Goal: Task Accomplishment & Management: Manage account settings

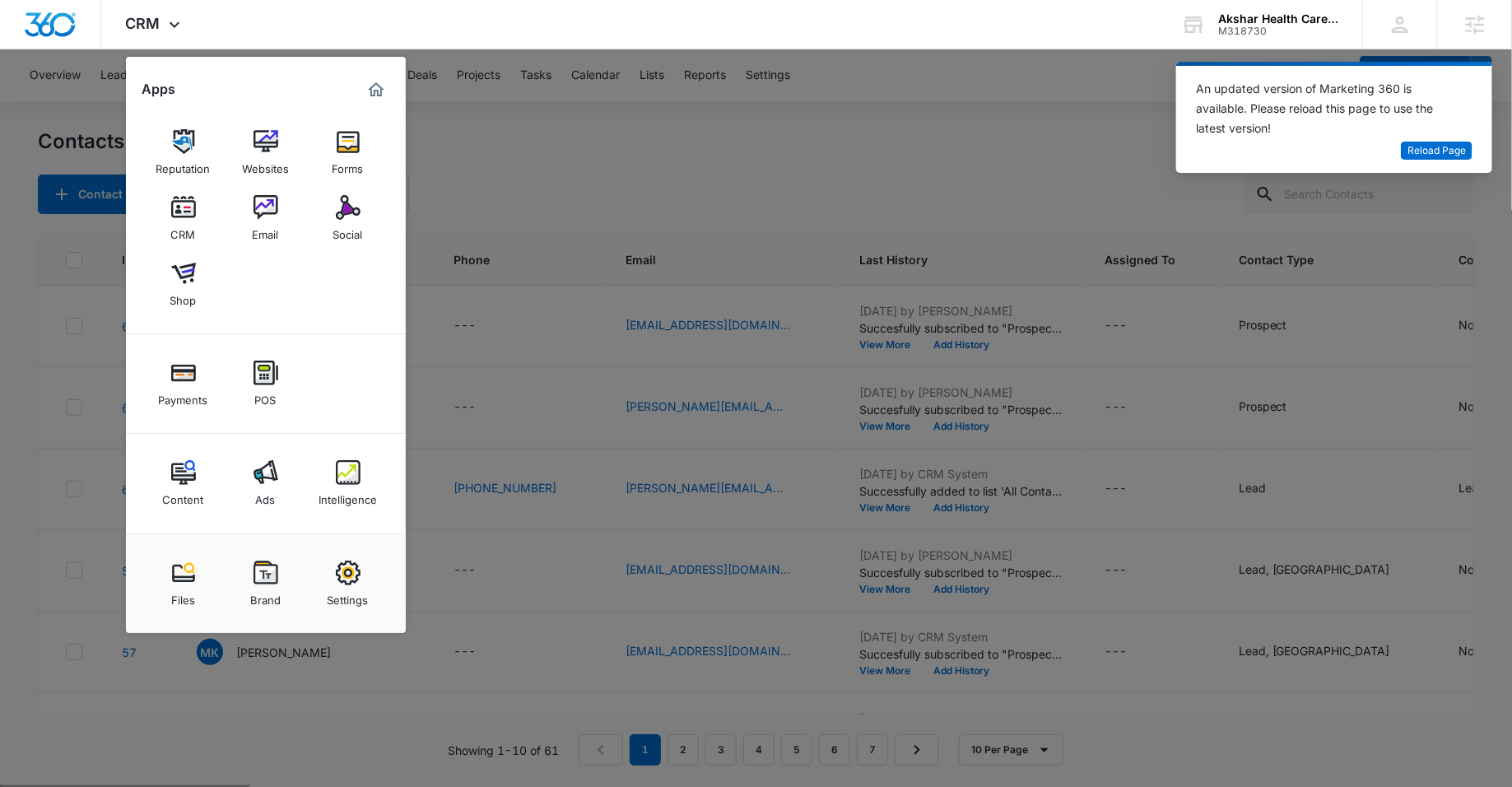
scroll to position [301, 0]
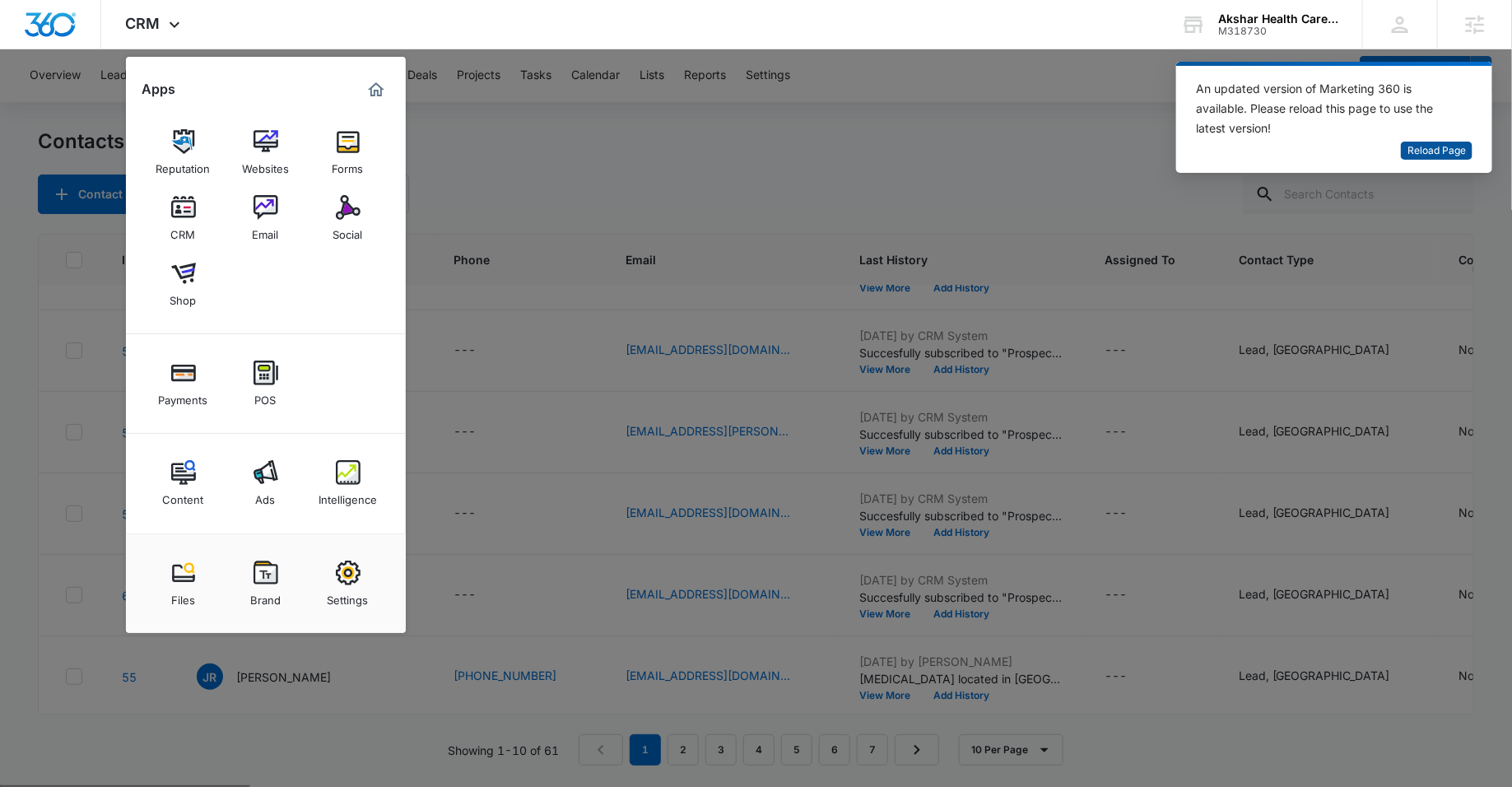
click at [1434, 156] on span "Reload Page" at bounding box center [1436, 151] width 58 height 16
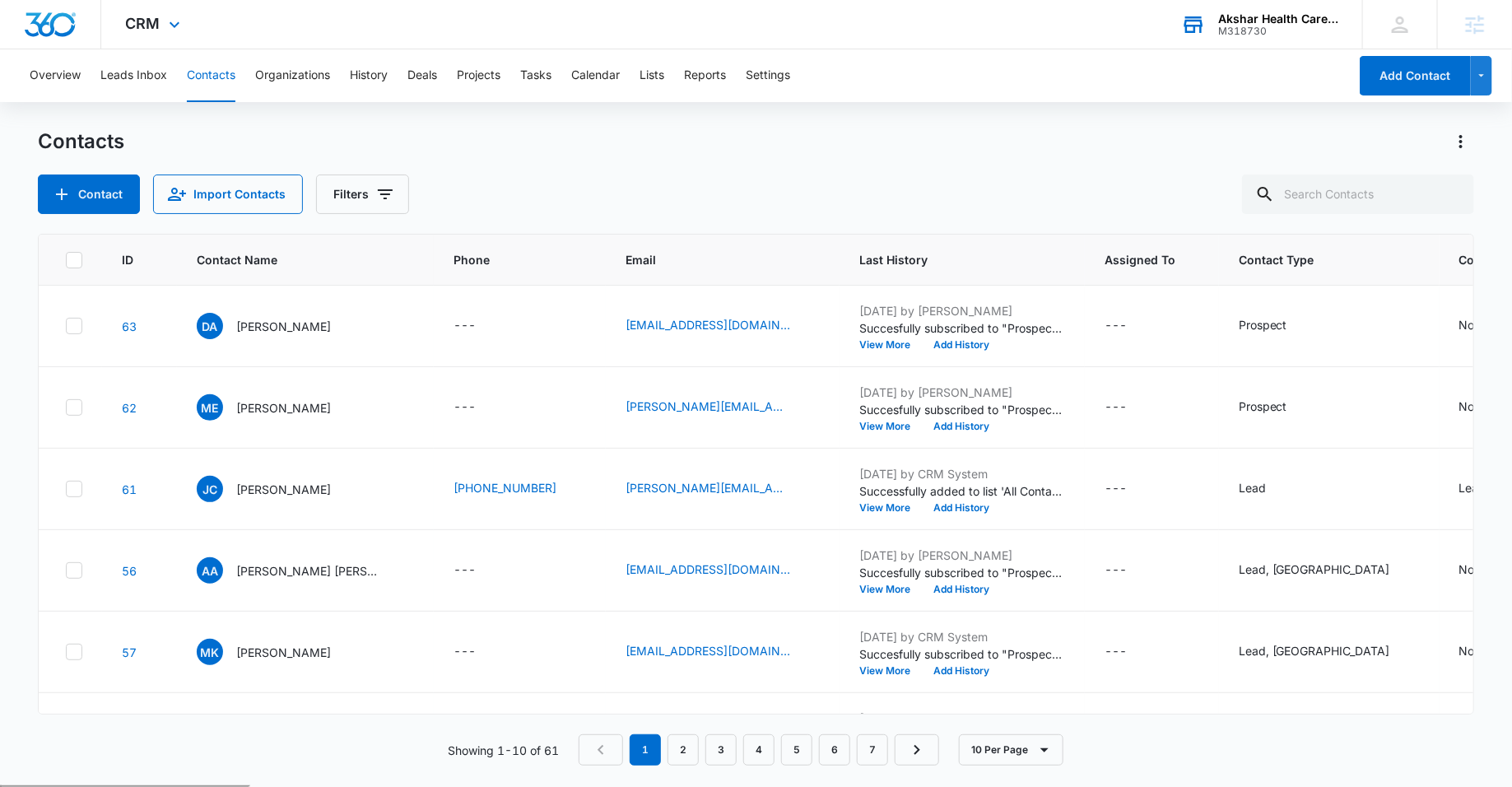
click at [1206, 28] on icon at bounding box center [1193, 24] width 24 height 24
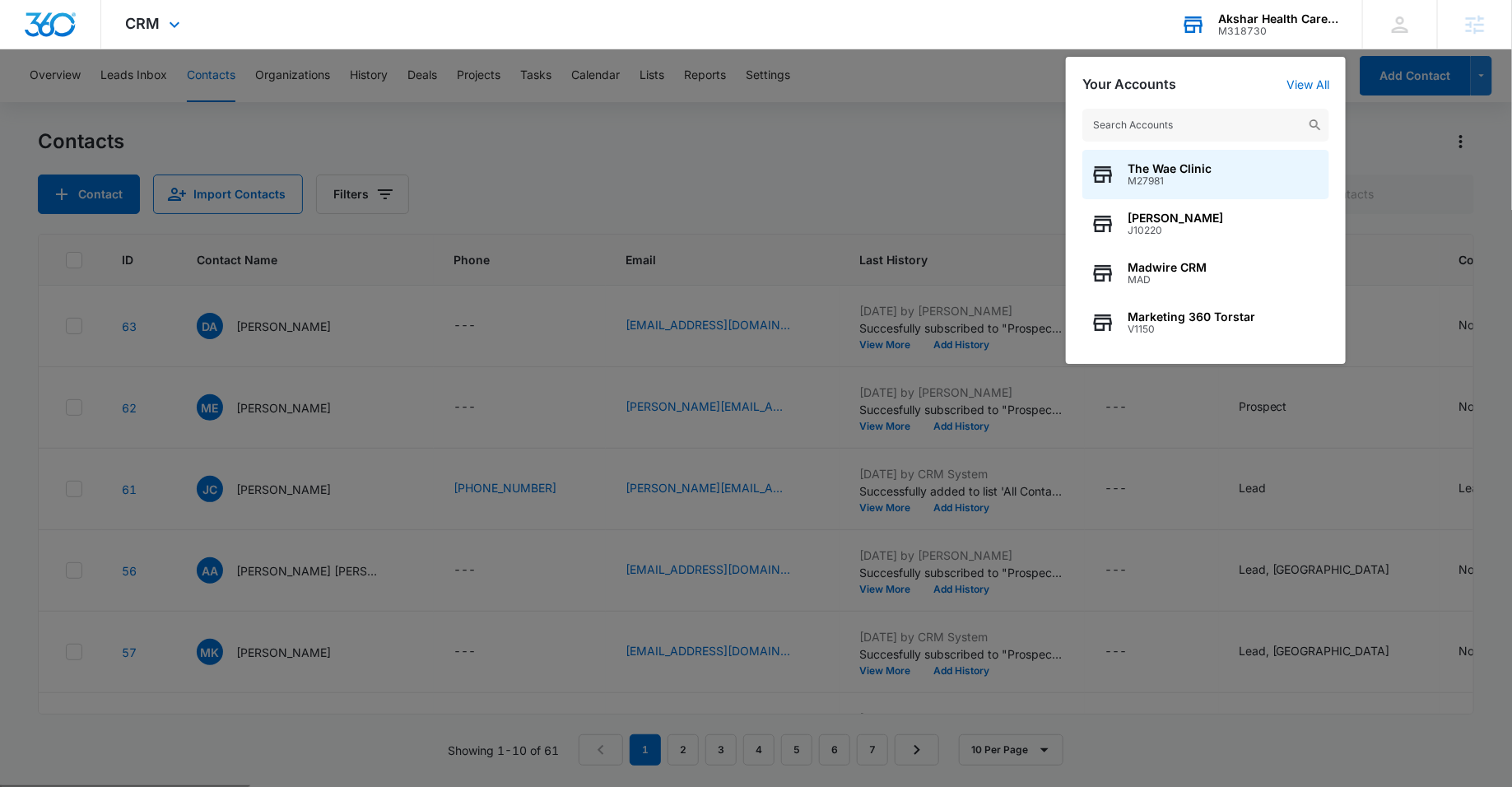
click at [1197, 121] on input "text" at bounding box center [1206, 125] width 247 height 33
type input "#"
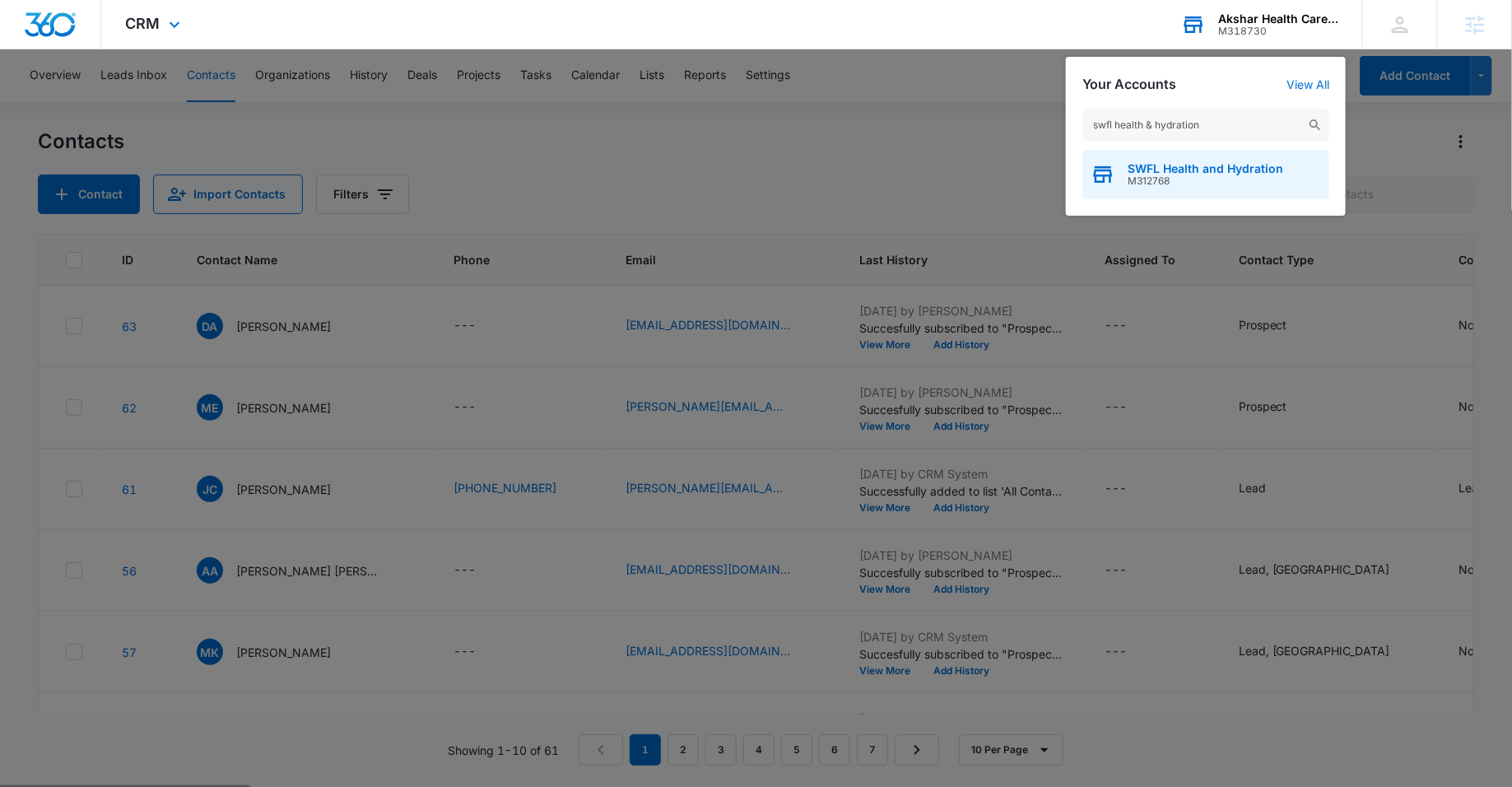
type input "swfl health & hydration"
click at [1178, 154] on div "SWFL Health and Hydration M312768" at bounding box center [1206, 175] width 247 height 50
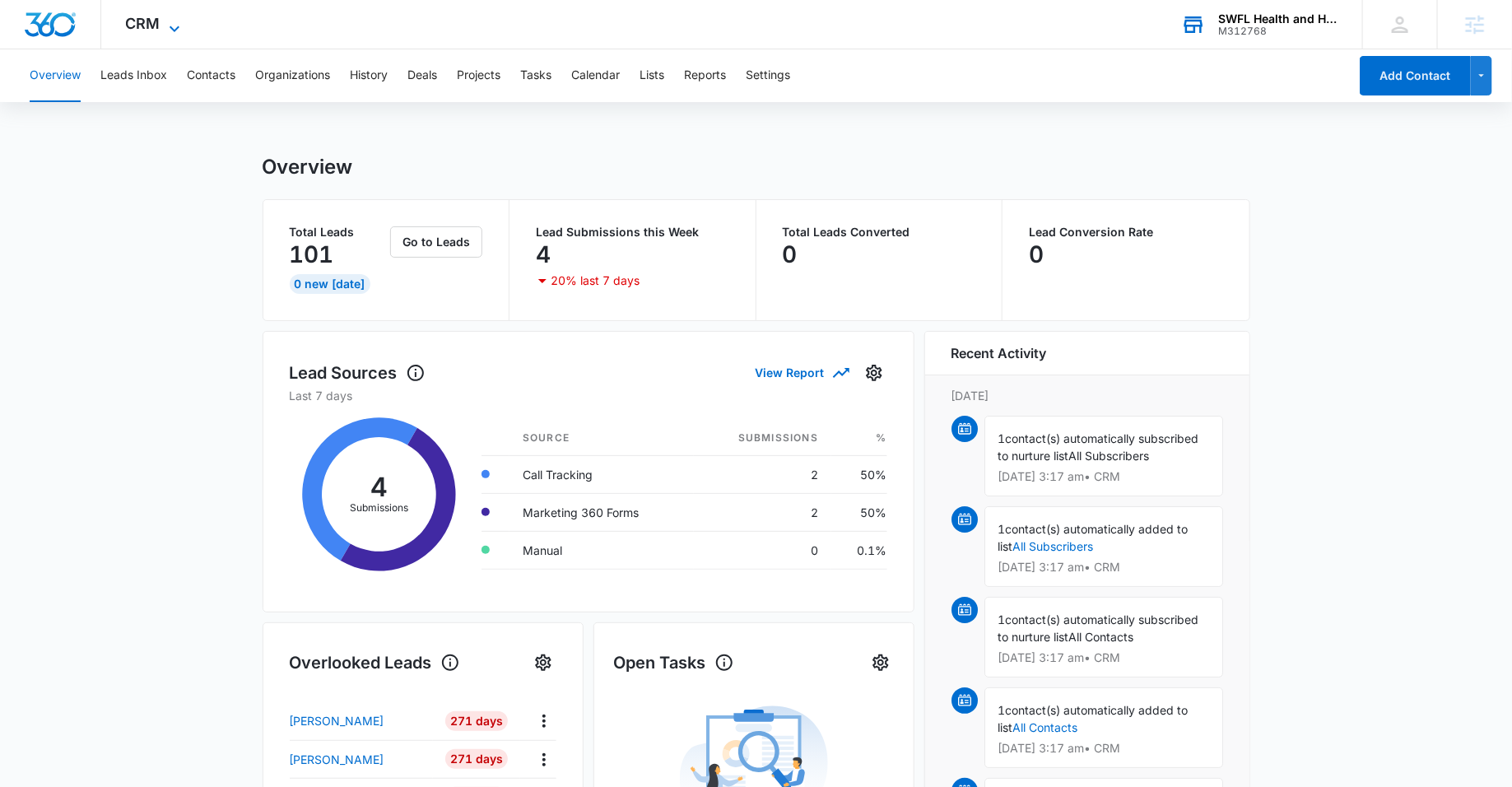
click at [148, 25] on span "CRM" at bounding box center [143, 24] width 35 height 17
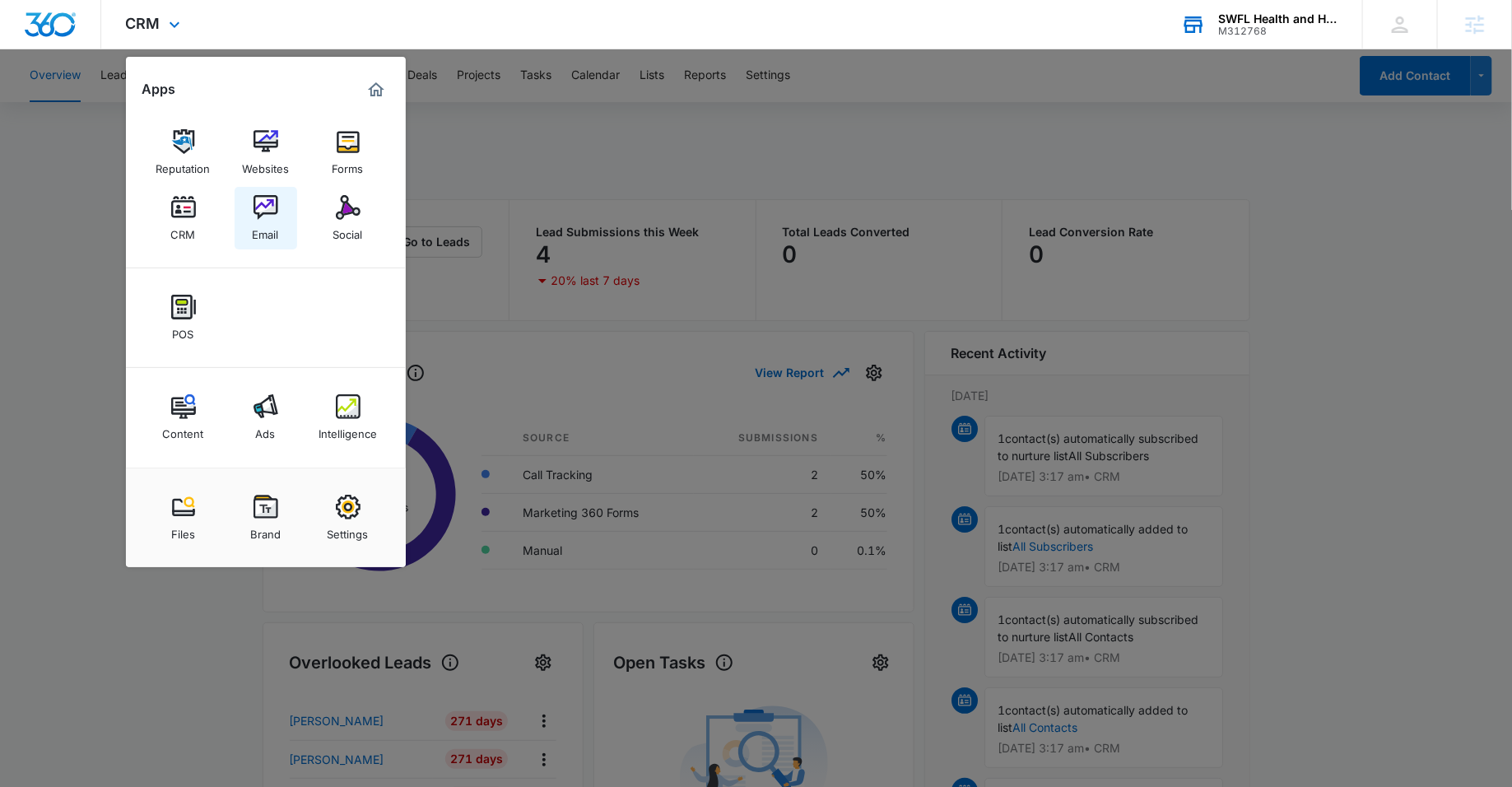
click at [274, 228] on div "Email" at bounding box center [266, 230] width 26 height 21
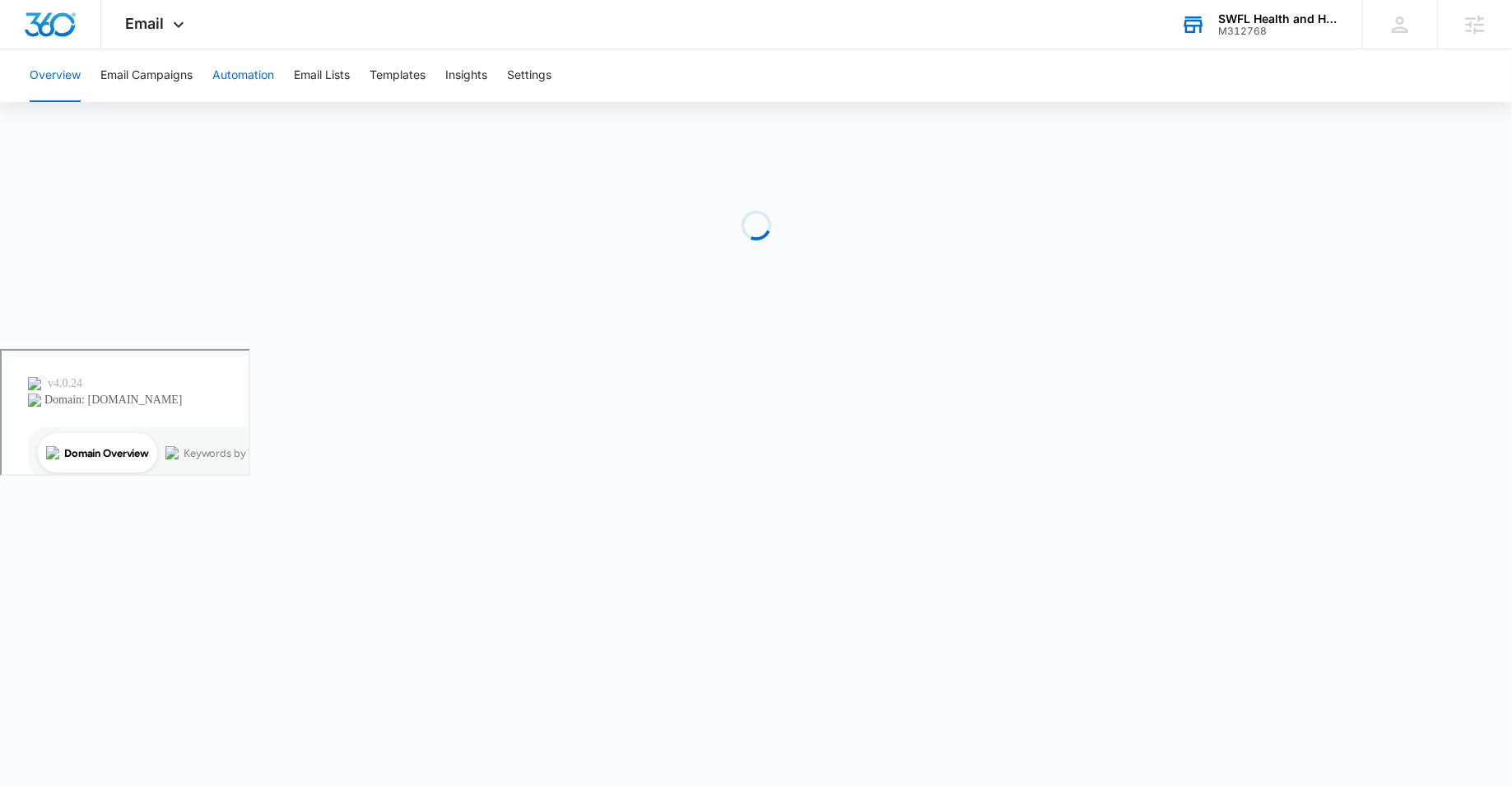
click at [229, 73] on button "Automation" at bounding box center [243, 76] width 62 height 52
click at [143, 26] on span "Email" at bounding box center [145, 24] width 39 height 17
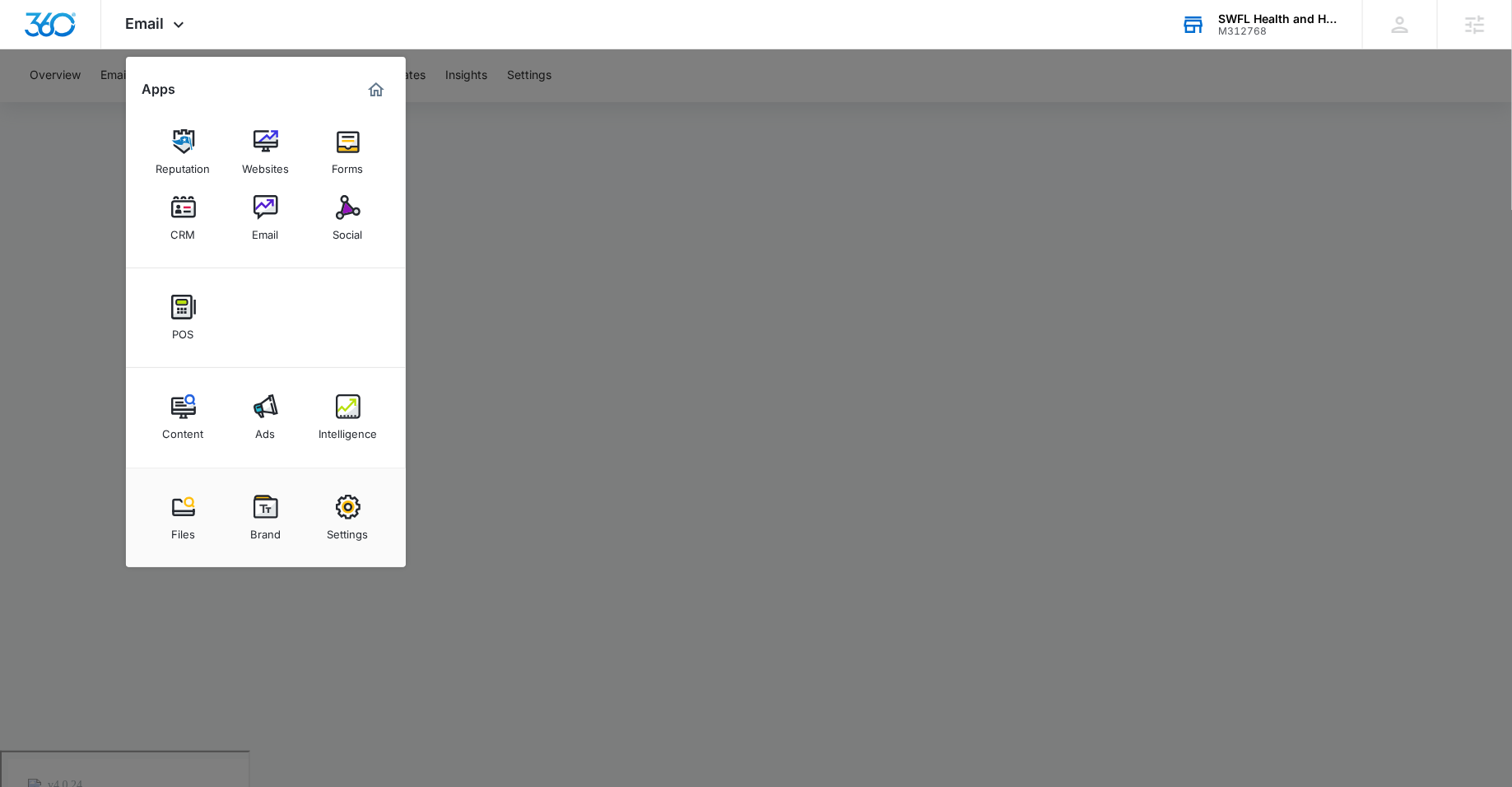
click at [524, 146] on div at bounding box center [756, 393] width 1512 height 787
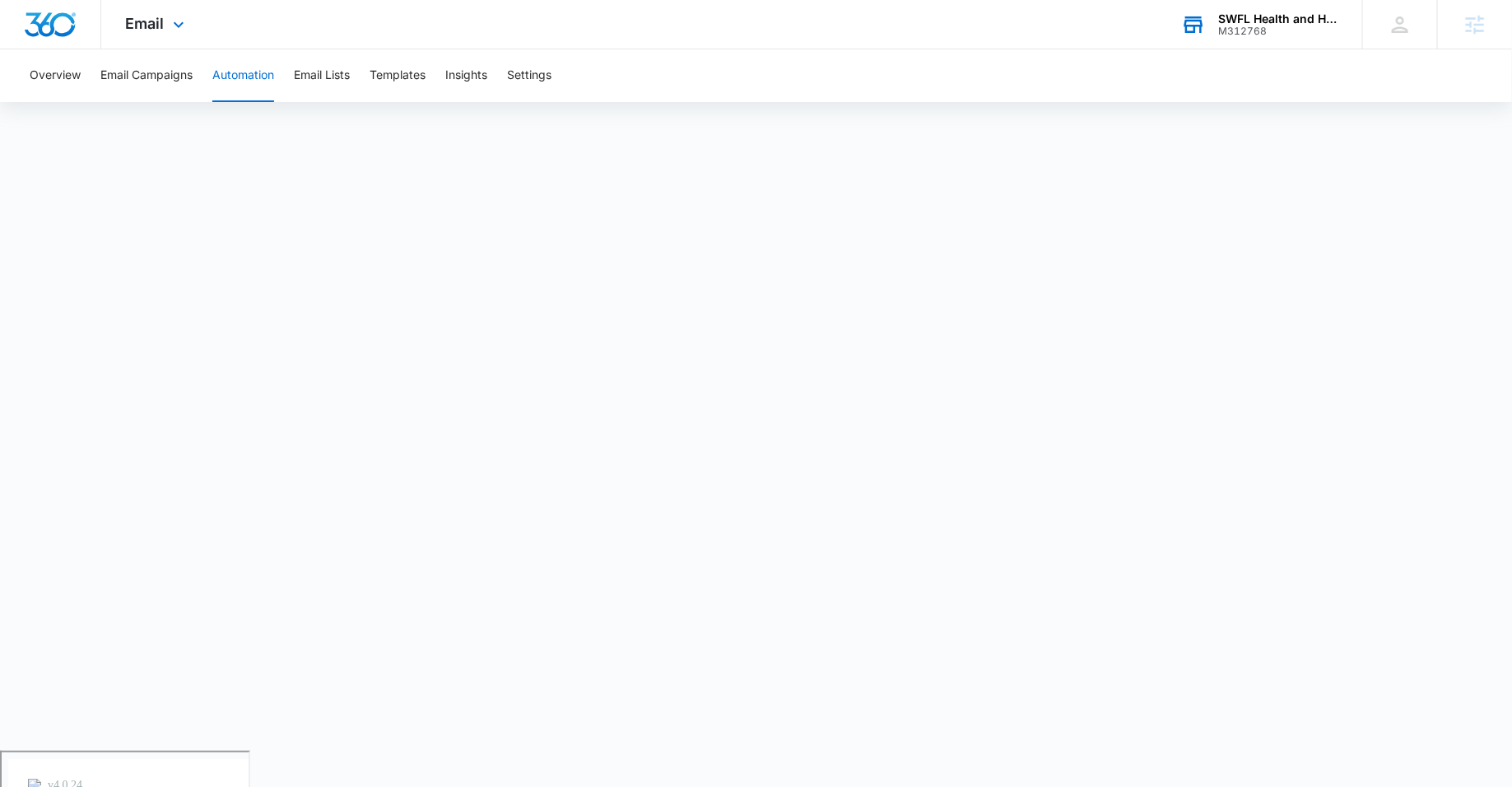
click at [153, 14] on div "Email Apps Reputation Websites Forms CRM Email Social POS Content Ads Intellige…" at bounding box center [157, 24] width 112 height 49
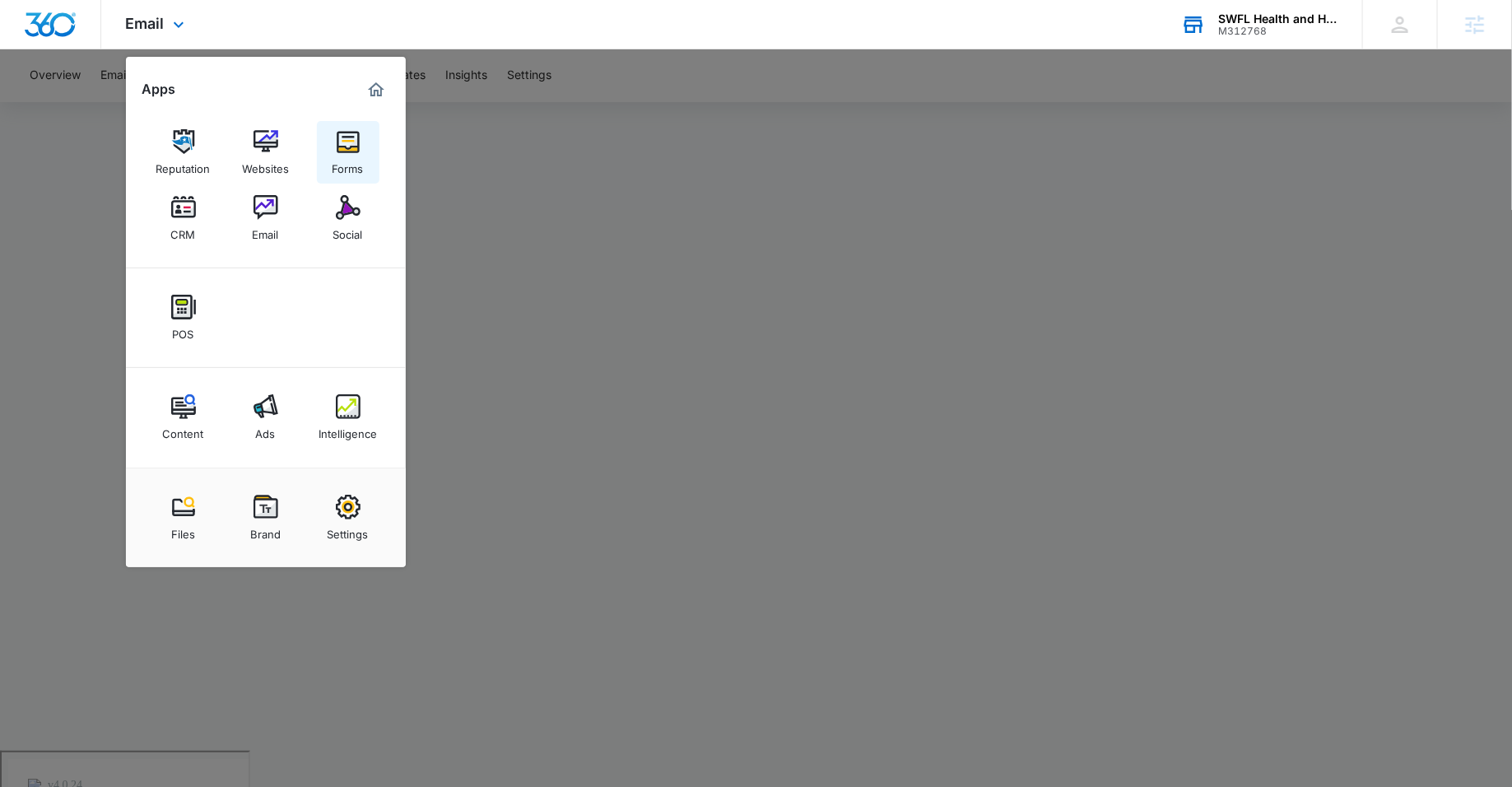
click at [338, 157] on div "Forms" at bounding box center [347, 164] width 31 height 21
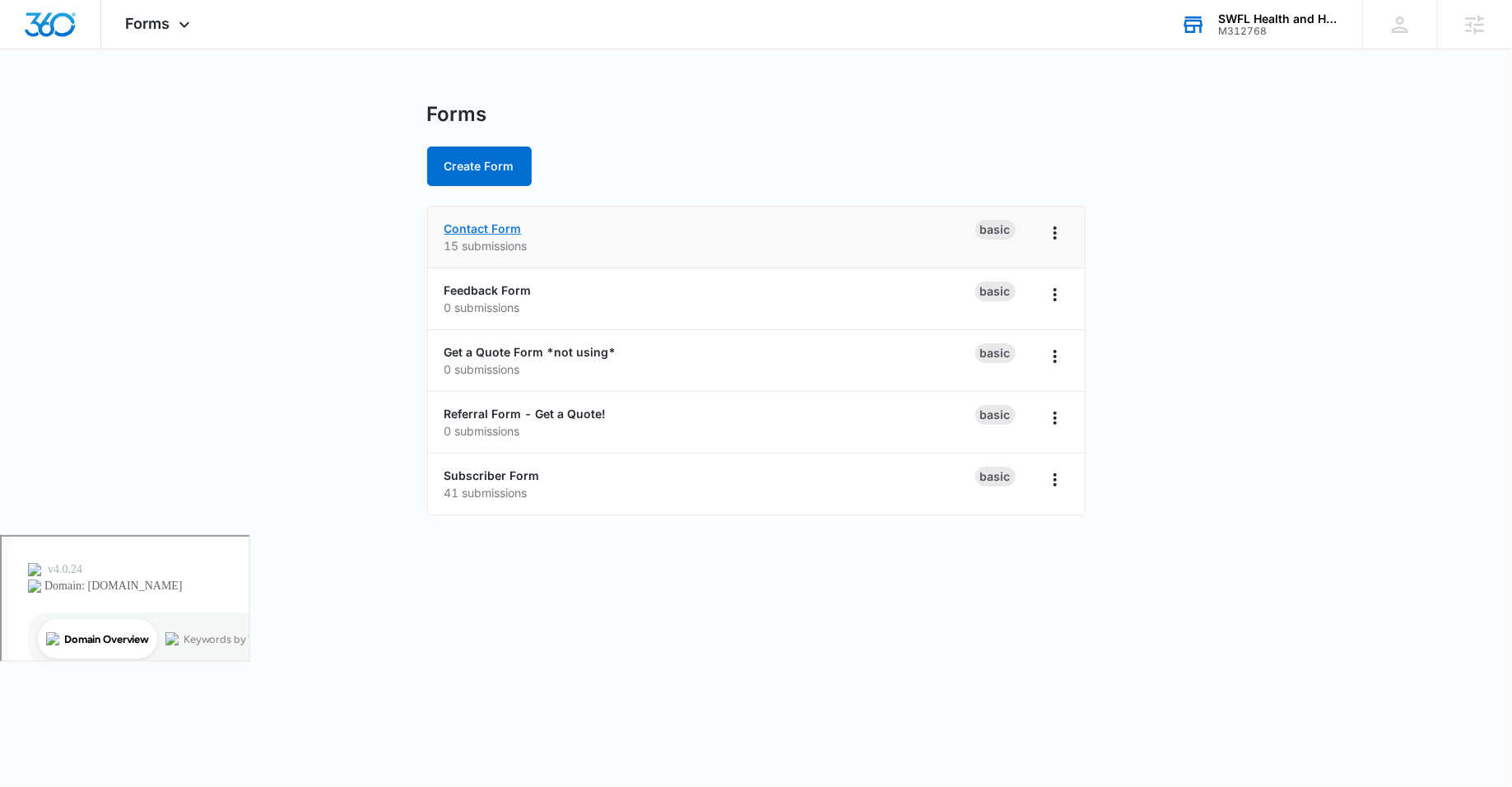
click at [474, 231] on link "Contact Form" at bounding box center [483, 229] width 78 height 14
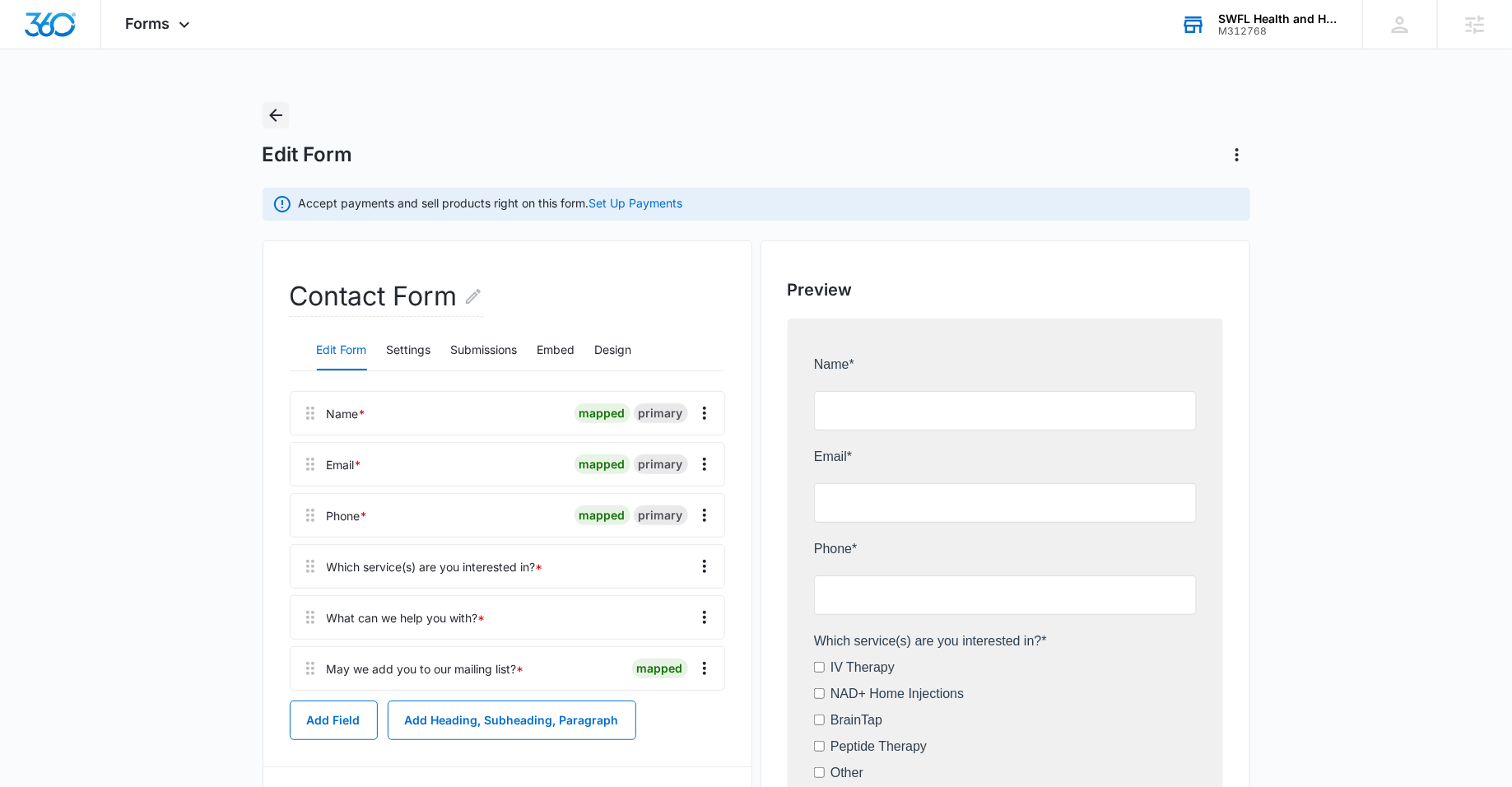
click at [277, 121] on icon "Back" at bounding box center [275, 115] width 19 height 19
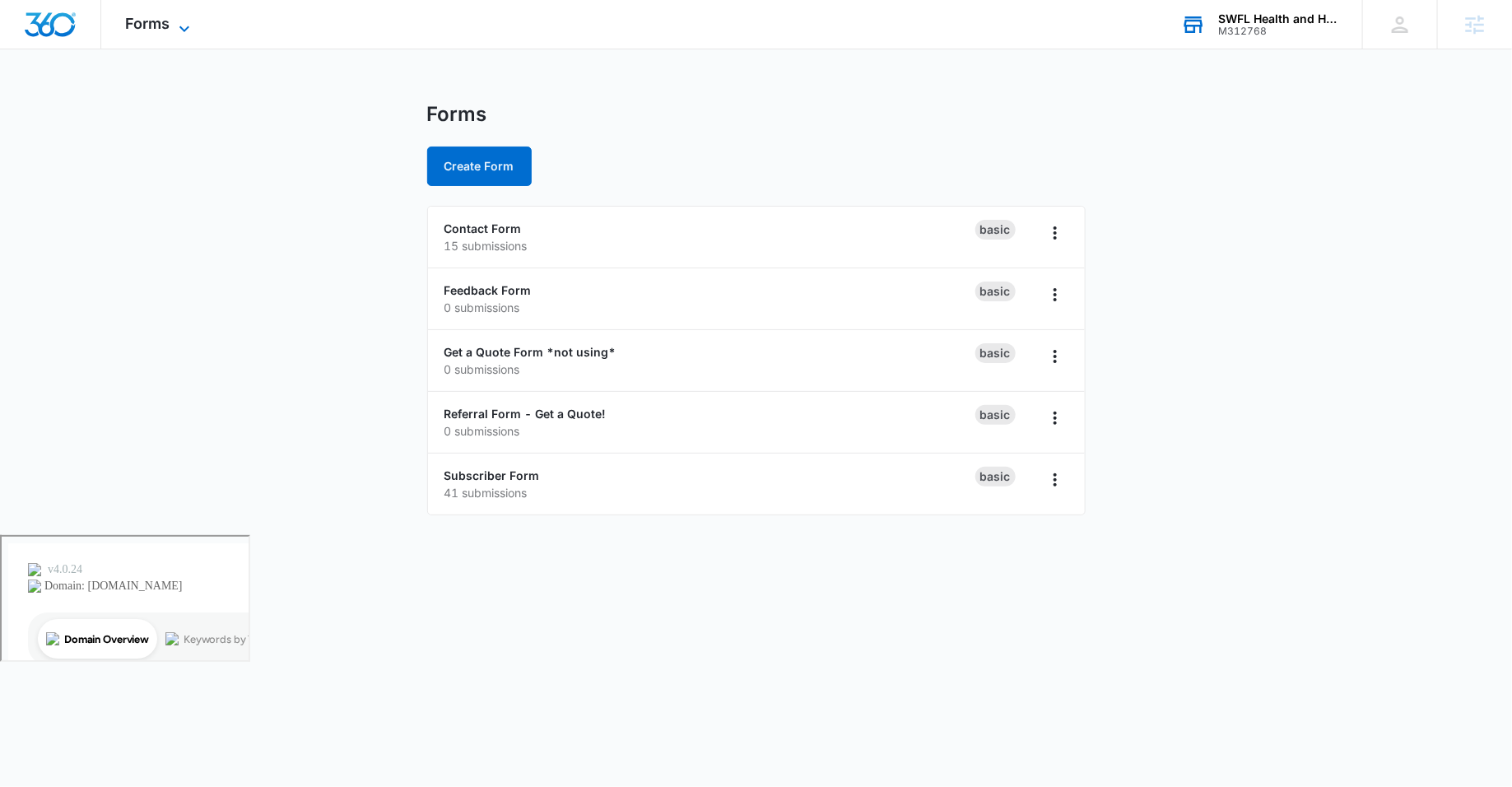
click at [161, 16] on span "Forms" at bounding box center [148, 24] width 45 height 17
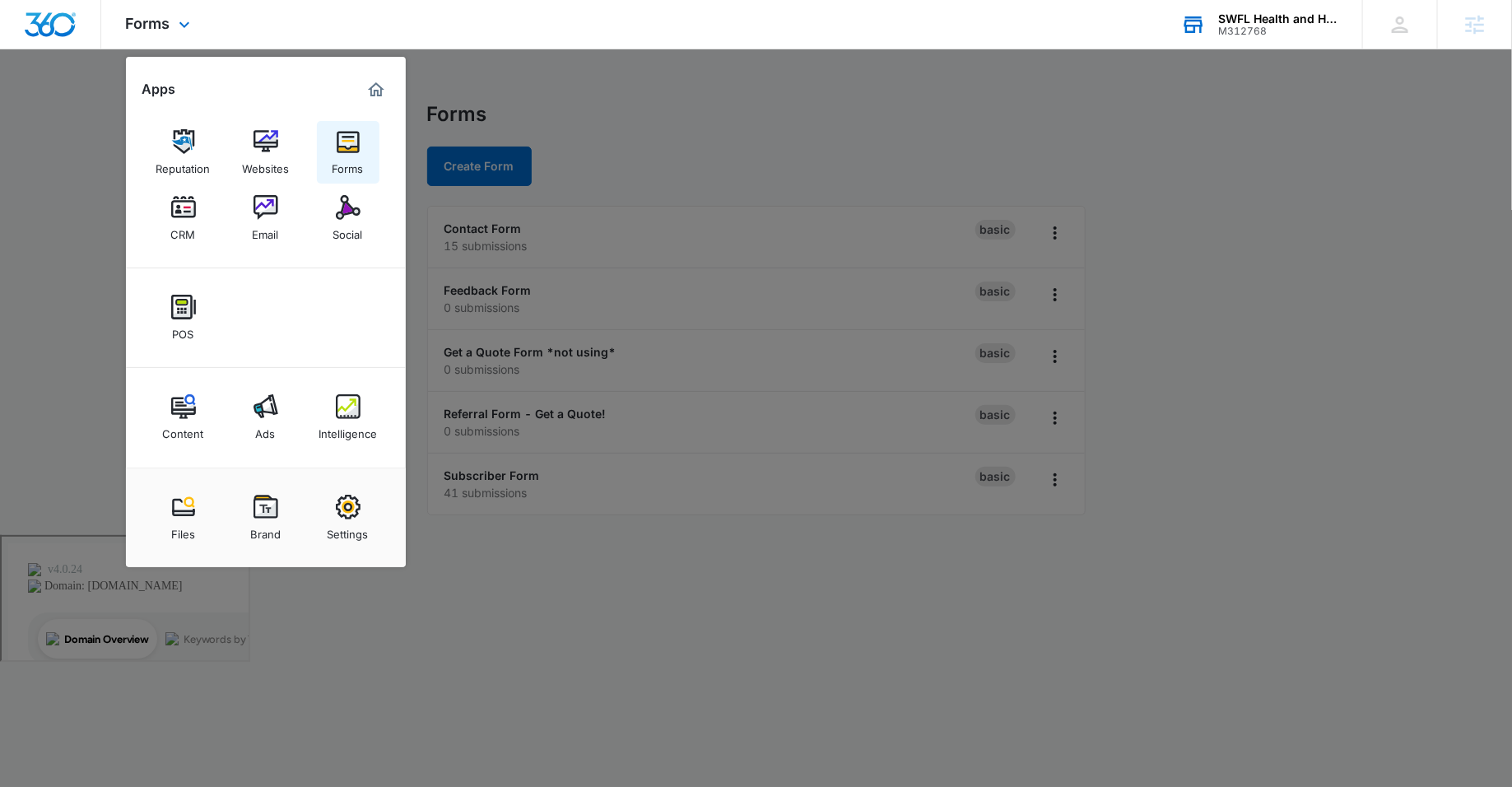
click at [332, 155] on div "Forms" at bounding box center [347, 164] width 31 height 21
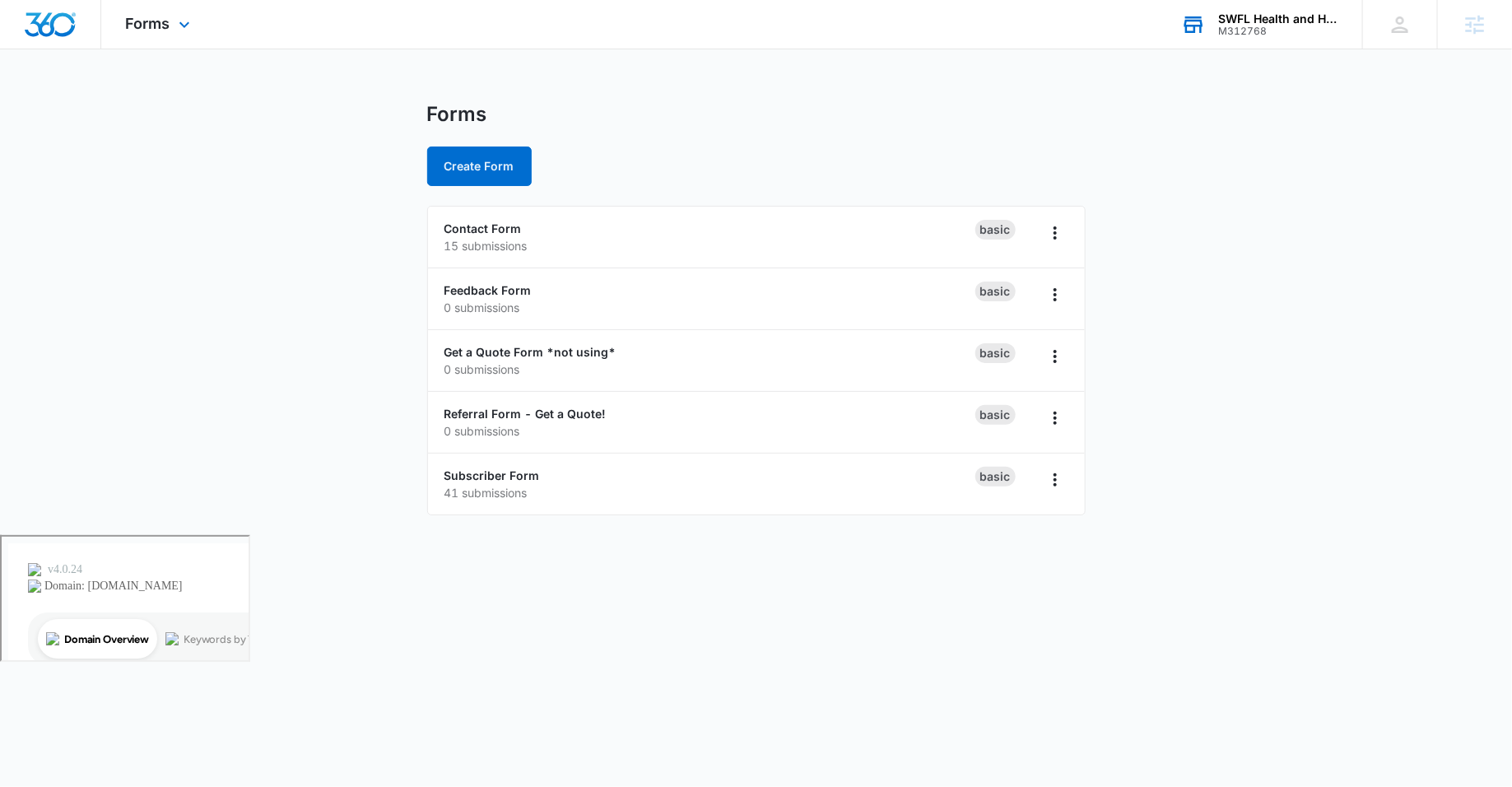
click at [134, 7] on div "Forms Apps Reputation Websites Forms CRM Email Social POS Content Ads Intellige…" at bounding box center [160, 24] width 118 height 49
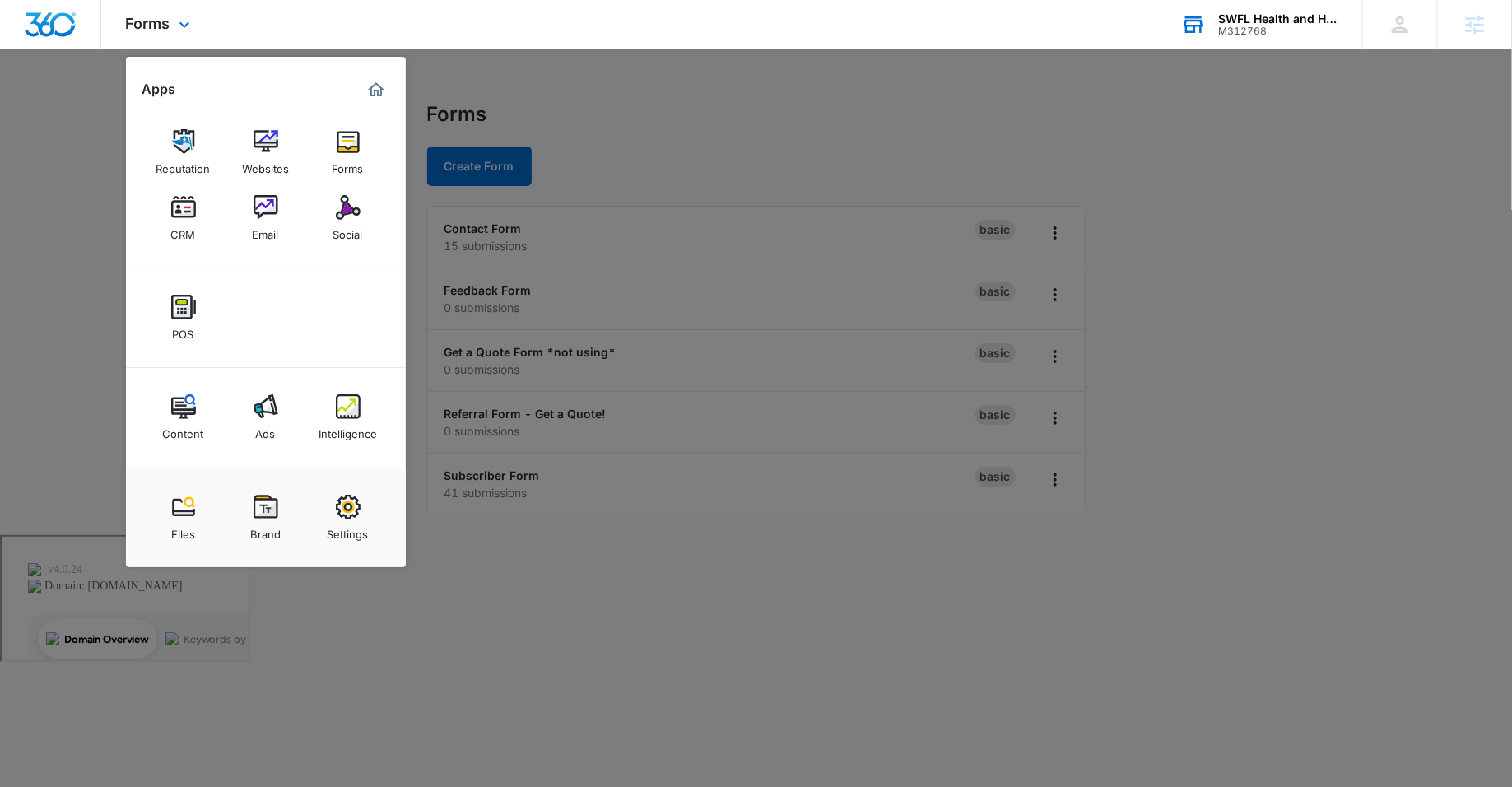
click at [181, 260] on div "Reputation Websites Forms CRM Email Social" at bounding box center [266, 186] width 280 height 165
click at [180, 217] on img at bounding box center [183, 207] width 24 height 24
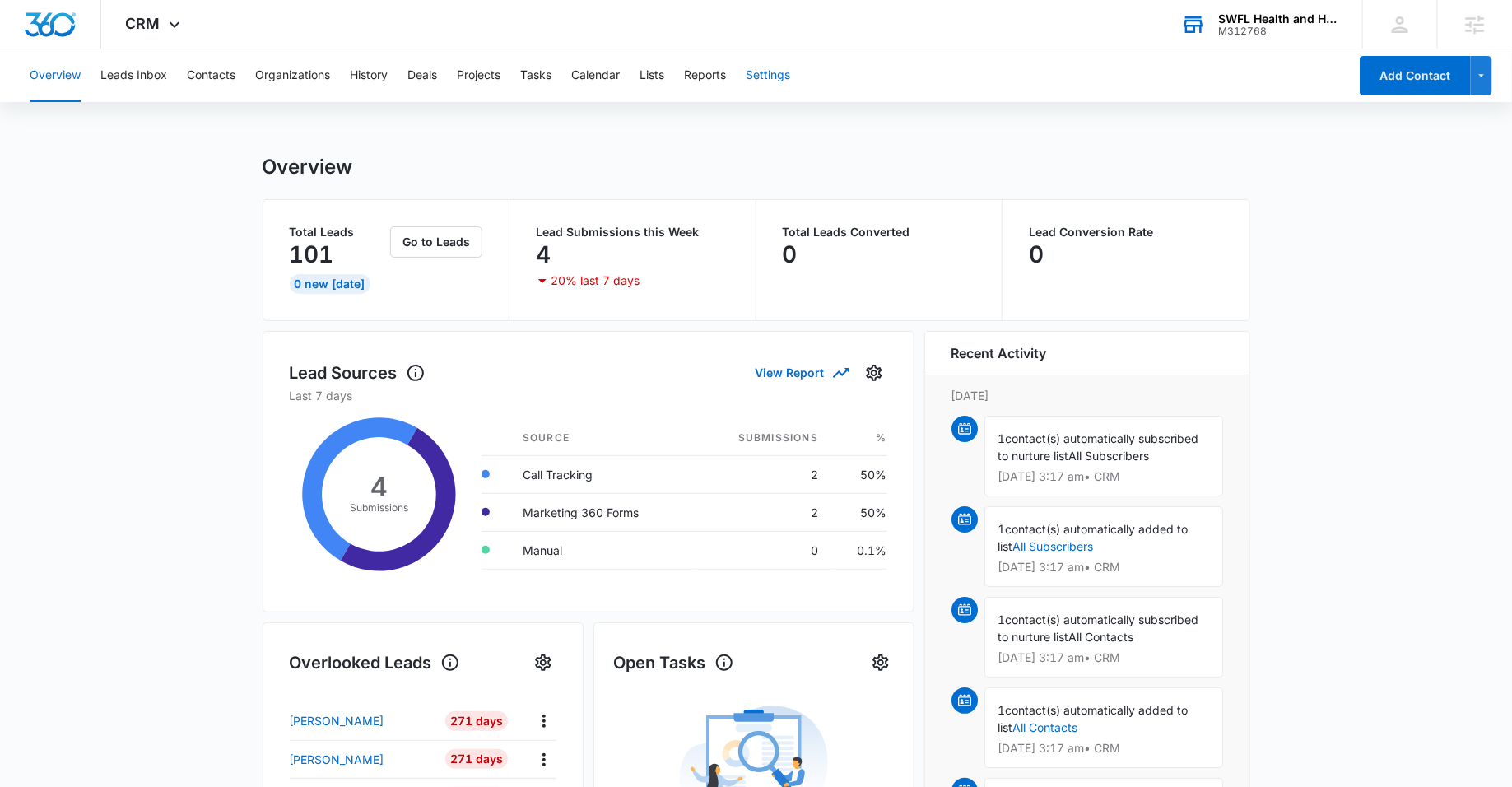
click at [782, 89] on button "Settings" at bounding box center [767, 76] width 45 height 52
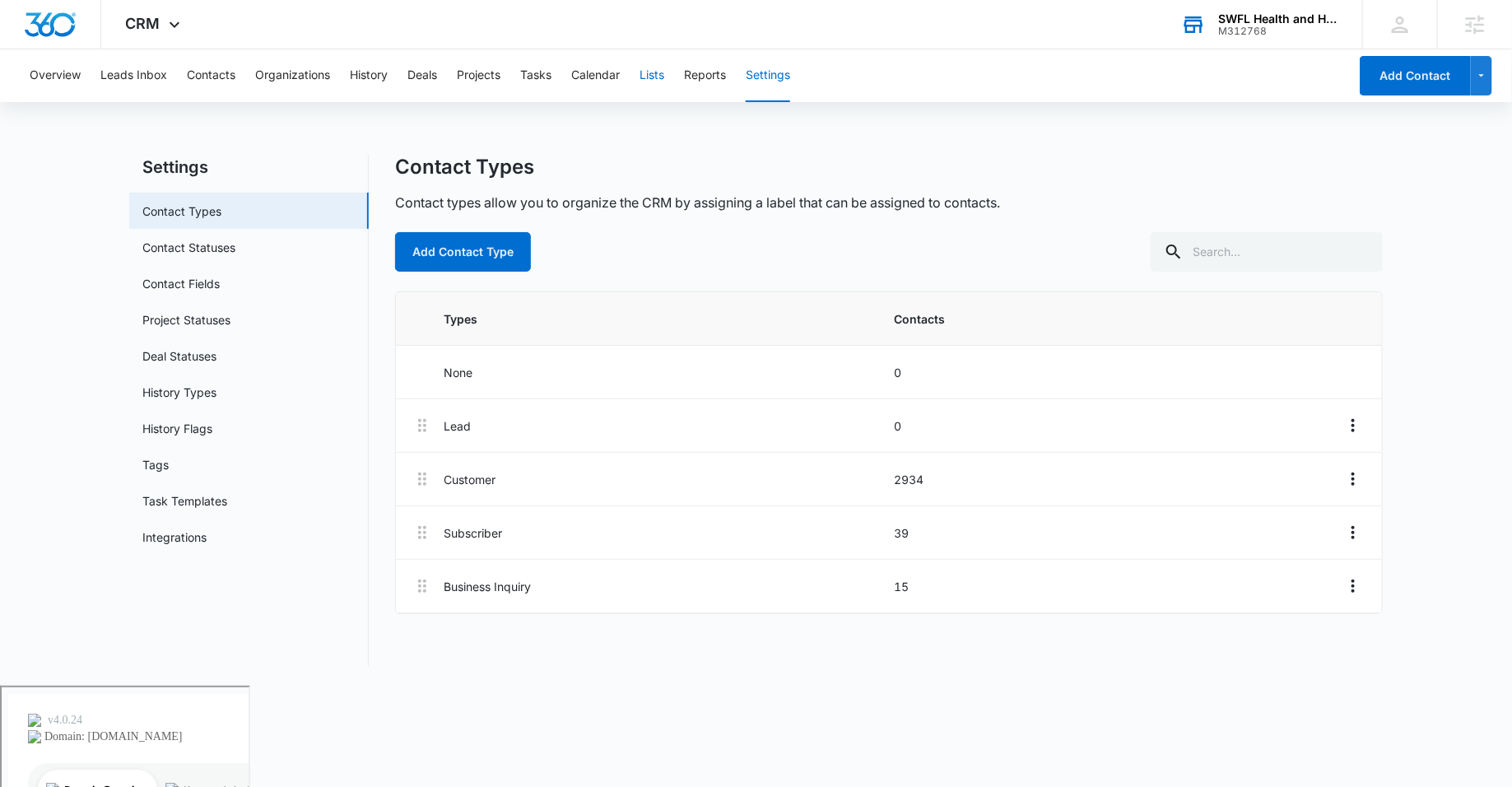
click at [650, 76] on button "Lists" at bounding box center [651, 76] width 24 height 52
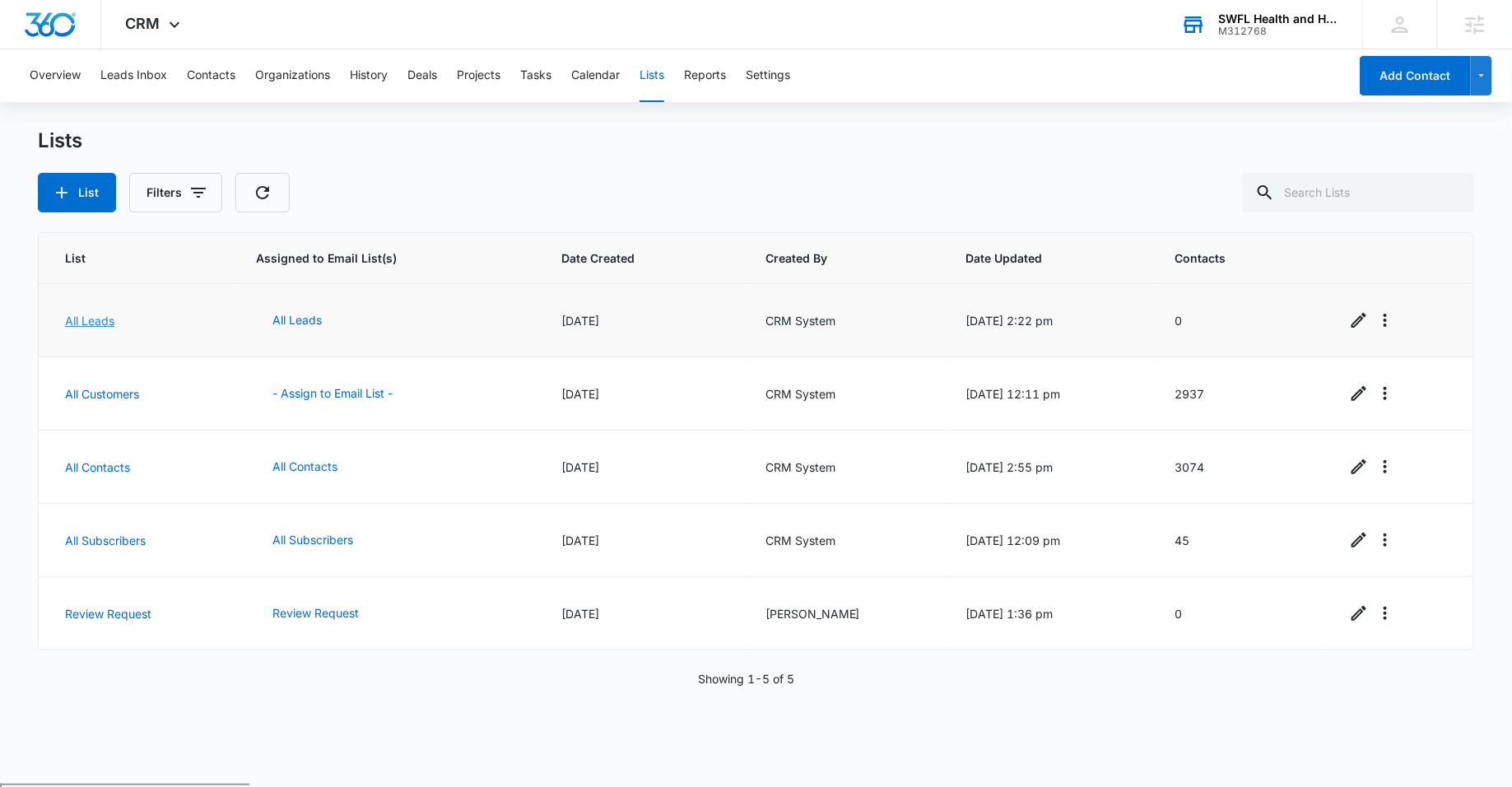
click at [93, 317] on link "All Leads" at bounding box center [89, 321] width 50 height 14
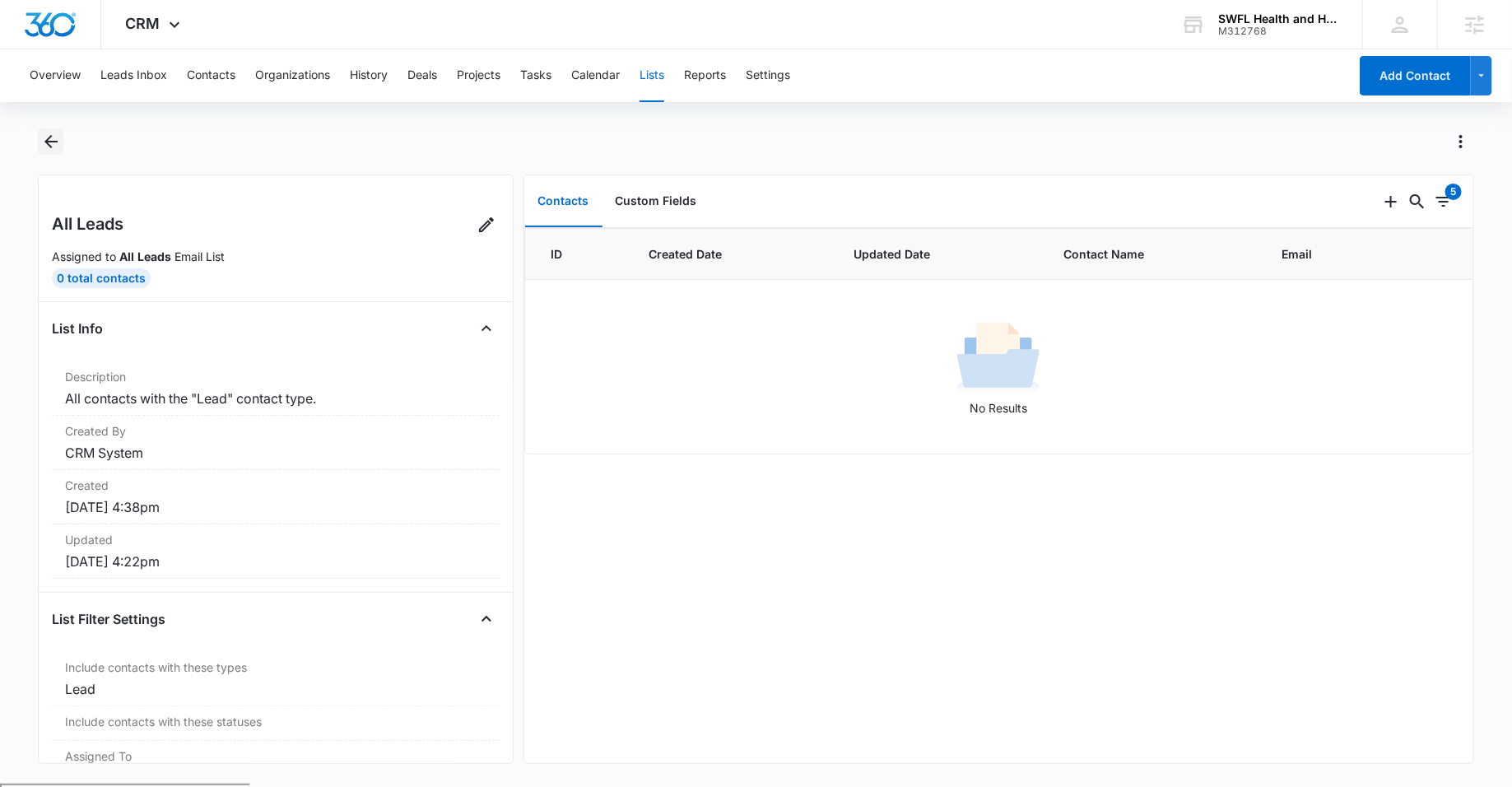
click at [52, 145] on icon "Back" at bounding box center [51, 141] width 19 height 19
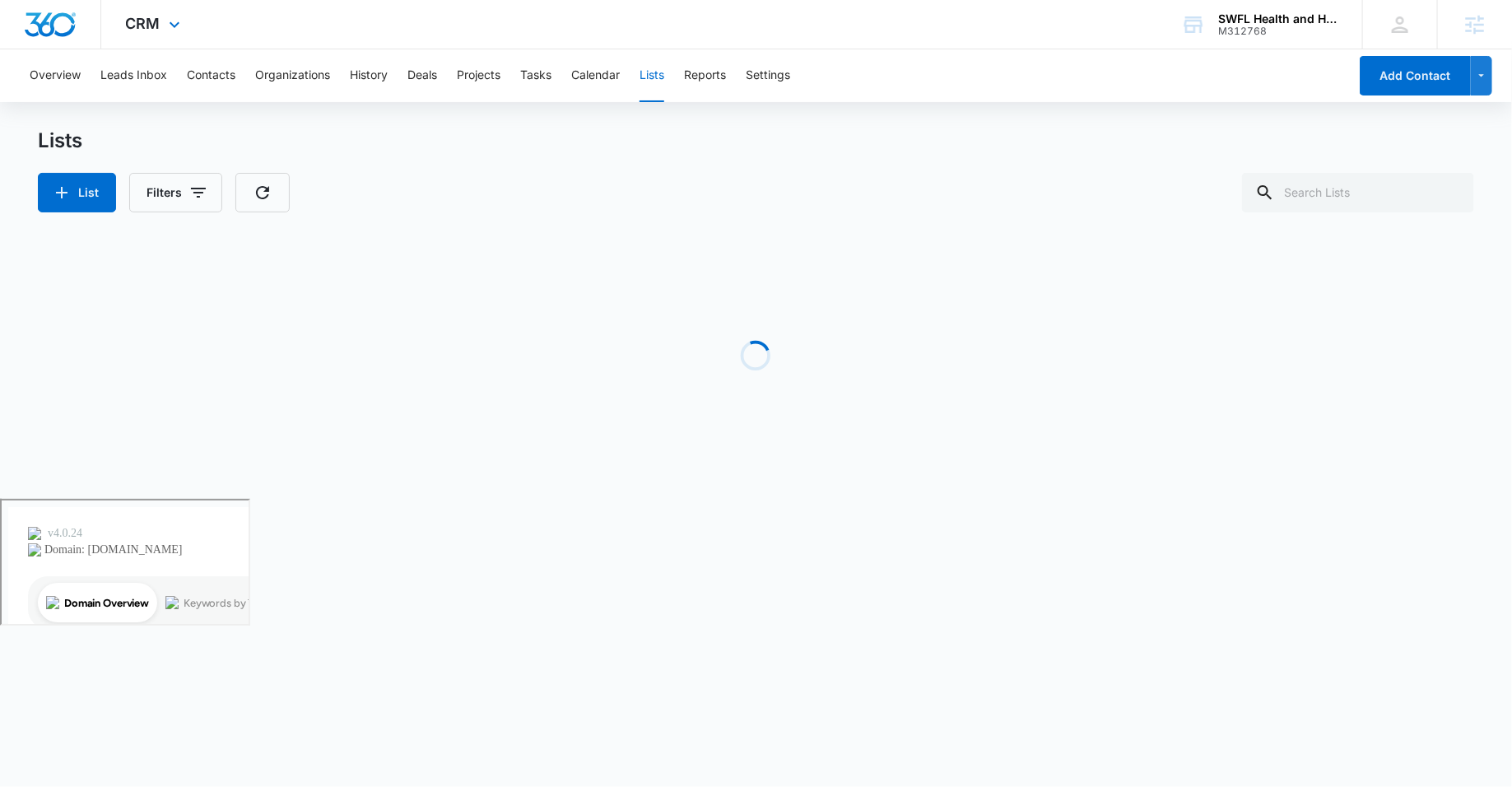
click at [159, 27] on div "CRM Apps Reputation Websites Forms CRM Email Social POS Content Ads Intelligenc…" at bounding box center [155, 24] width 108 height 49
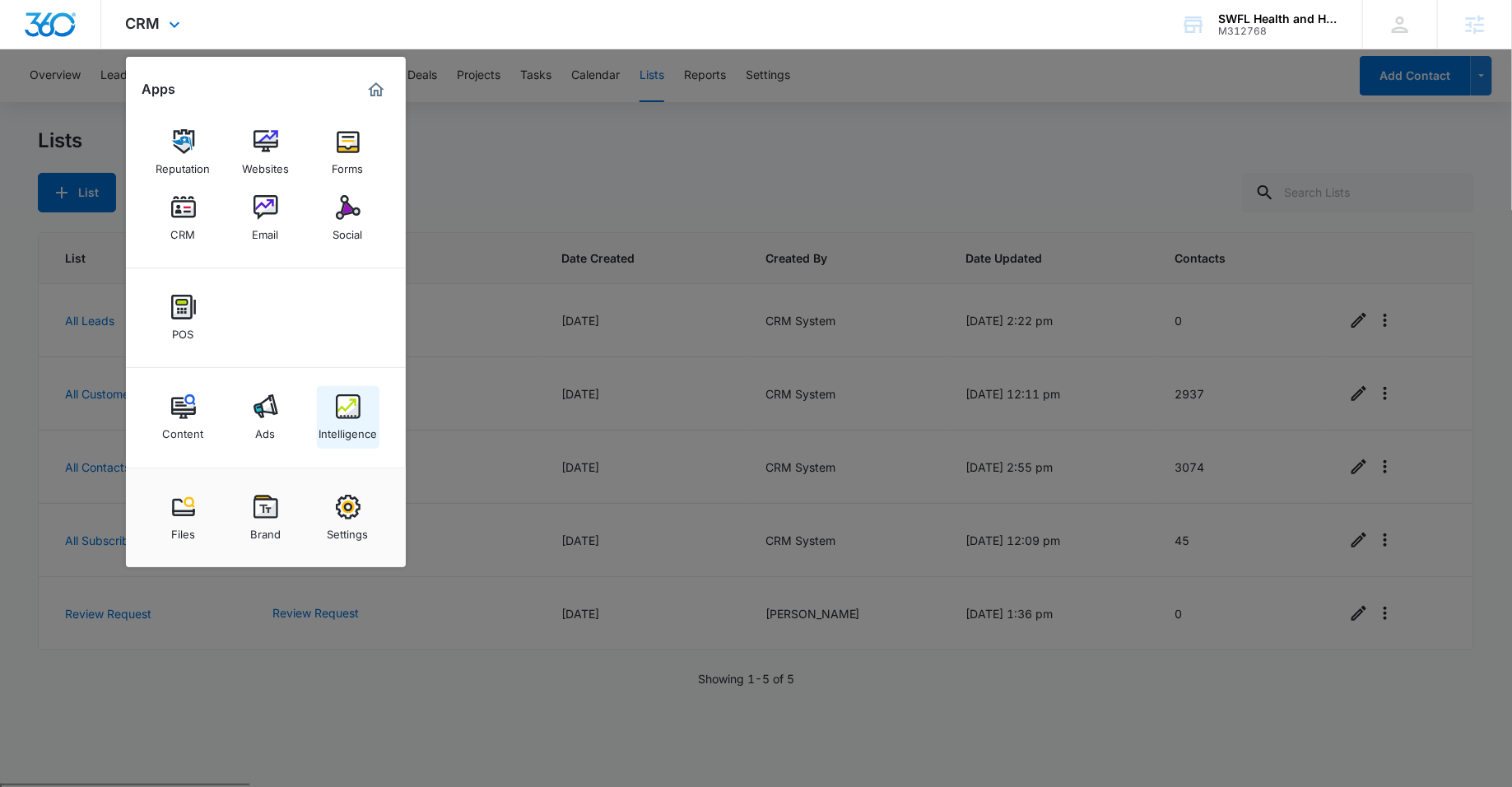
click at [353, 416] on img at bounding box center [347, 407] width 24 height 24
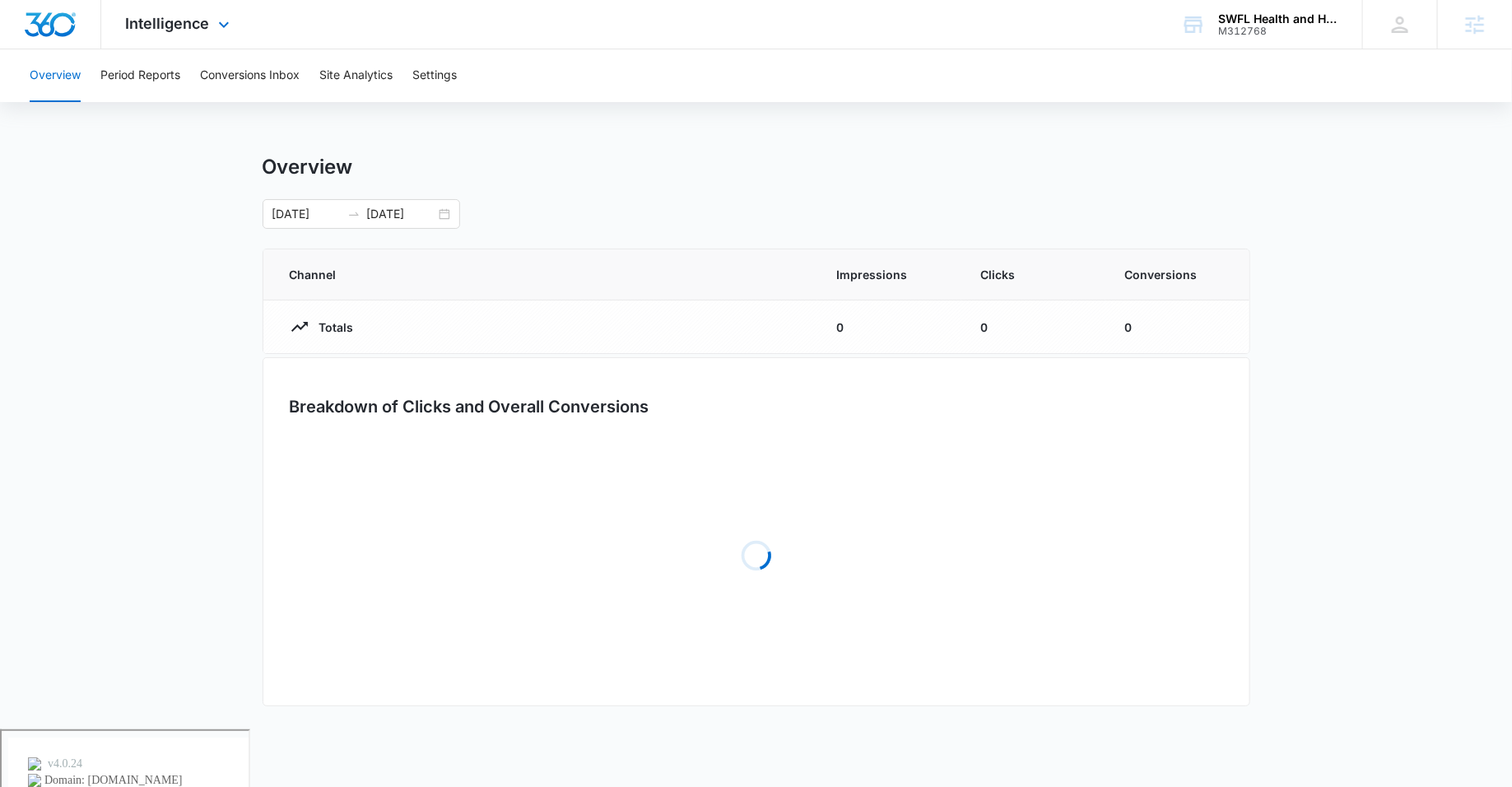
click at [181, 49] on div "Intelligence Apps Reputation Websites Forms CRM Email Social POS Content Ads In…" at bounding box center [180, 24] width 157 height 49
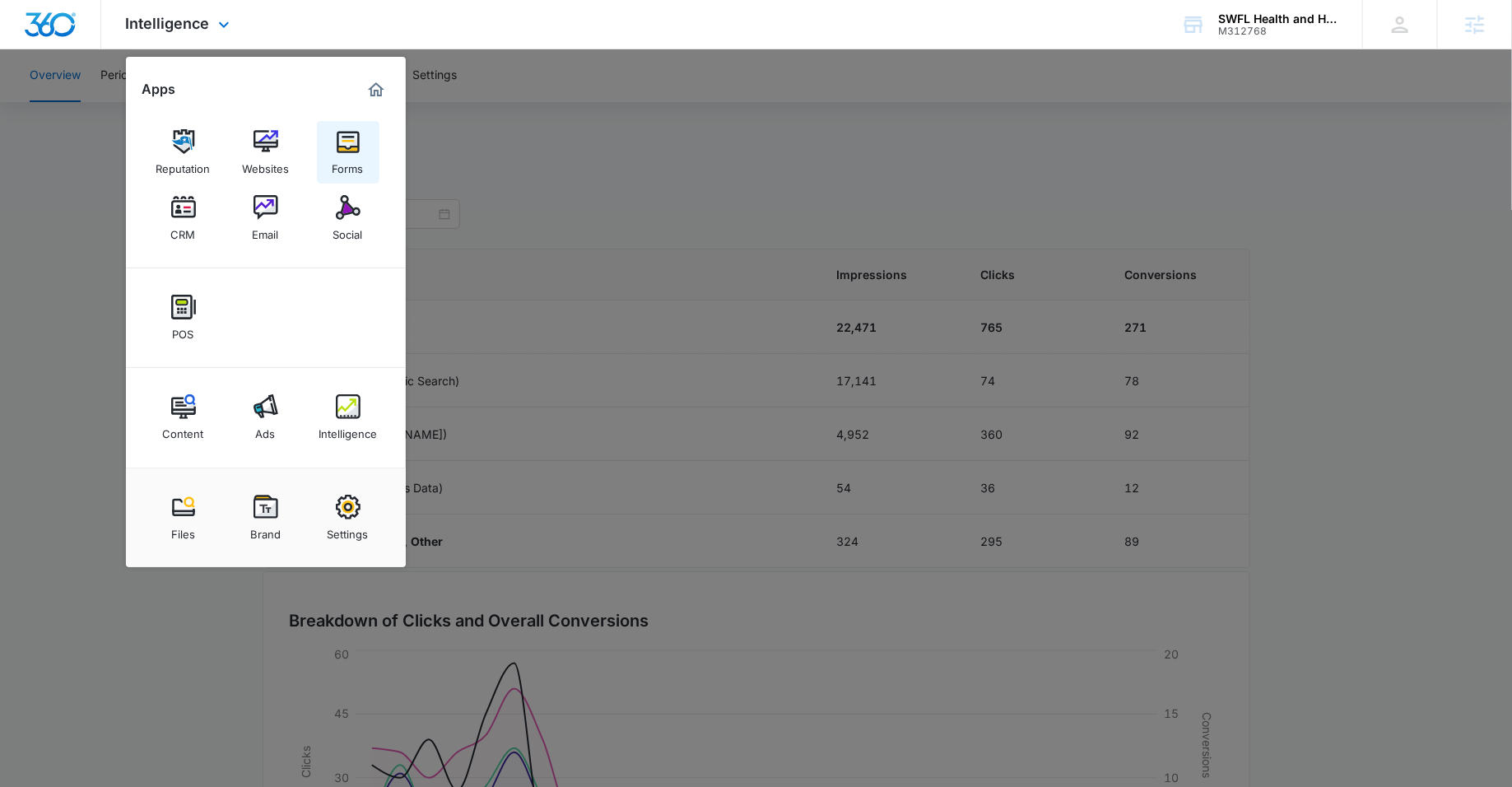
click at [352, 162] on div "Forms" at bounding box center [347, 164] width 31 height 21
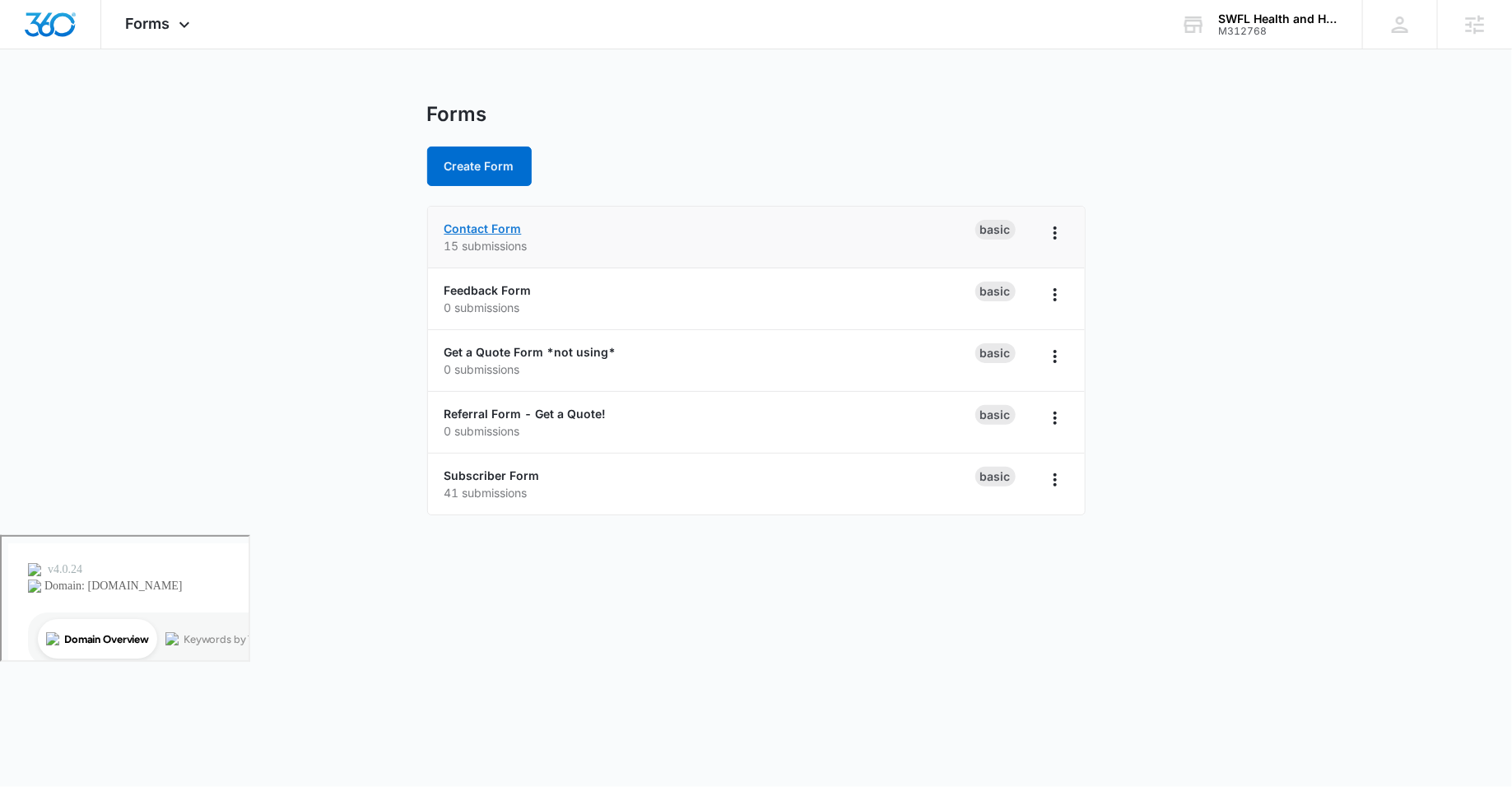
click at [455, 226] on link "Contact Form" at bounding box center [483, 229] width 78 height 14
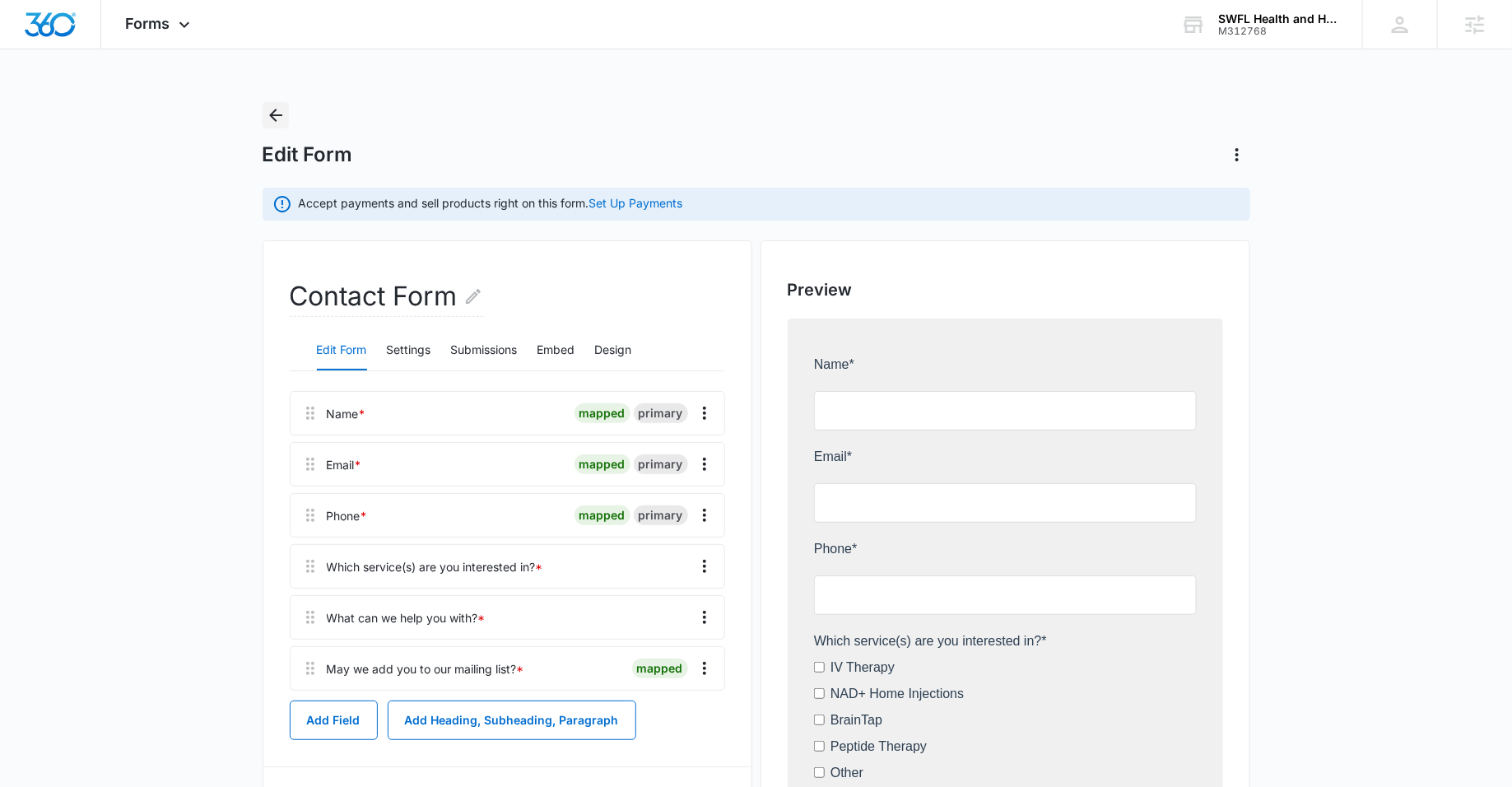
click at [272, 119] on icon "Back" at bounding box center [276, 116] width 13 height 13
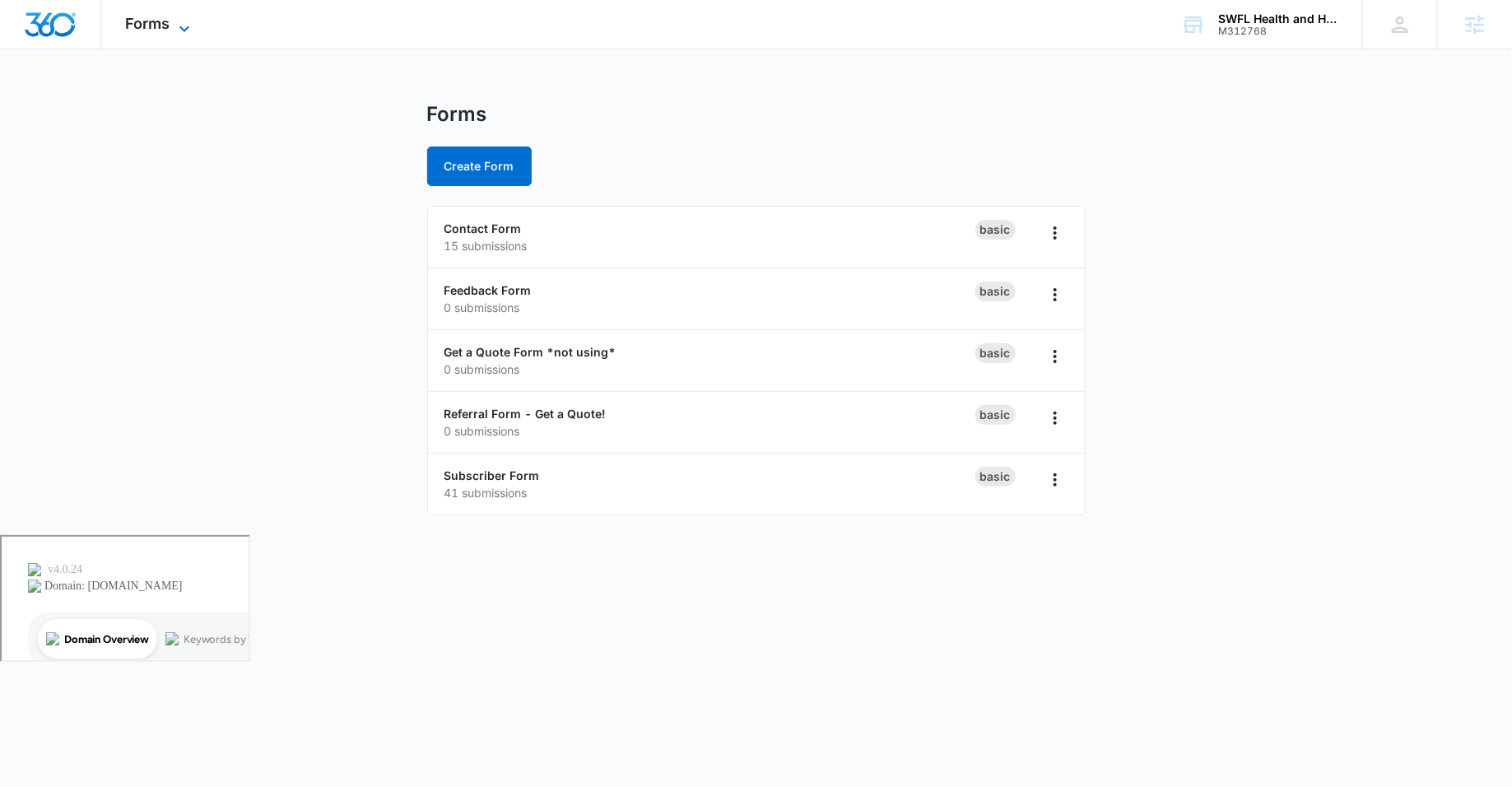
click at [163, 15] on span "Forms" at bounding box center [148, 24] width 45 height 17
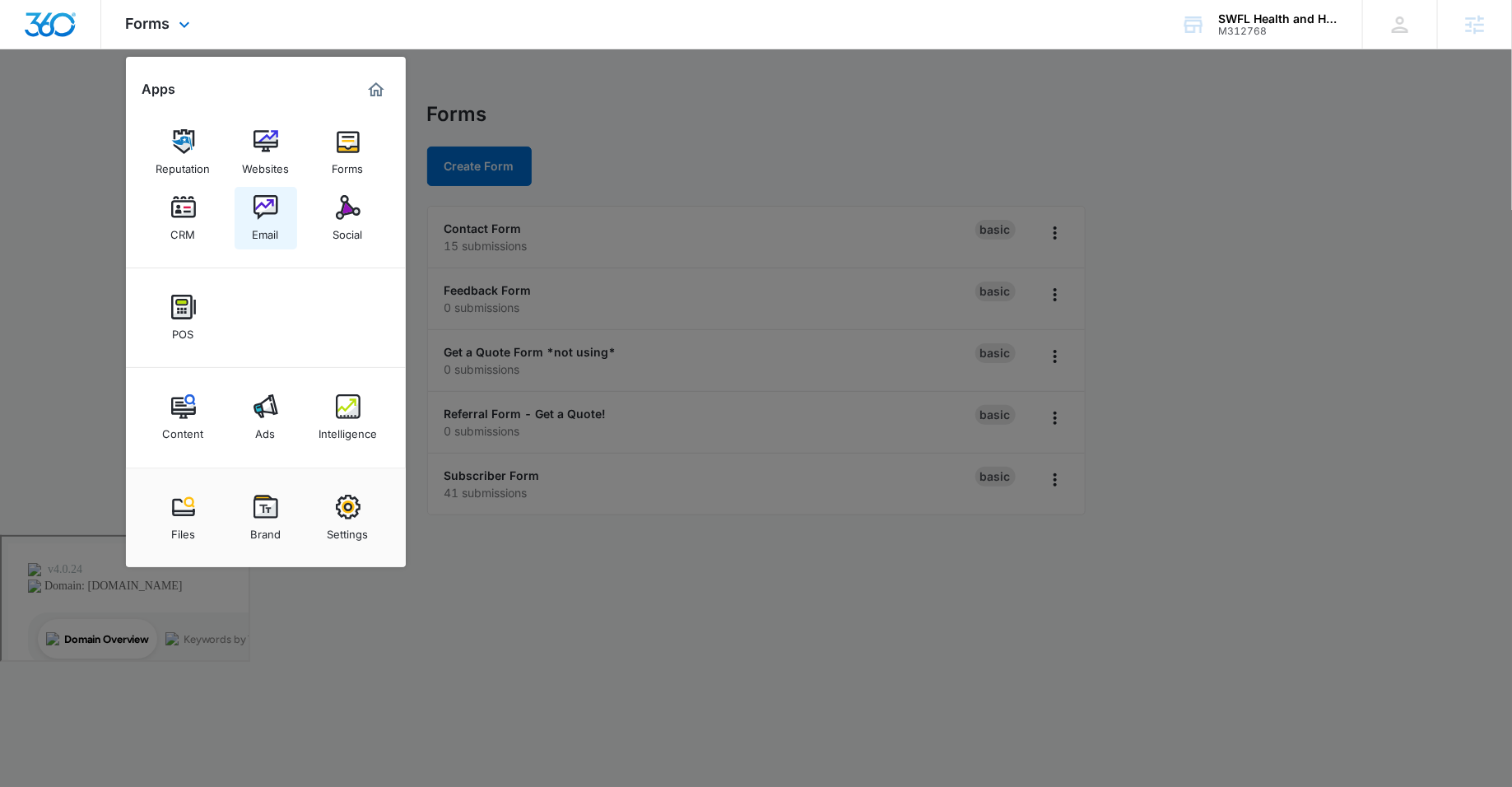
click at [272, 216] on img at bounding box center [266, 207] width 24 height 24
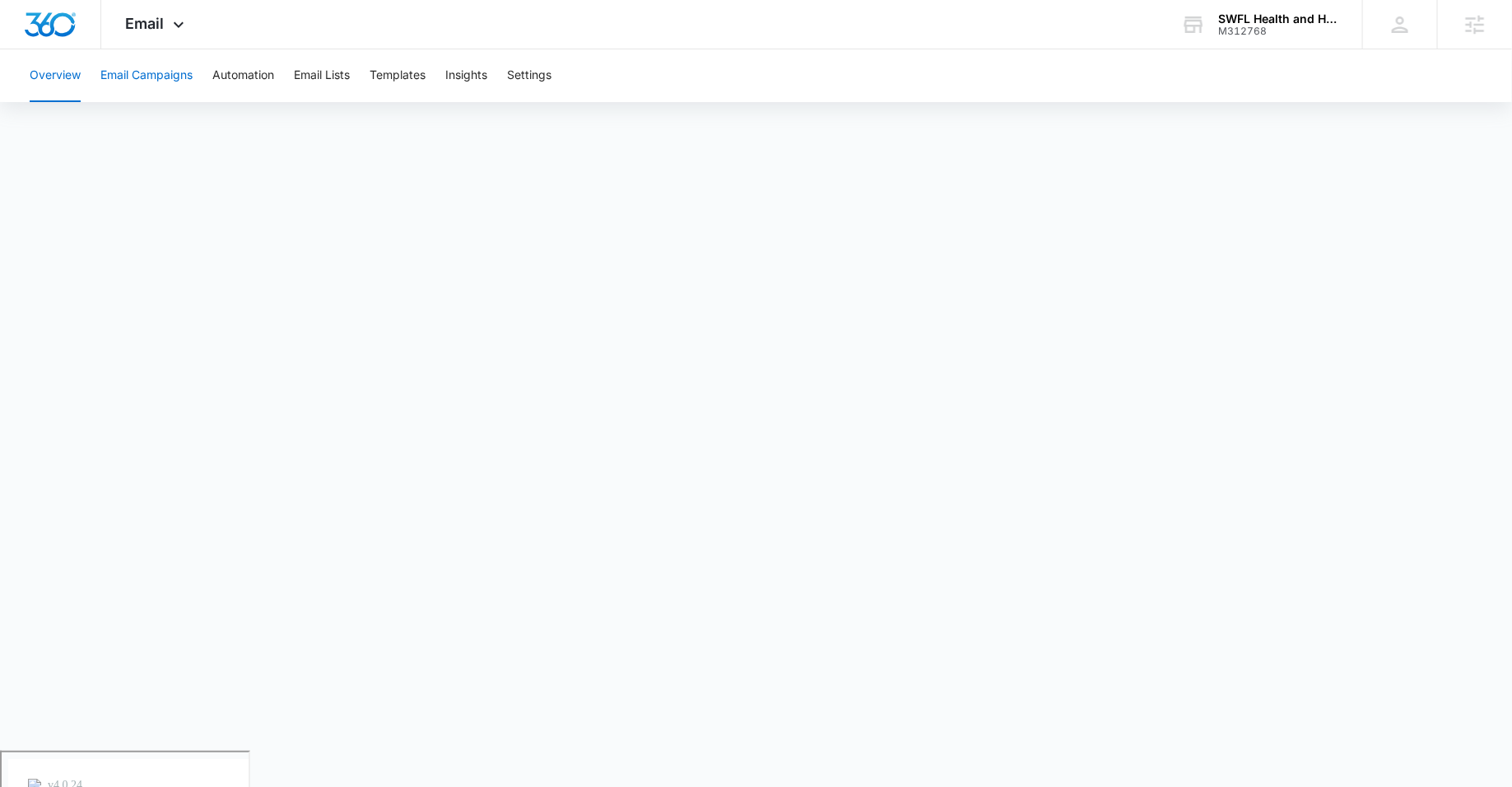
click at [167, 85] on button "Email Campaigns" at bounding box center [146, 76] width 92 height 52
click at [232, 81] on button "Automation" at bounding box center [243, 76] width 62 height 52
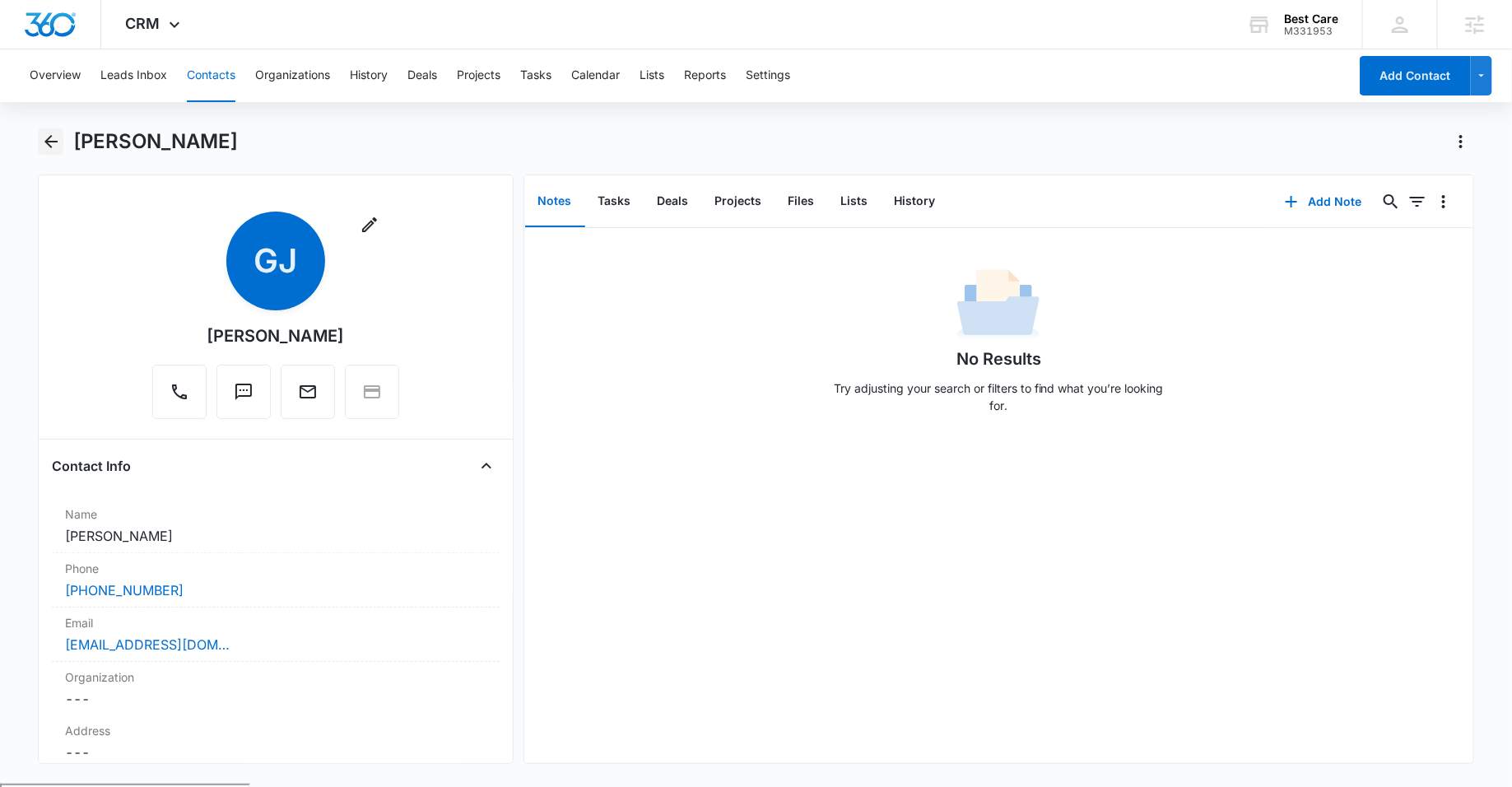
click at [50, 138] on icon "Back" at bounding box center [51, 141] width 19 height 19
click at [1281, 38] on div "Best Care M331953 Your Accounts View All" at bounding box center [1292, 24] width 140 height 49
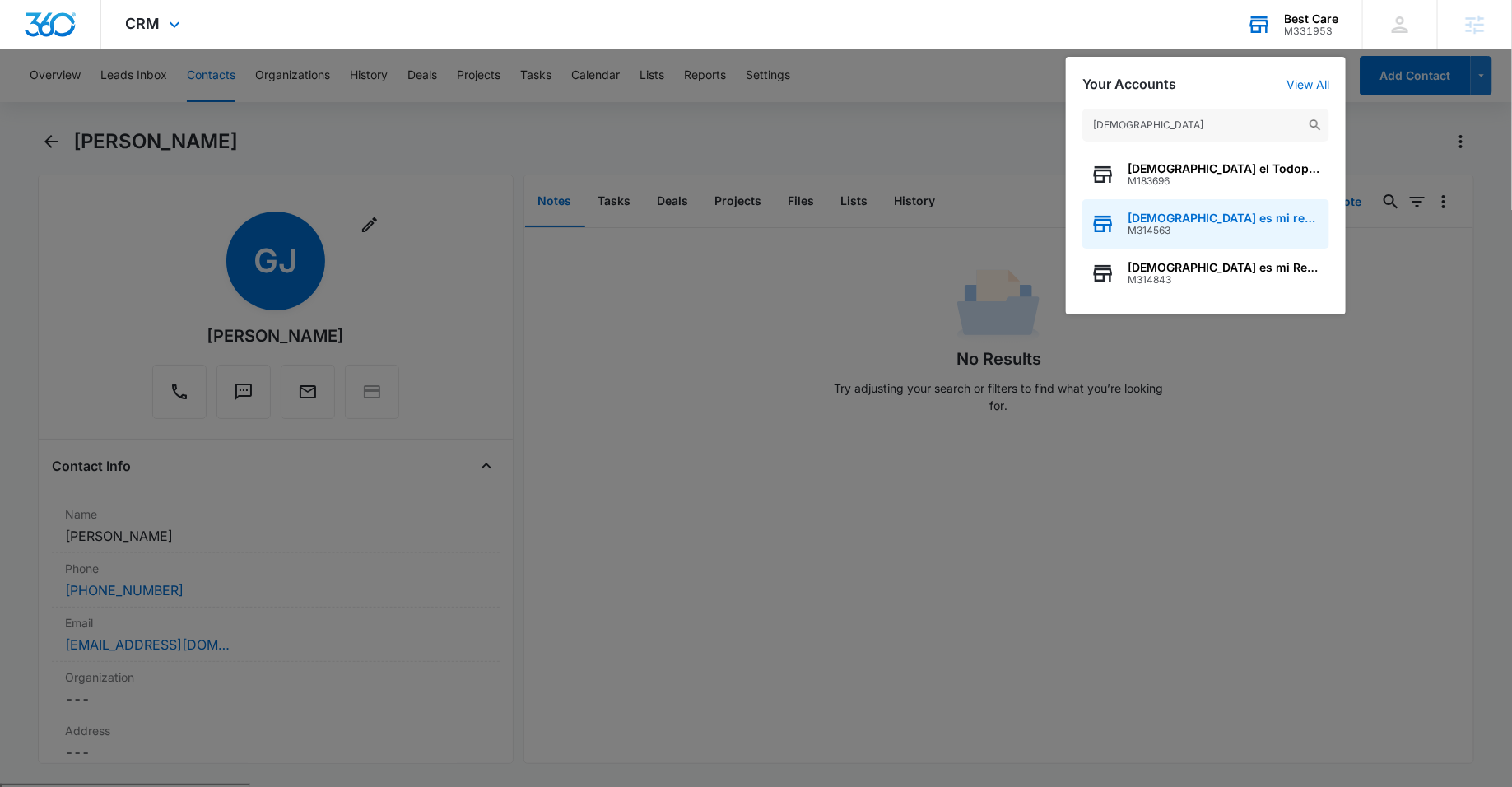
type input "[DEMOGRAPHIC_DATA]"
click at [1206, 226] on span "M314563" at bounding box center [1224, 230] width 193 height 12
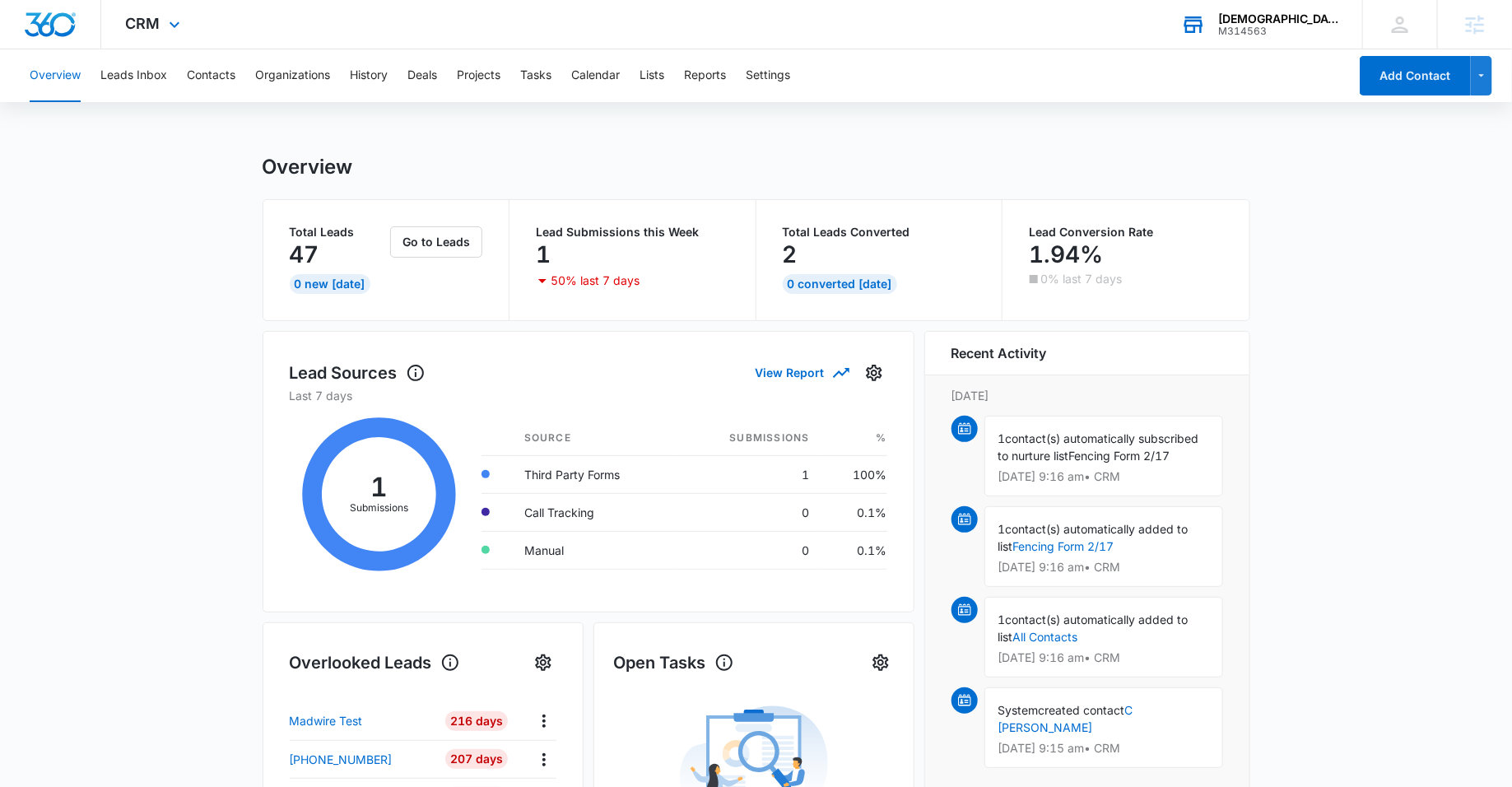
click at [160, 12] on div "CRM Apps Reputation Websites Forms CRM Email Social Payments POS Content Ads In…" at bounding box center [155, 24] width 108 height 49
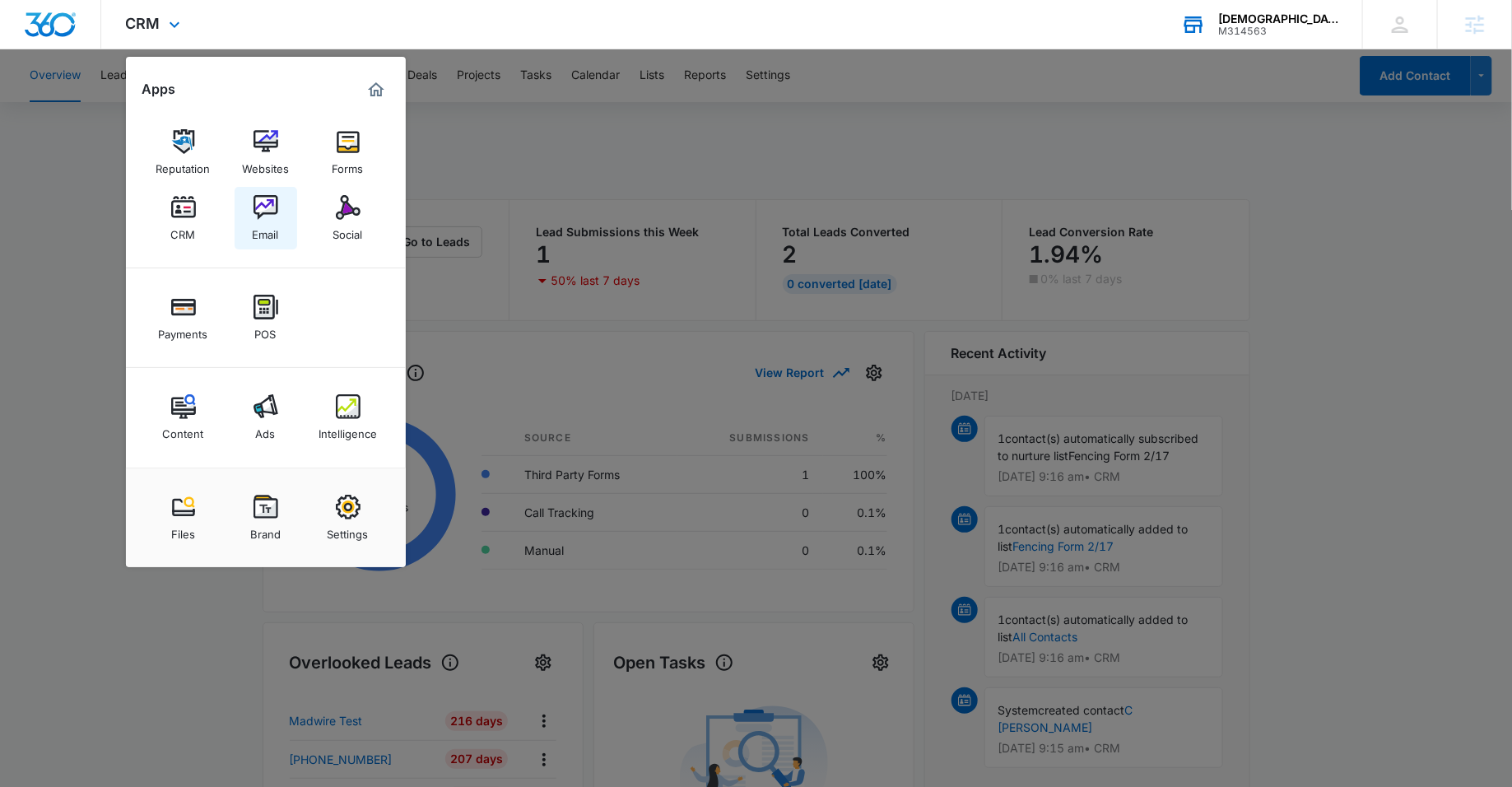
click at [264, 243] on link "Email" at bounding box center [266, 218] width 62 height 62
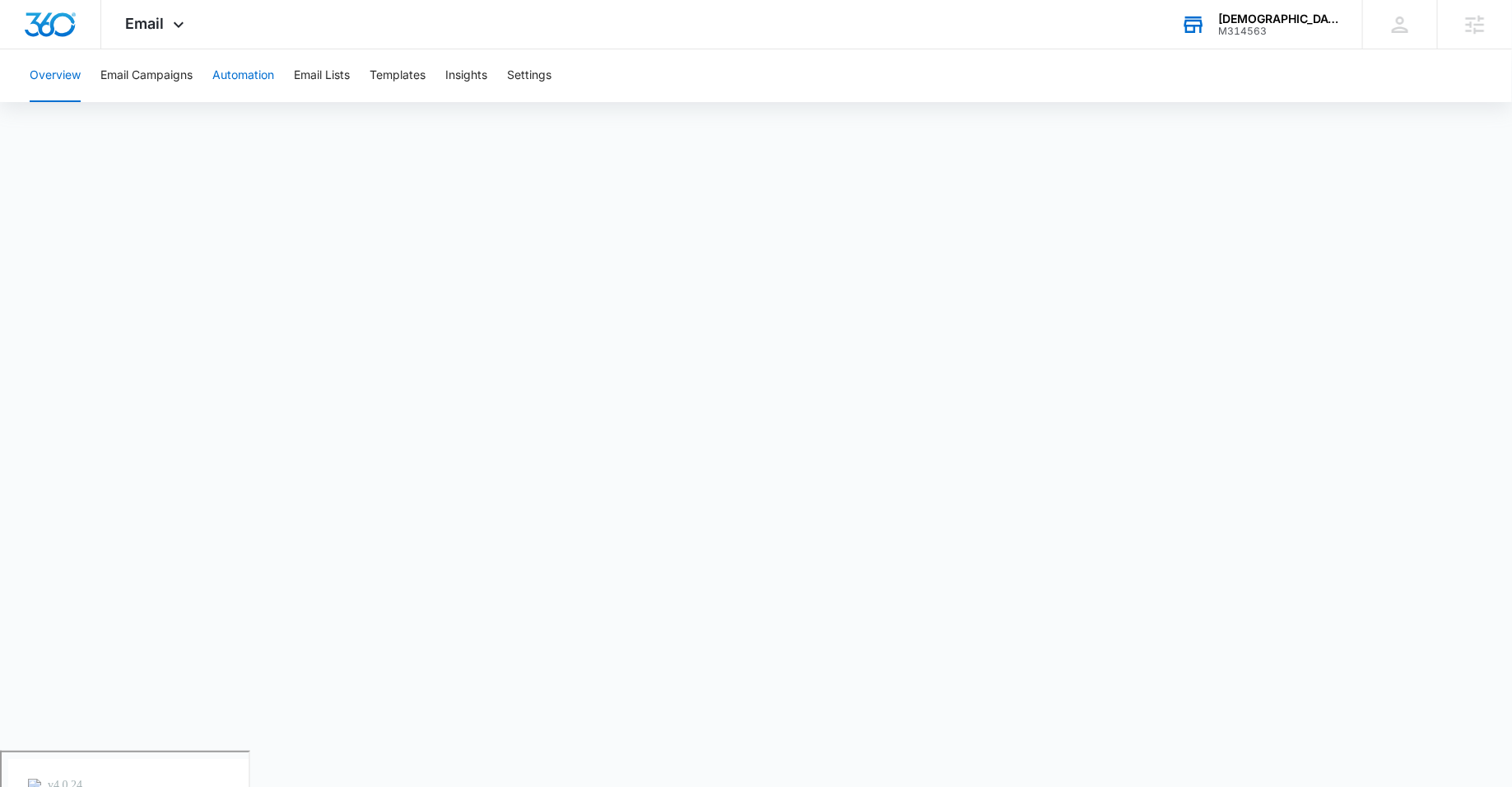
click at [245, 56] on button "Automation" at bounding box center [243, 76] width 62 height 52
click at [324, 67] on button "Email Lists" at bounding box center [321, 76] width 56 height 52
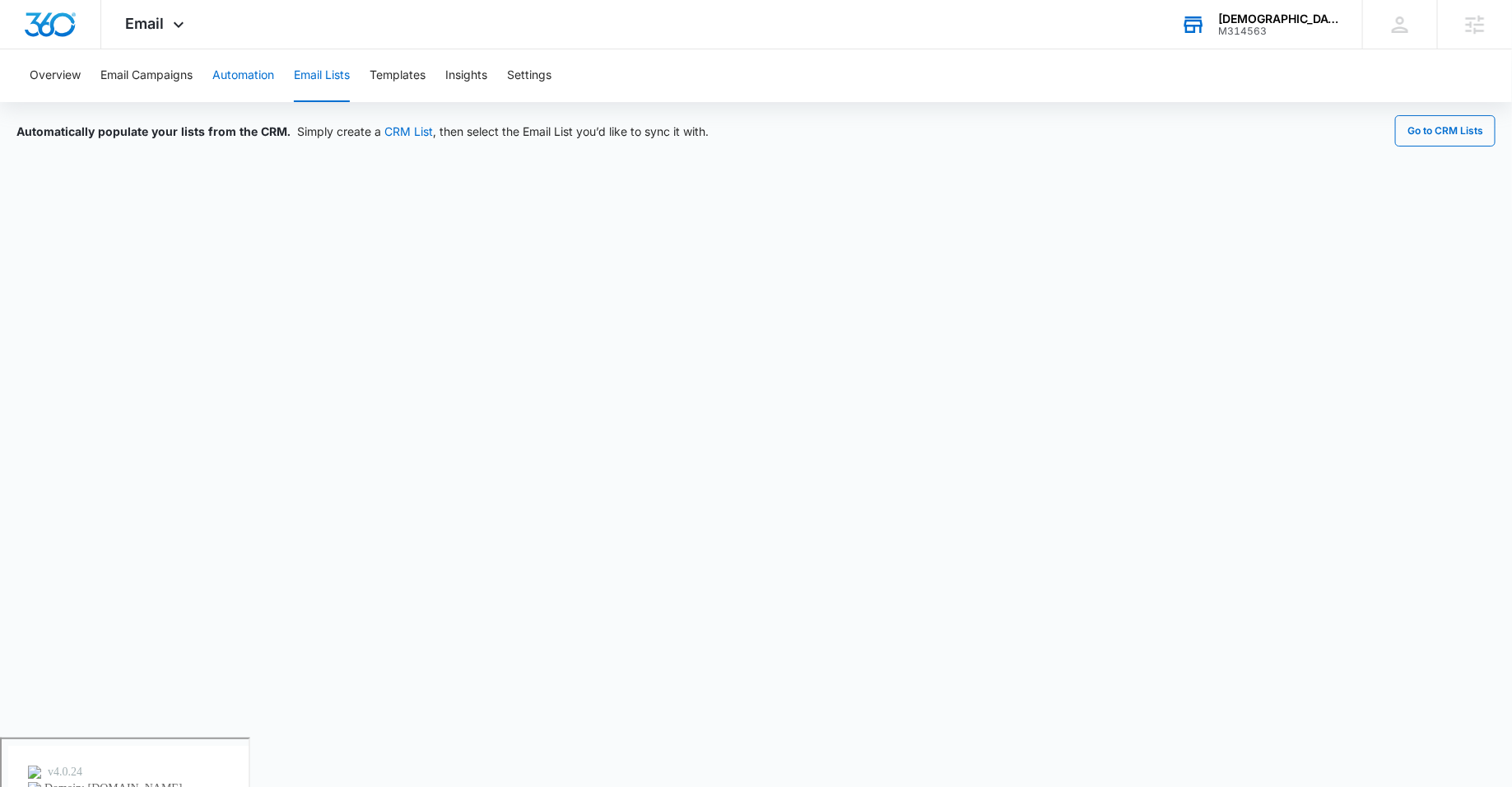
click at [258, 82] on button "Automation" at bounding box center [243, 76] width 62 height 52
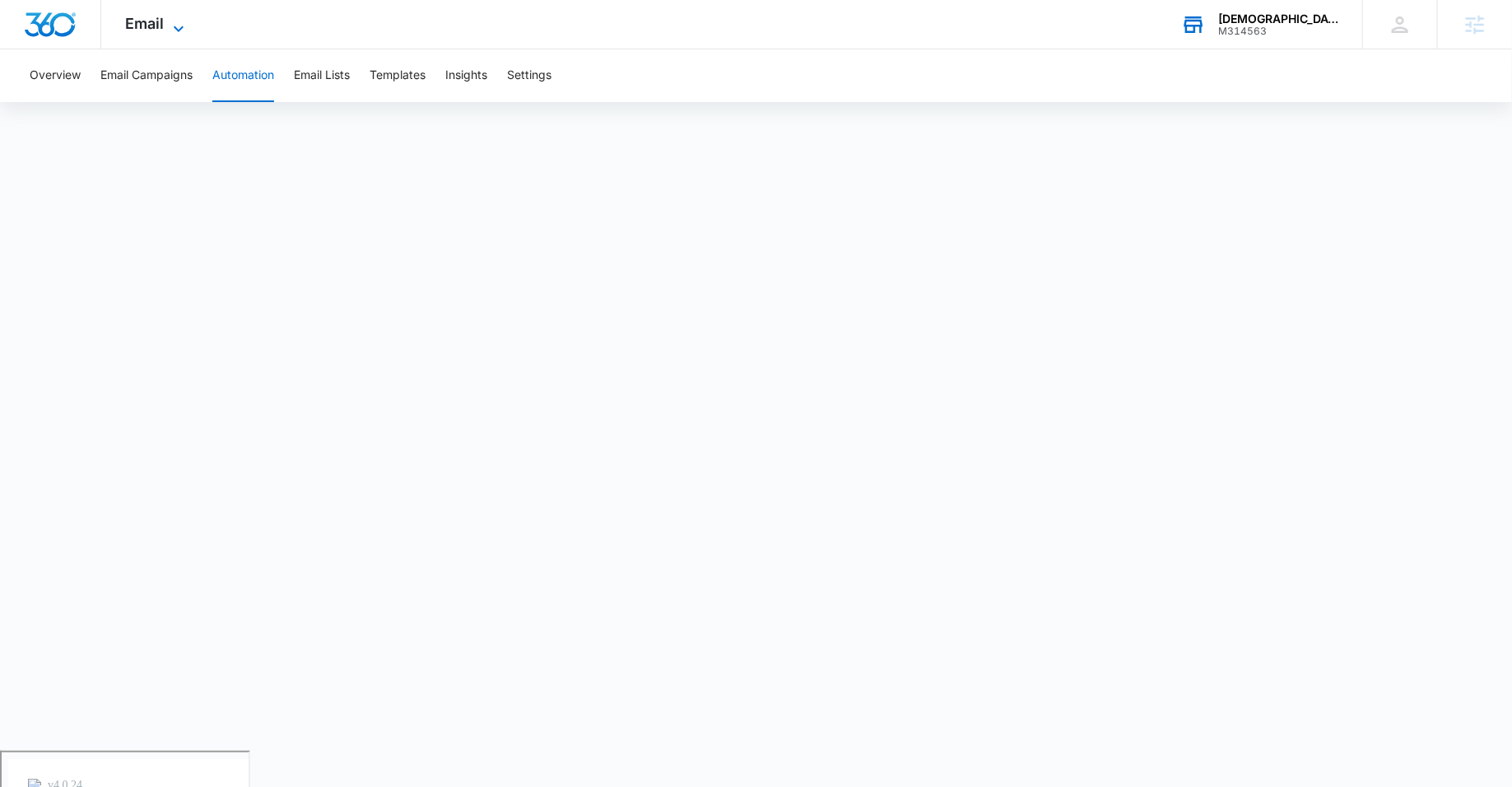
click at [158, 28] on span "Email" at bounding box center [145, 24] width 39 height 17
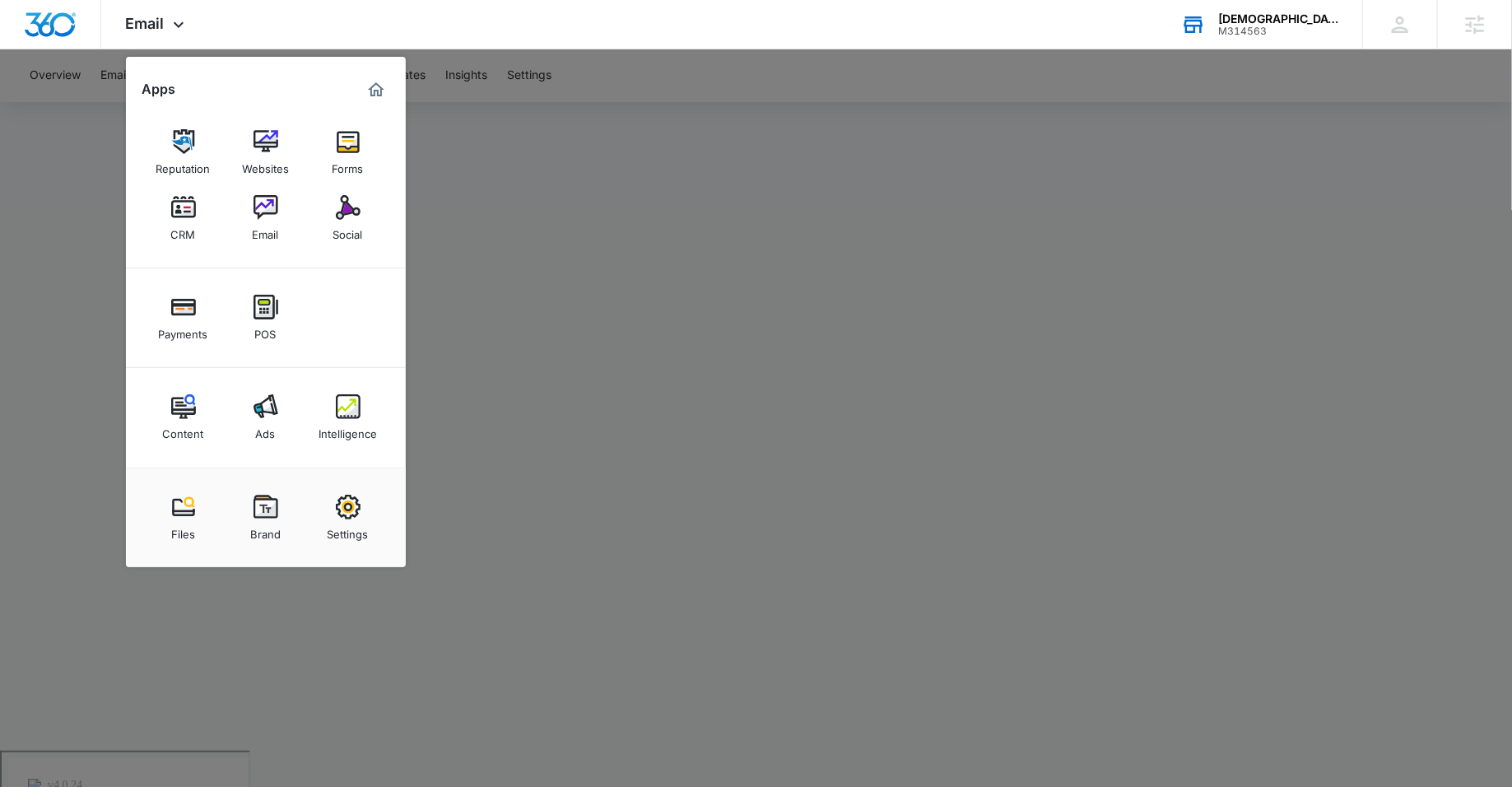
click at [603, 73] on div at bounding box center [756, 393] width 1512 height 787
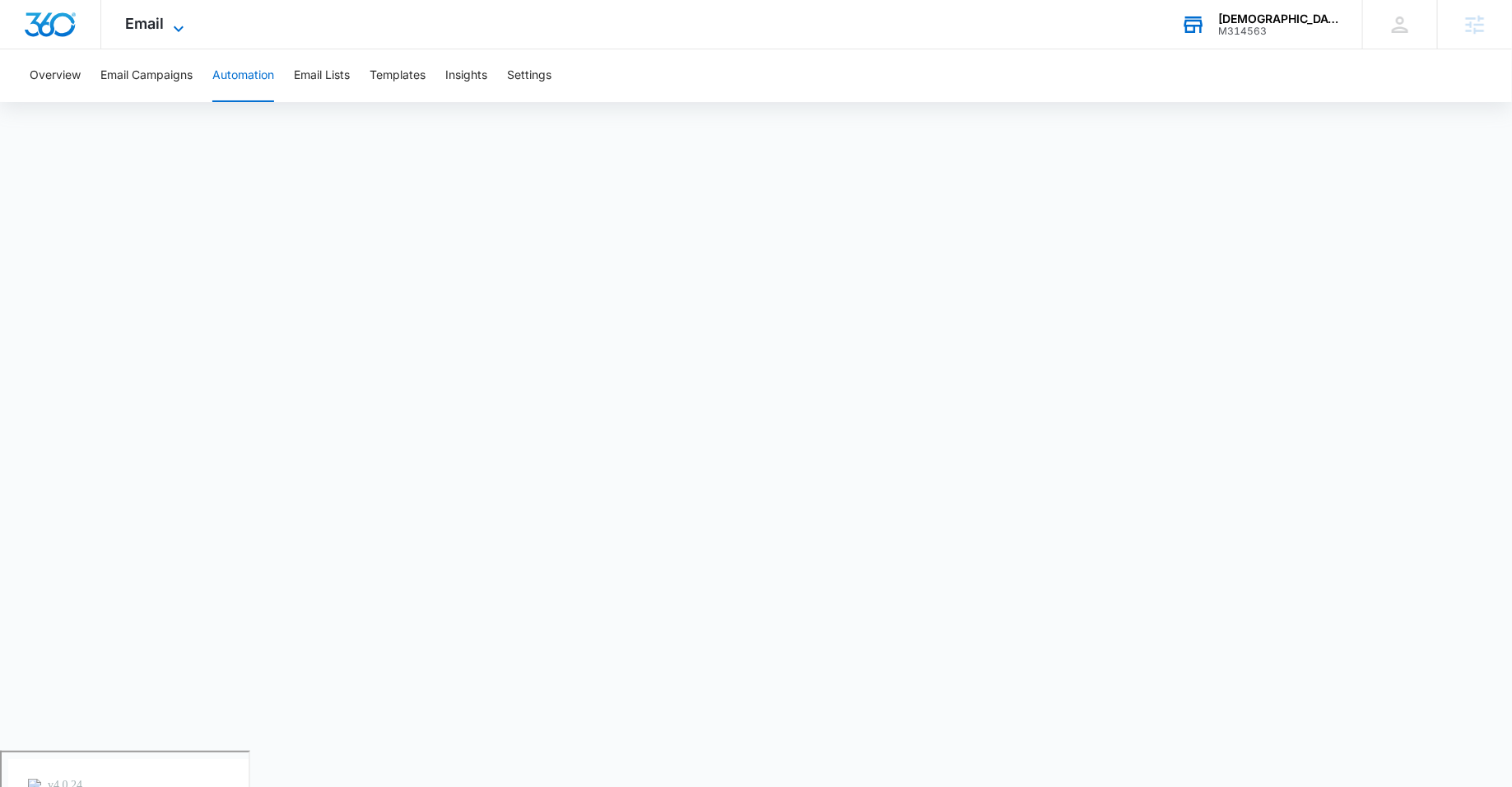
click at [157, 23] on span "Email" at bounding box center [145, 24] width 39 height 17
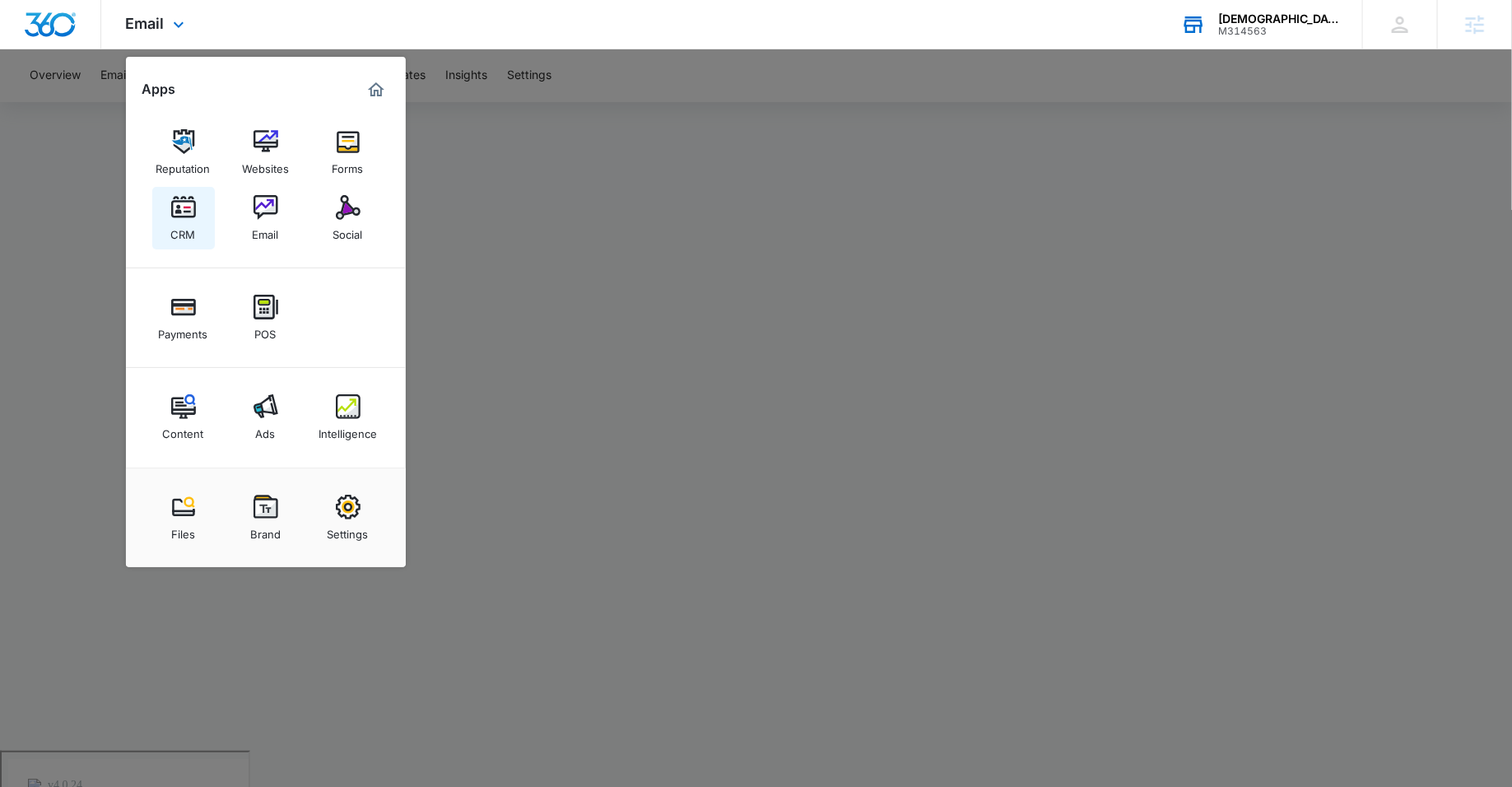
click at [186, 203] on img at bounding box center [183, 207] width 24 height 24
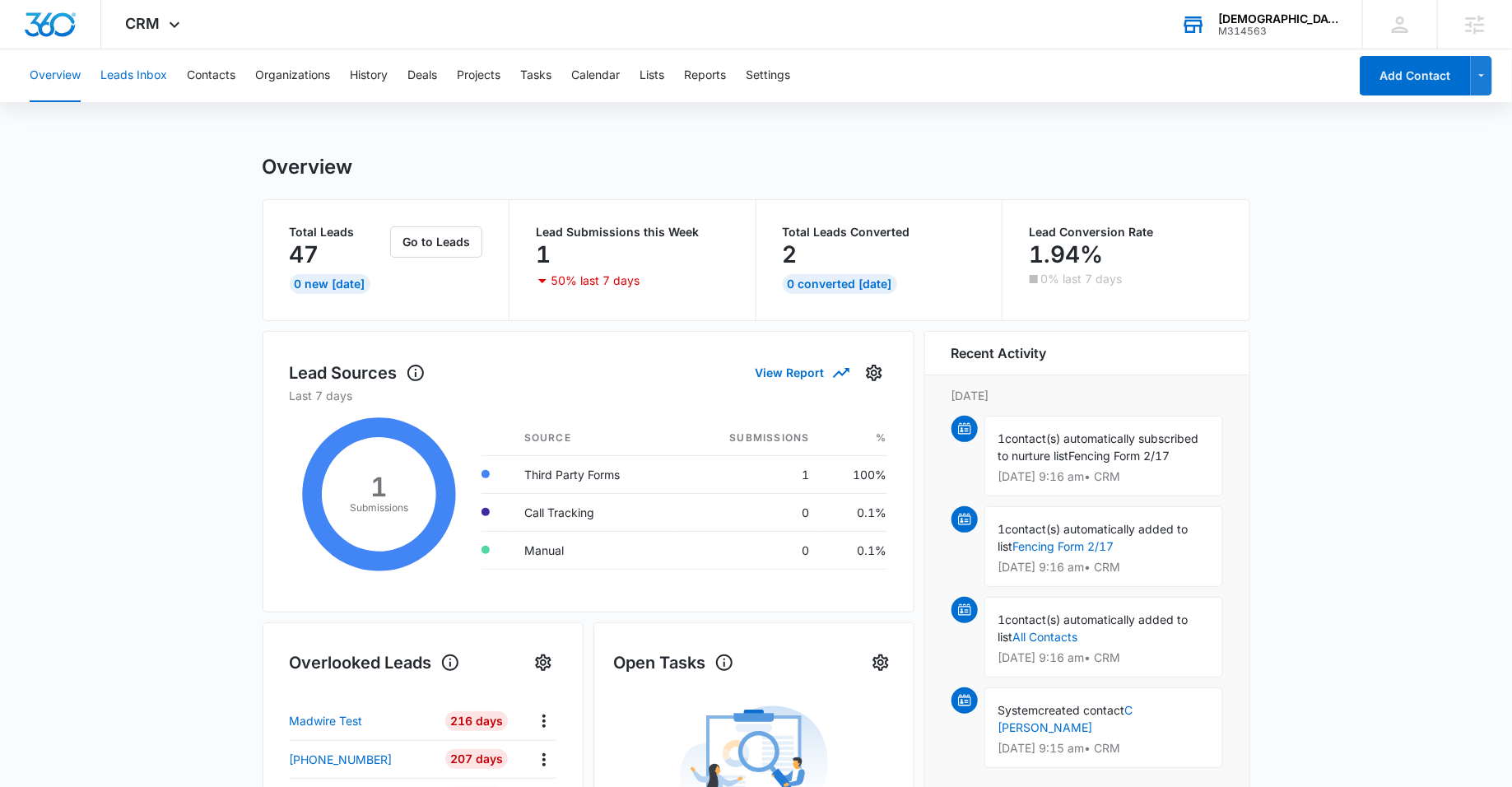
click at [152, 80] on button "Leads Inbox" at bounding box center [133, 76] width 67 height 52
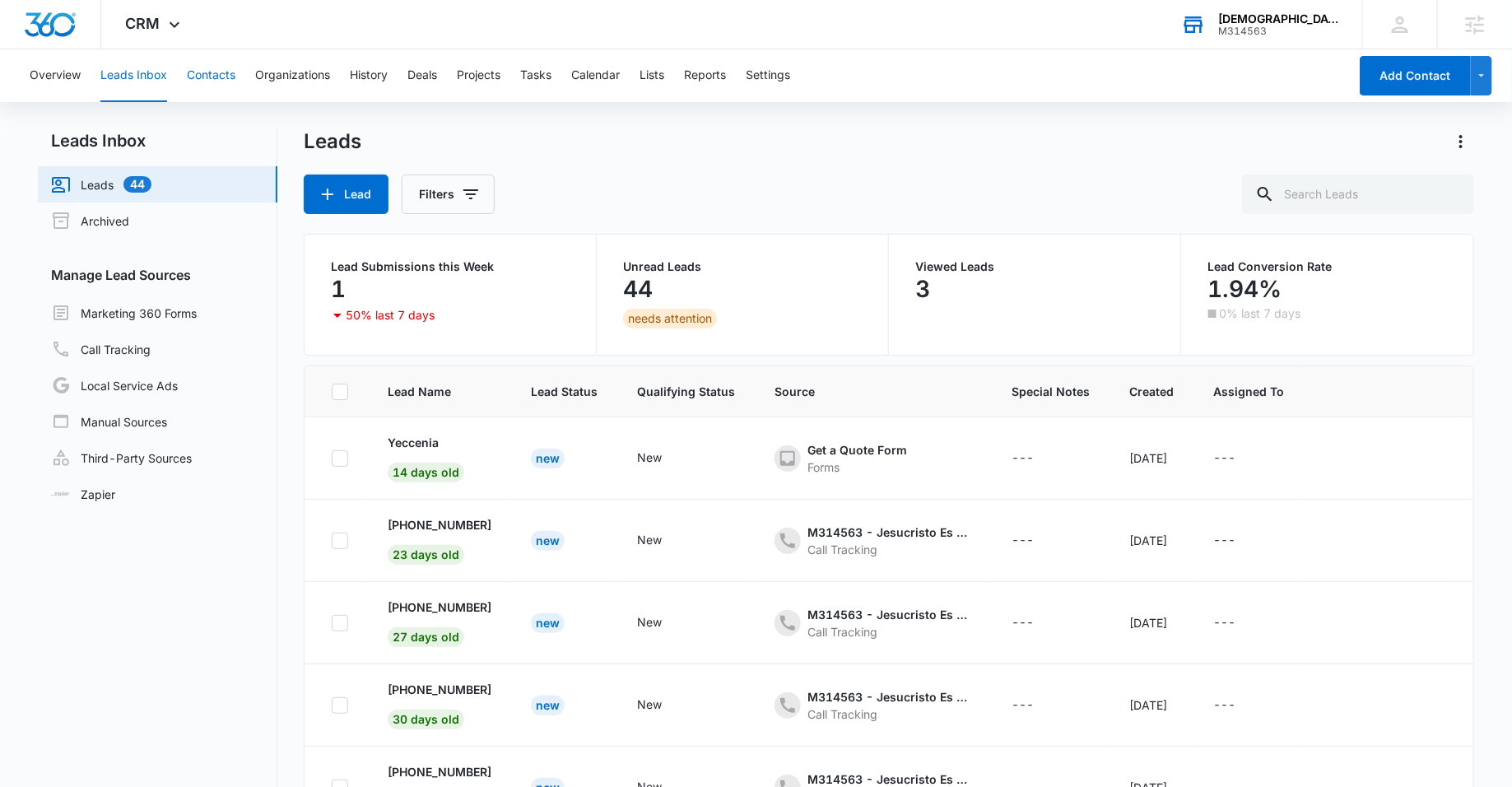
click at [219, 57] on button "Contacts" at bounding box center [212, 76] width 49 height 52
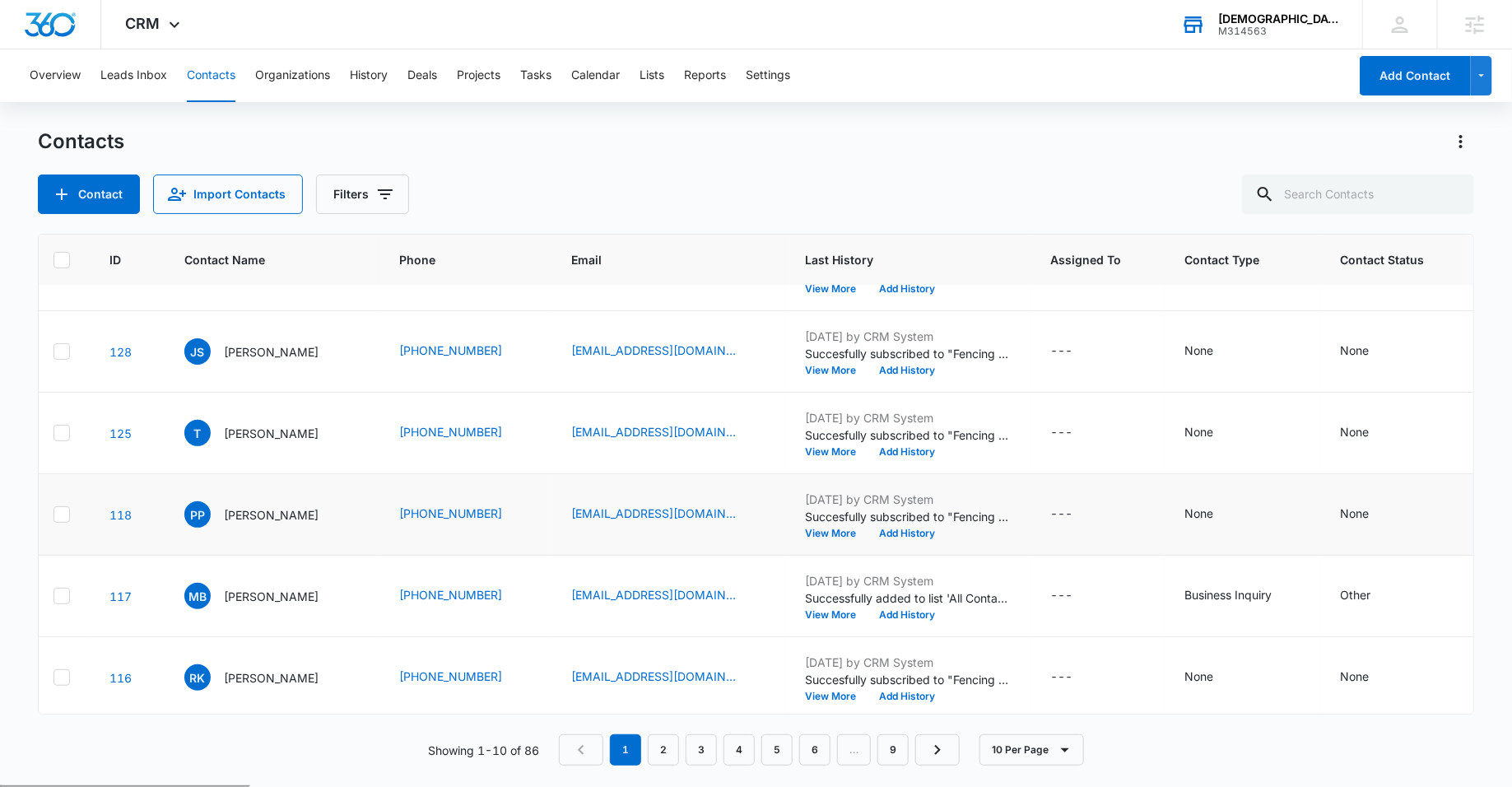
scroll to position [382, 0]
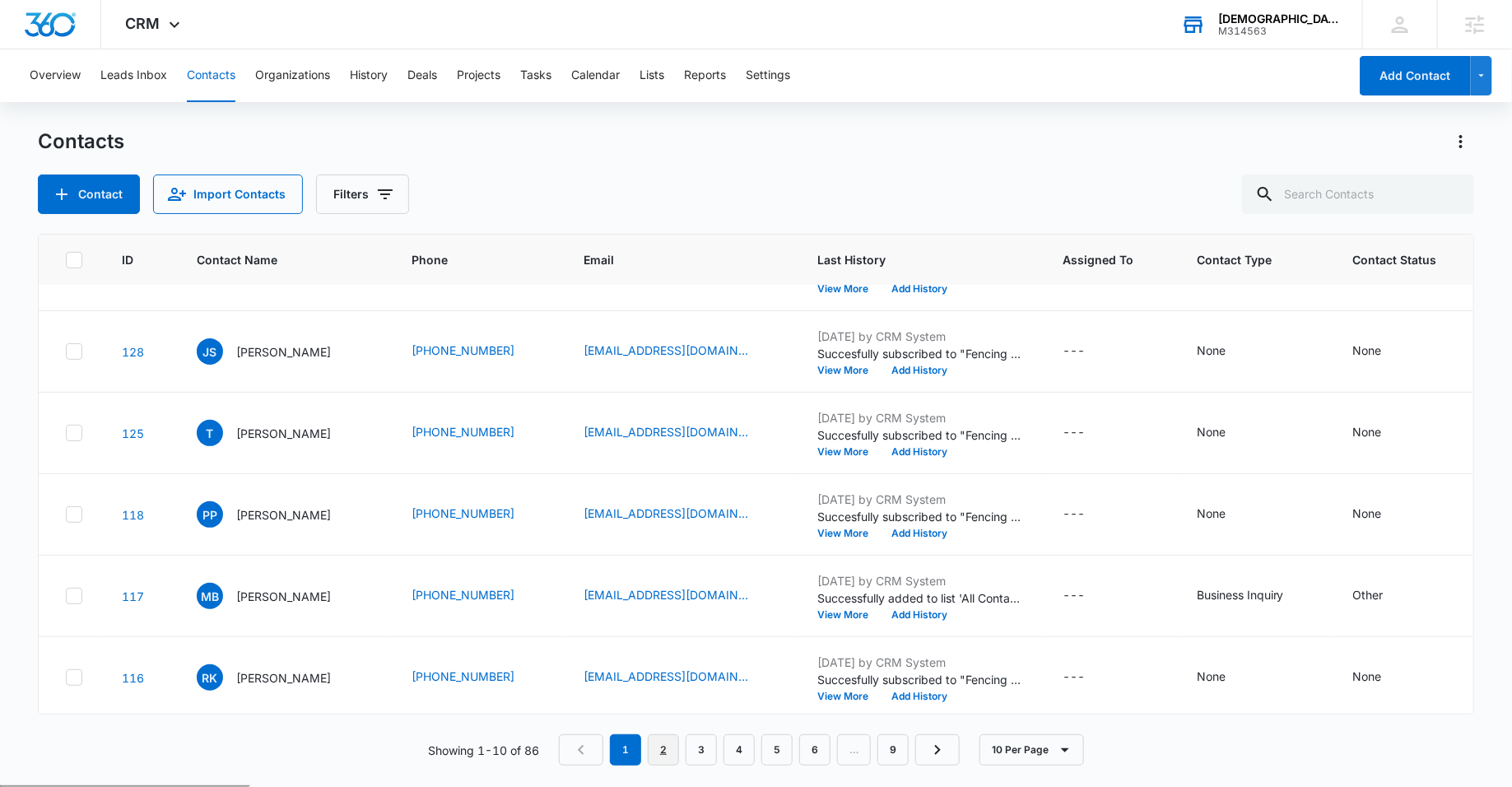
click at [665, 747] on link "2" at bounding box center [663, 750] width 31 height 31
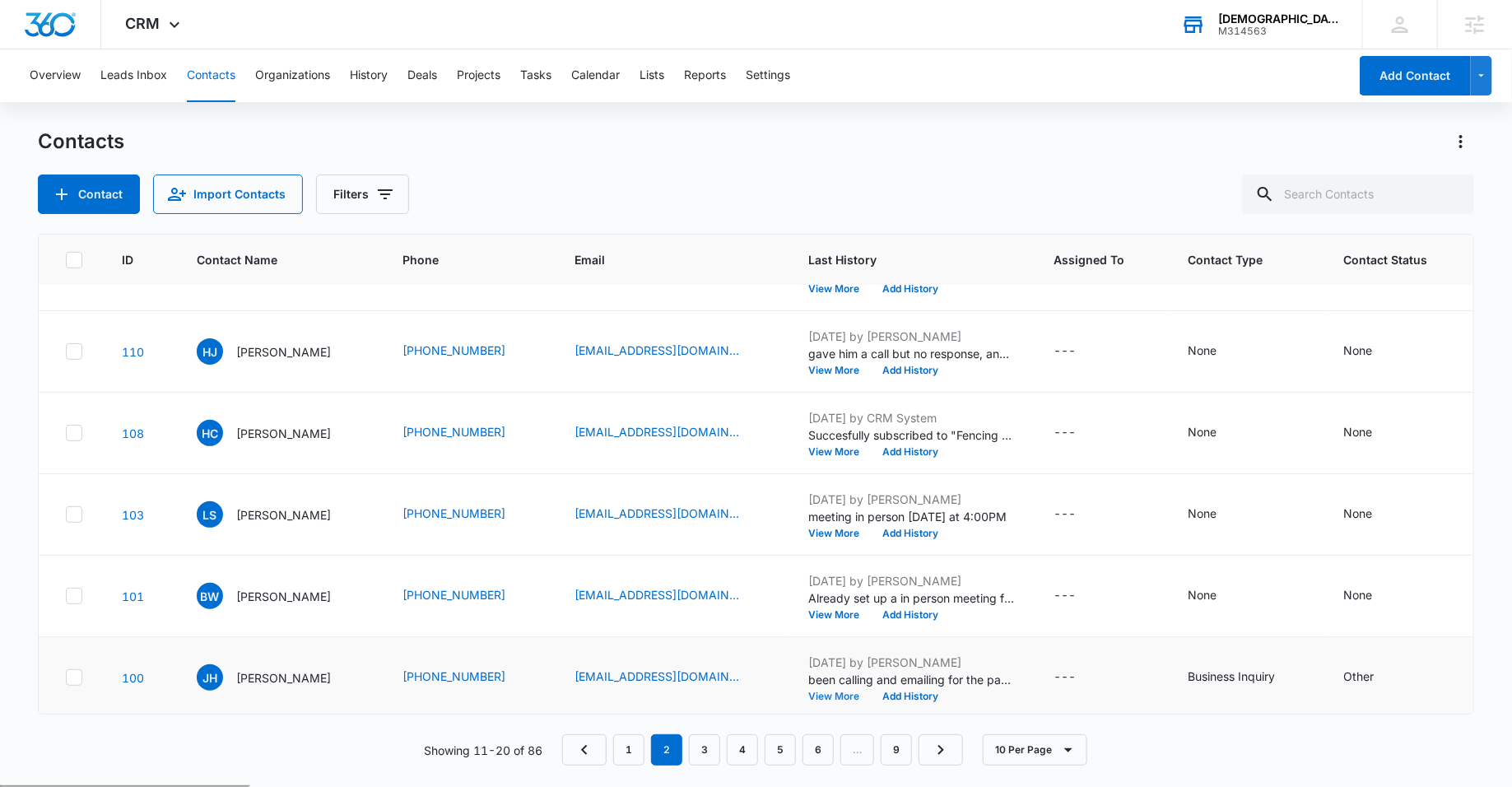
click at [832, 692] on button "View More" at bounding box center [840, 697] width 62 height 10
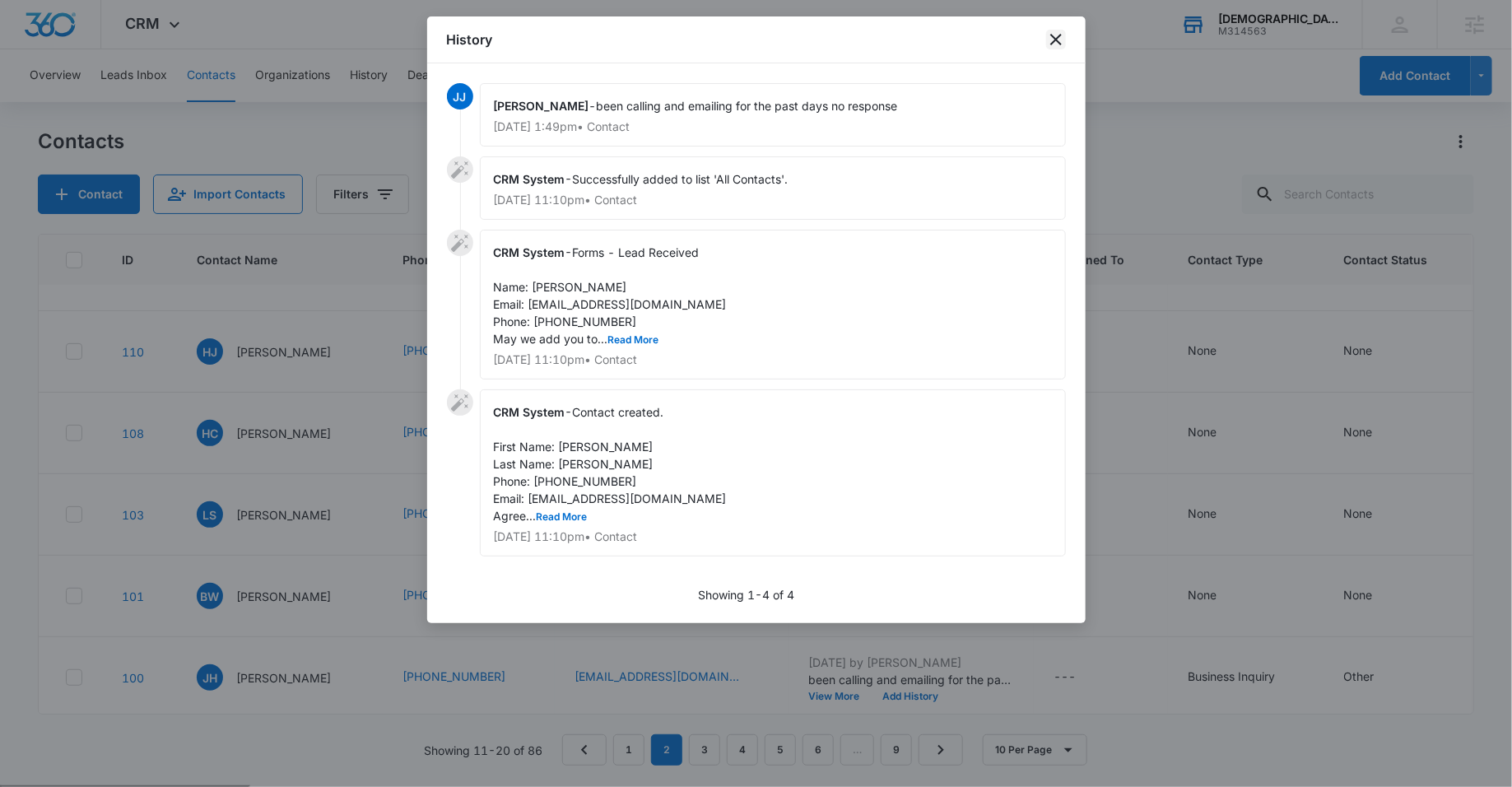
click at [1049, 39] on icon "close" at bounding box center [1056, 39] width 19 height 19
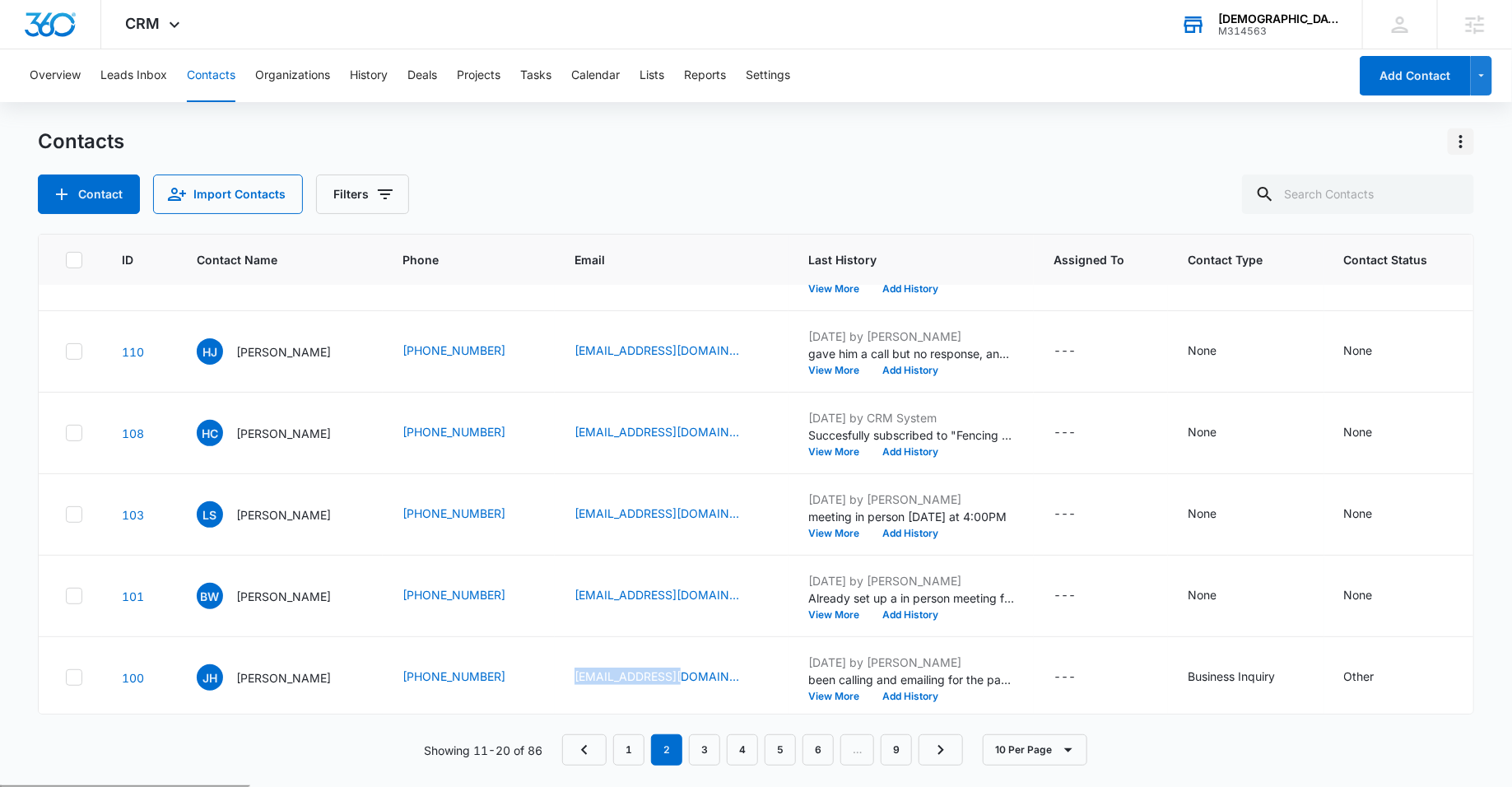
click at [1453, 137] on icon "Actions" at bounding box center [1461, 141] width 19 height 19
click at [1387, 231] on div "Export All Contacts" at bounding box center [1380, 237] width 109 height 12
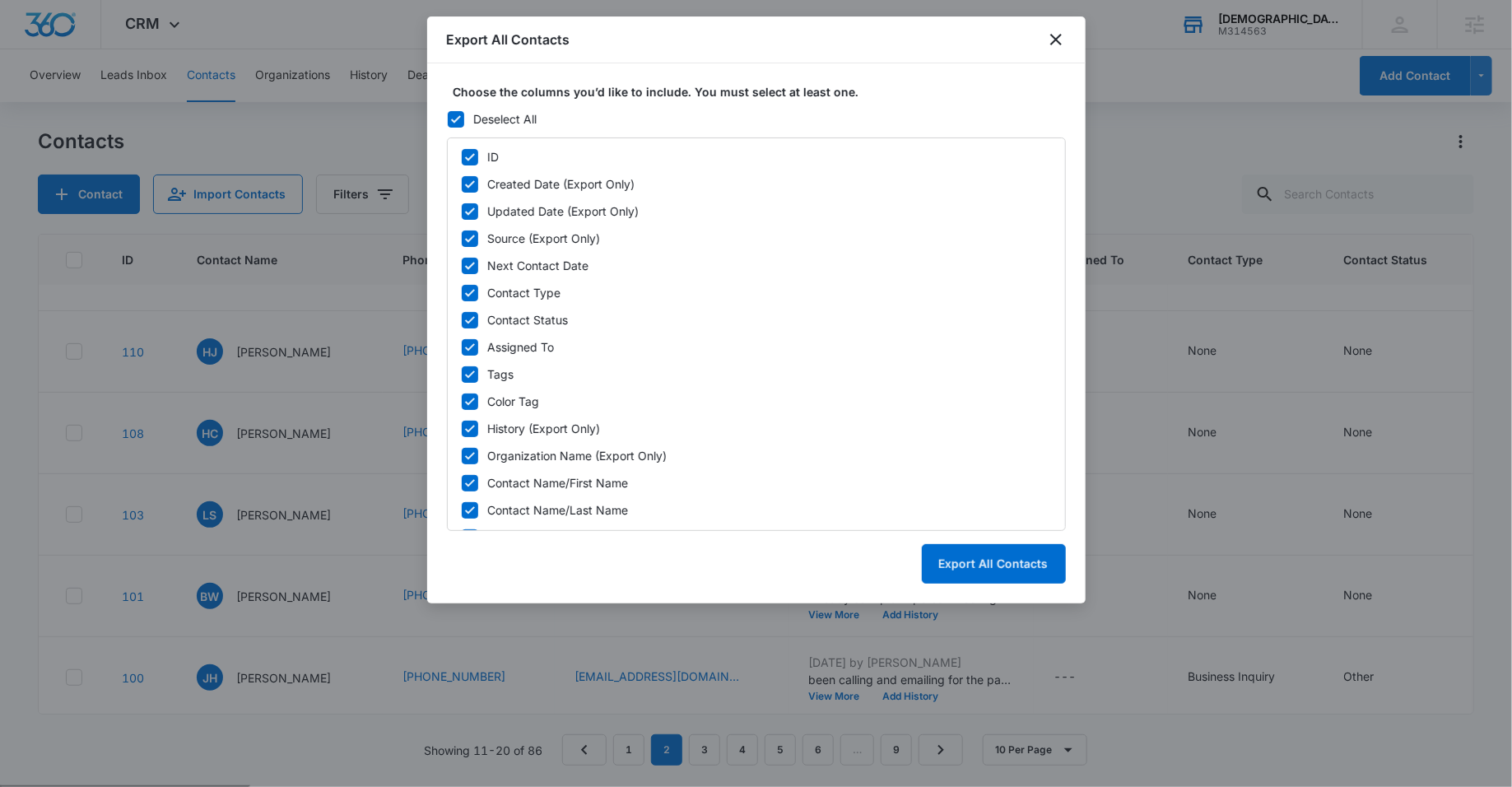
click at [458, 112] on icon at bounding box center [456, 120] width 15 height 15
click at [448, 114] on input "Deselect All" at bounding box center [447, 120] width 1 height 12
checkbox input "false"
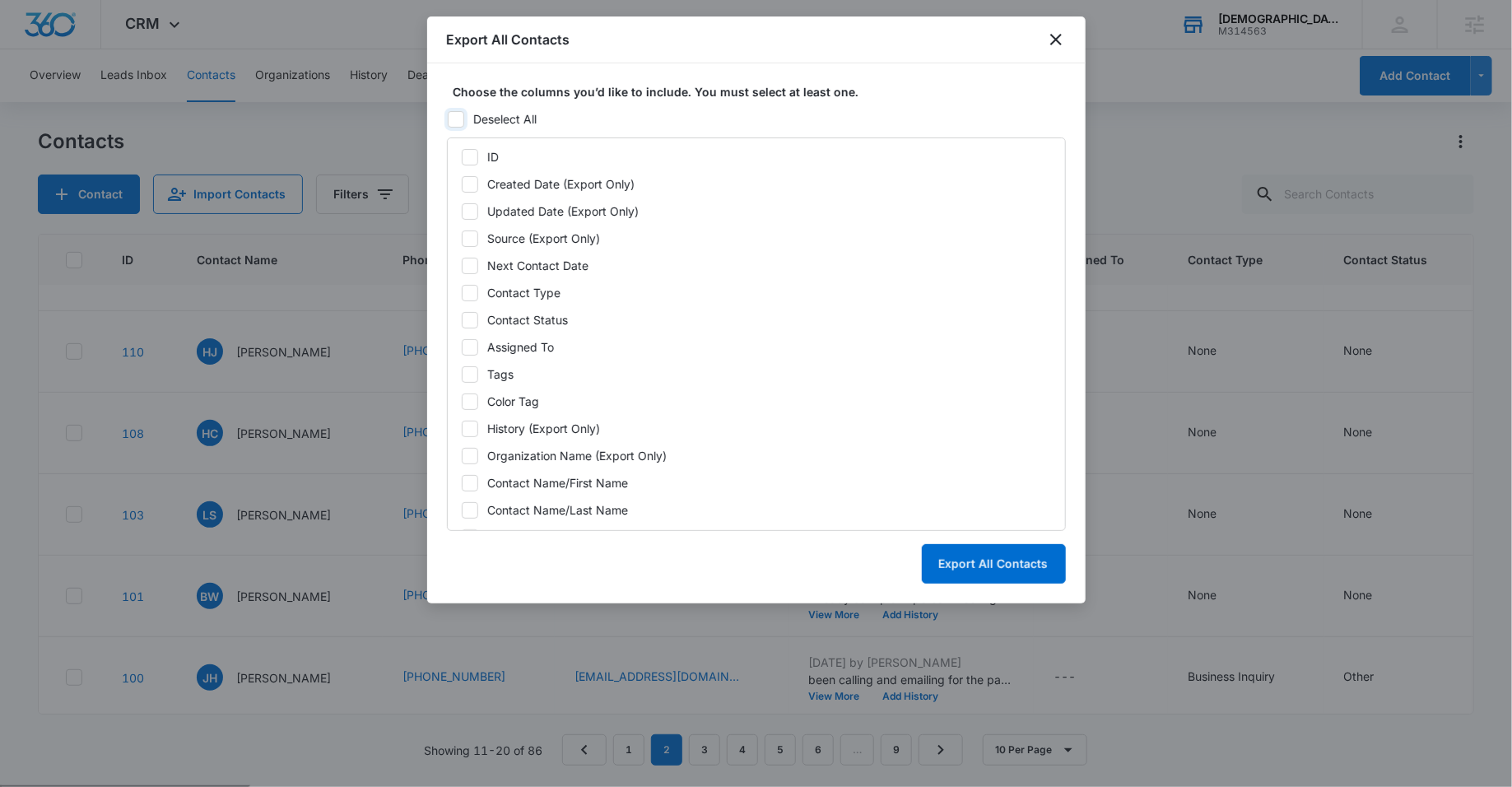
checkbox input "false"
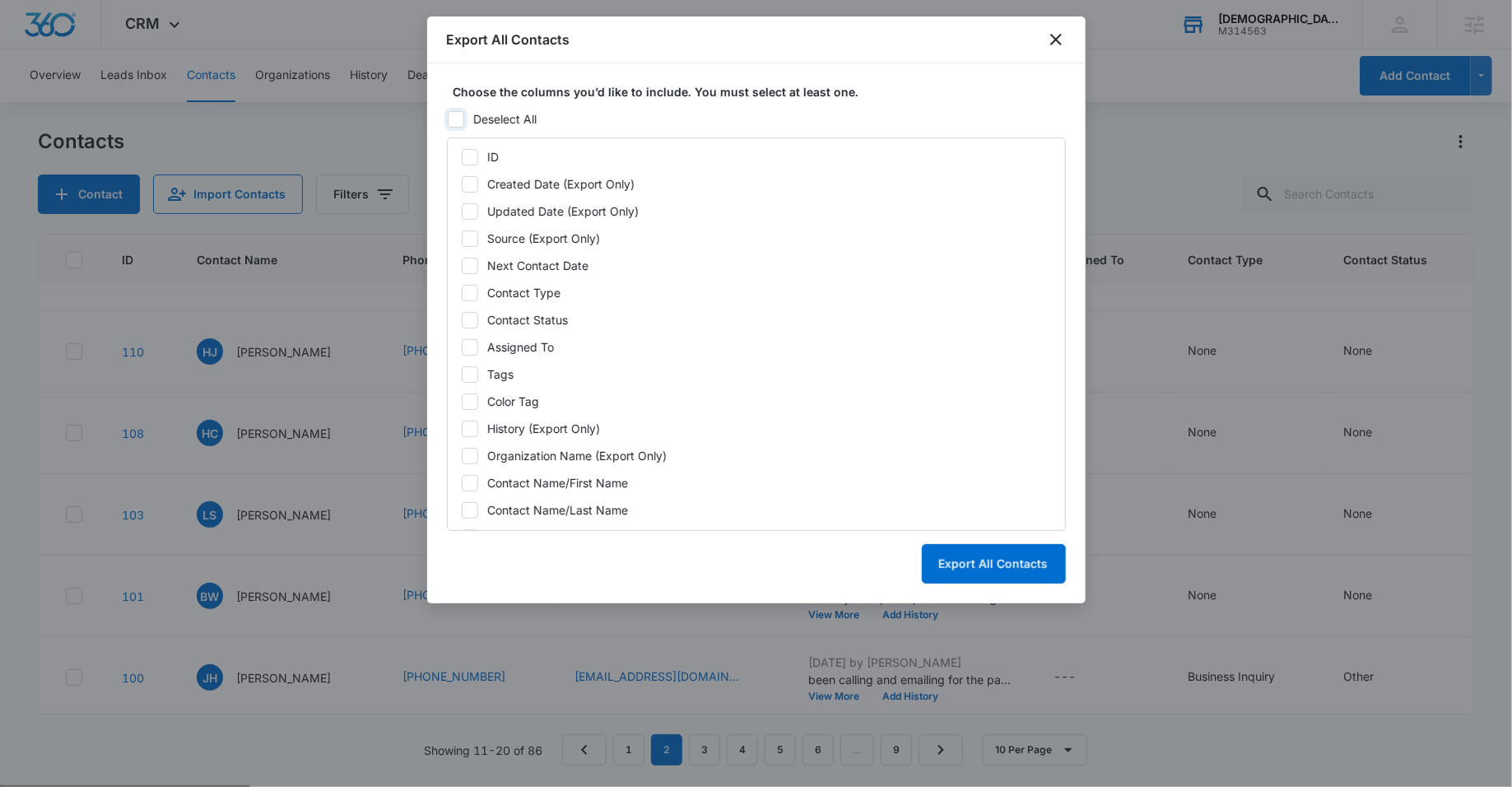
checkbox input "false"
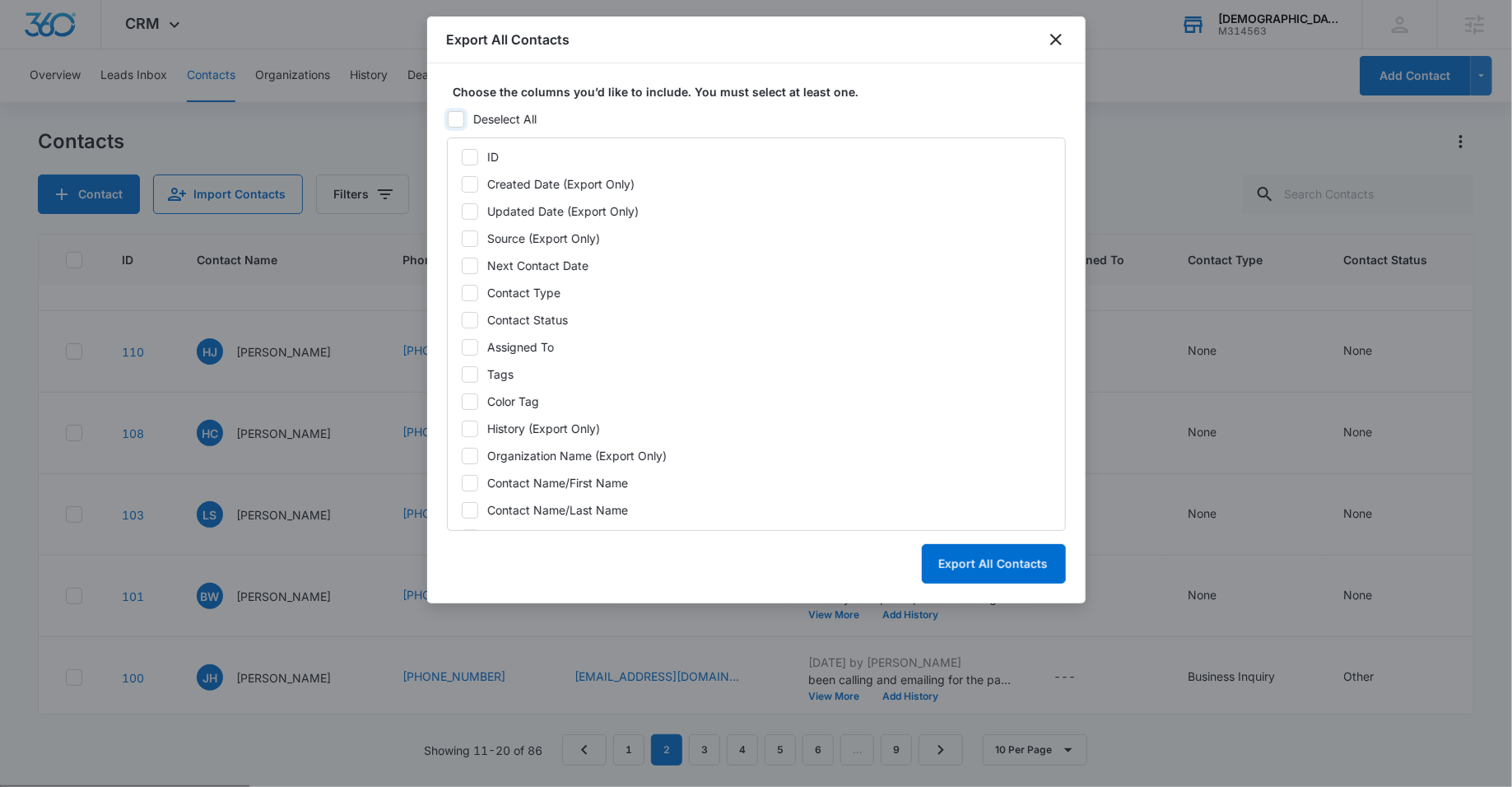
checkbox input "false"
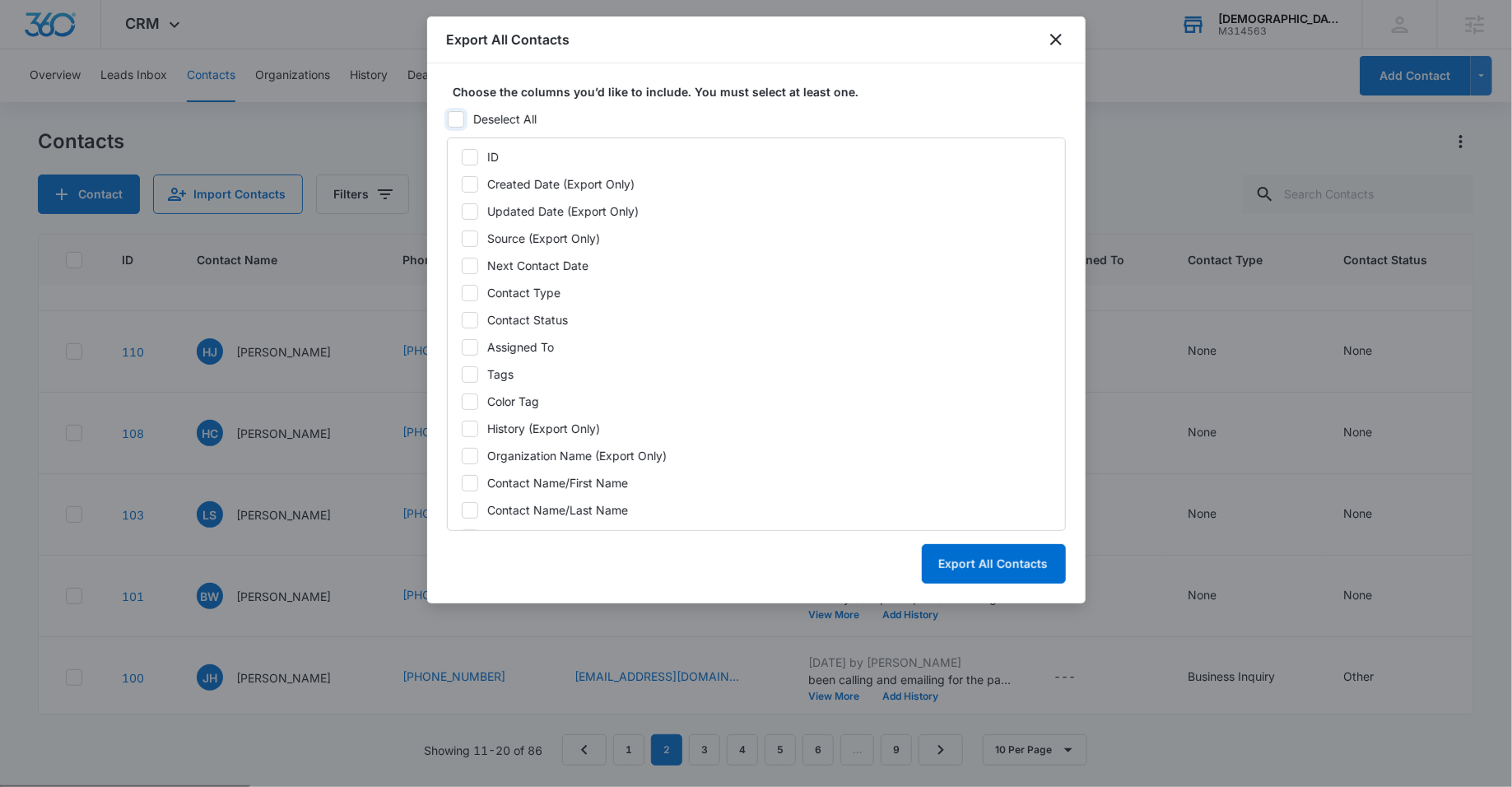
checkbox input "false"
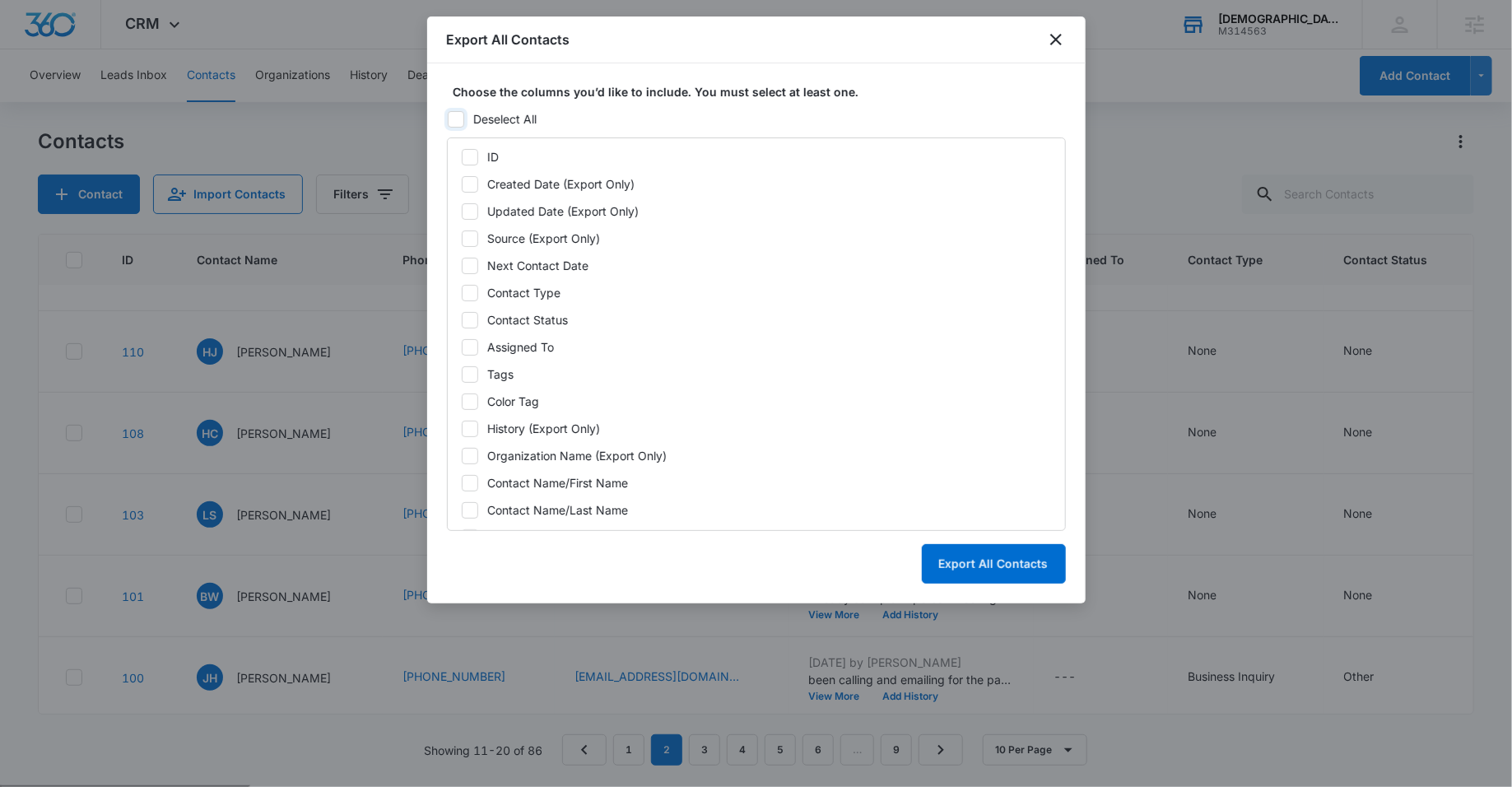
checkbox input "false"
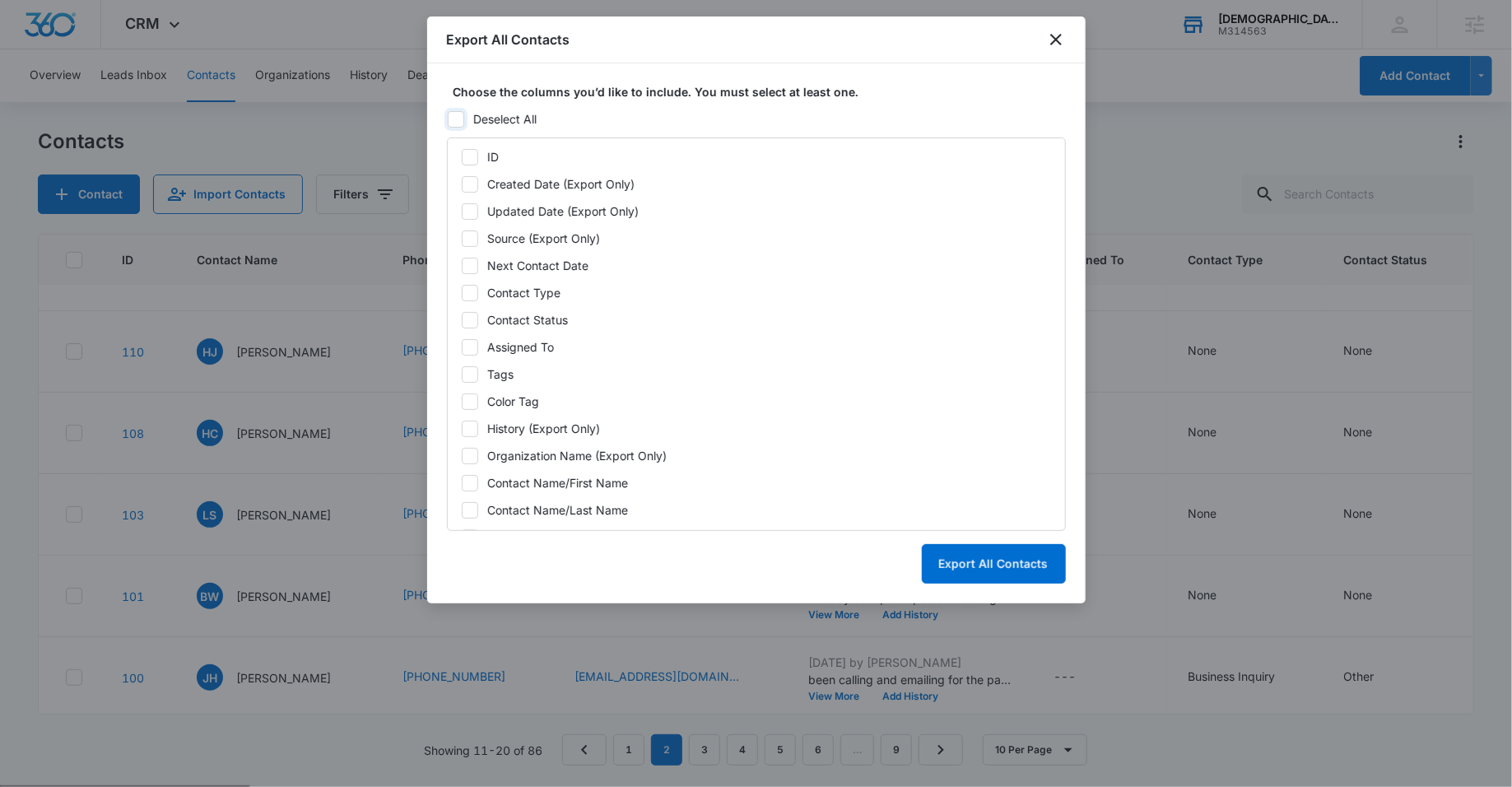
checkbox input "false"
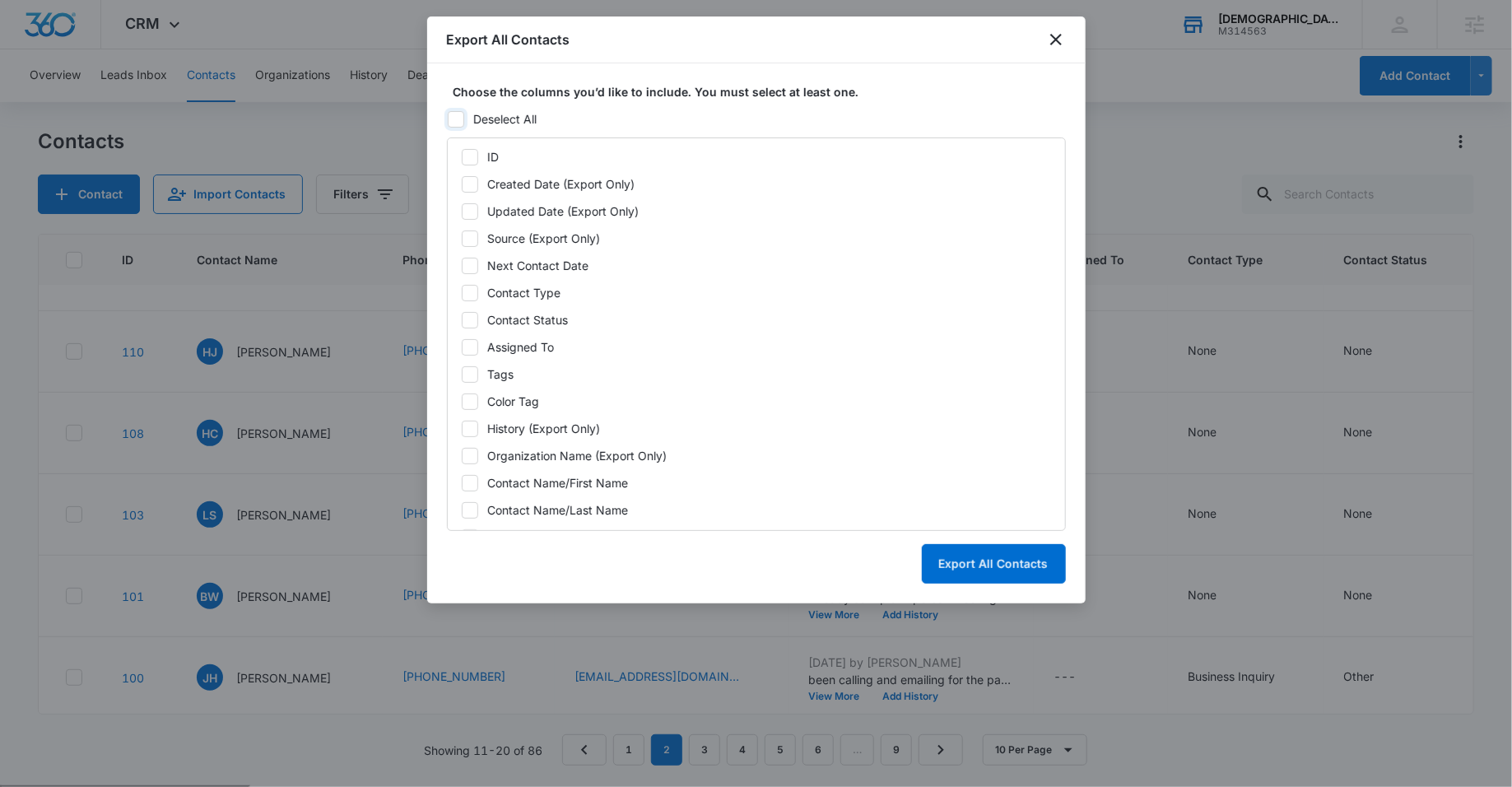
checkbox input "false"
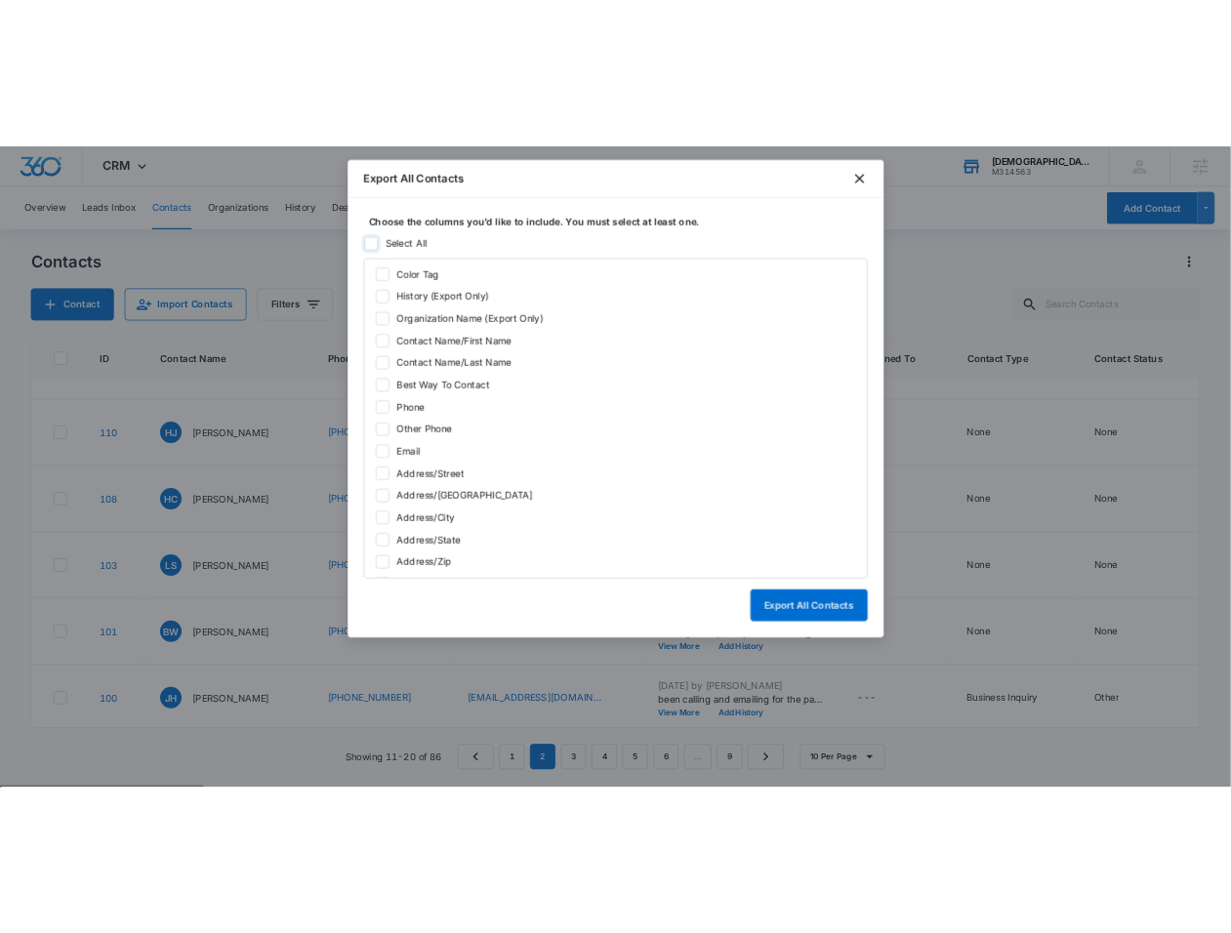
scroll to position [283, 0]
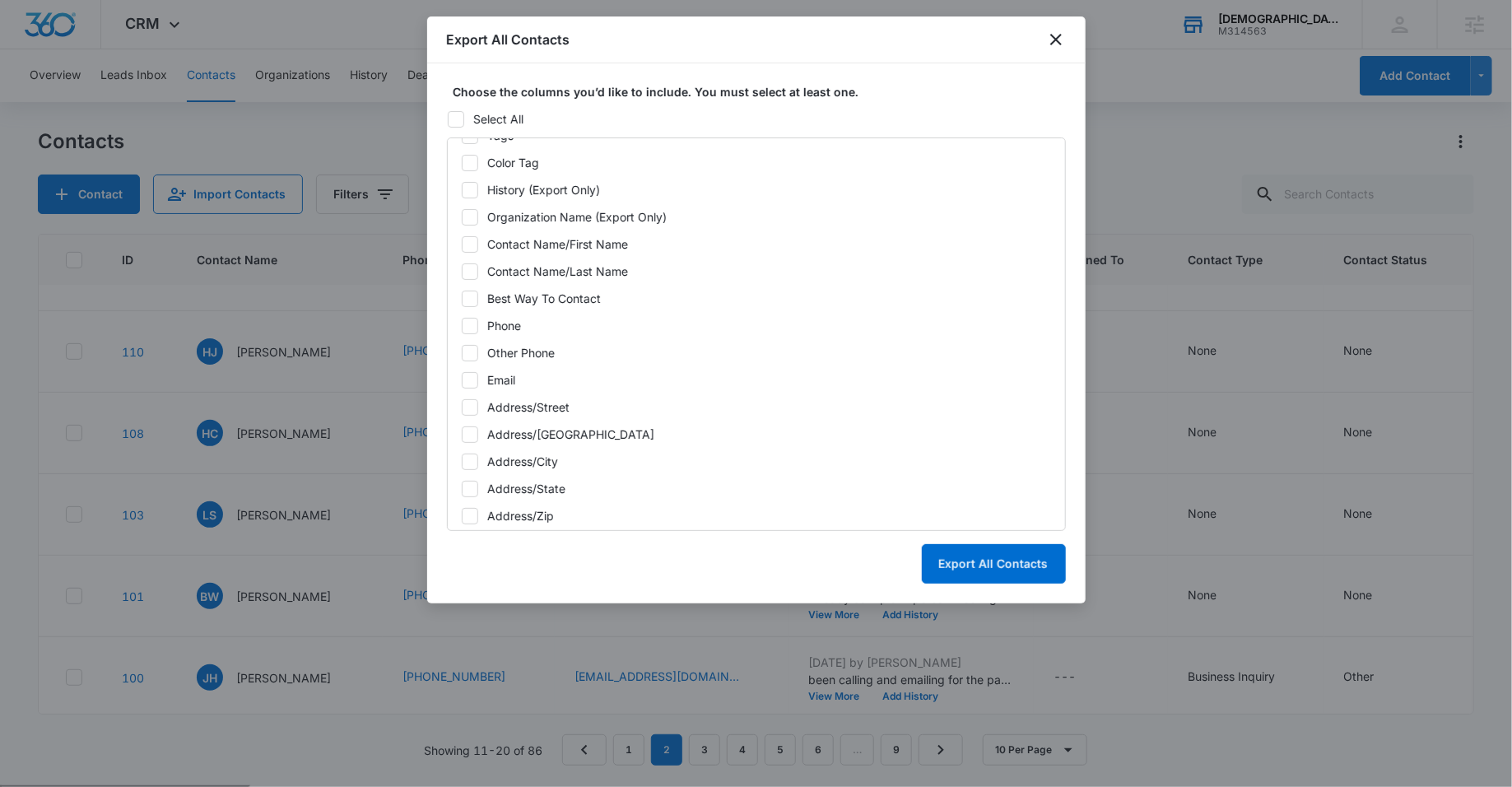
click at [471, 246] on icon at bounding box center [471, 245] width 15 height 15
click at [462, 246] on input "Contact Name/First Name" at bounding box center [461, 245] width 1 height 12
checkbox input "true"
click at [471, 268] on icon at bounding box center [470, 271] width 10 height 8
click at [462, 268] on input "Contact Name/Last Name" at bounding box center [461, 272] width 1 height 12
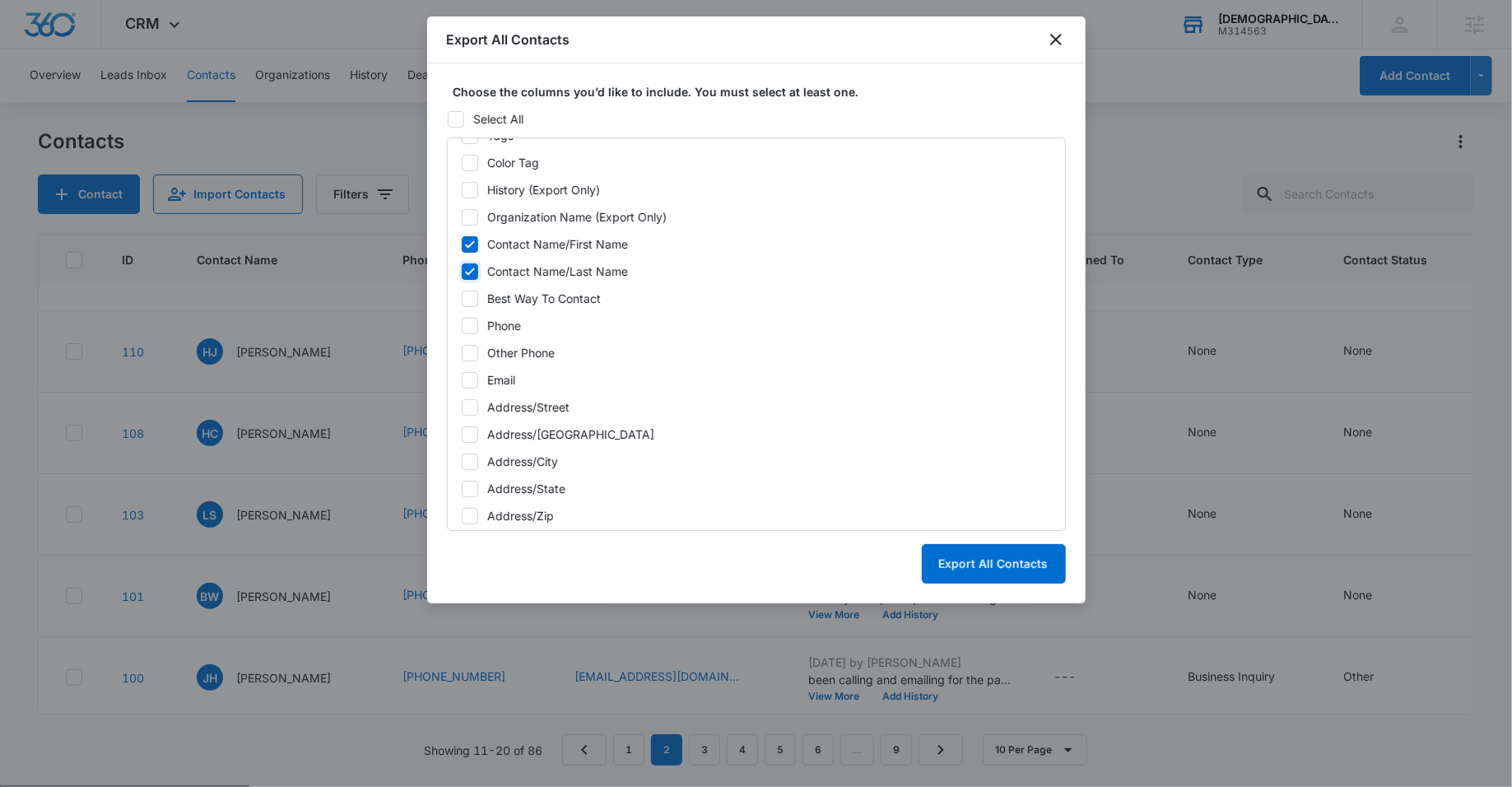
checkbox input "true"
click at [473, 373] on icon at bounding box center [471, 380] width 15 height 15
click at [462, 375] on input "Email" at bounding box center [461, 380] width 1 height 12
checkbox input "true"
click at [1005, 562] on button "Export All Contacts" at bounding box center [993, 563] width 144 height 40
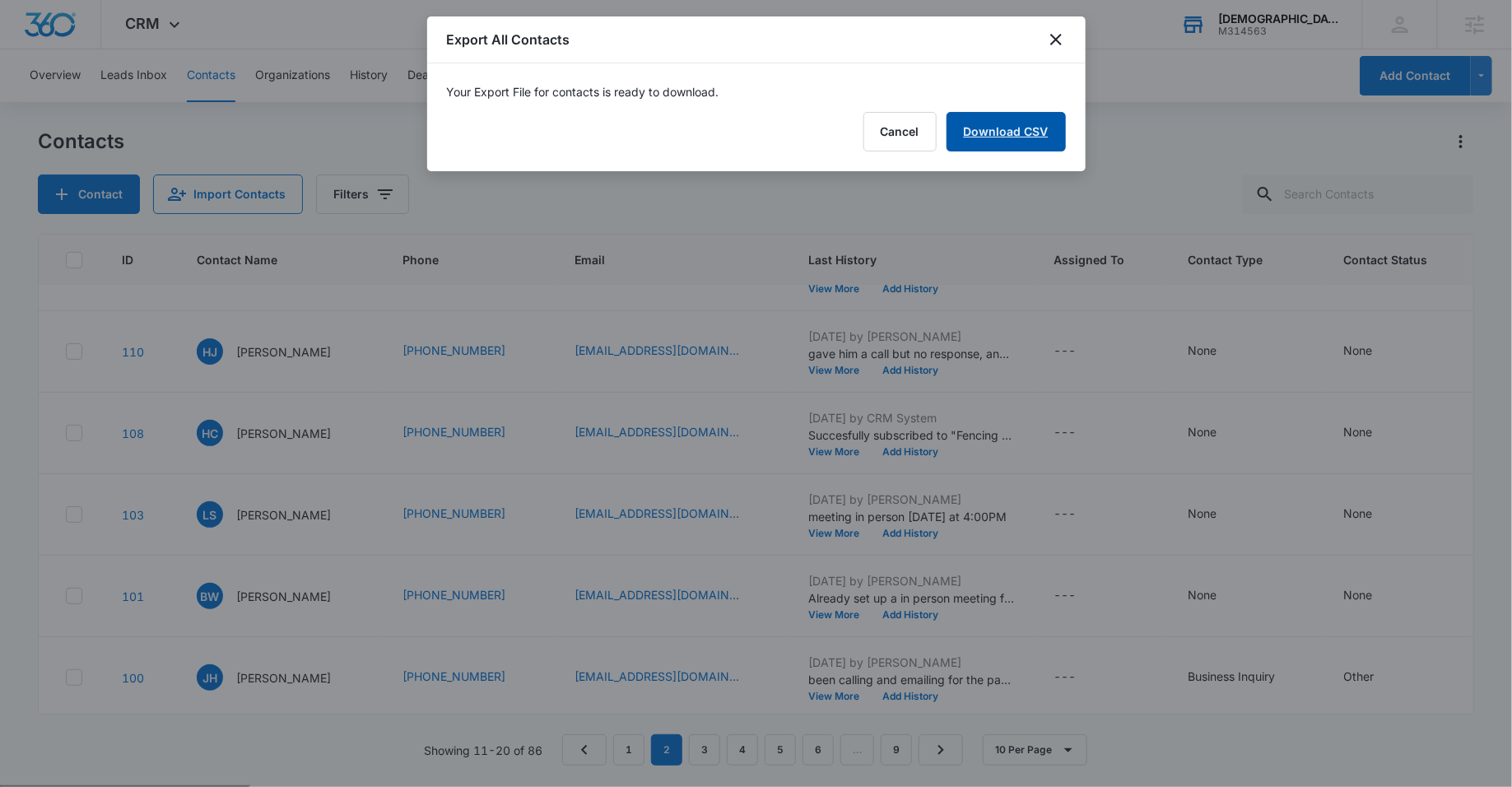
click at [1004, 121] on link "Download CSV" at bounding box center [1007, 132] width 120 height 40
click at [1053, 30] on icon "close" at bounding box center [1056, 39] width 19 height 19
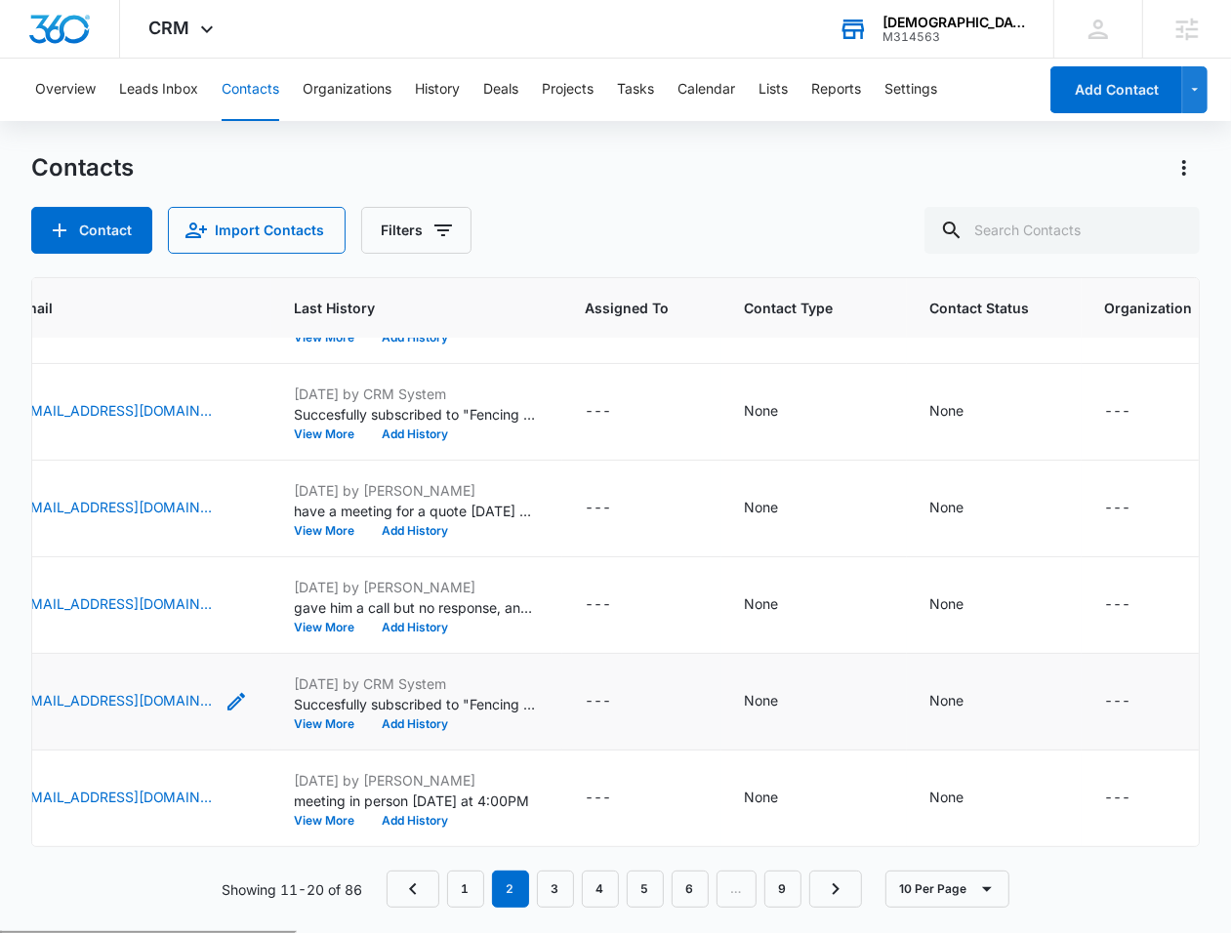
scroll to position [265, 664]
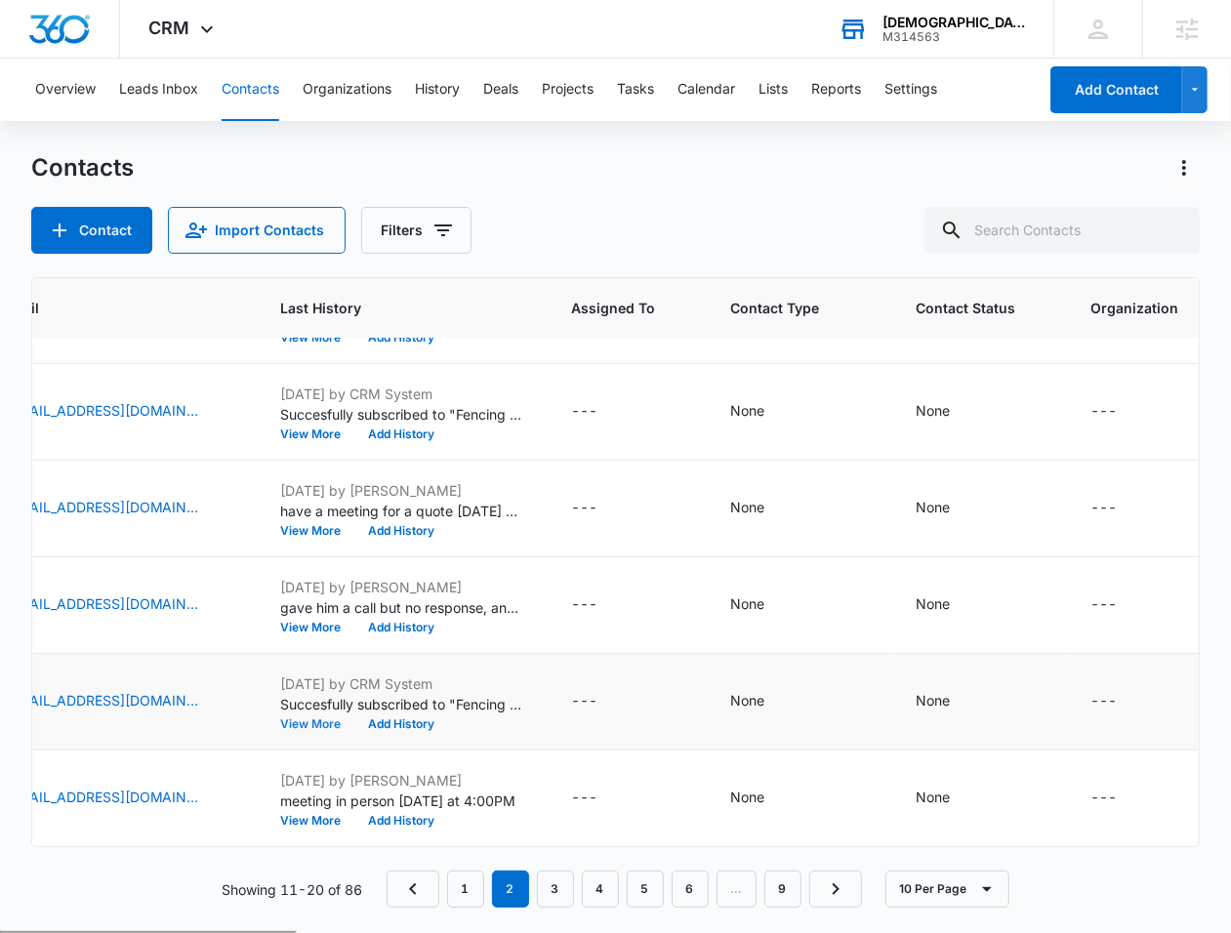
click at [314, 722] on button "View More" at bounding box center [318, 724] width 74 height 12
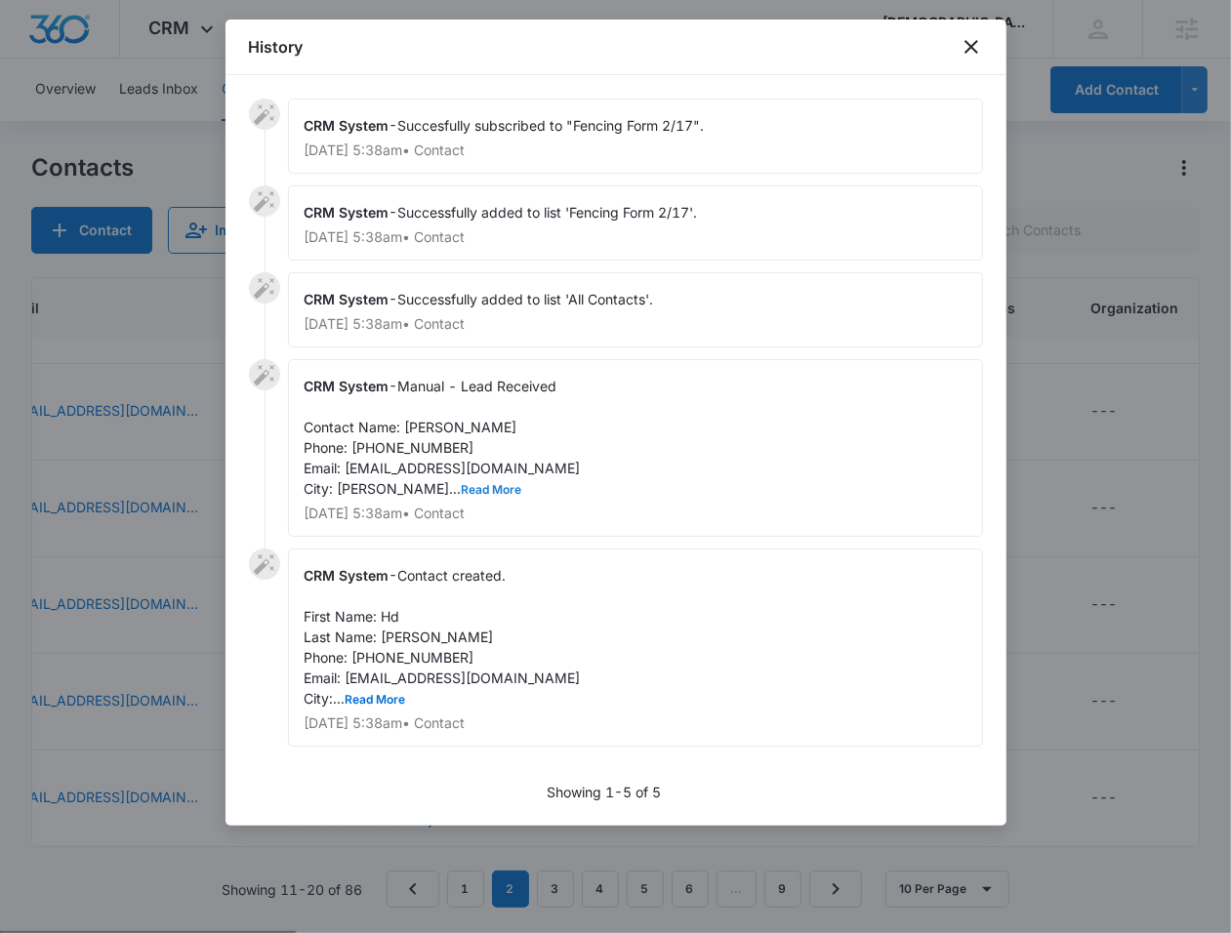
click at [462, 491] on button "Read More" at bounding box center [492, 490] width 61 height 12
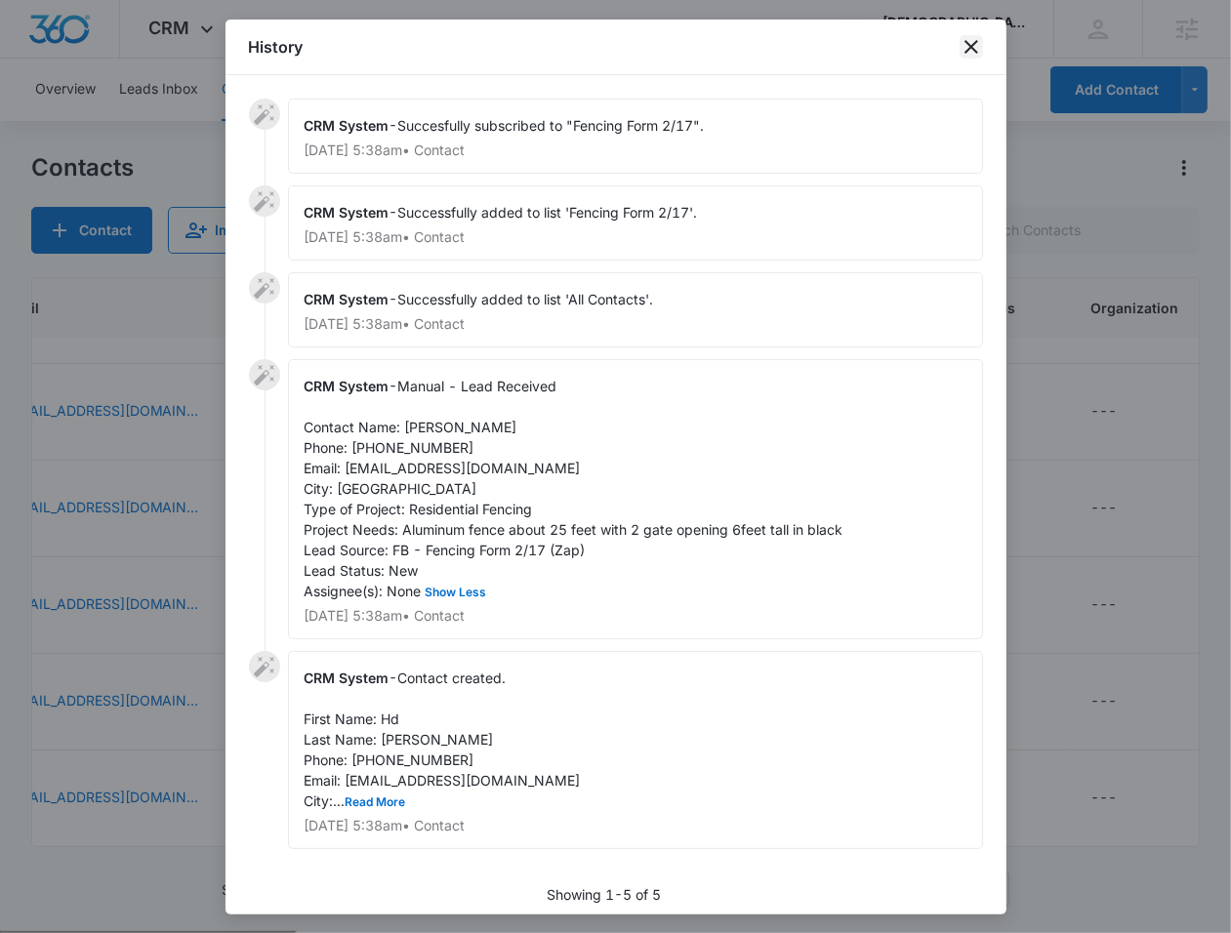
click at [965, 44] on icon "close" at bounding box center [970, 46] width 23 height 23
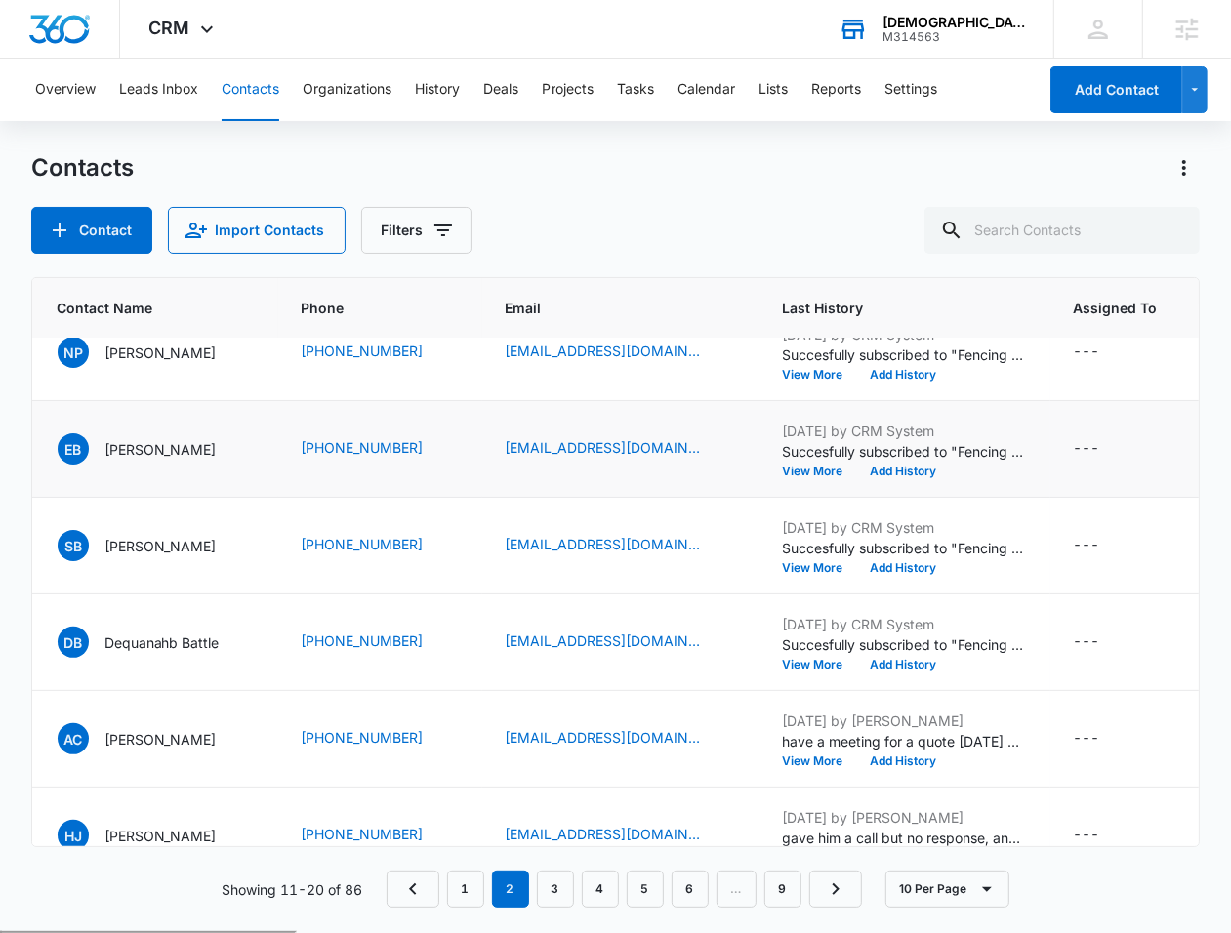
scroll to position [0, 162]
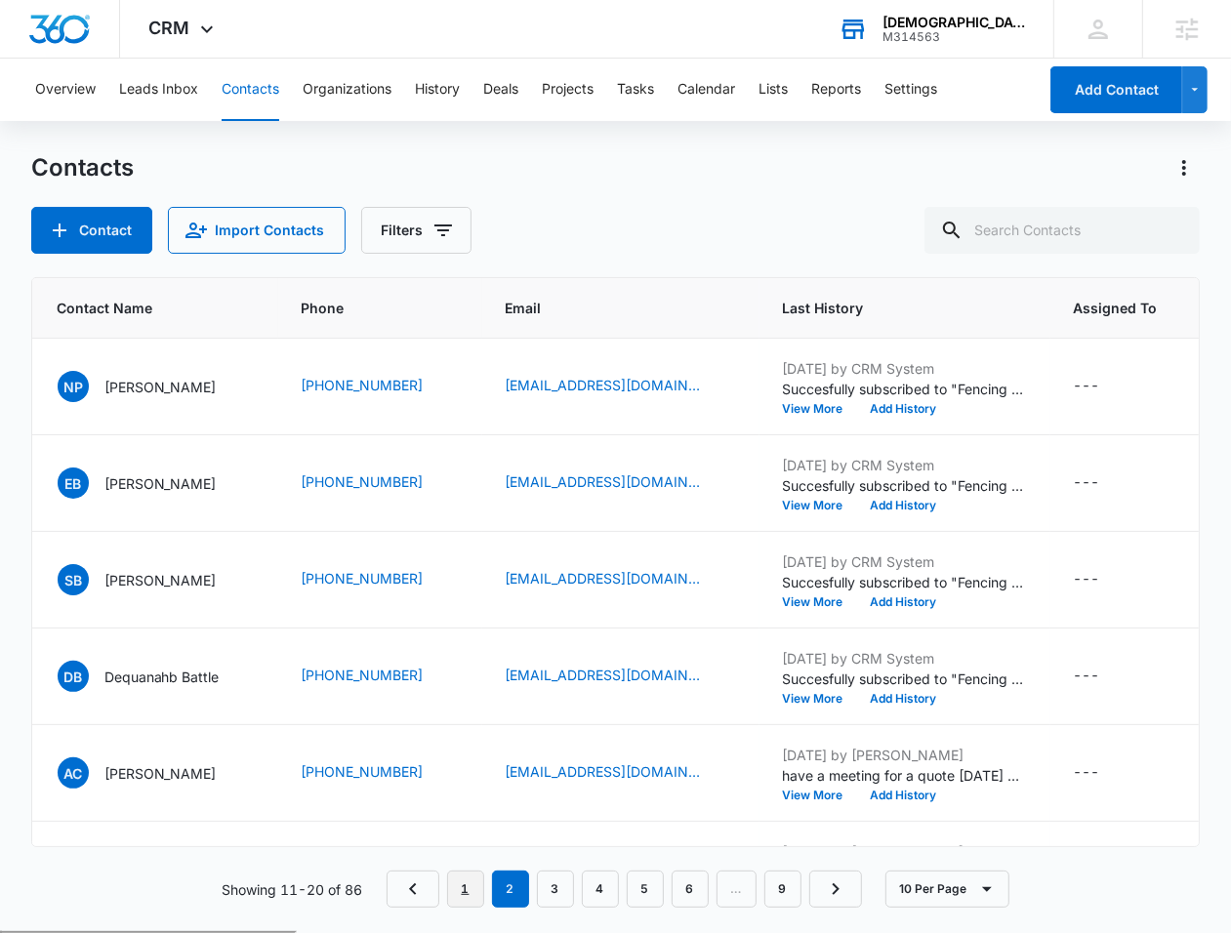
click at [455, 890] on link "1" at bounding box center [465, 889] width 37 height 37
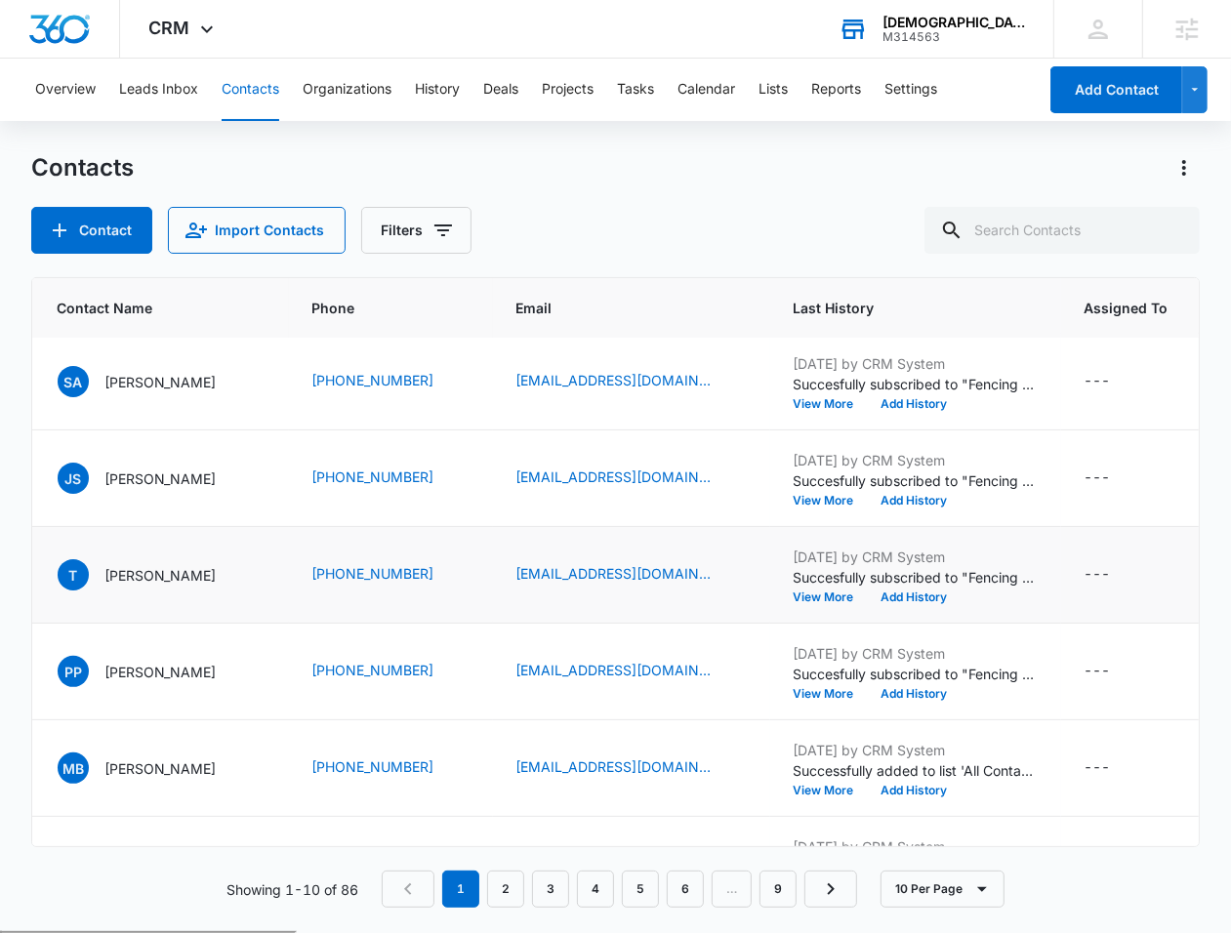
scroll to position [453, 162]
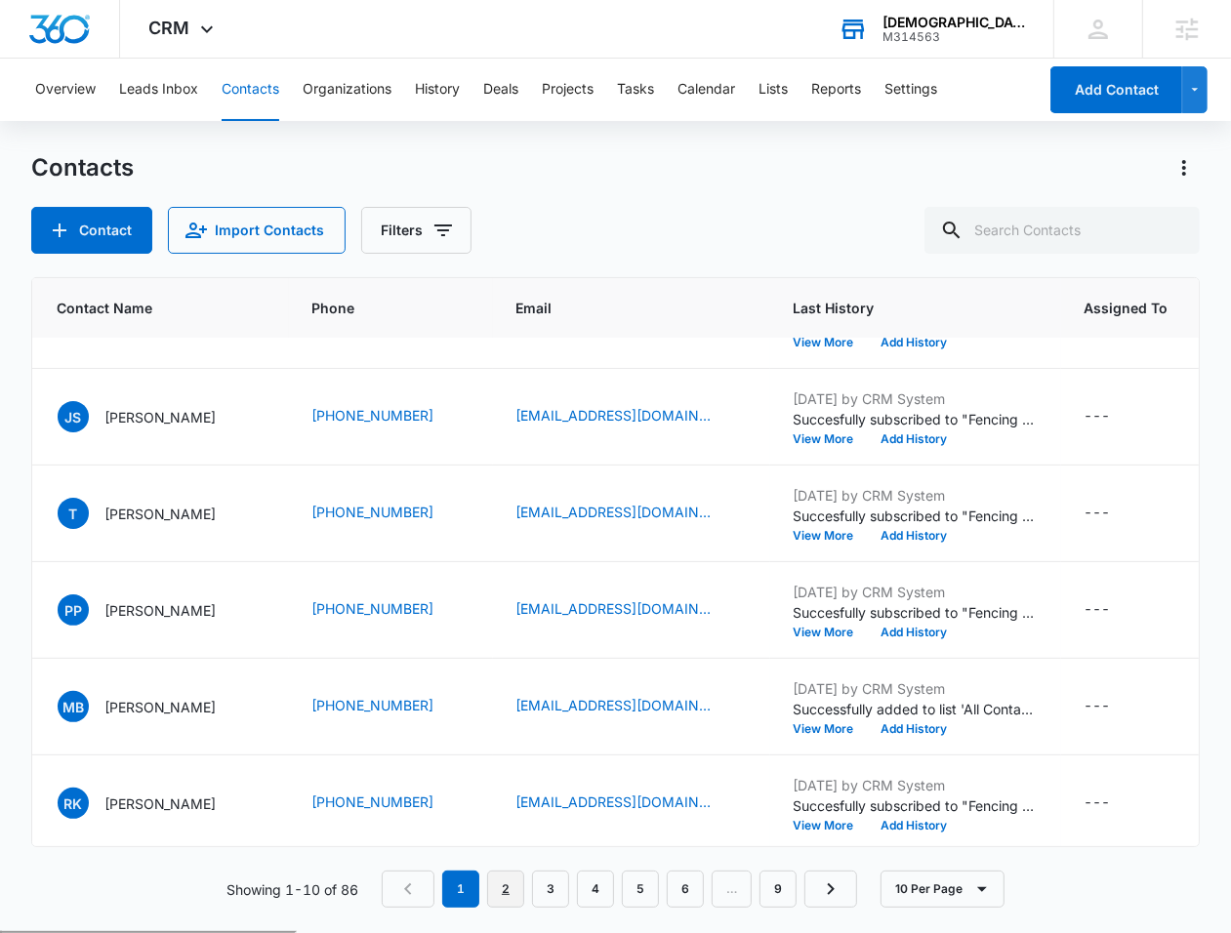
click at [503, 889] on link "2" at bounding box center [505, 889] width 37 height 37
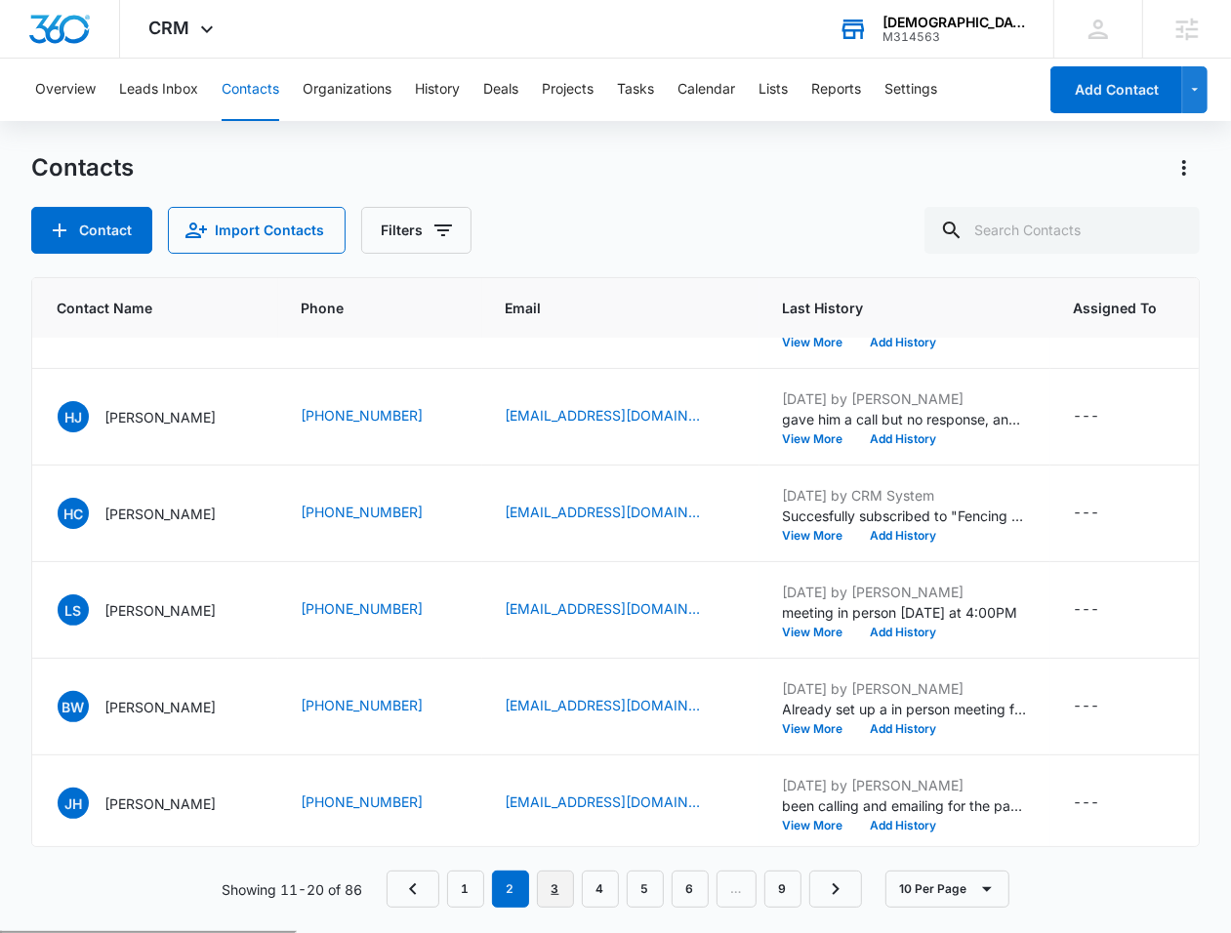
click at [551, 901] on link "3" at bounding box center [555, 889] width 37 height 37
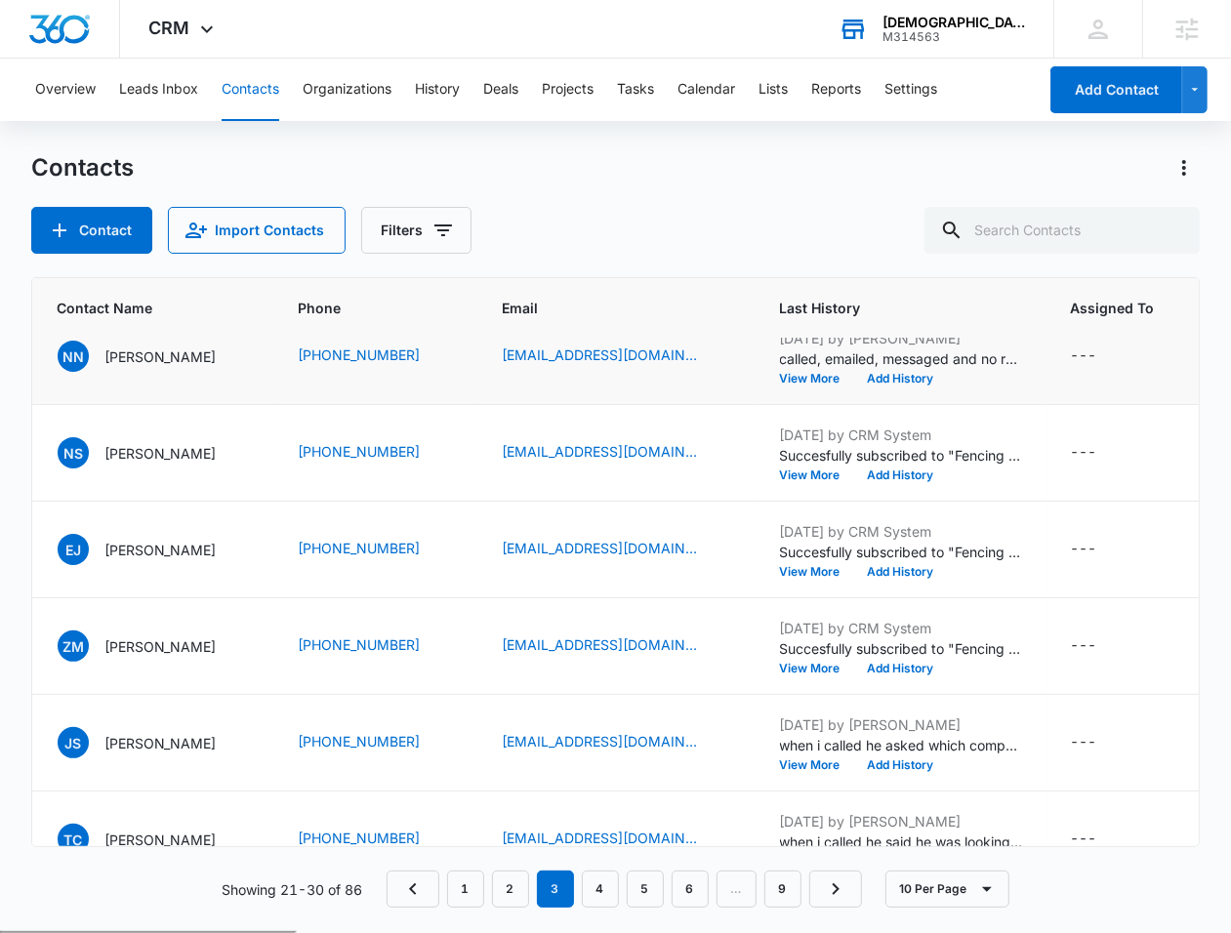
scroll to position [458, 162]
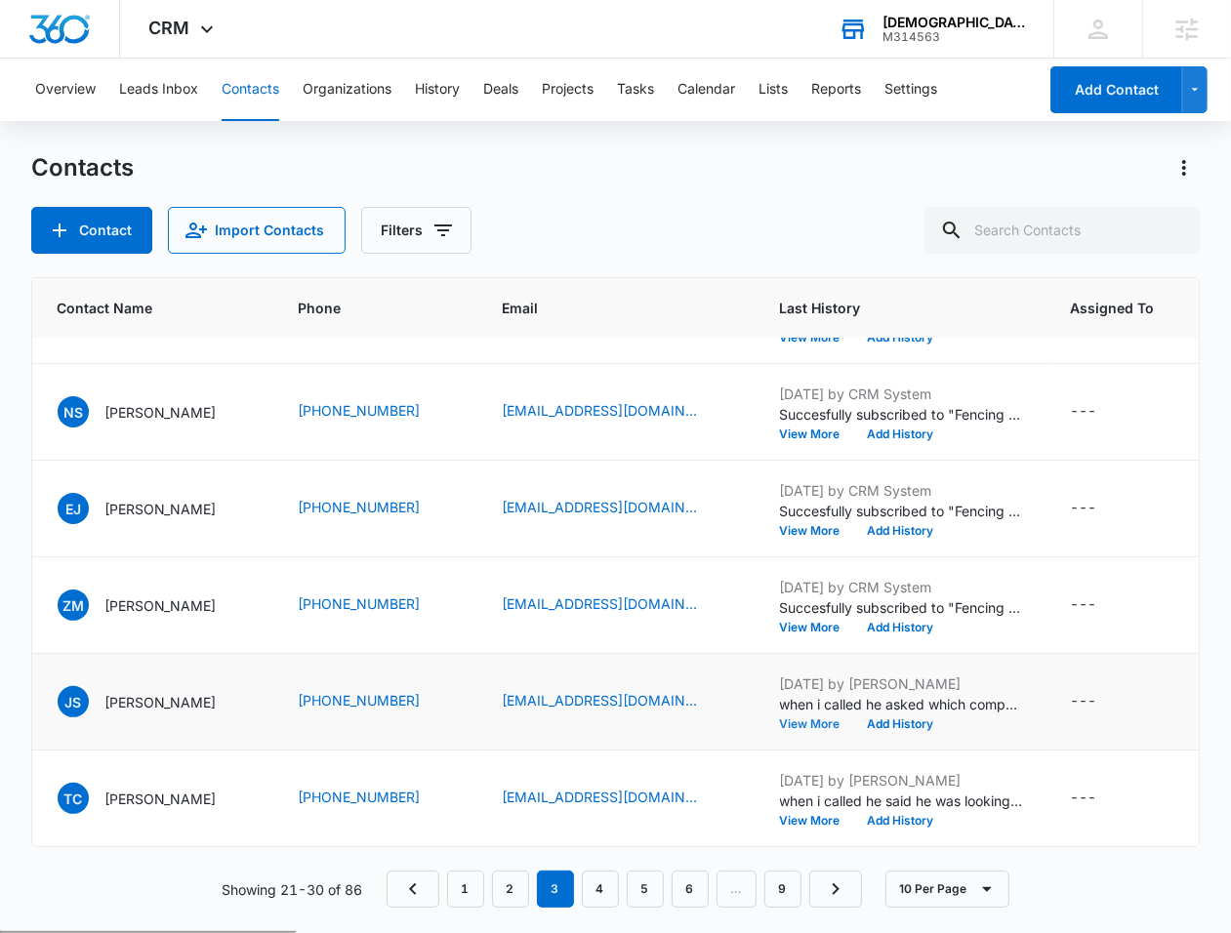
click at [838, 724] on button "View More" at bounding box center [817, 724] width 74 height 12
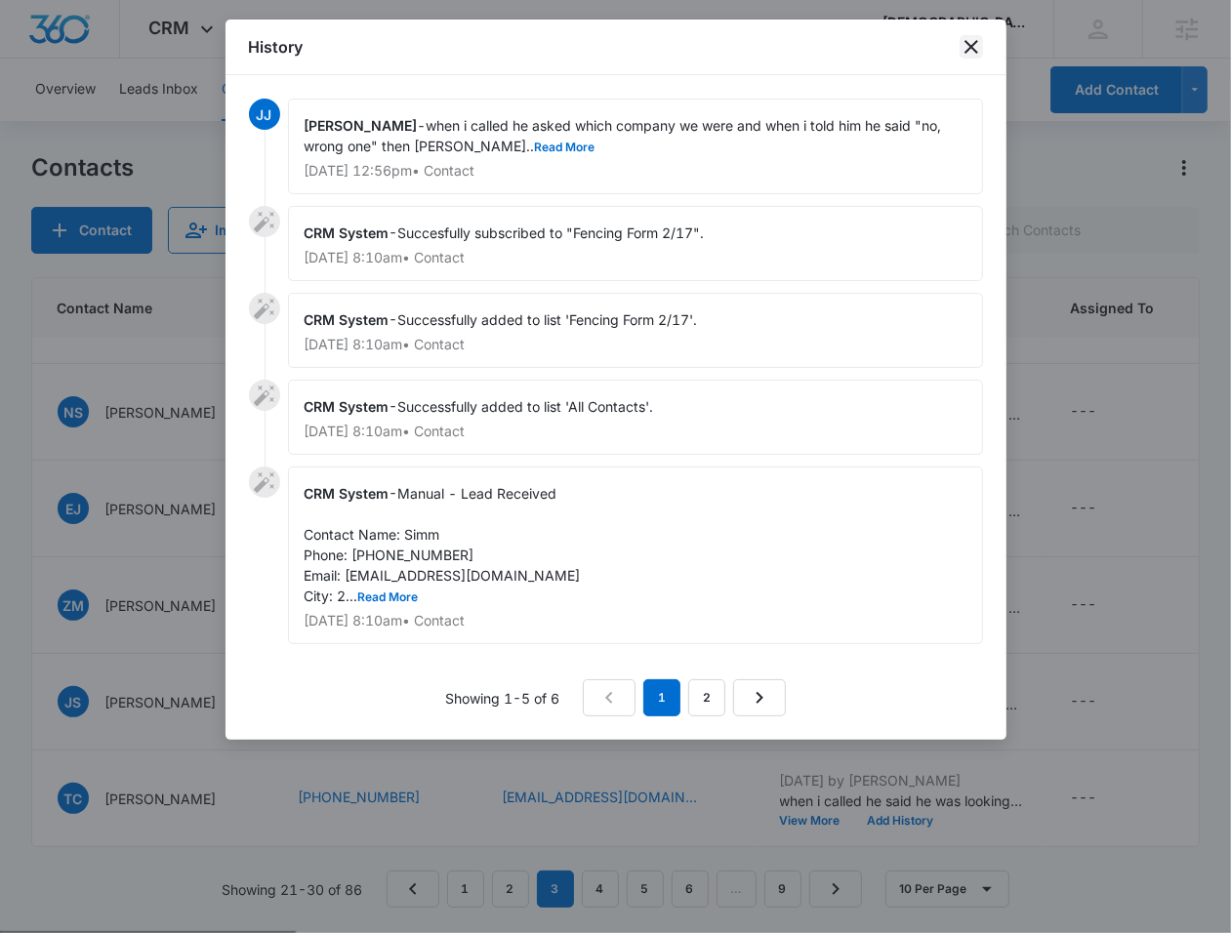
click at [962, 44] on icon "close" at bounding box center [970, 46] width 23 height 23
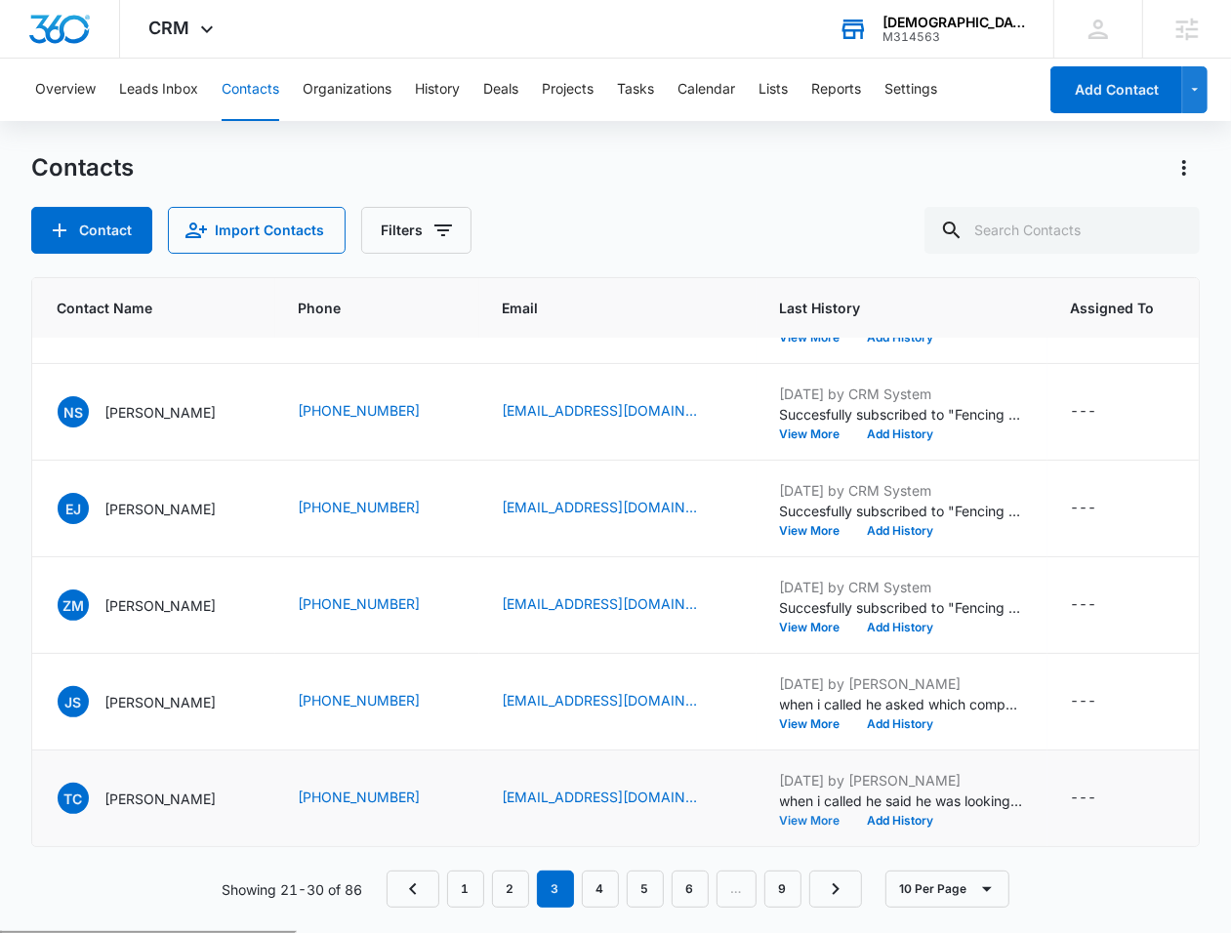
click at [853, 822] on button "View More" at bounding box center [817, 821] width 74 height 12
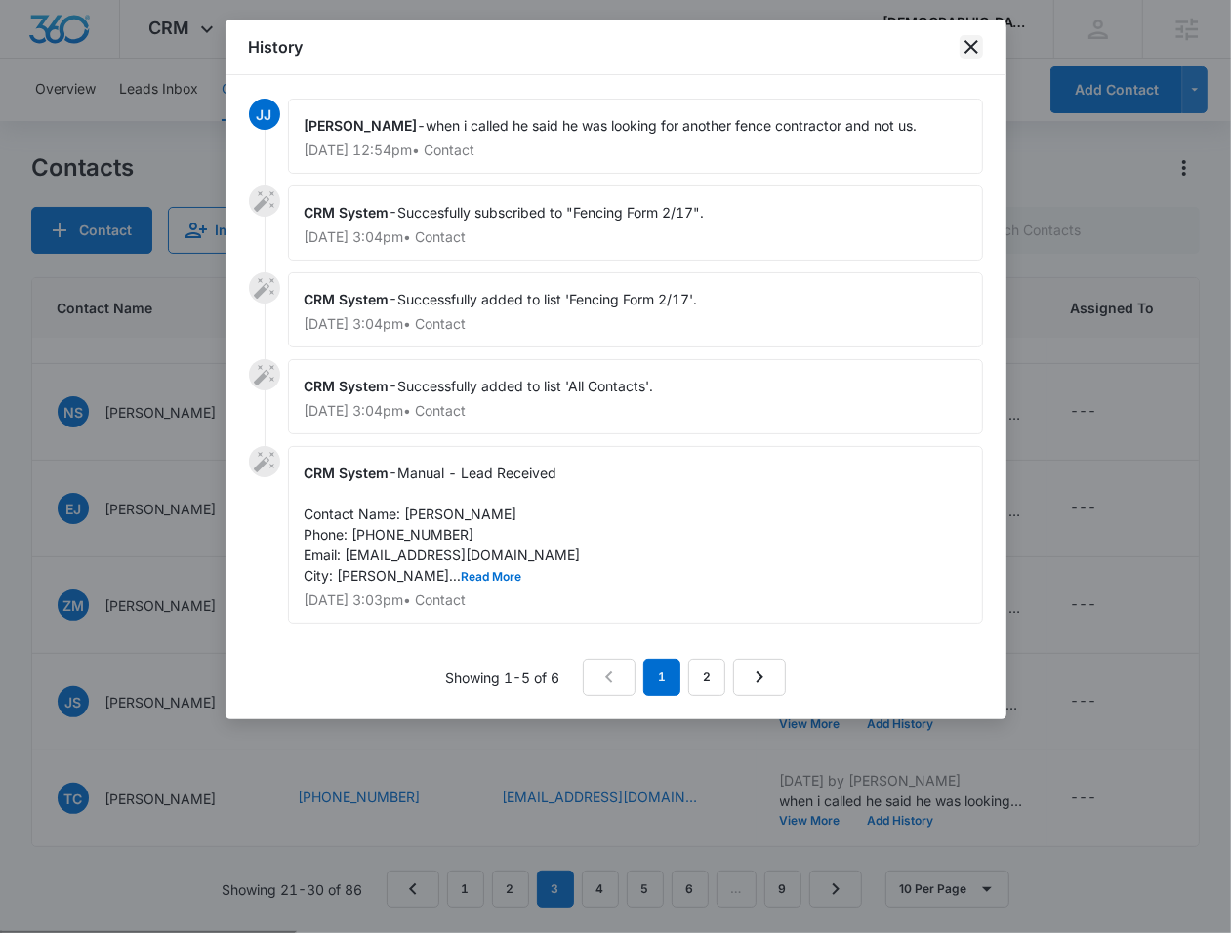
click at [972, 41] on icon "close" at bounding box center [970, 46] width 23 height 23
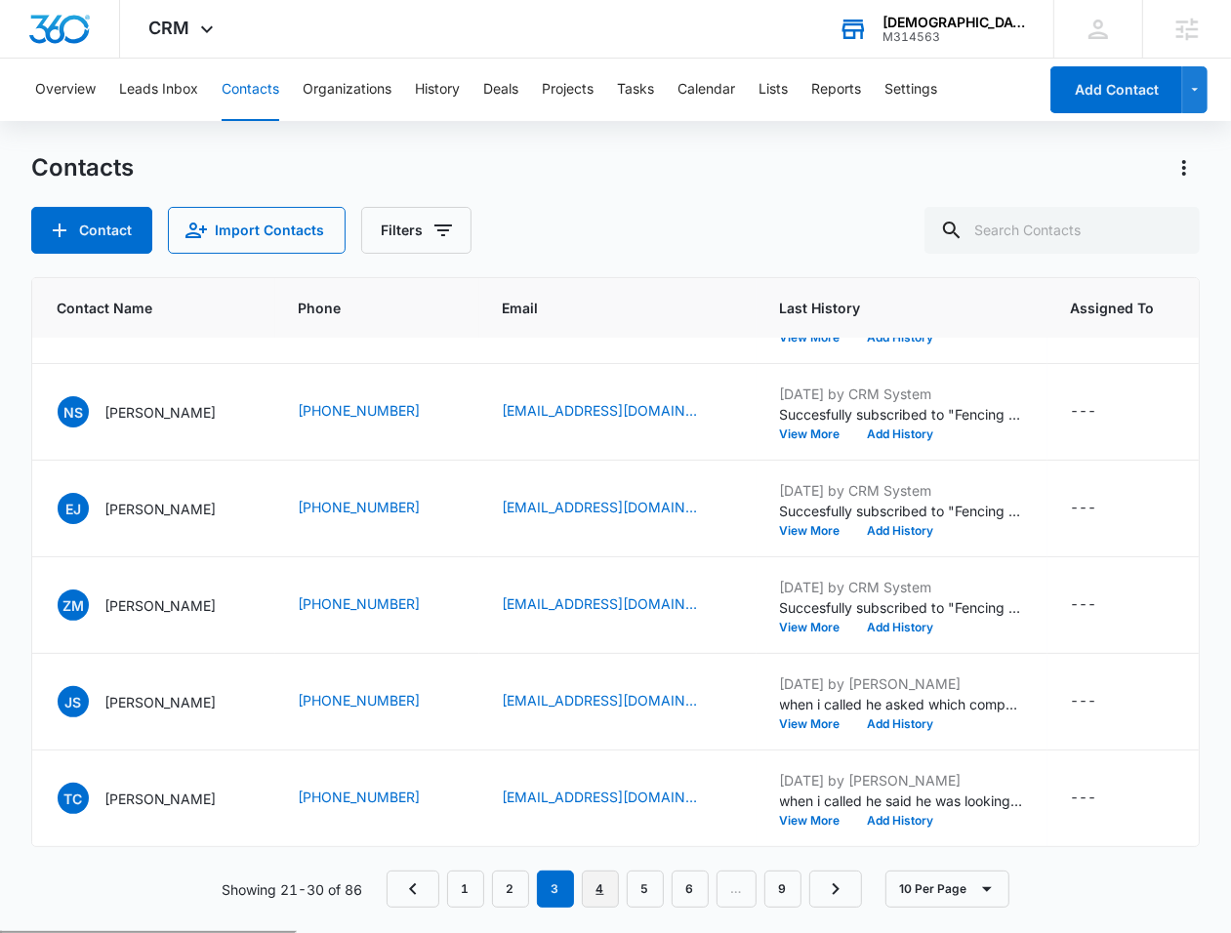
click at [610, 880] on link "4" at bounding box center [600, 889] width 37 height 37
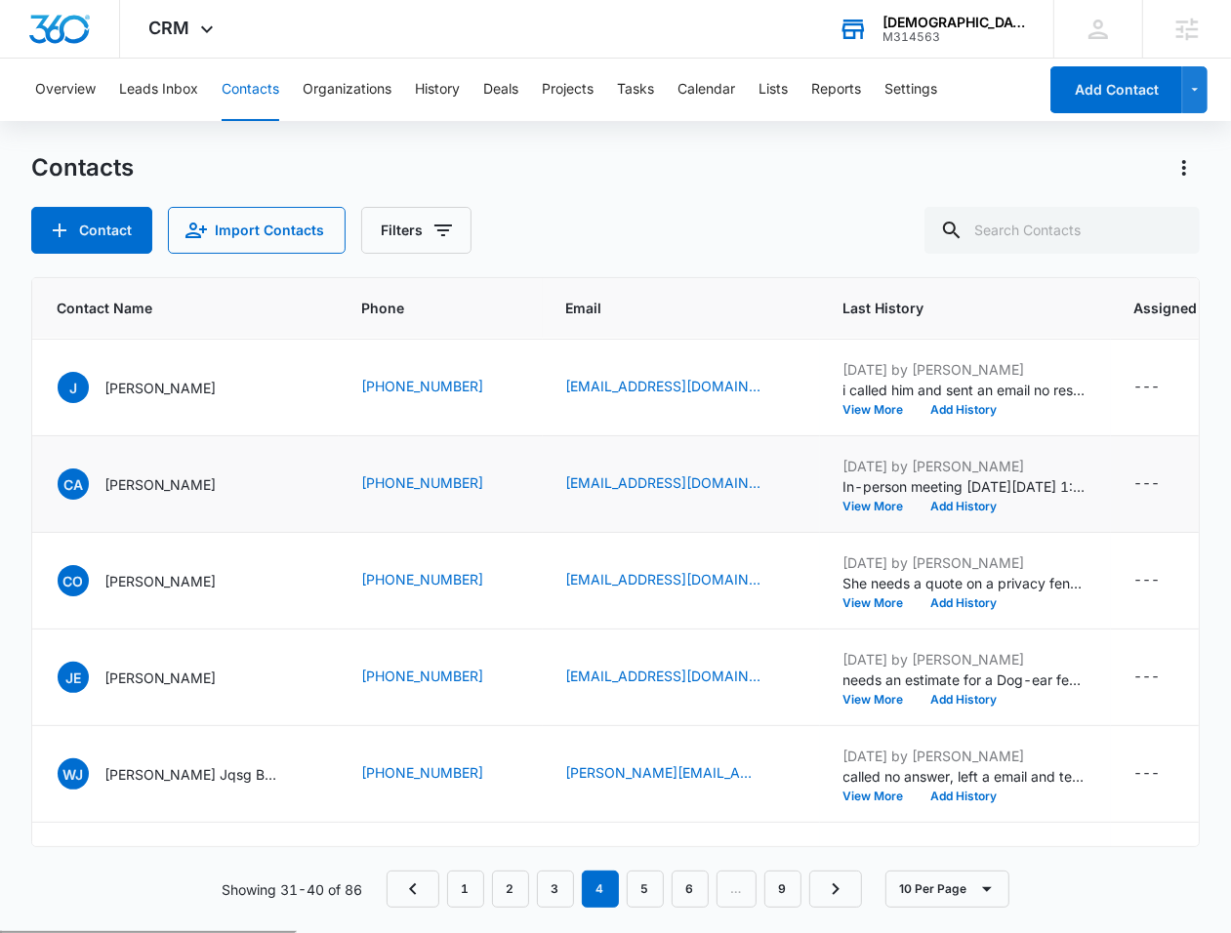
scroll to position [108, 162]
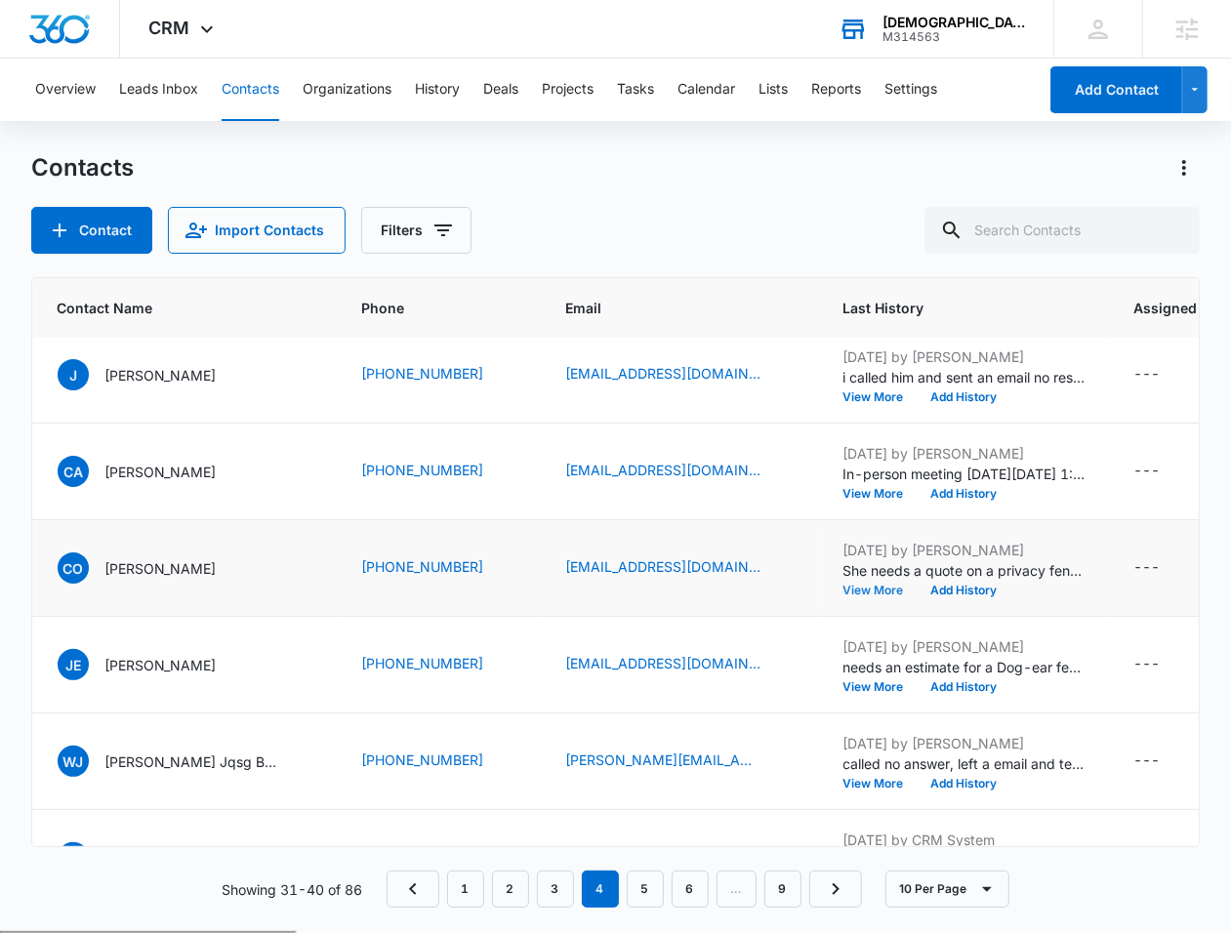
click at [843, 588] on button "View More" at bounding box center [880, 591] width 74 height 12
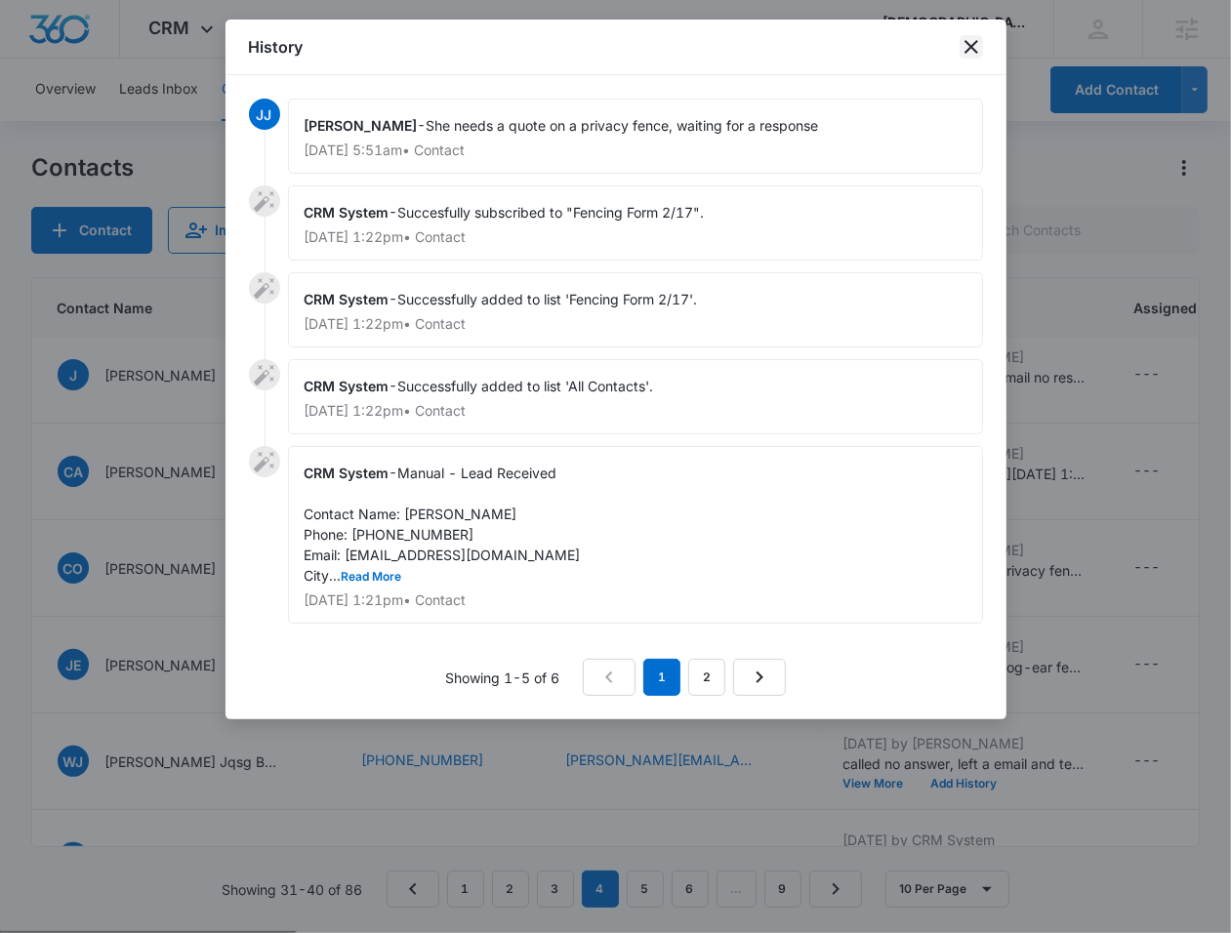
click at [967, 47] on icon "close" at bounding box center [970, 46] width 23 height 23
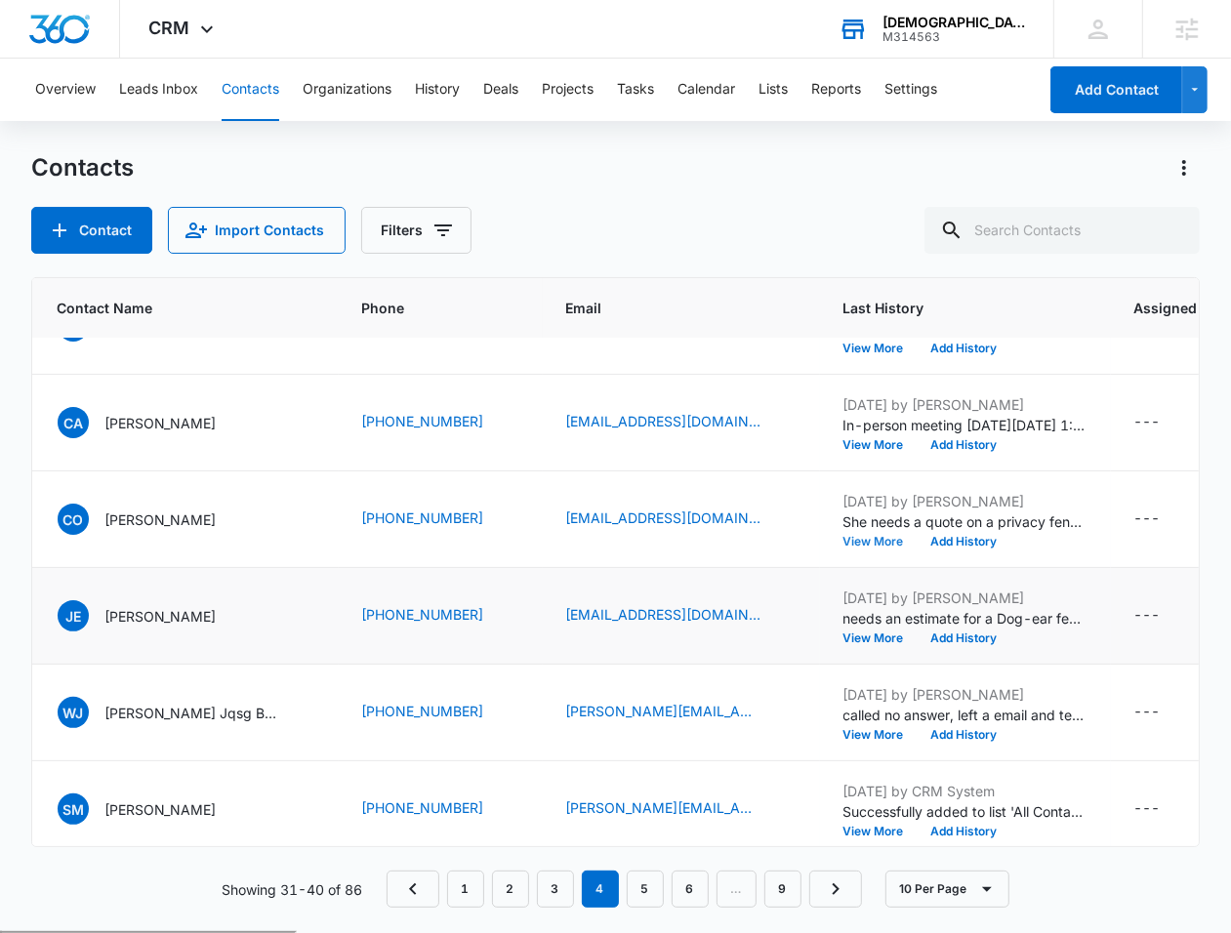
scroll to position [162, 162]
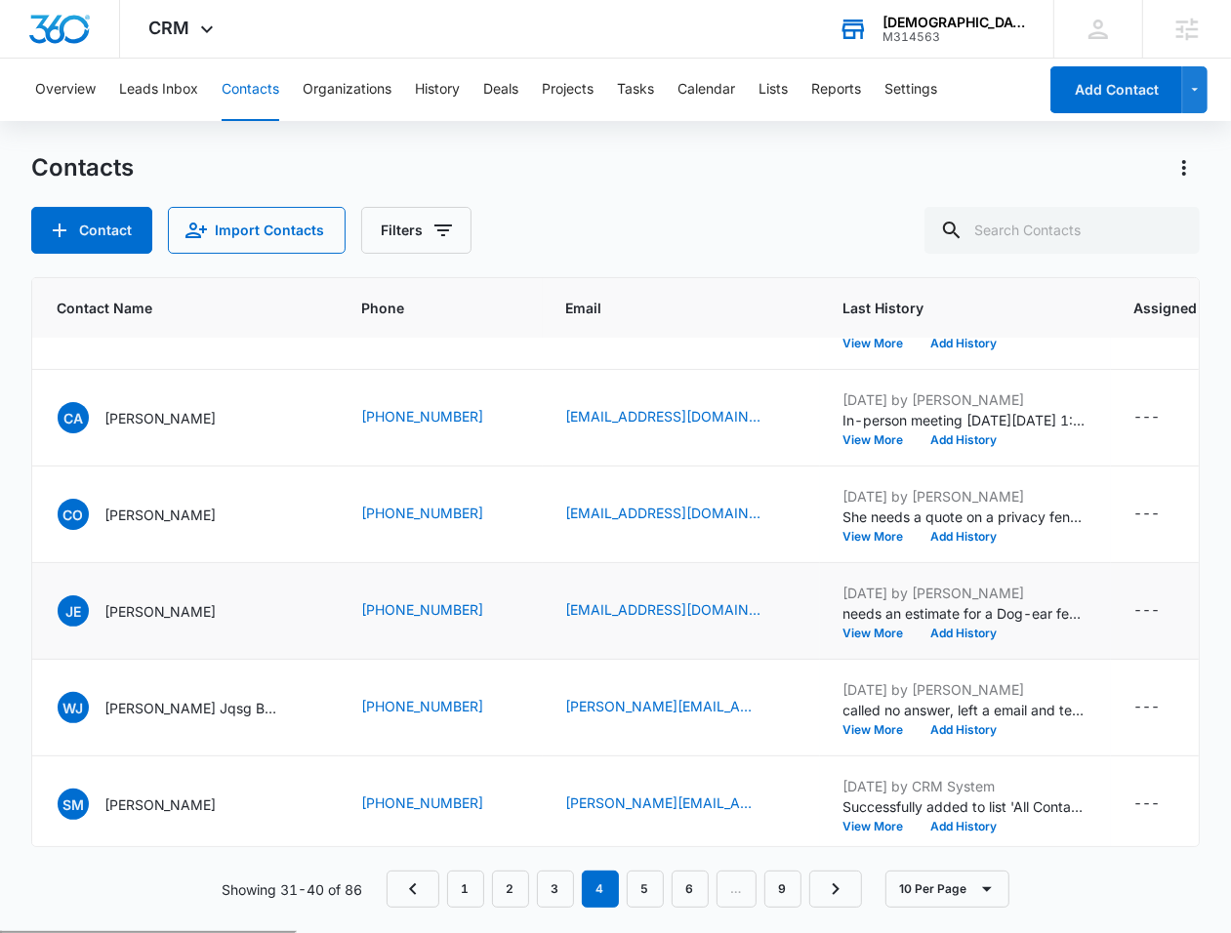
click at [854, 620] on p "needs an estimate for a Dog-ear fence 300'Lft &amp; 2 single gates." at bounding box center [965, 613] width 244 height 20
click at [843, 633] on button "View More" at bounding box center [880, 634] width 74 height 12
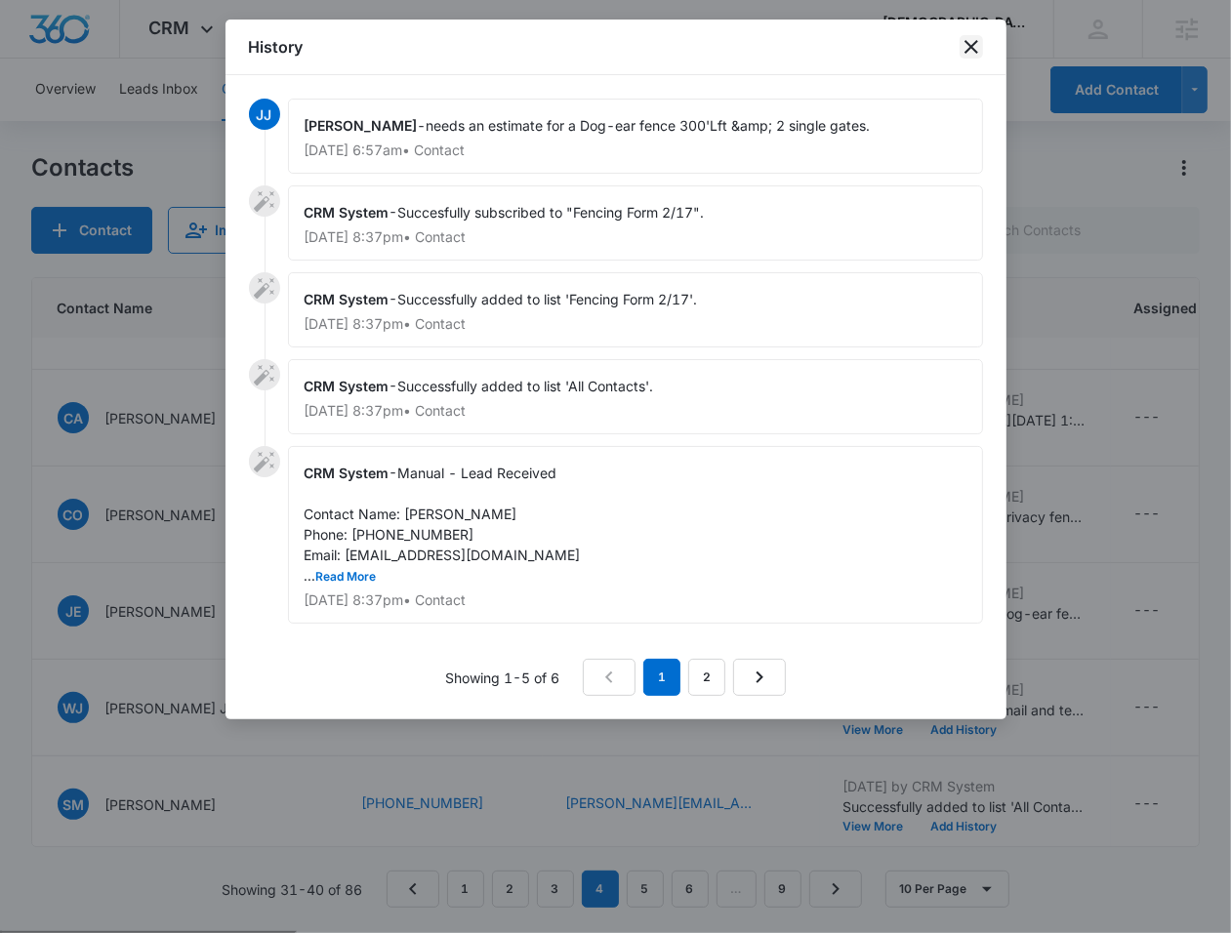
click at [969, 50] on icon "close" at bounding box center [970, 46] width 23 height 23
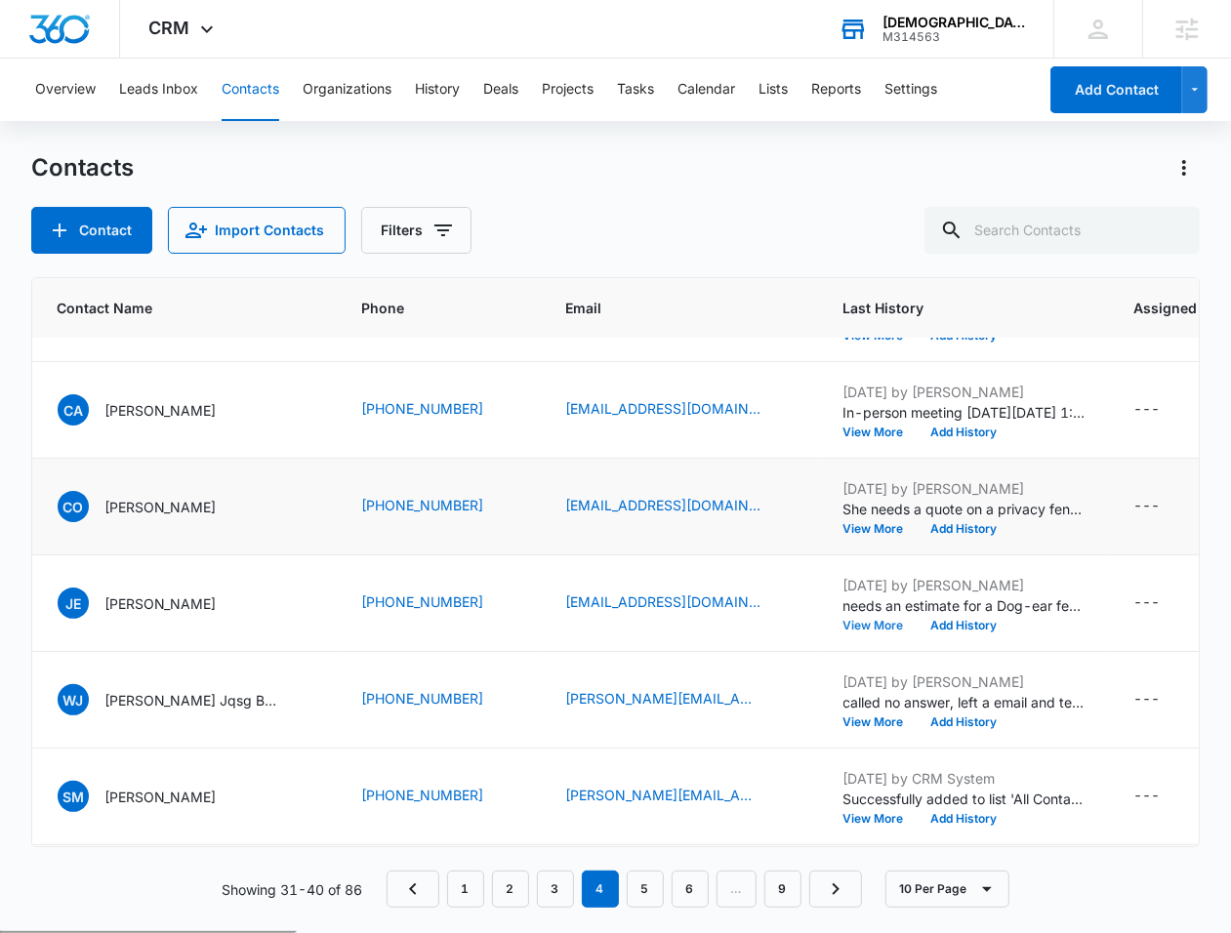
scroll to position [0, 162]
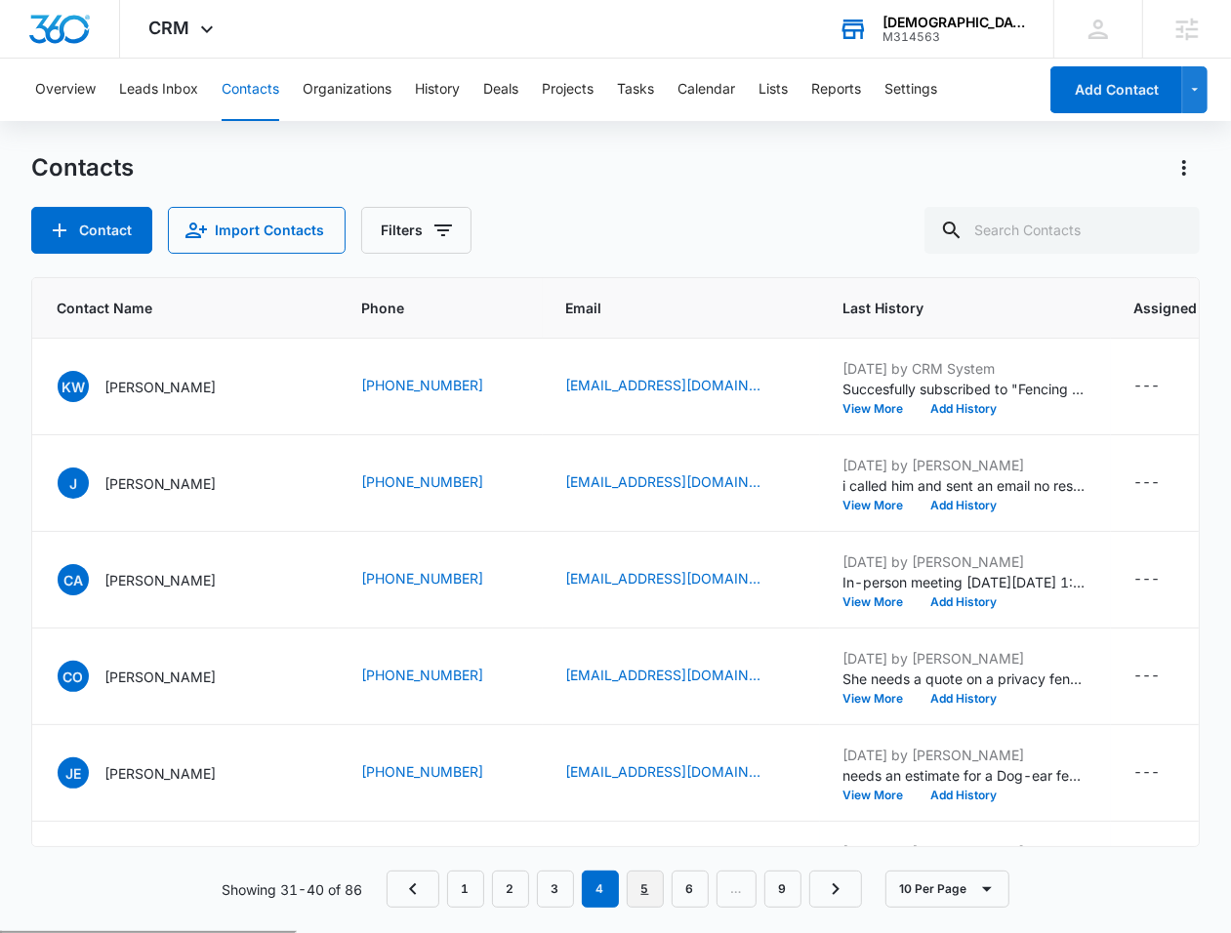
click at [648, 885] on link "5" at bounding box center [645, 889] width 37 height 37
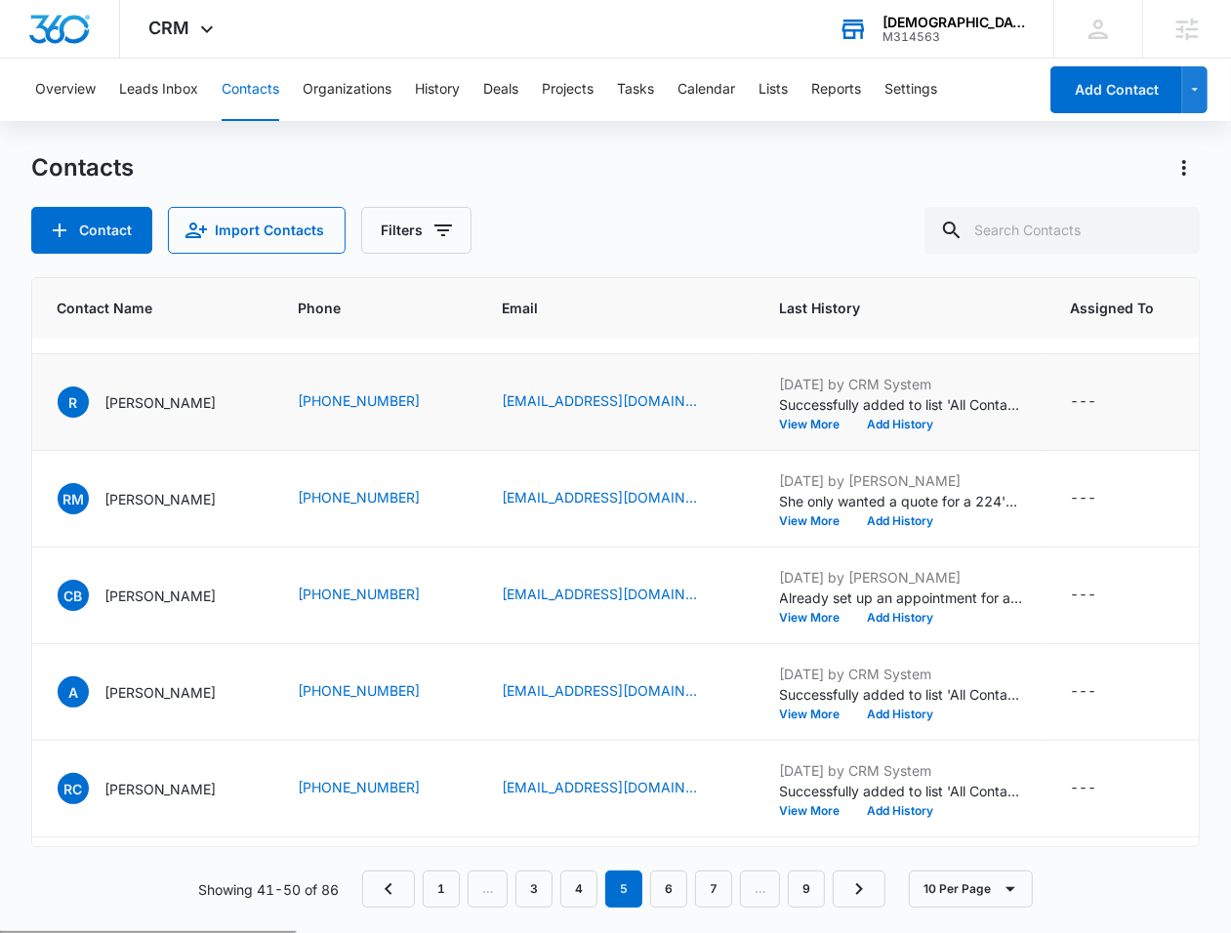
scroll to position [188, 162]
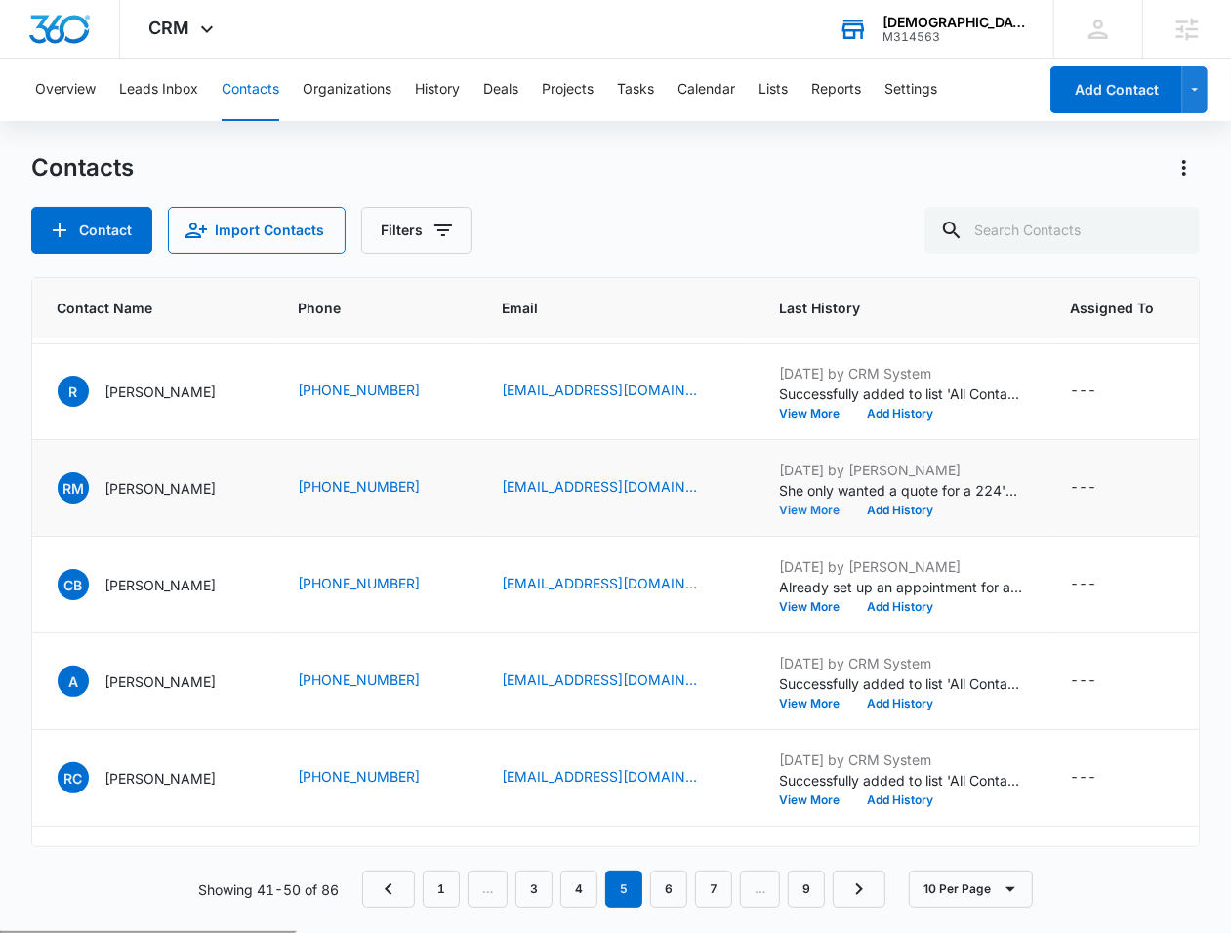
click at [809, 507] on button "View More" at bounding box center [817, 511] width 74 height 12
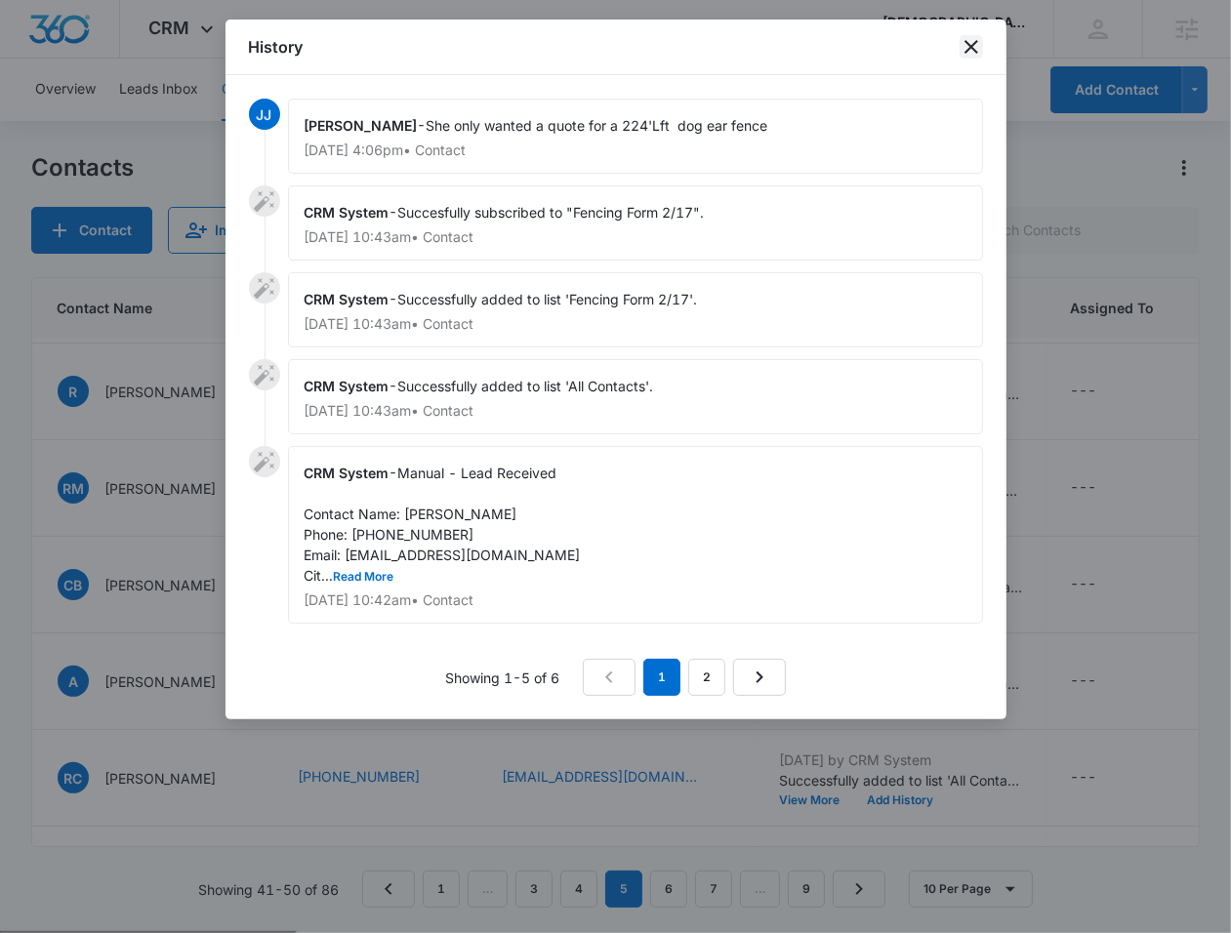
click at [977, 47] on icon "close" at bounding box center [970, 46] width 23 height 23
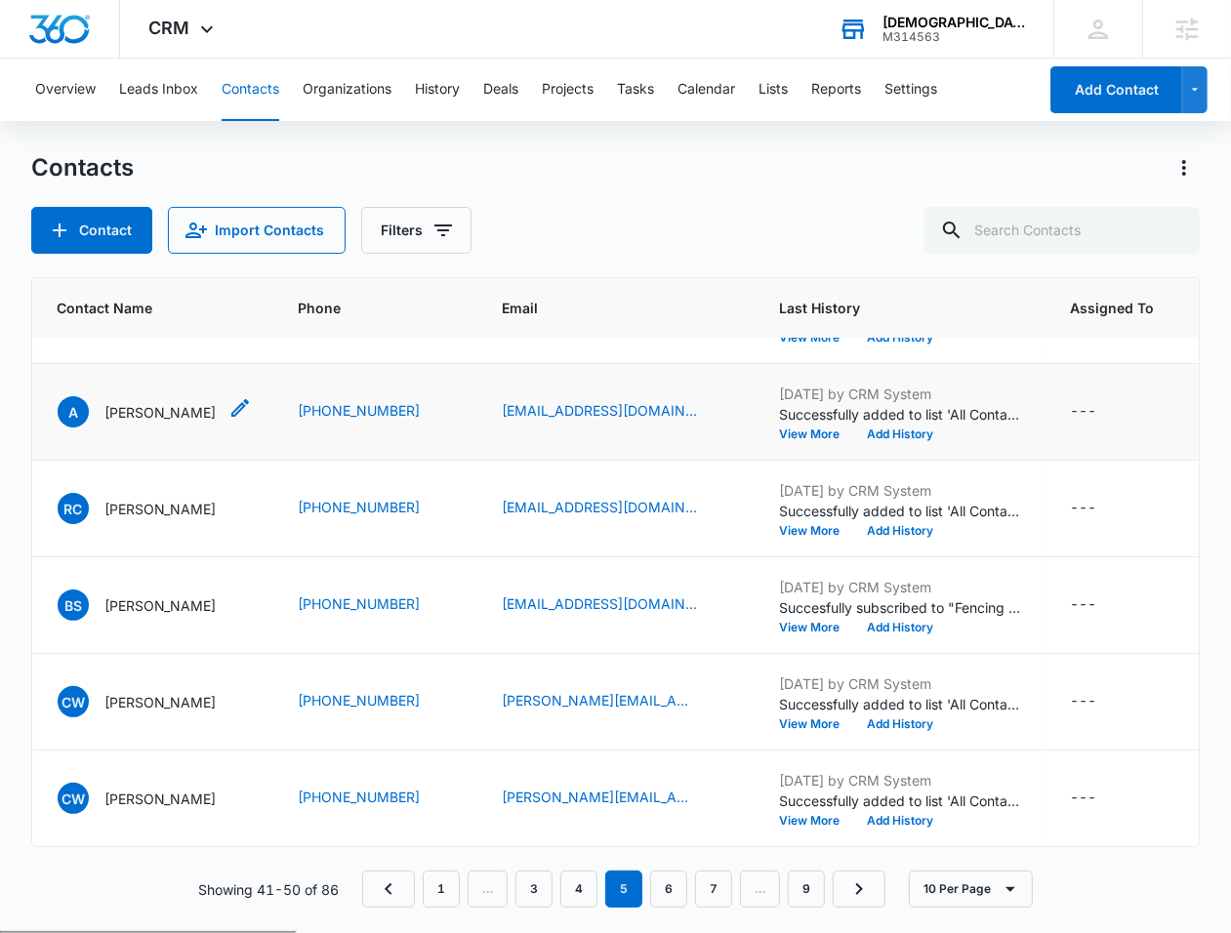
scroll to position [560, 162]
click at [685, 898] on link "6" at bounding box center [668, 889] width 37 height 37
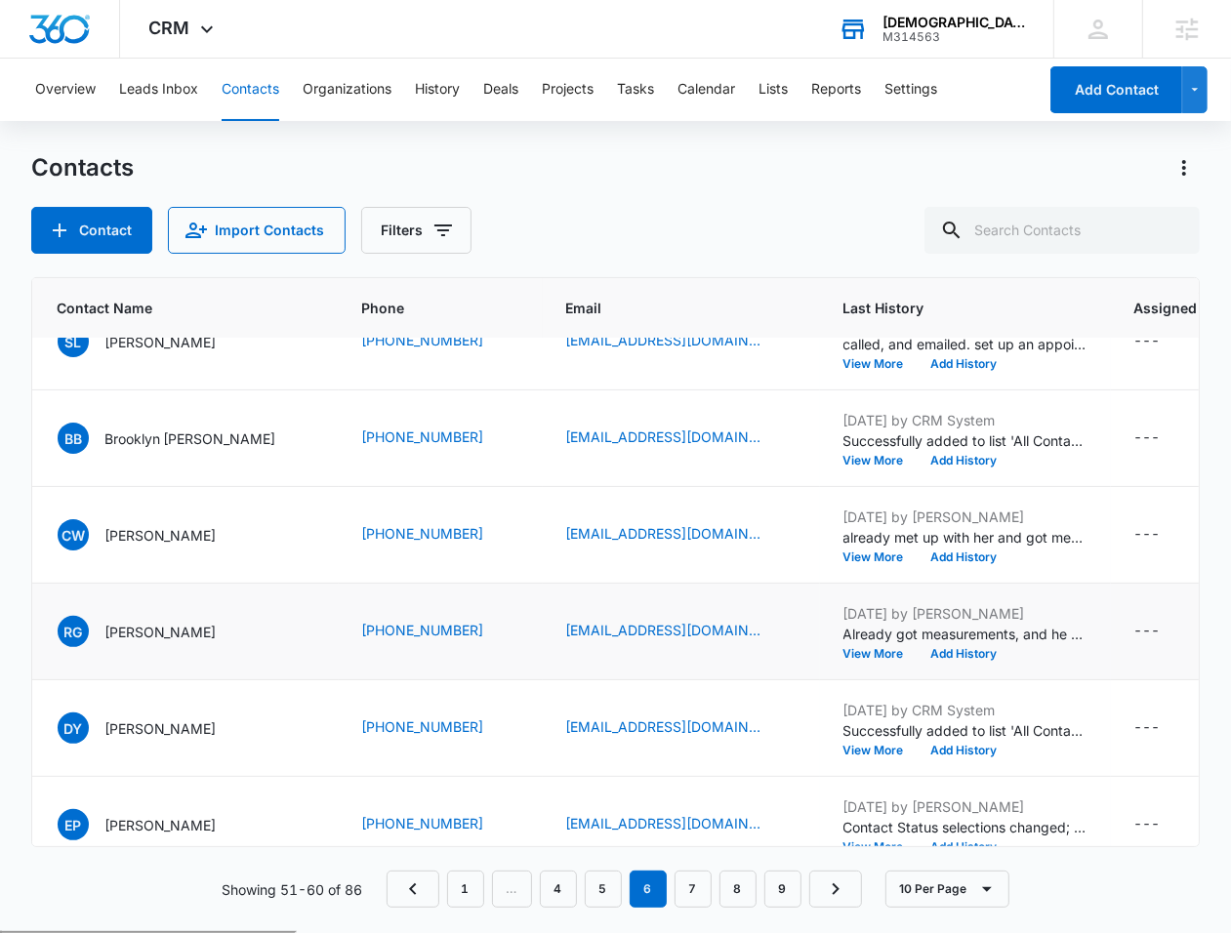
scroll to position [478, 162]
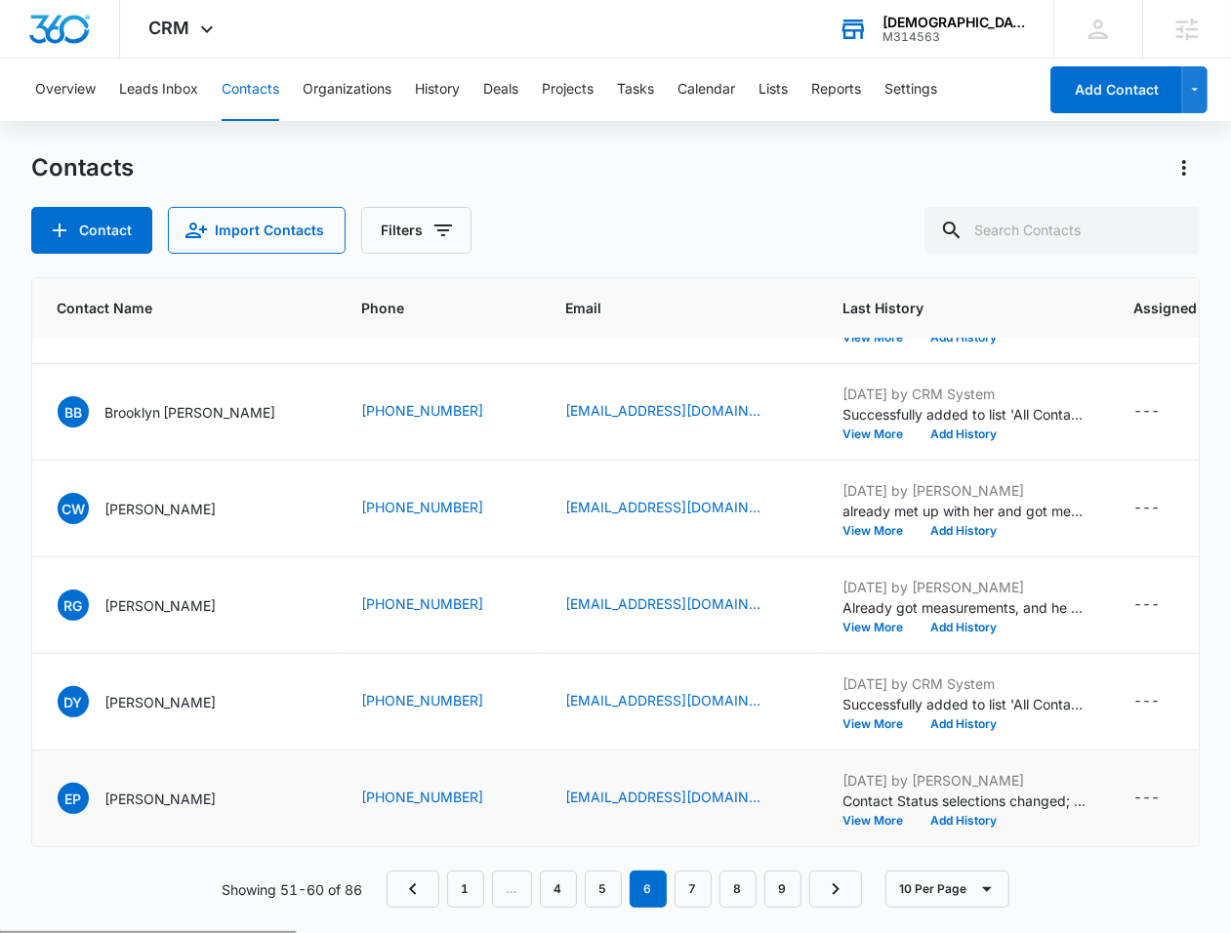
click at [864, 796] on p "Contact Status selections changed; None was removed and Estimate Sent was added." at bounding box center [965, 801] width 244 height 20
click at [853, 815] on button "View More" at bounding box center [880, 821] width 74 height 12
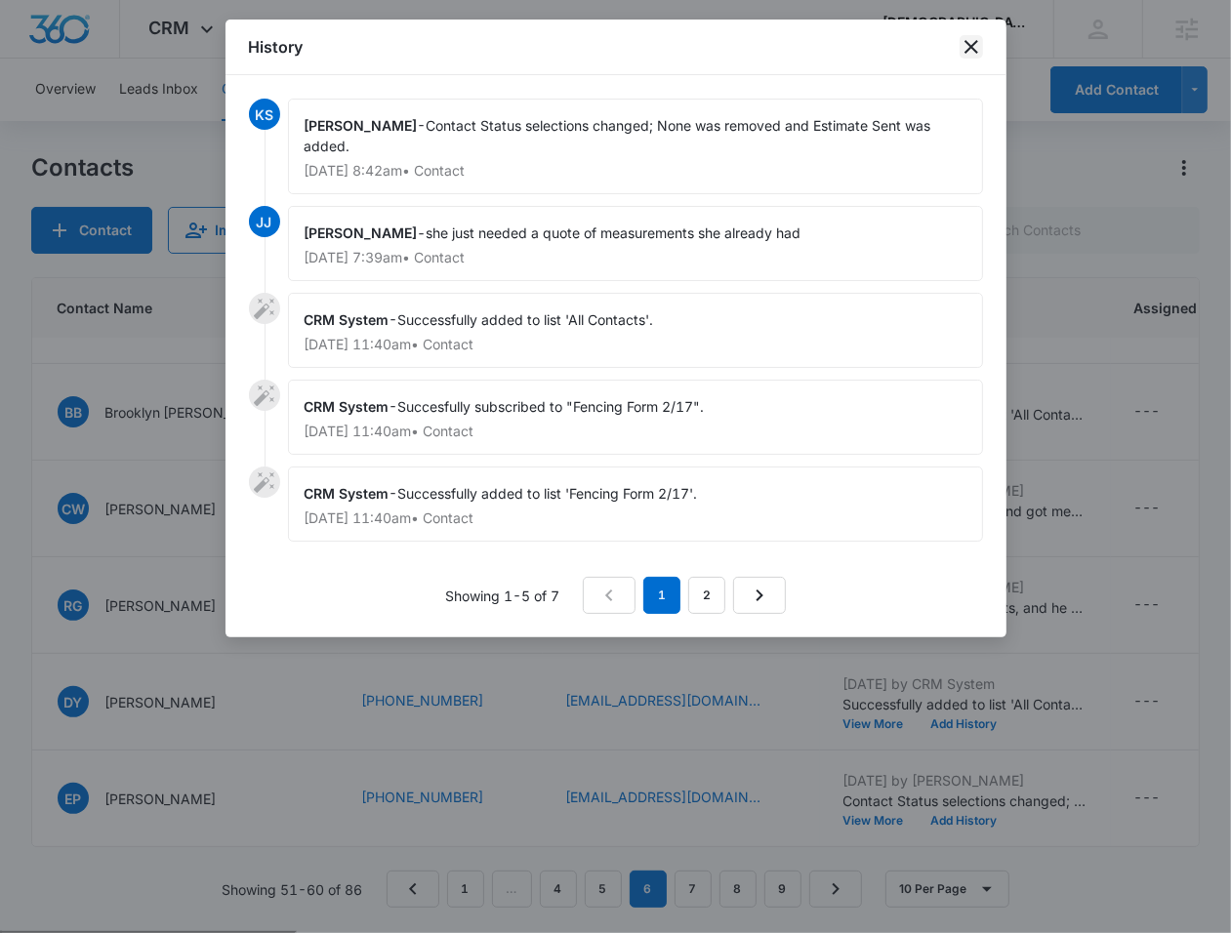
click at [978, 49] on icon "close" at bounding box center [970, 46] width 23 height 23
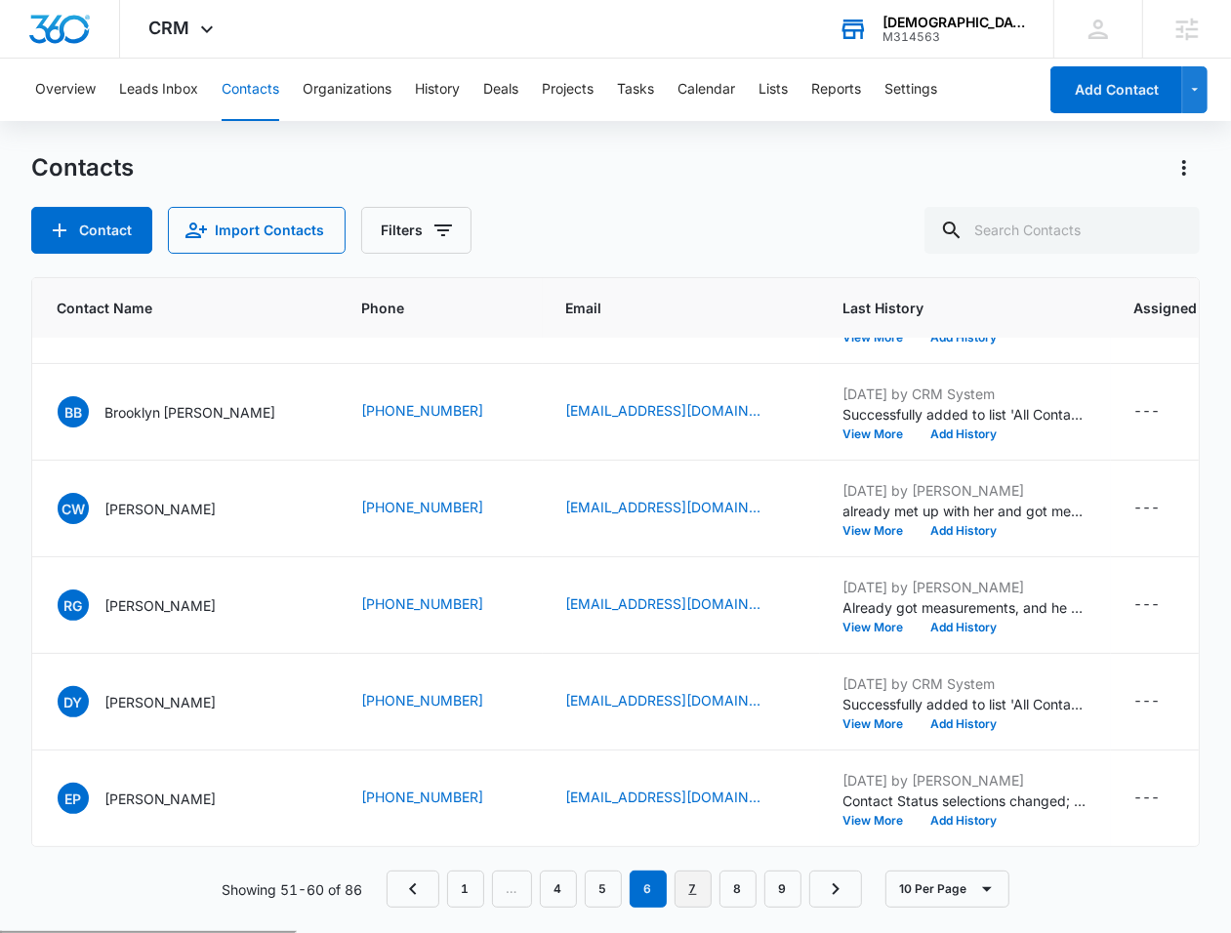
click at [690, 889] on link "7" at bounding box center [692, 889] width 37 height 37
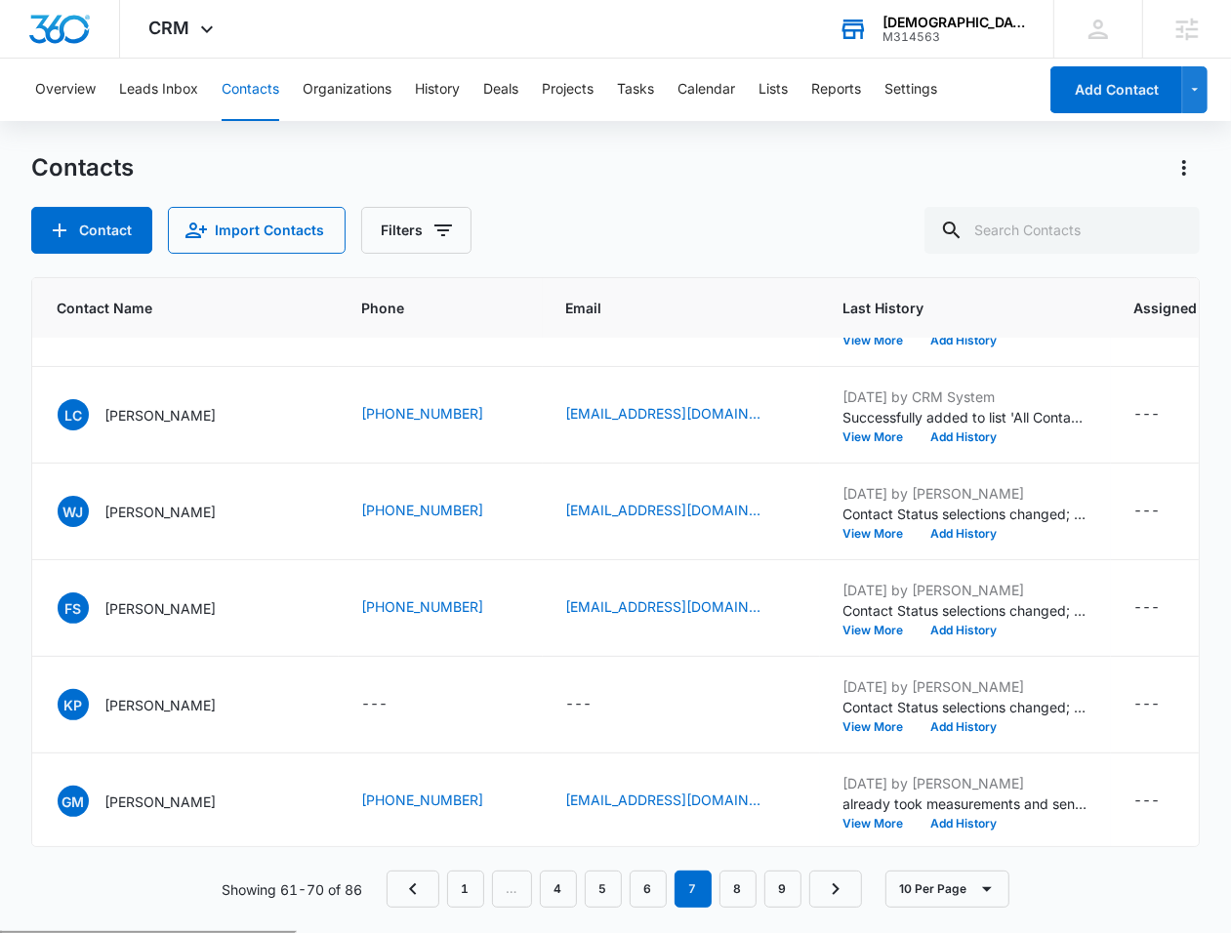
scroll to position [453, 162]
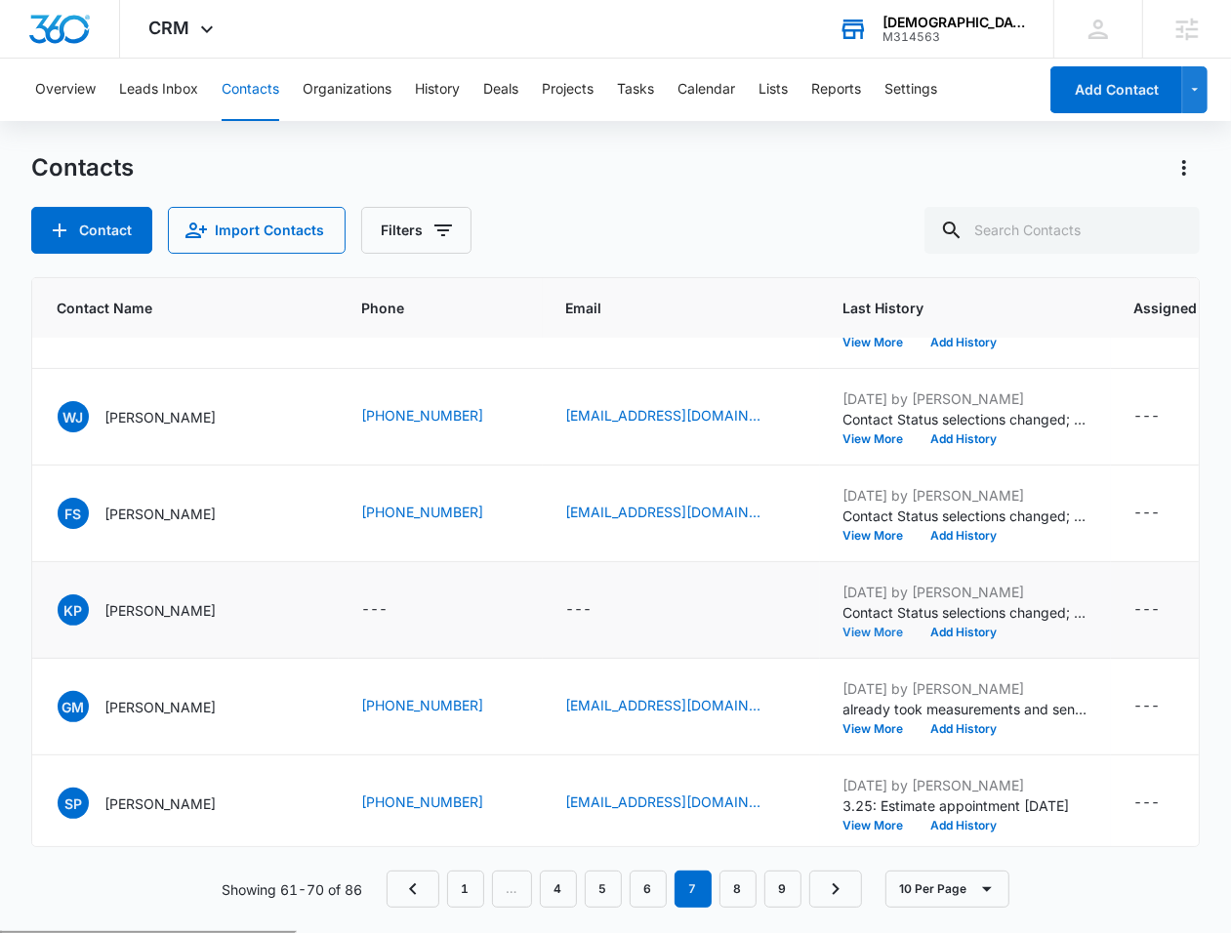
click at [843, 630] on button "View More" at bounding box center [880, 633] width 74 height 12
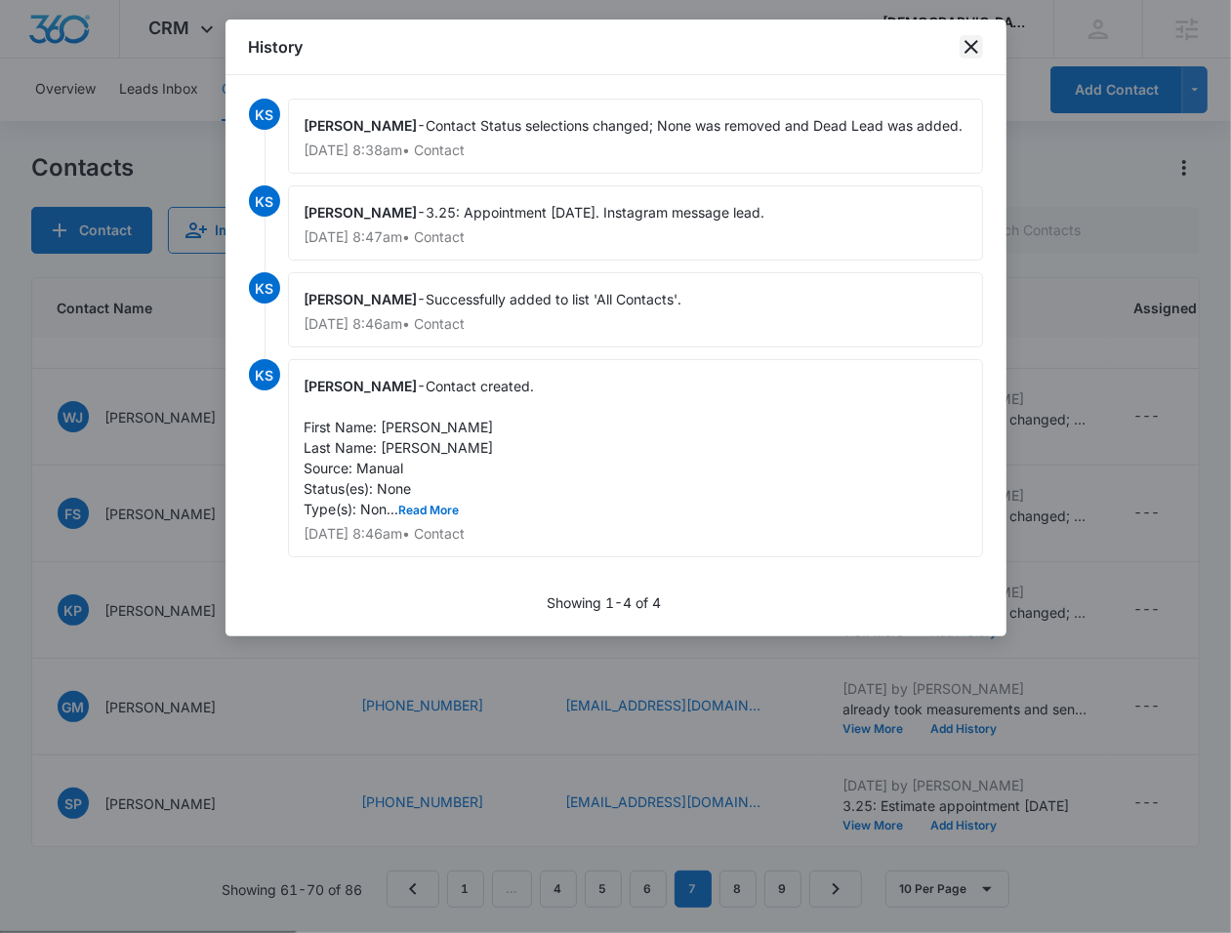
click at [972, 48] on icon "close" at bounding box center [971, 47] width 14 height 14
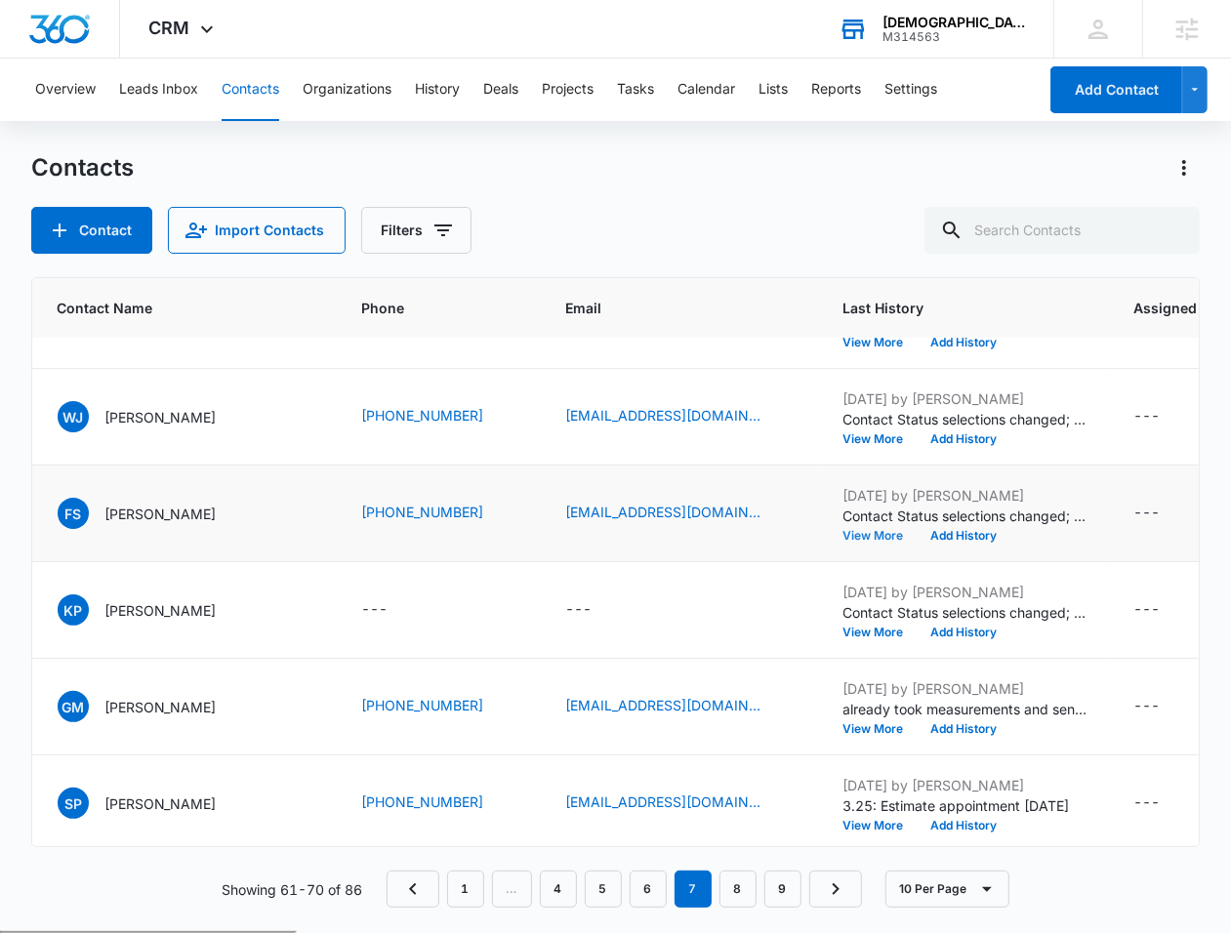
click at [843, 533] on button "View More" at bounding box center [880, 536] width 74 height 12
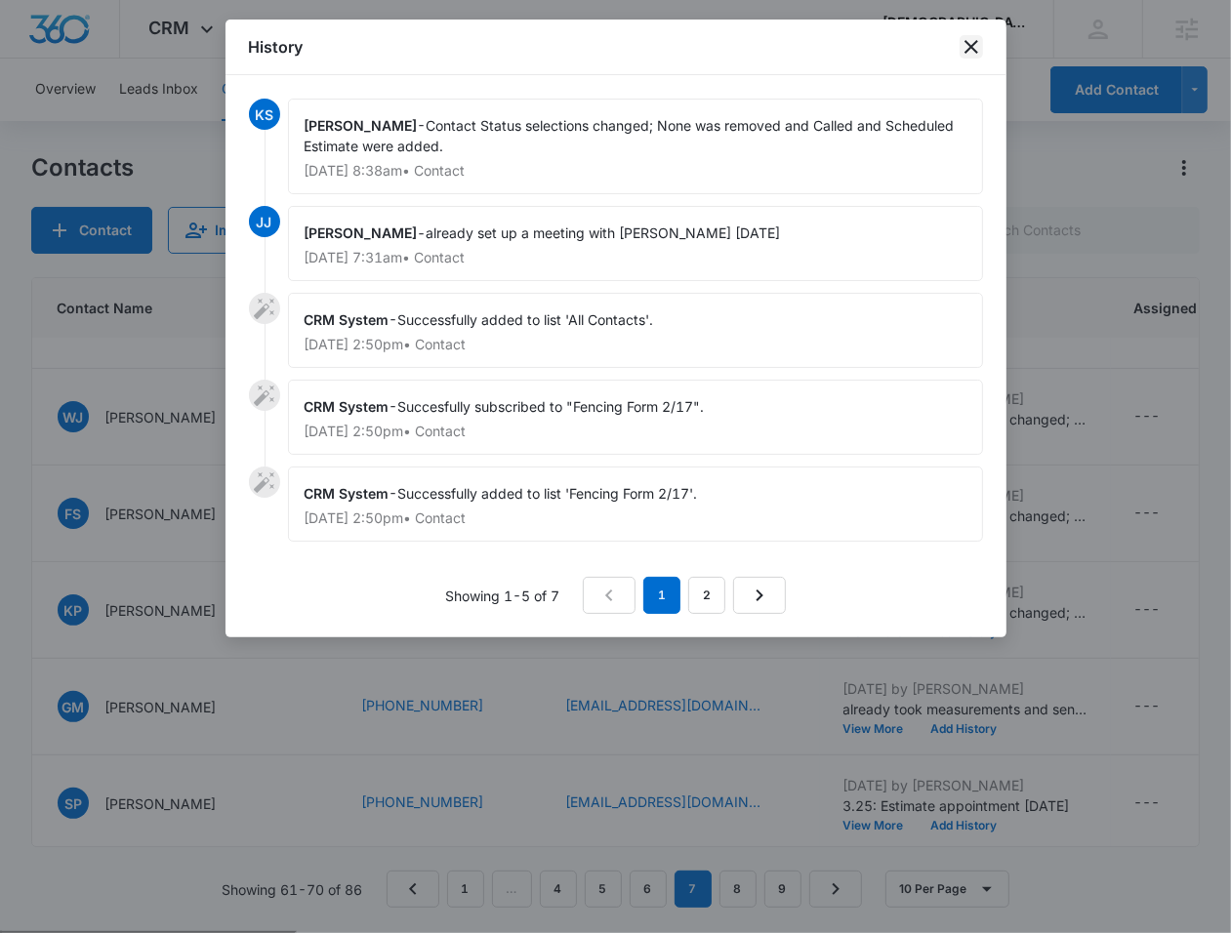
click at [972, 46] on icon "close" at bounding box center [970, 46] width 23 height 23
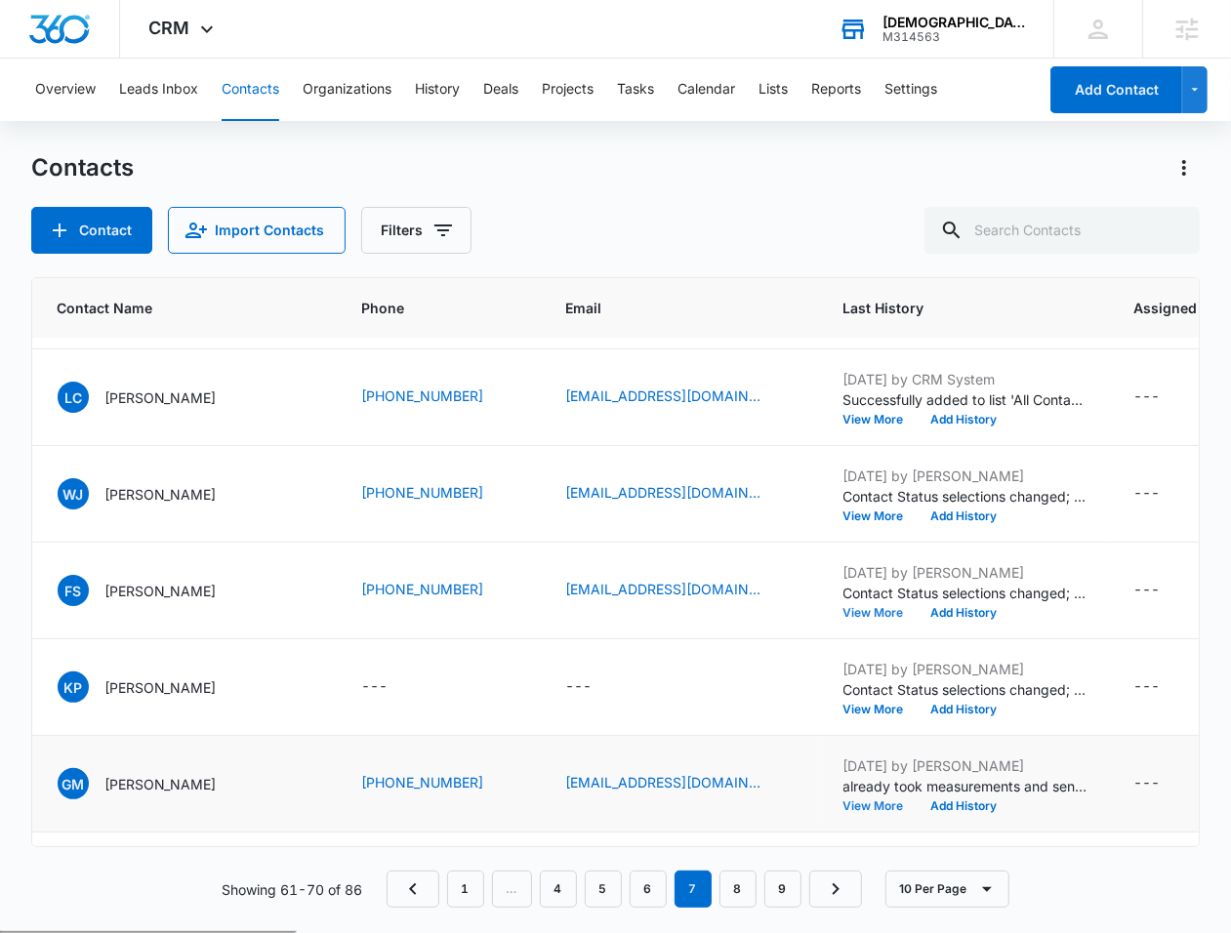
scroll to position [374, 162]
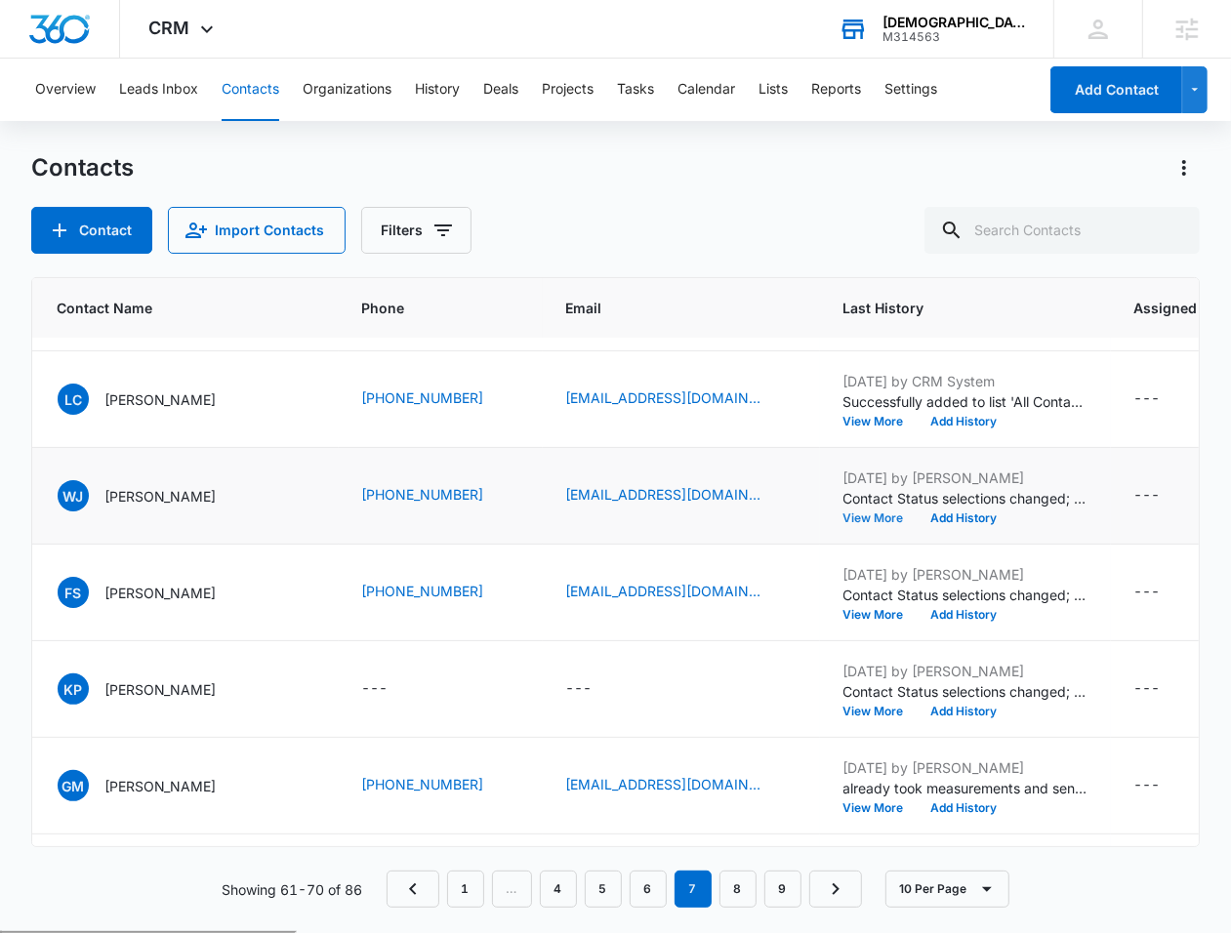
click at [843, 516] on button "View More" at bounding box center [880, 518] width 74 height 12
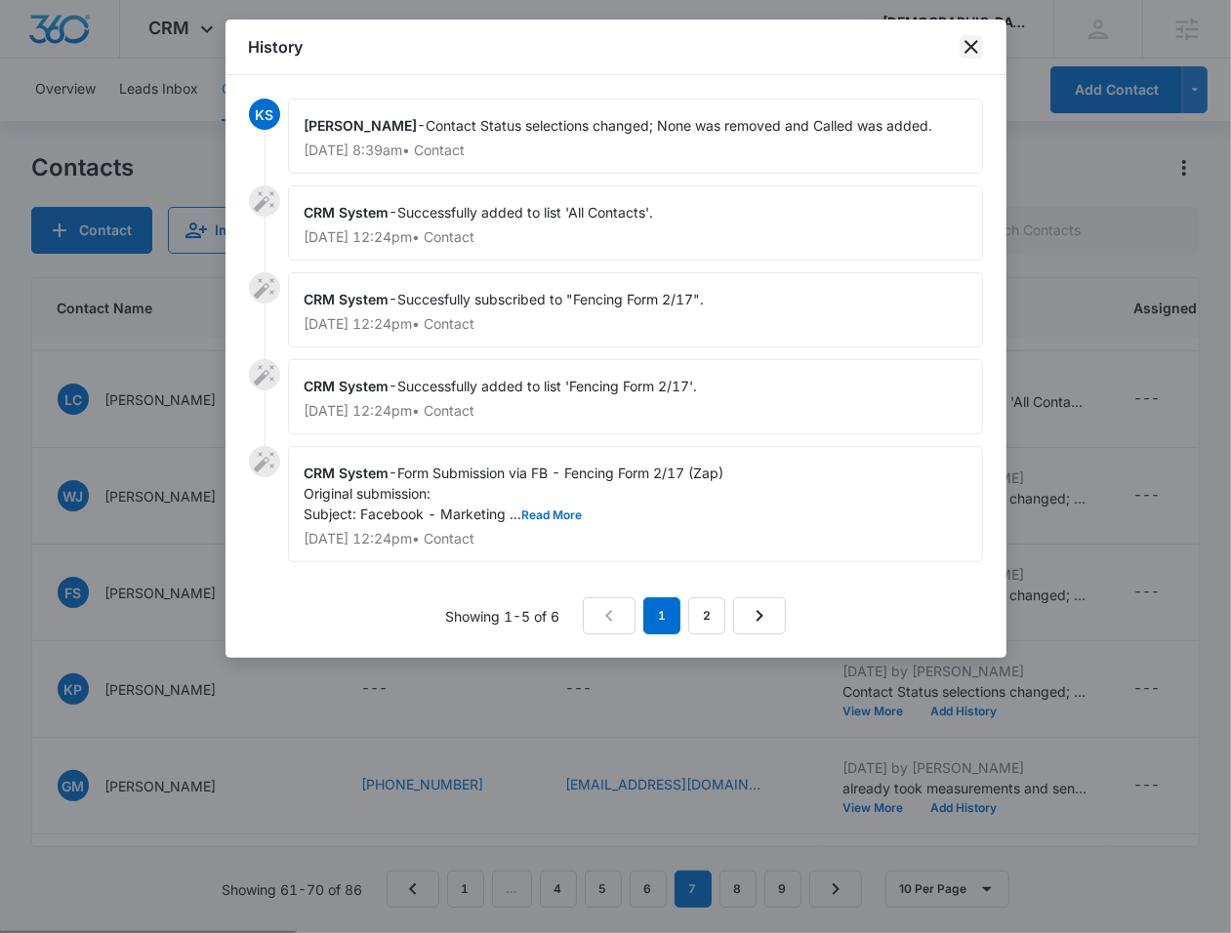
click at [970, 41] on icon "close" at bounding box center [970, 46] width 23 height 23
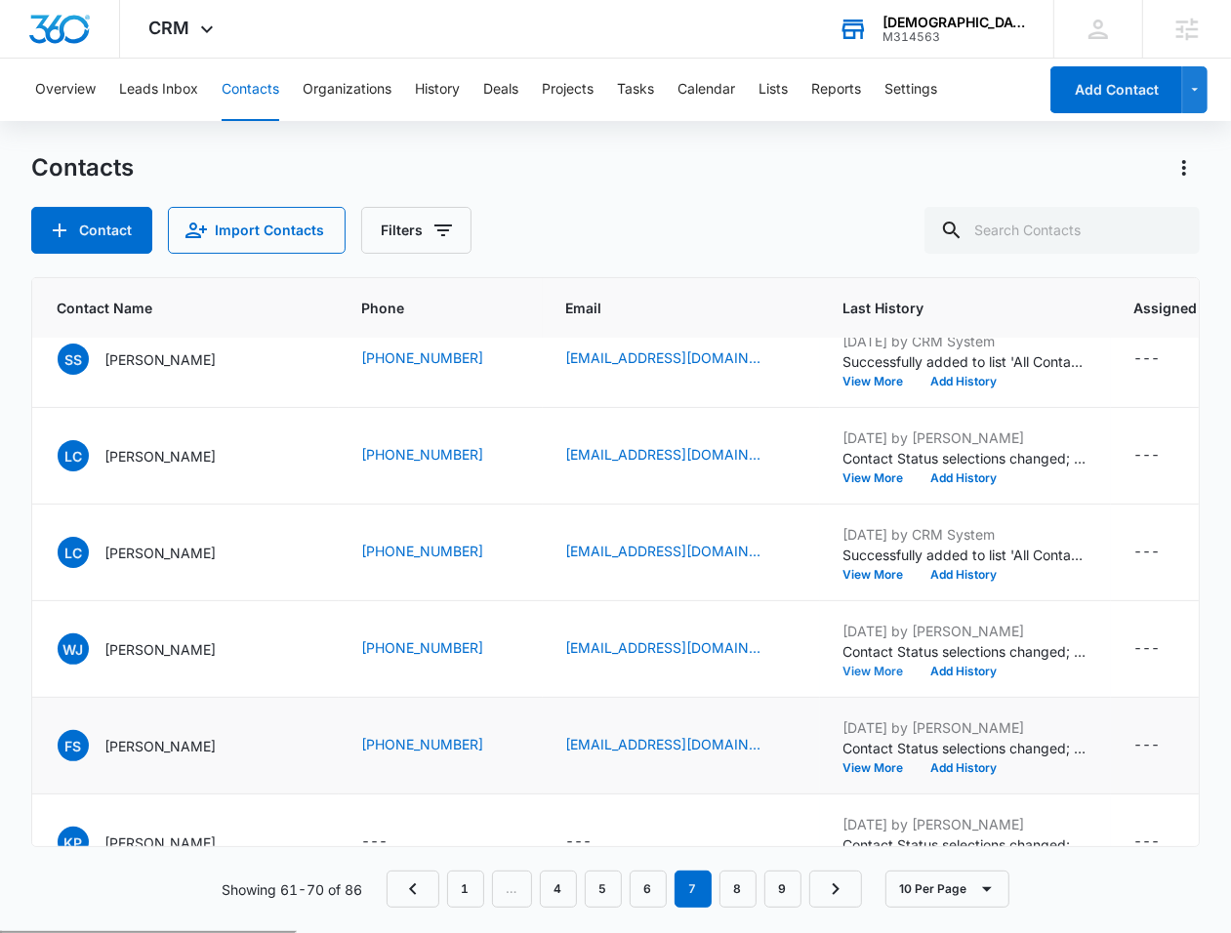
scroll to position [218, 162]
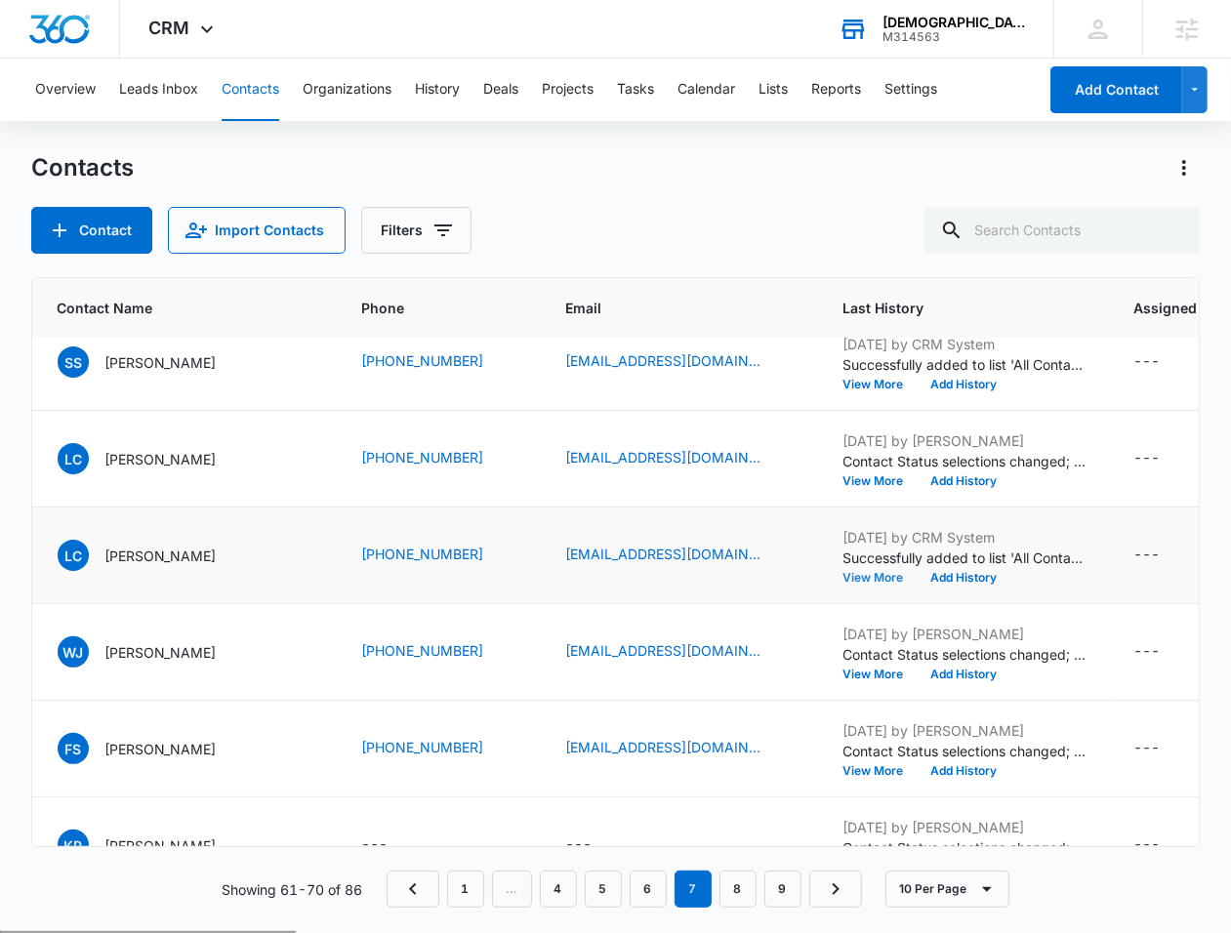
click at [843, 574] on button "View More" at bounding box center [880, 578] width 74 height 12
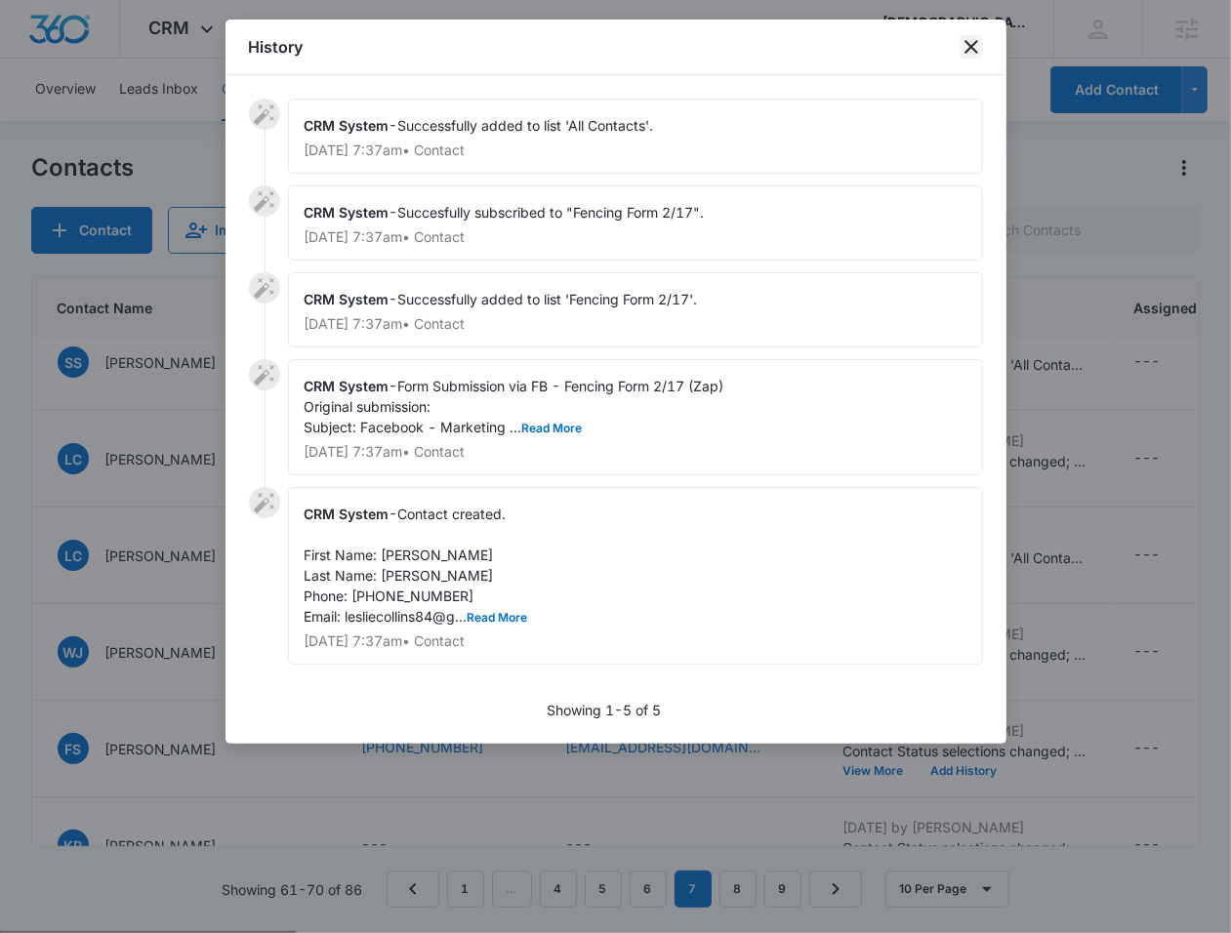
click at [964, 46] on icon "close" at bounding box center [970, 46] width 23 height 23
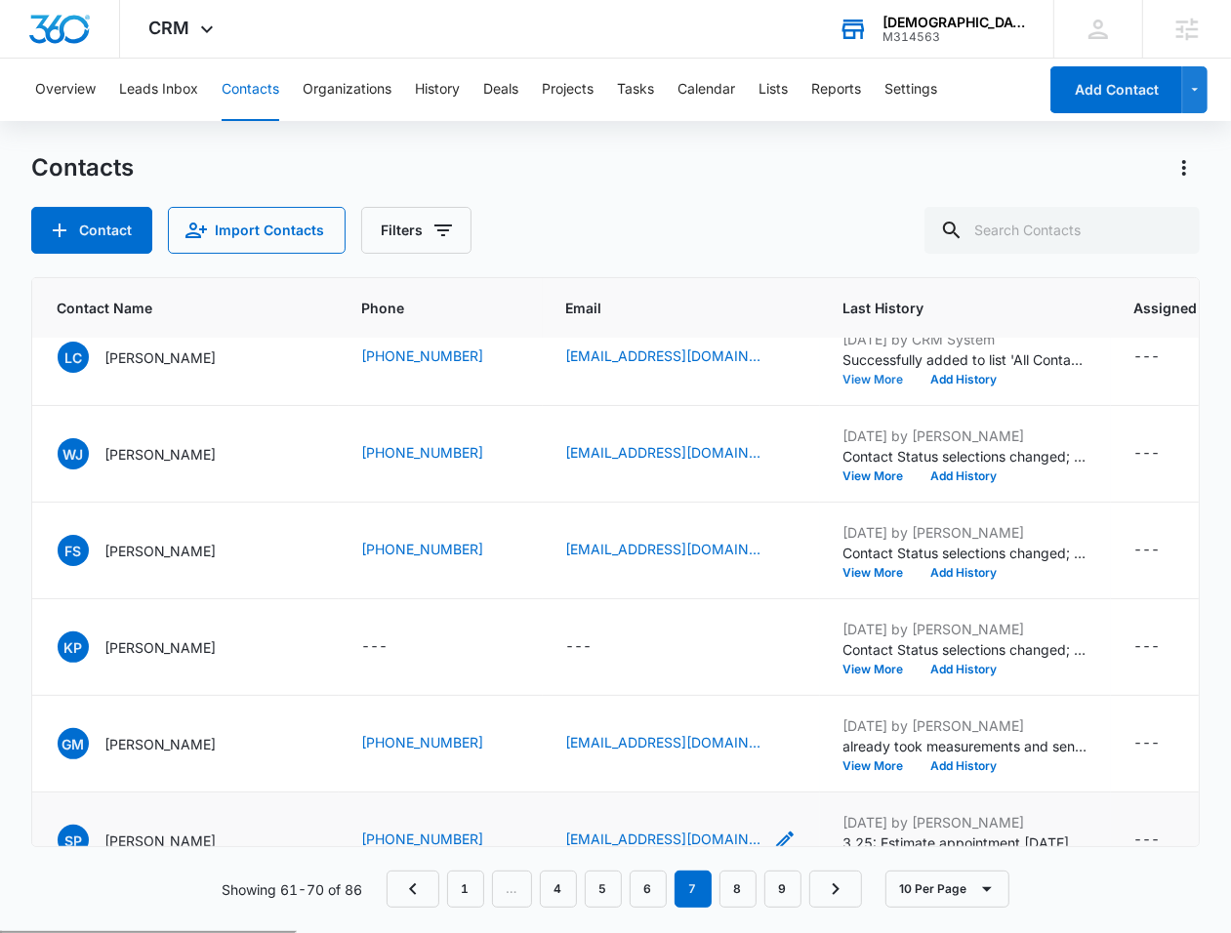
scroll to position [453, 162]
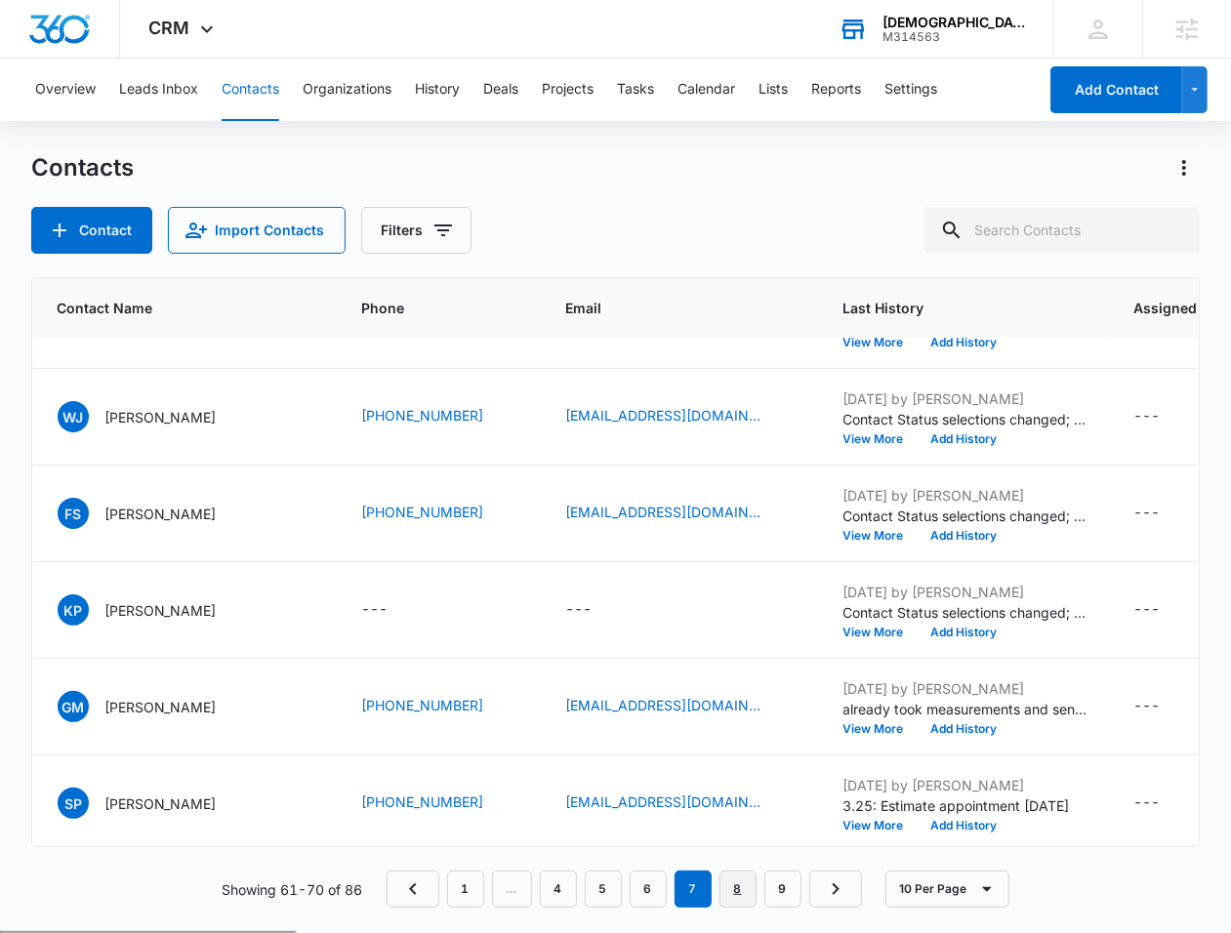
click at [734, 895] on link "8" at bounding box center [737, 889] width 37 height 37
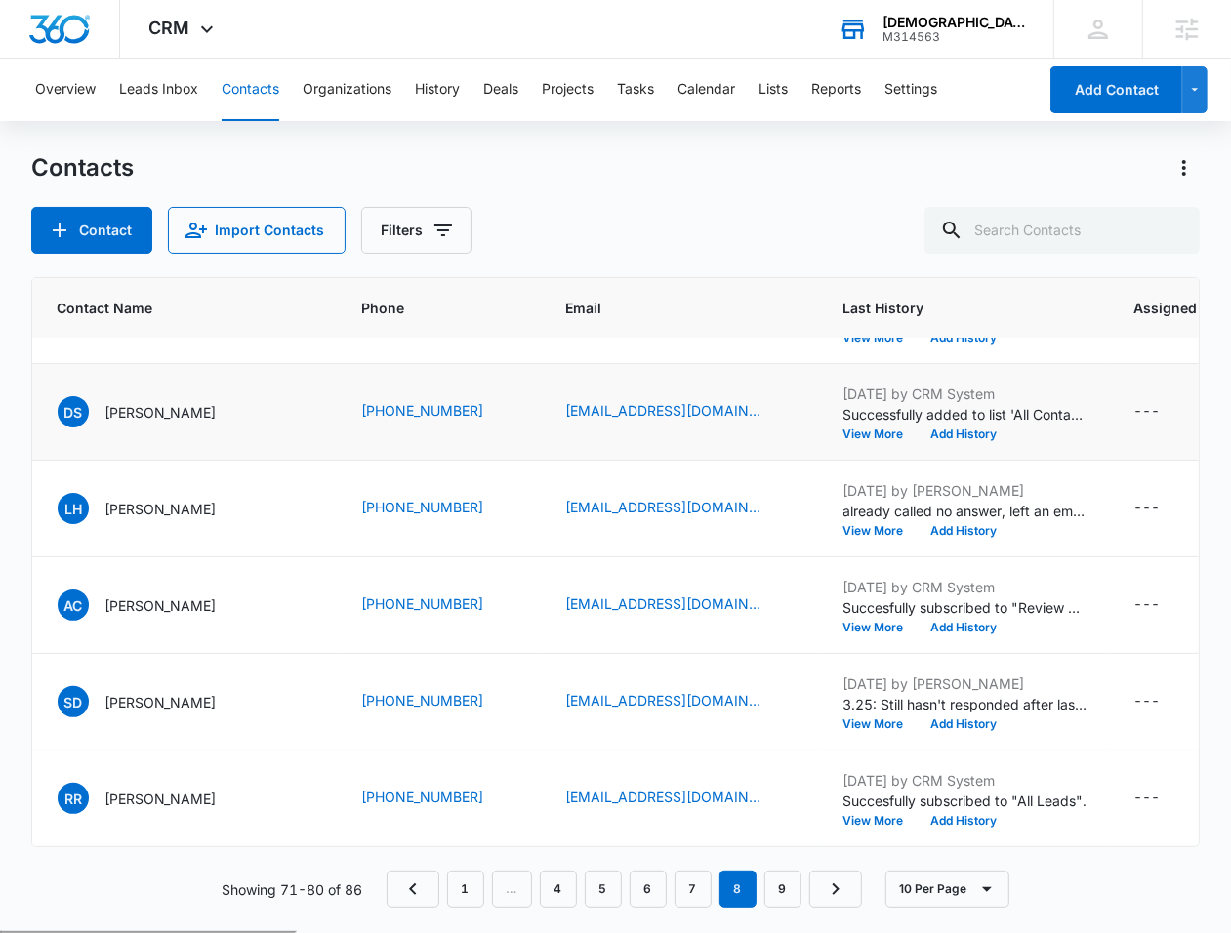
scroll to position [540, 162]
click at [786, 891] on link "9" at bounding box center [782, 889] width 37 height 37
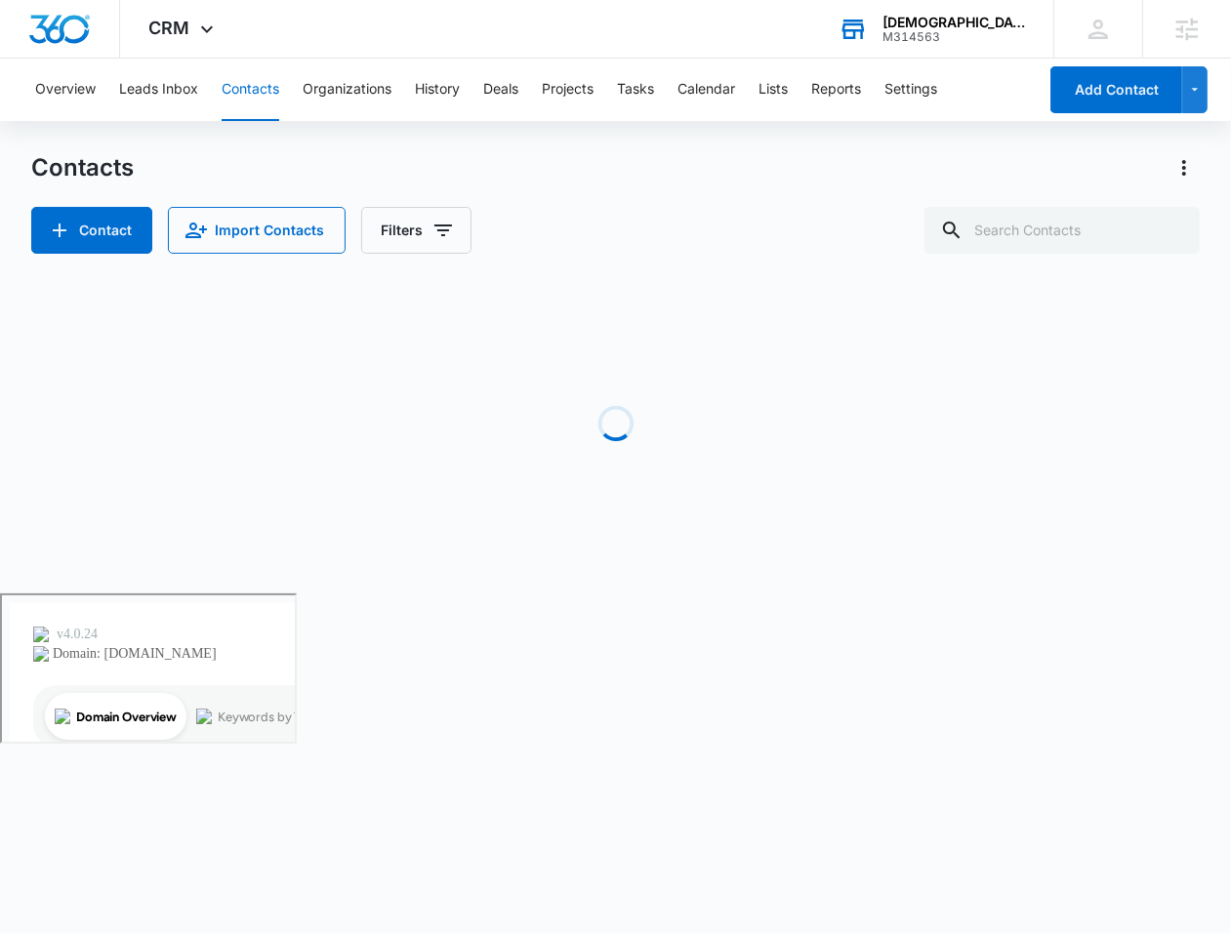
scroll to position [0, 162]
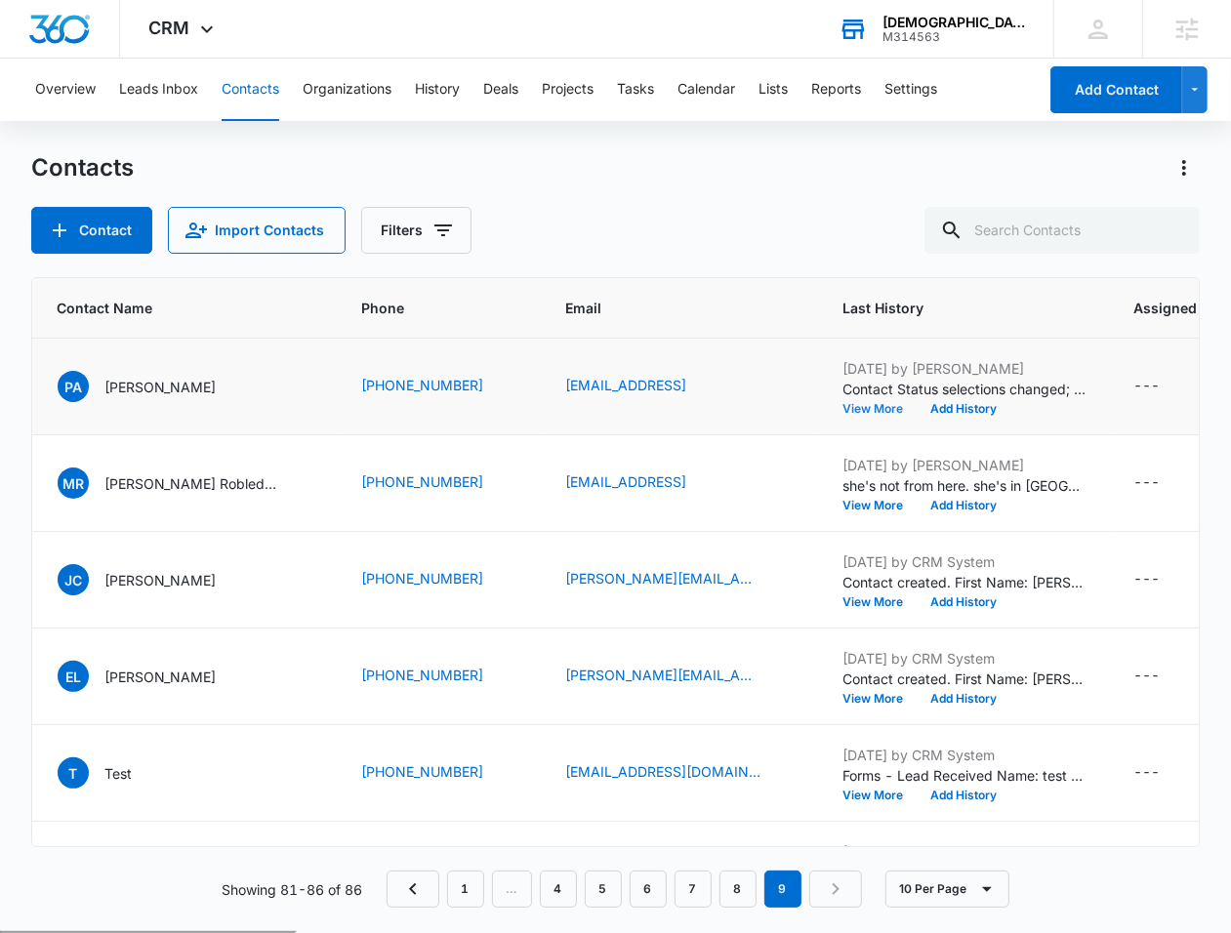
click at [852, 409] on button "View More" at bounding box center [880, 409] width 74 height 12
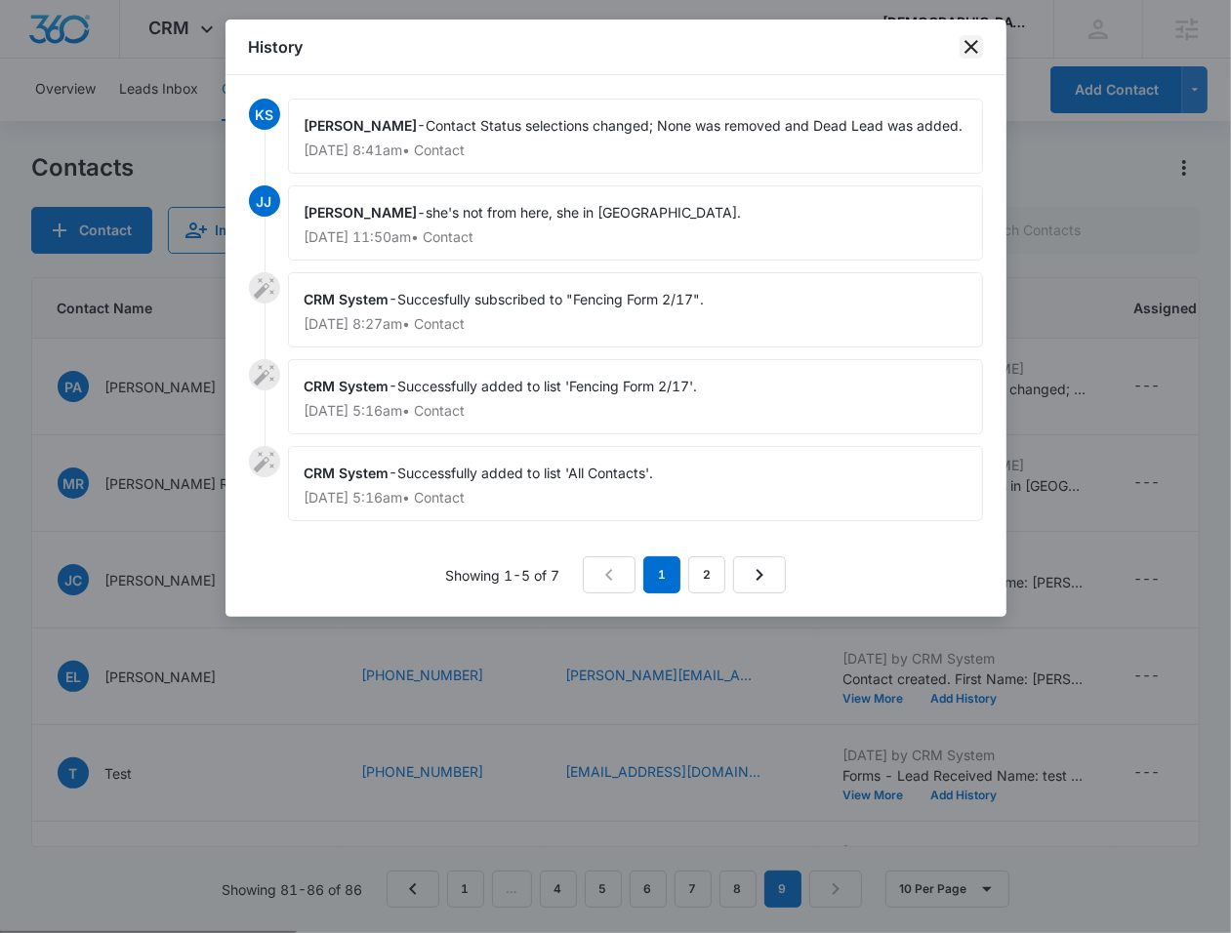
click at [974, 49] on icon "close" at bounding box center [971, 47] width 14 height 14
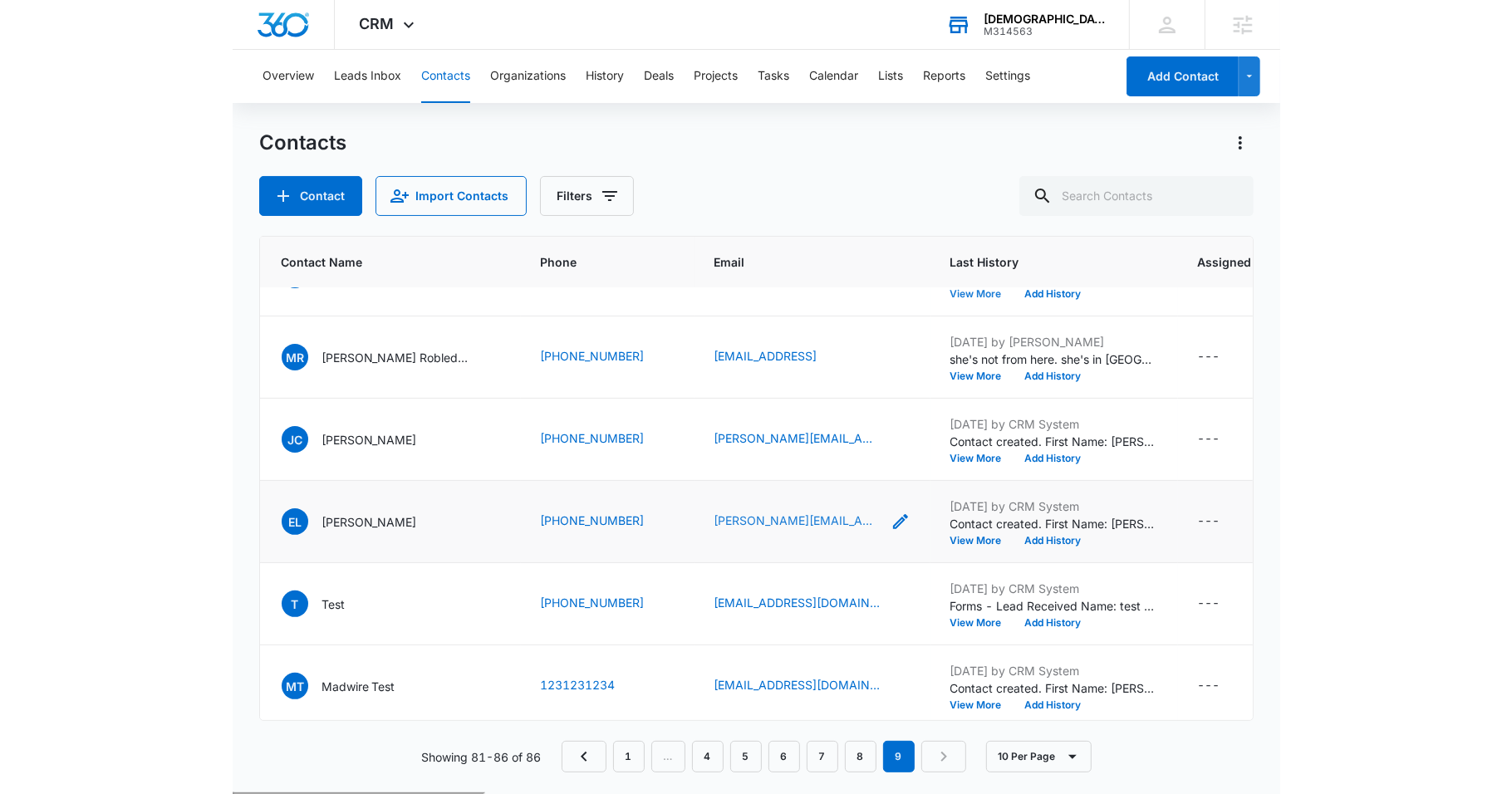
scroll to position [57, 138]
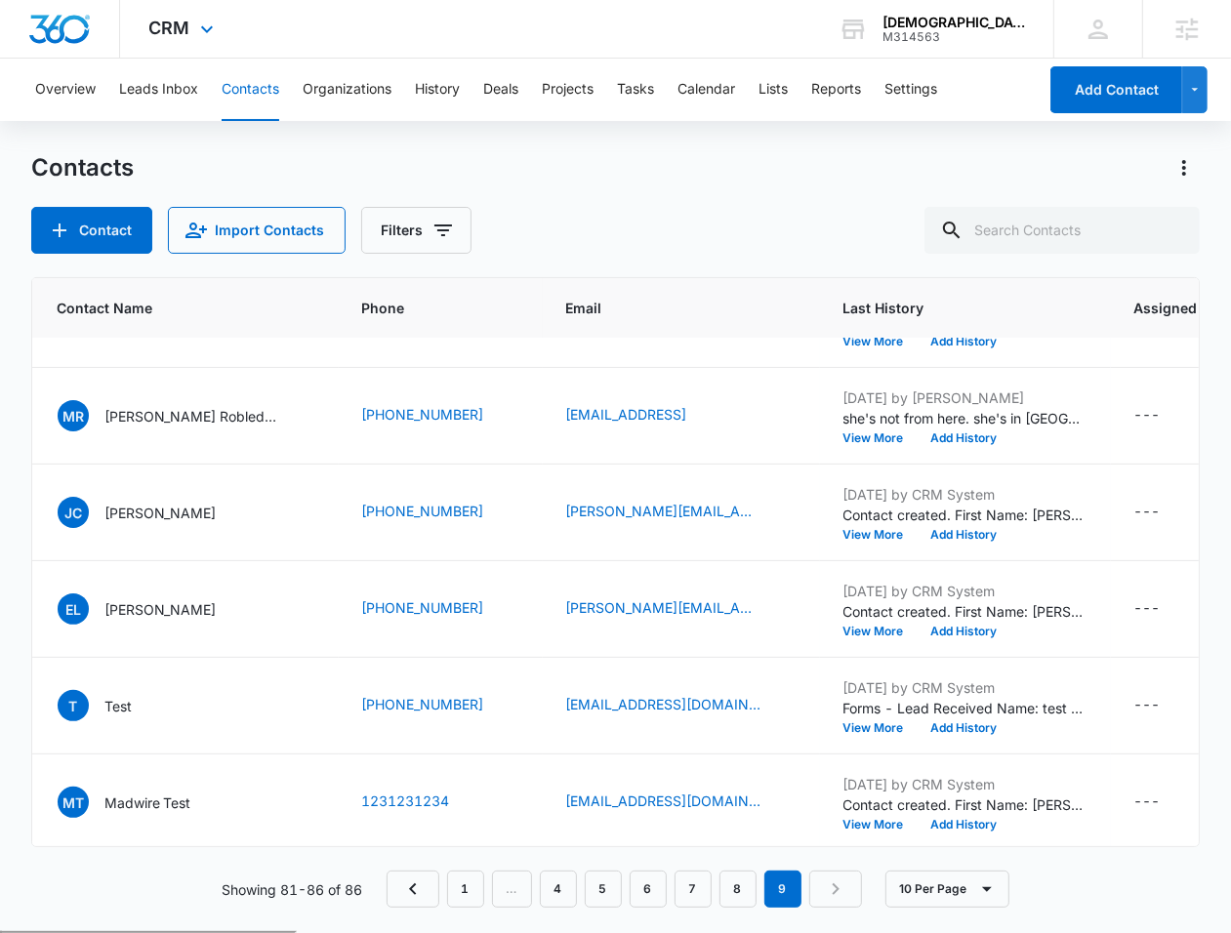
click at [169, 51] on div "CRM Apps Reputation Websites Forms CRM Email Social Payments POS Content Ads In…" at bounding box center [184, 29] width 128 height 58
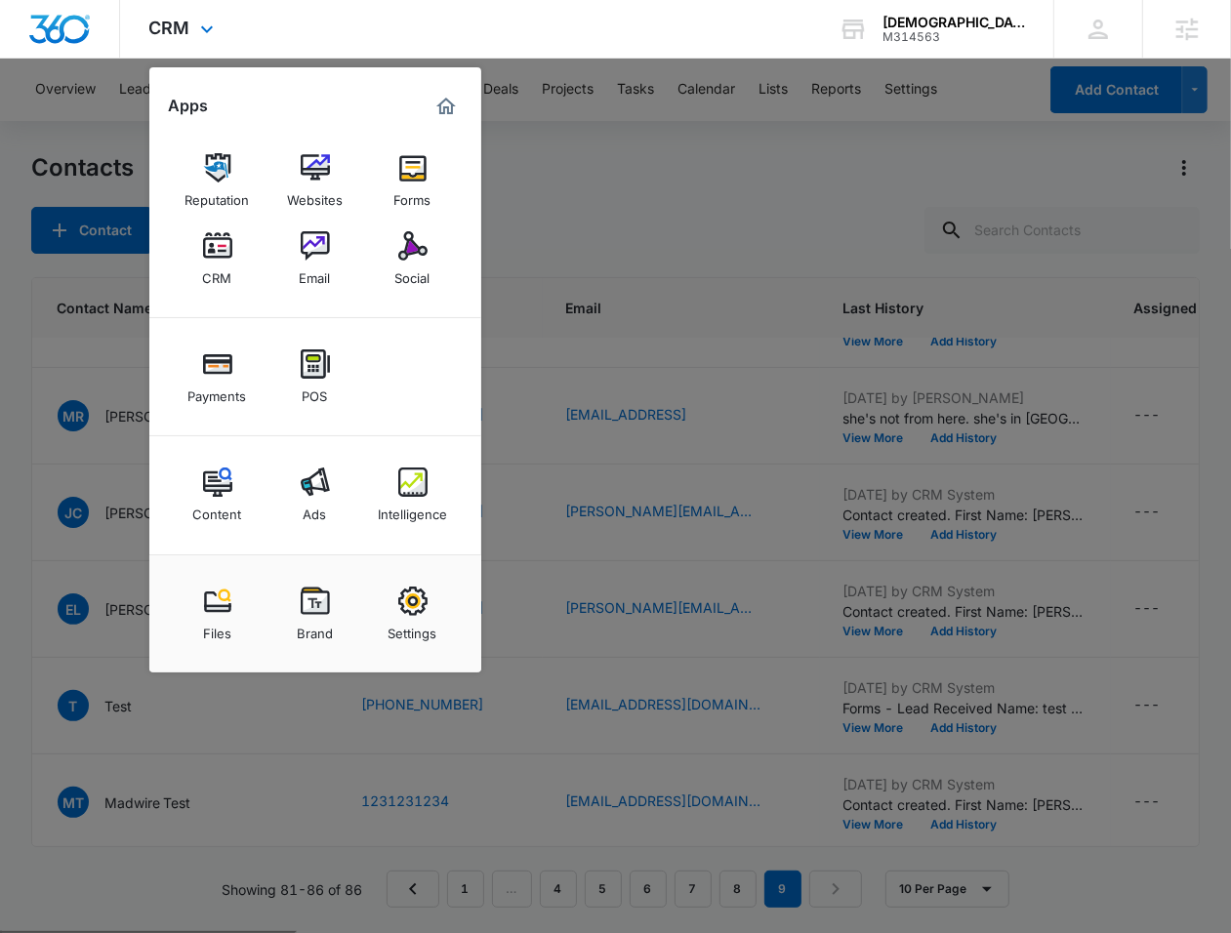
click at [316, 220] on div "Reputation Websites Forms CRM Email Social" at bounding box center [315, 220] width 332 height 196
click at [308, 235] on img at bounding box center [315, 245] width 29 height 29
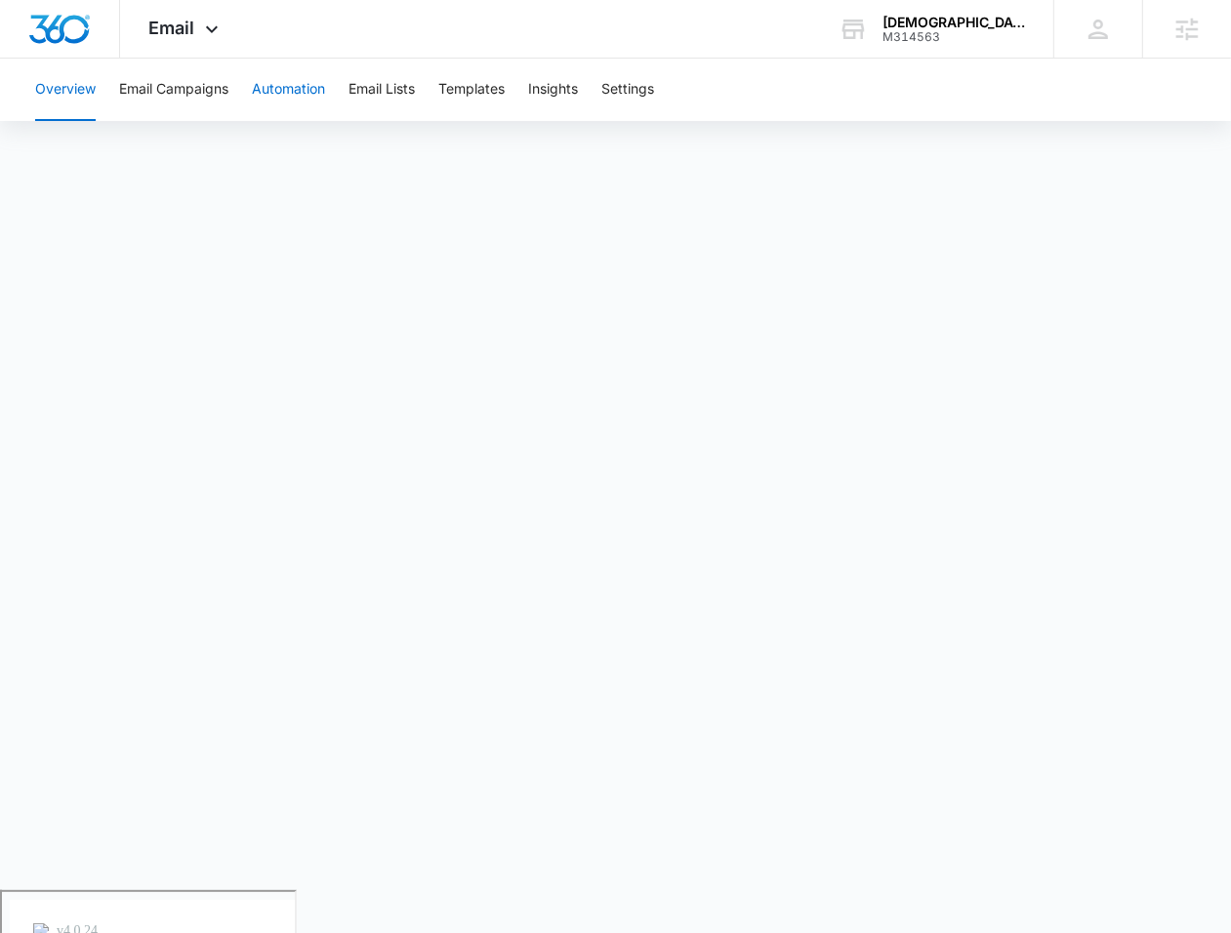
click at [293, 102] on button "Automation" at bounding box center [288, 90] width 73 height 62
click at [400, 97] on button "Email Lists" at bounding box center [381, 90] width 66 height 62
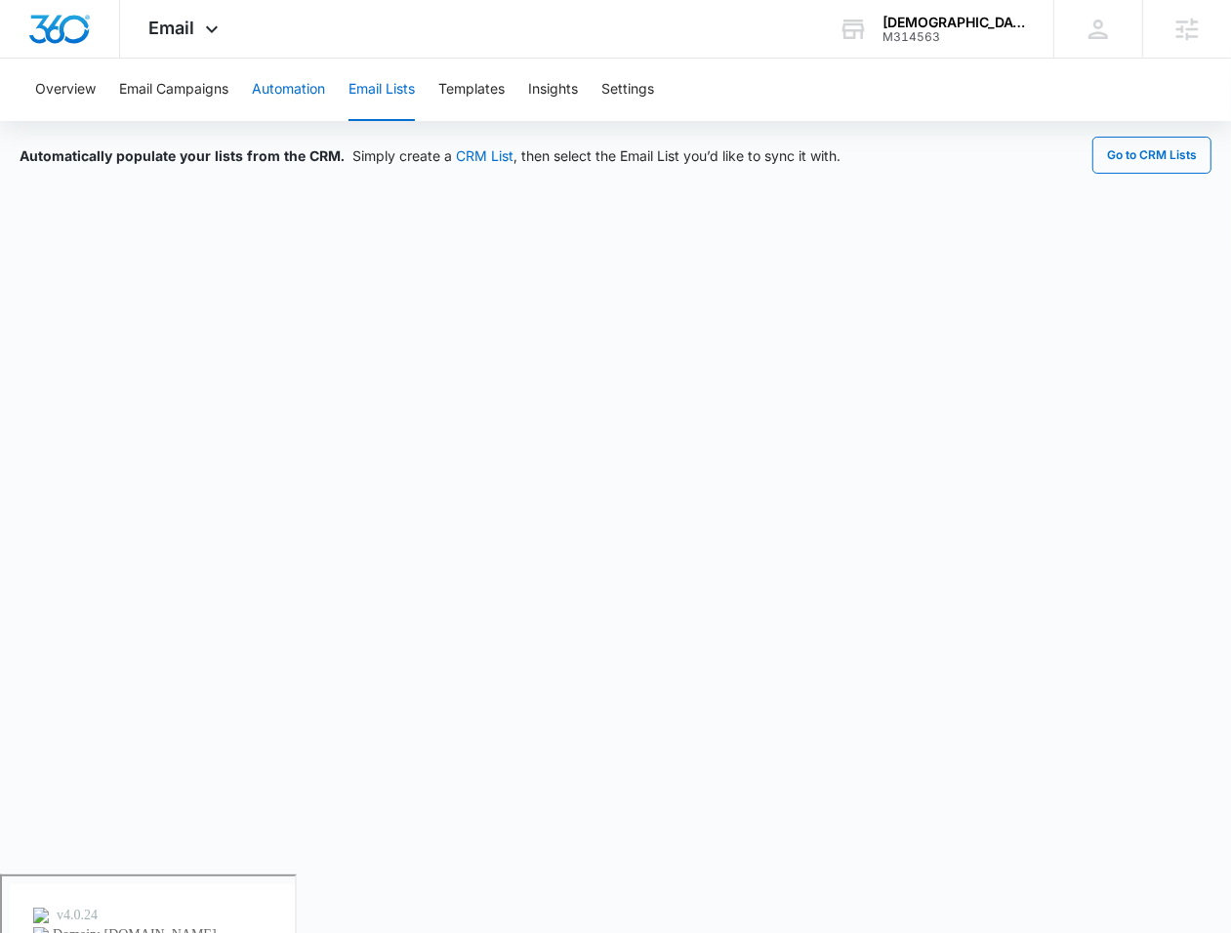
click at [287, 90] on button "Automation" at bounding box center [288, 90] width 73 height 62
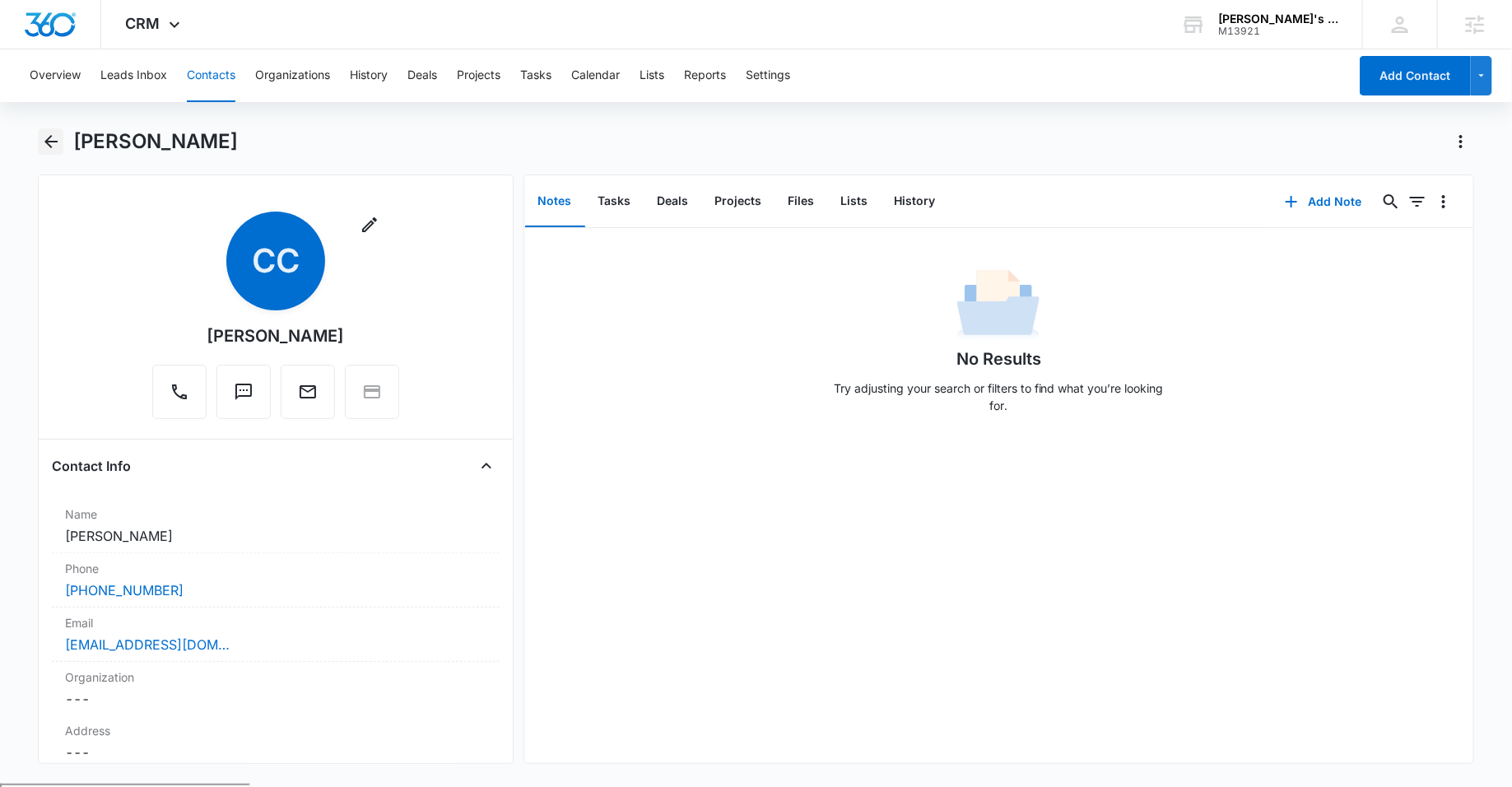
click at [50, 135] on icon "Back" at bounding box center [51, 141] width 19 height 19
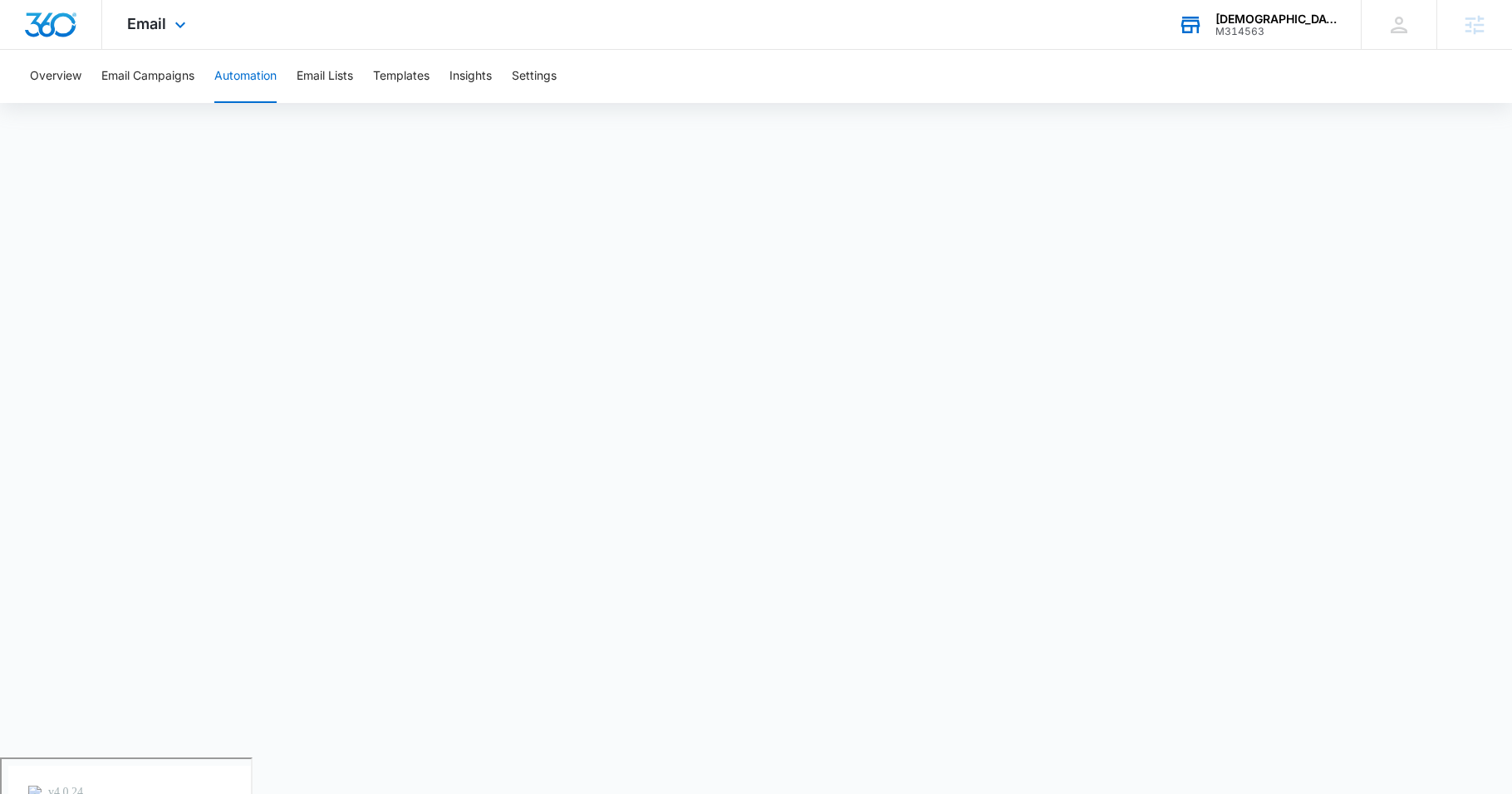
click at [1230, 45] on div "[DEMOGRAPHIC_DATA] es mi rey llc M314563 Your Accounts View All" at bounding box center [1257, 25] width 208 height 49
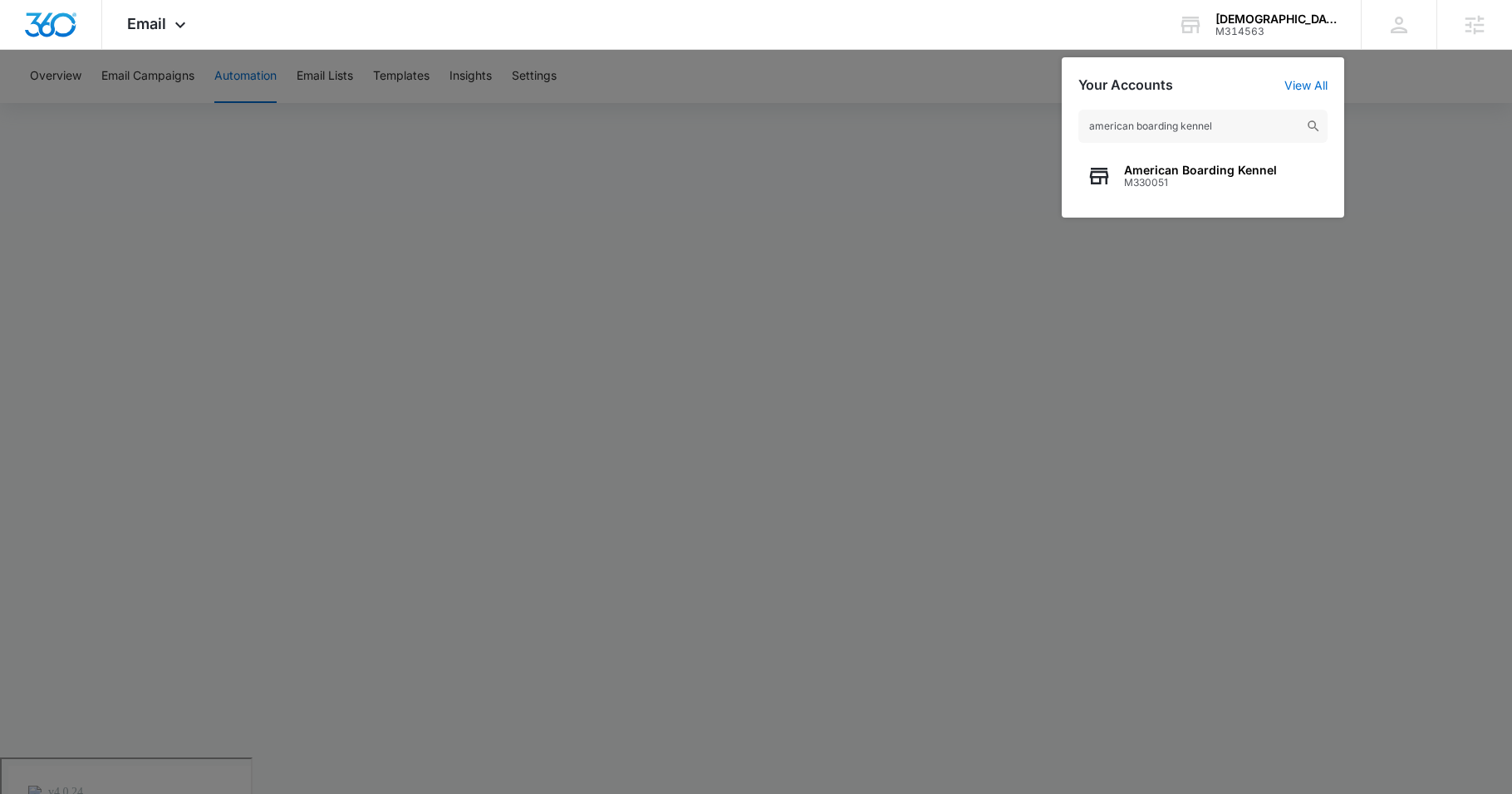
type input "american boarding kennel"
click at [1169, 170] on span "American Boarding Kennel" at bounding box center [1201, 170] width 153 height 14
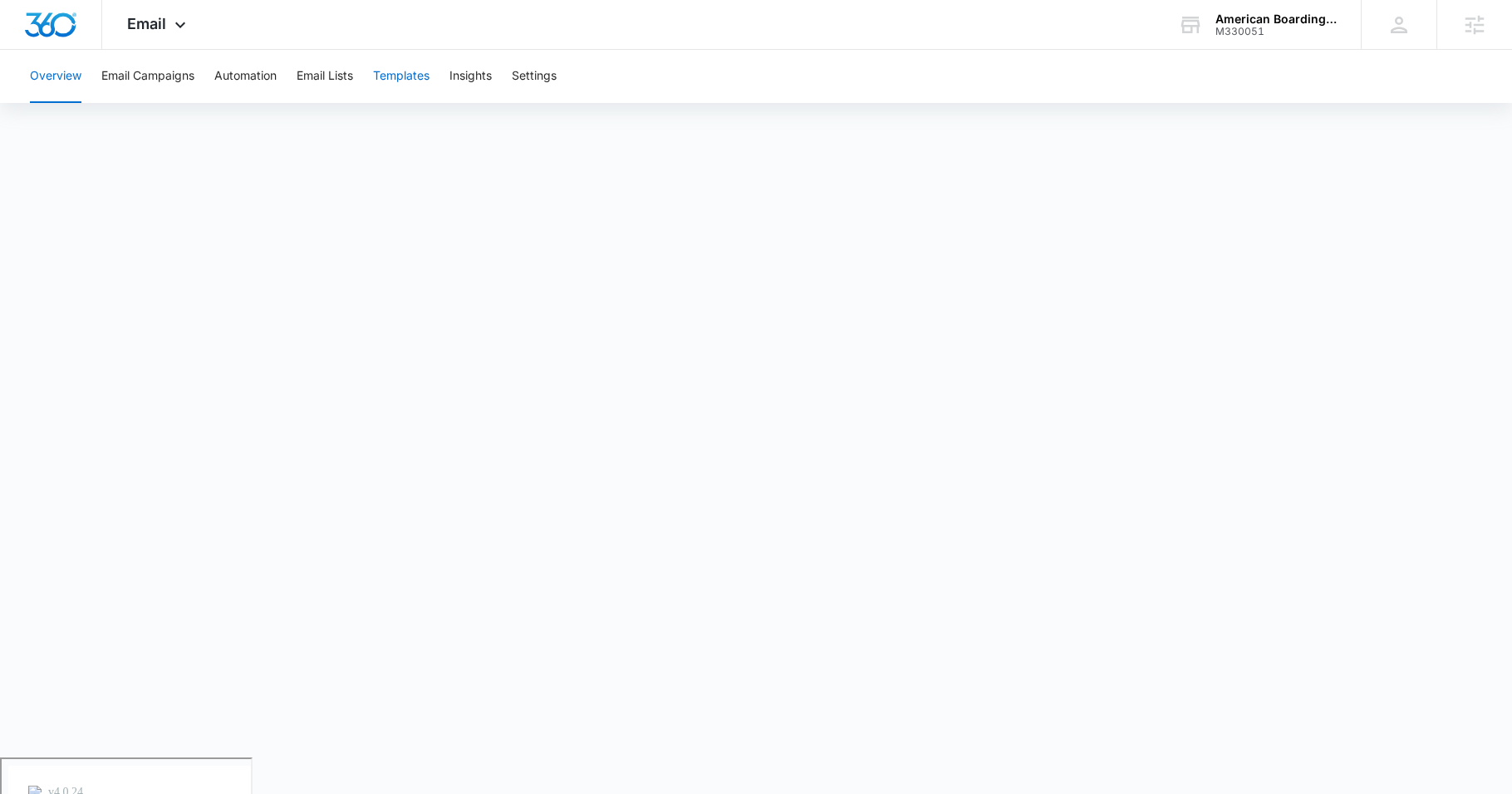
click at [399, 77] on button "Templates" at bounding box center [401, 77] width 56 height 53
click at [321, 56] on button "Email Lists" at bounding box center [324, 77] width 56 height 53
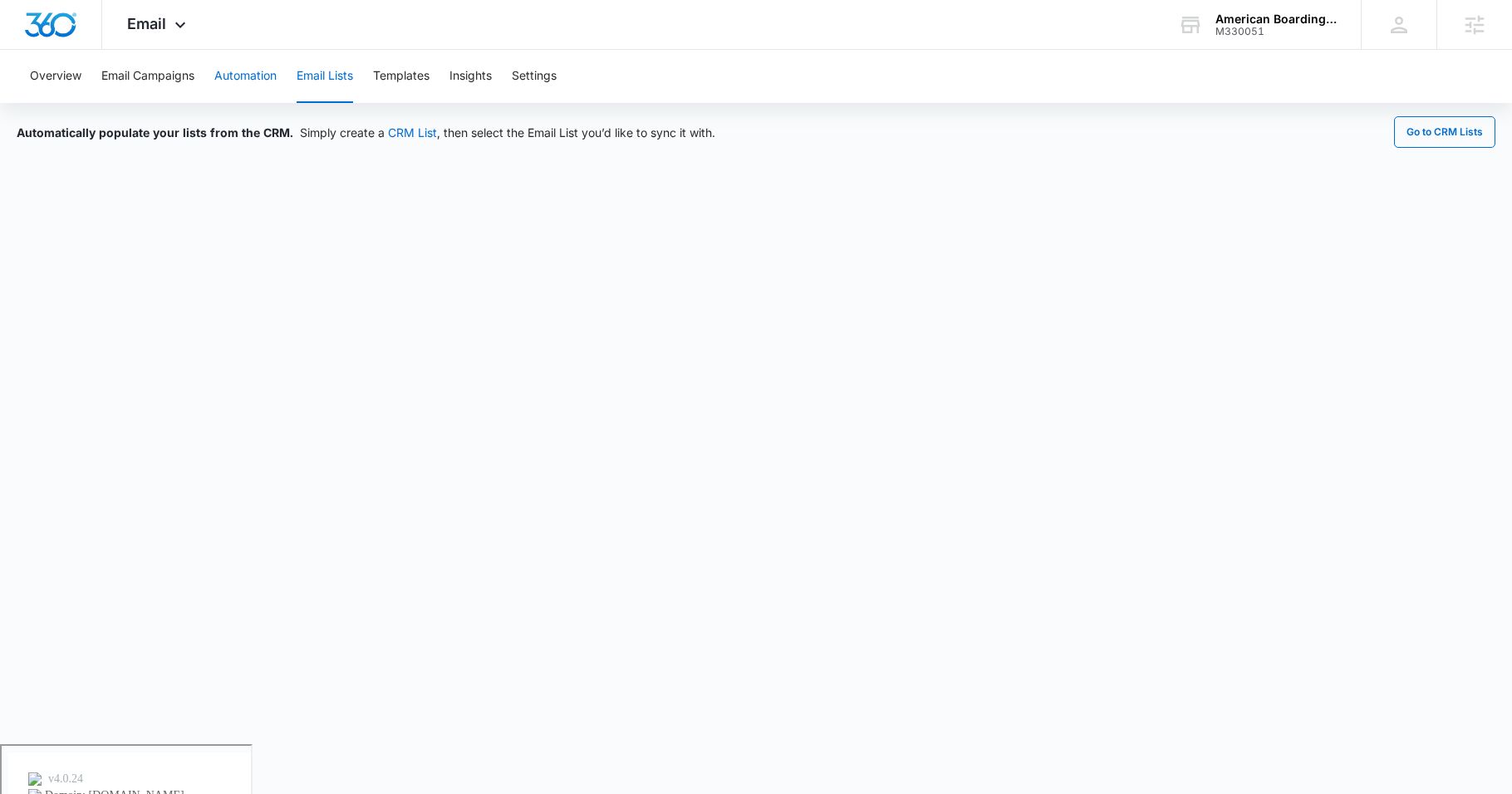
click at [235, 83] on button "Automation" at bounding box center [245, 77] width 62 height 53
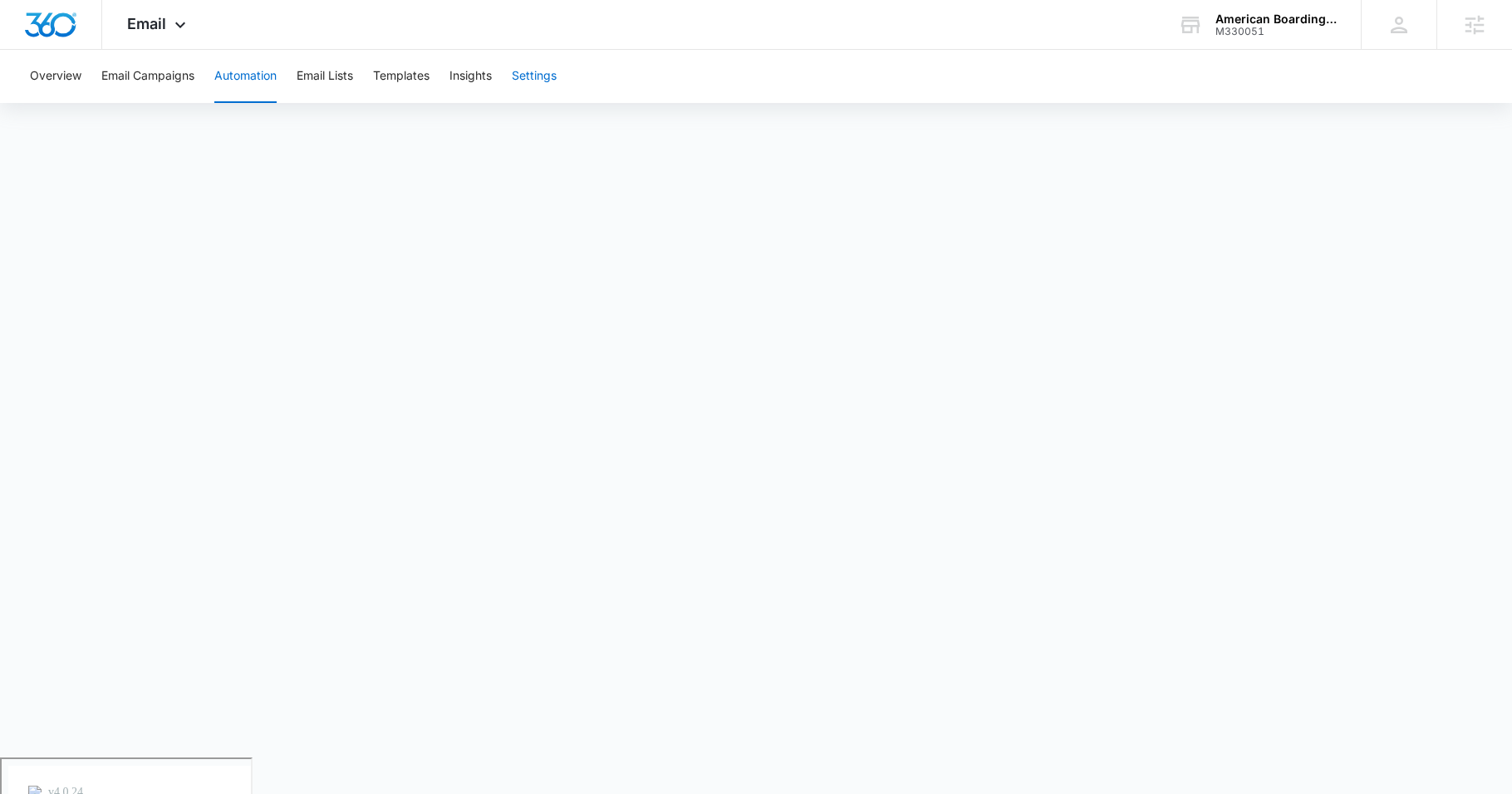
click at [536, 69] on button "Settings" at bounding box center [534, 77] width 45 height 53
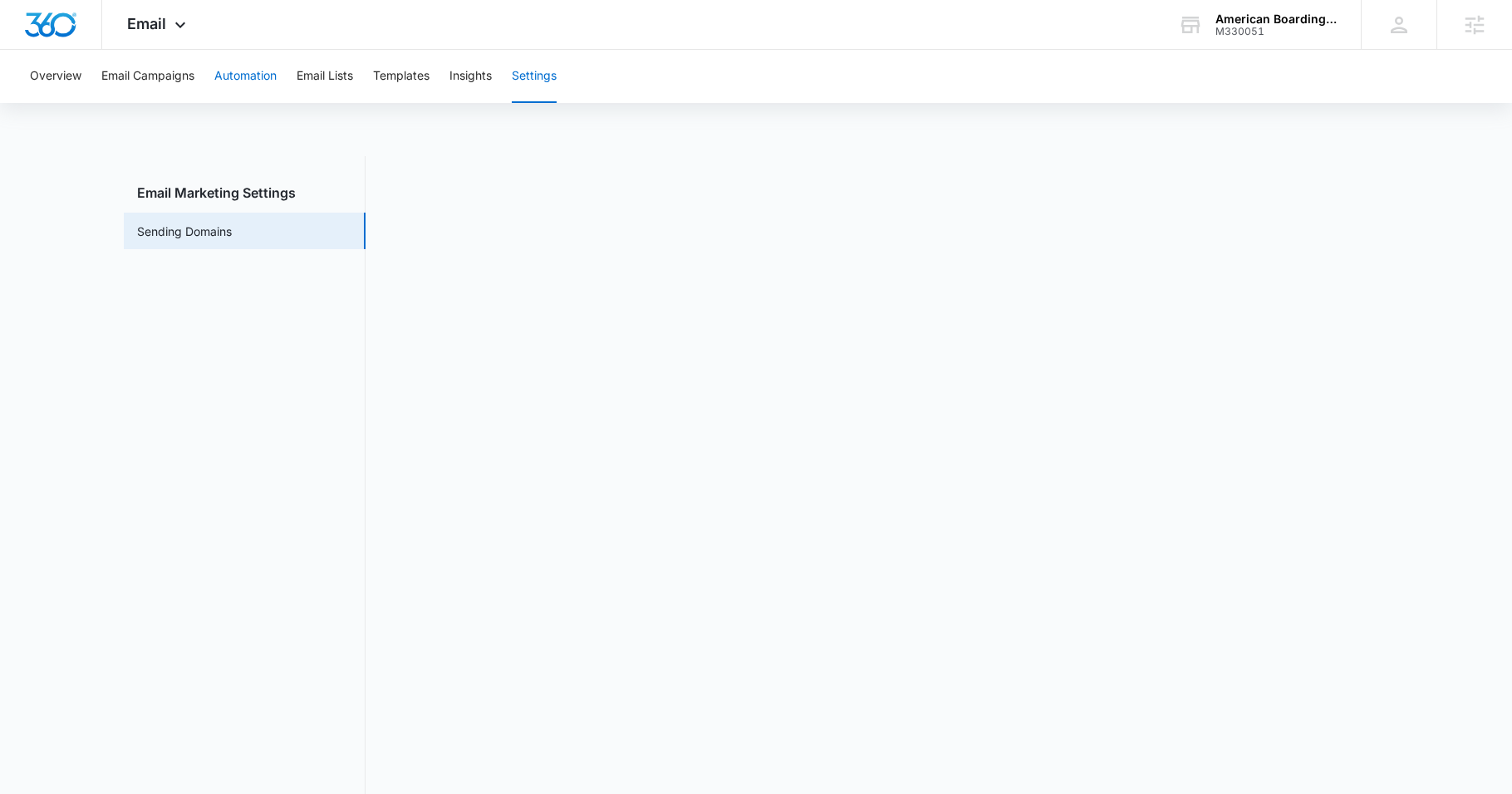
click at [236, 77] on button "Automation" at bounding box center [245, 77] width 62 height 53
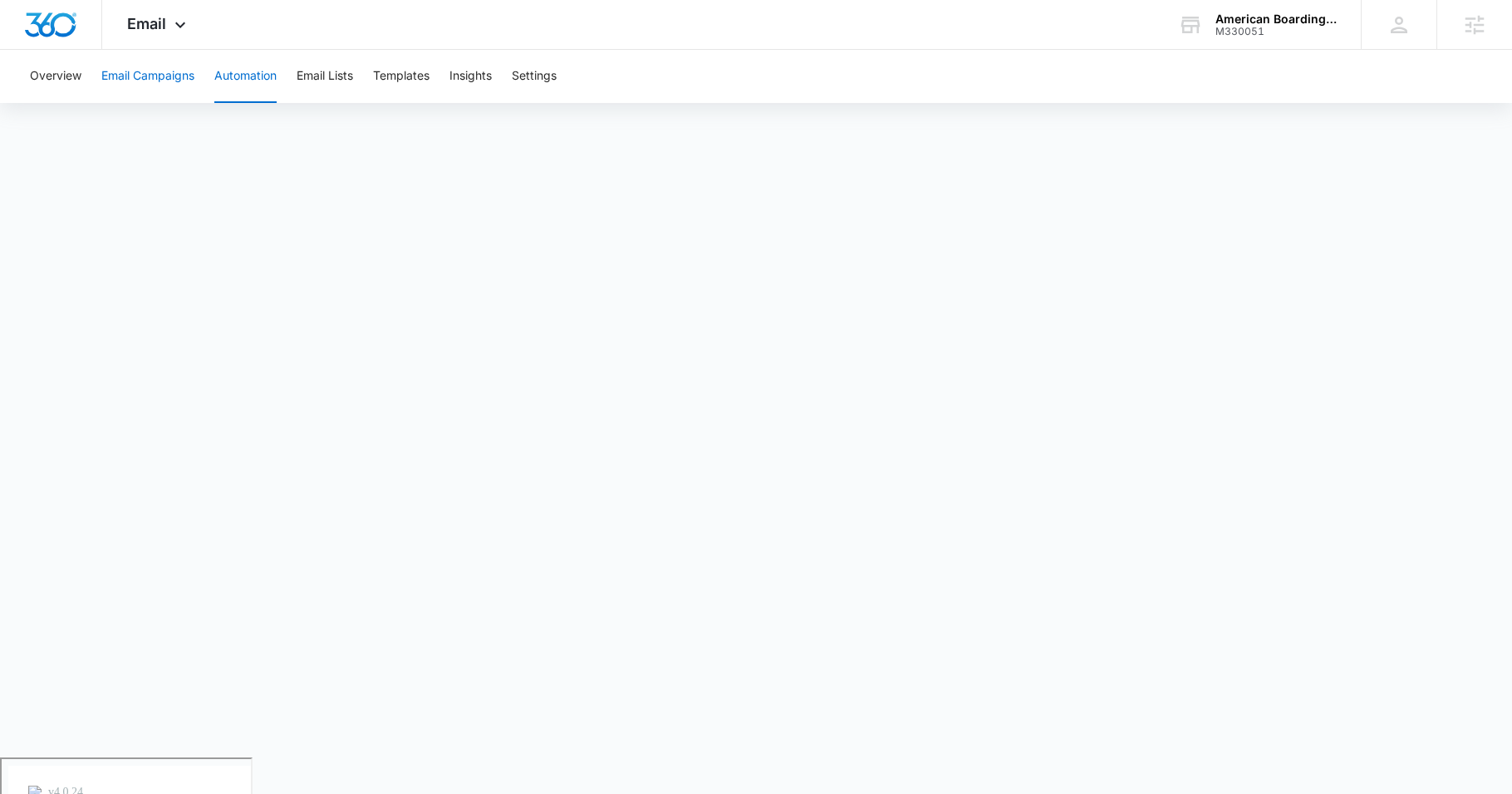
click at [134, 87] on button "Email Campaigns" at bounding box center [147, 77] width 93 height 53
click at [243, 82] on button "Automation" at bounding box center [245, 77] width 62 height 53
click at [327, 74] on button "Email Lists" at bounding box center [324, 77] width 56 height 53
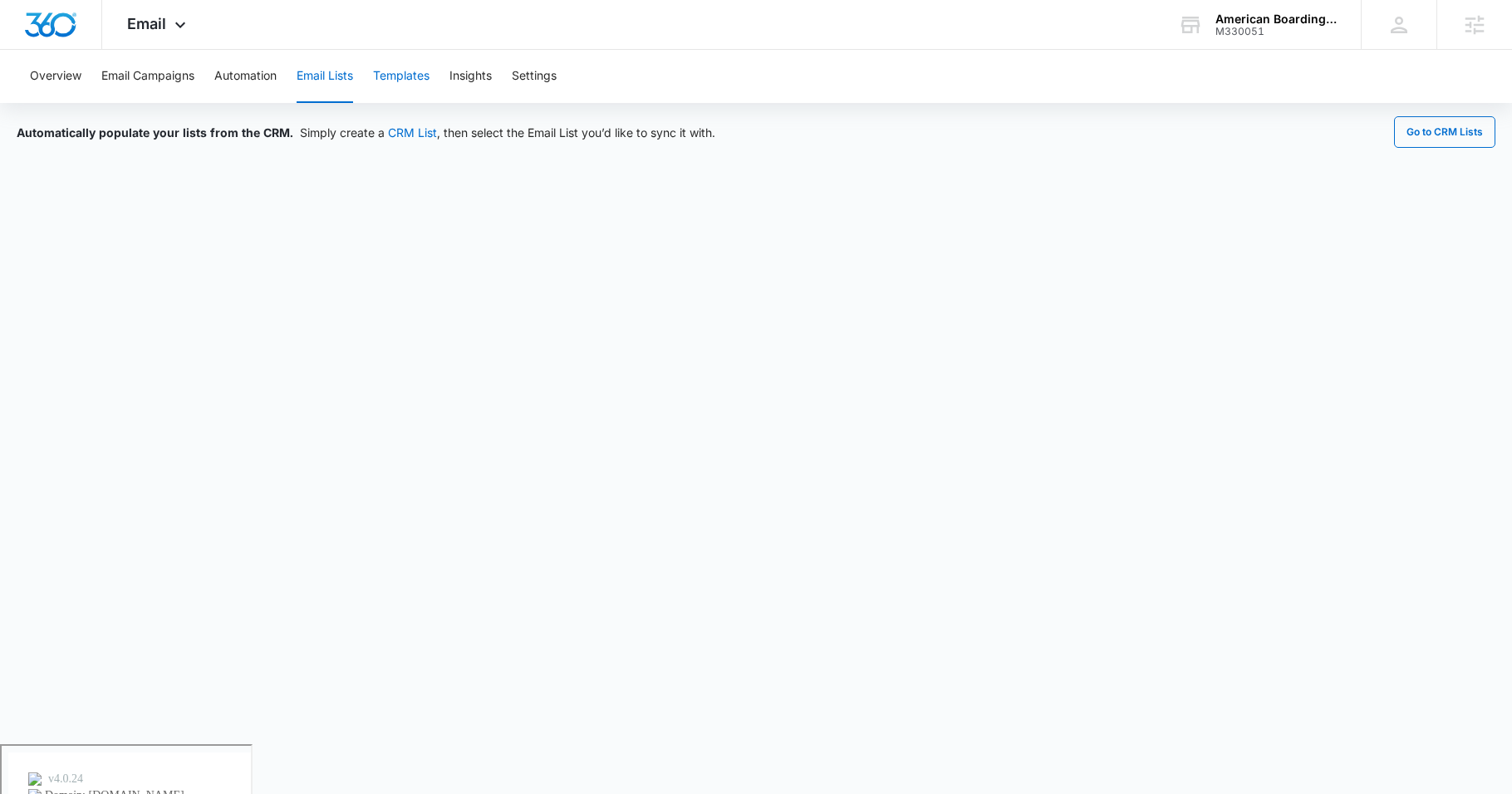
click at [387, 76] on button "Templates" at bounding box center [401, 77] width 56 height 53
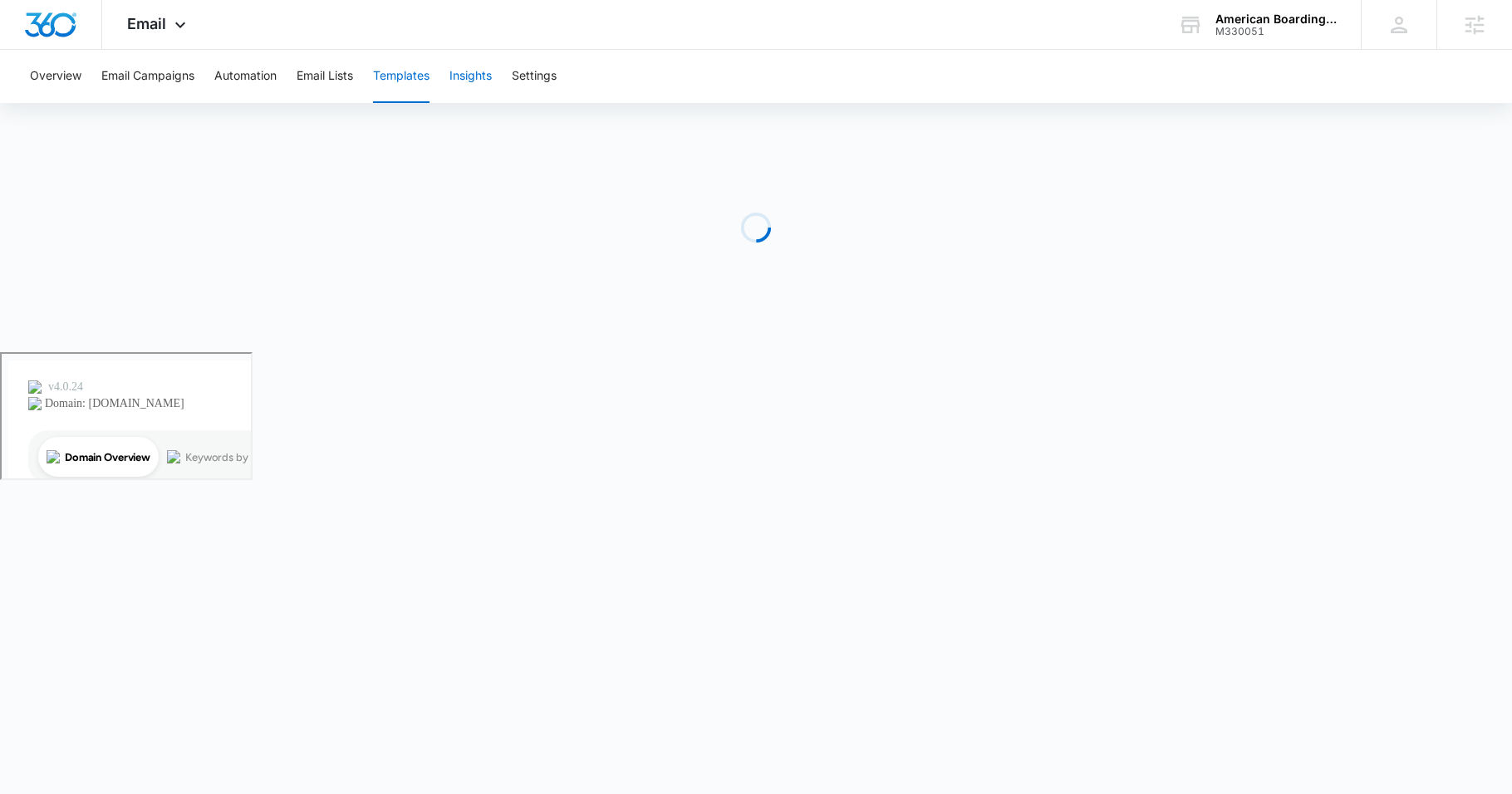
click at [479, 79] on button "Insights" at bounding box center [471, 77] width 43 height 53
click at [551, 73] on button "Settings" at bounding box center [534, 77] width 45 height 53
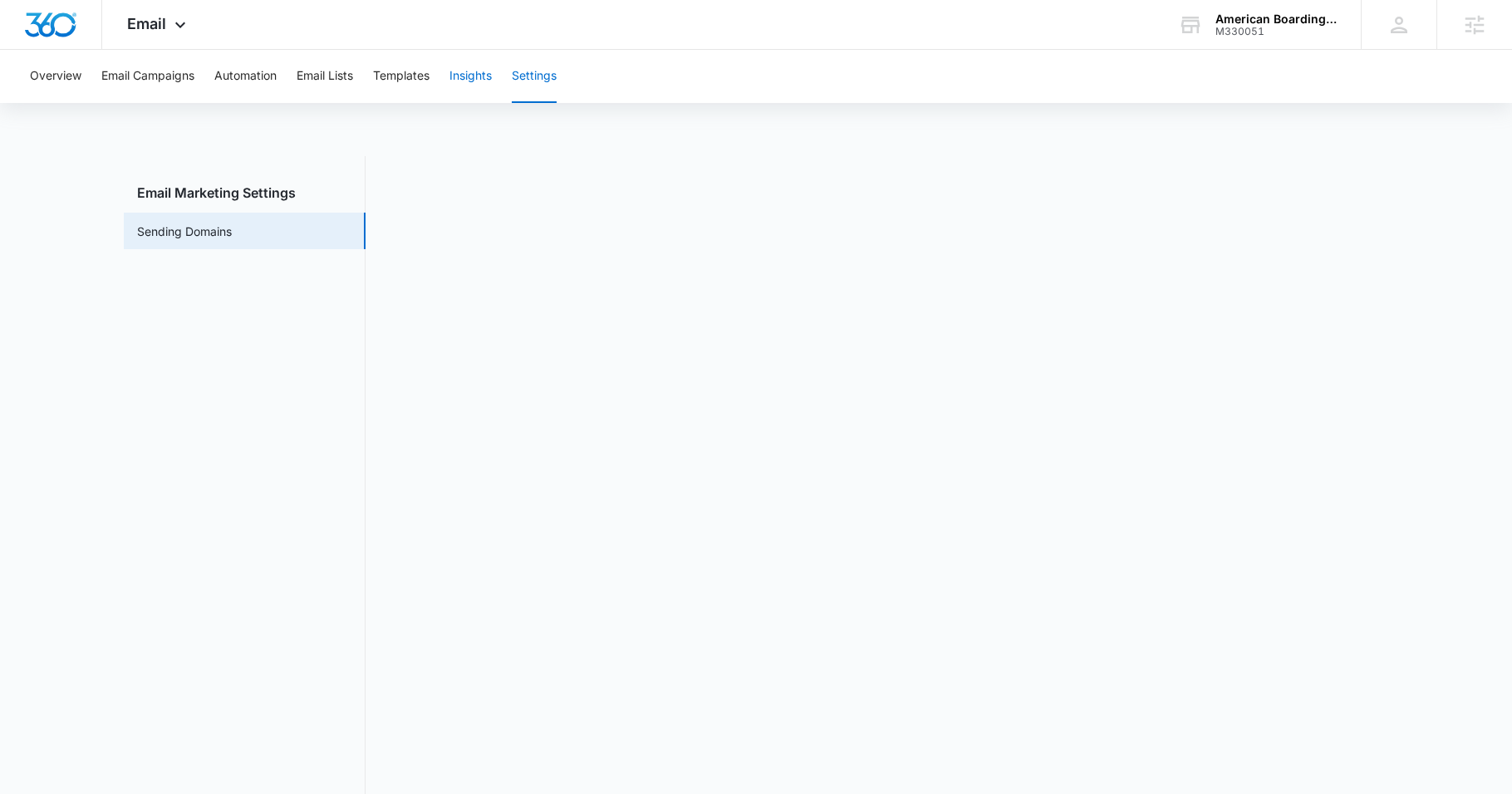
click at [461, 77] on button "Insights" at bounding box center [471, 77] width 43 height 53
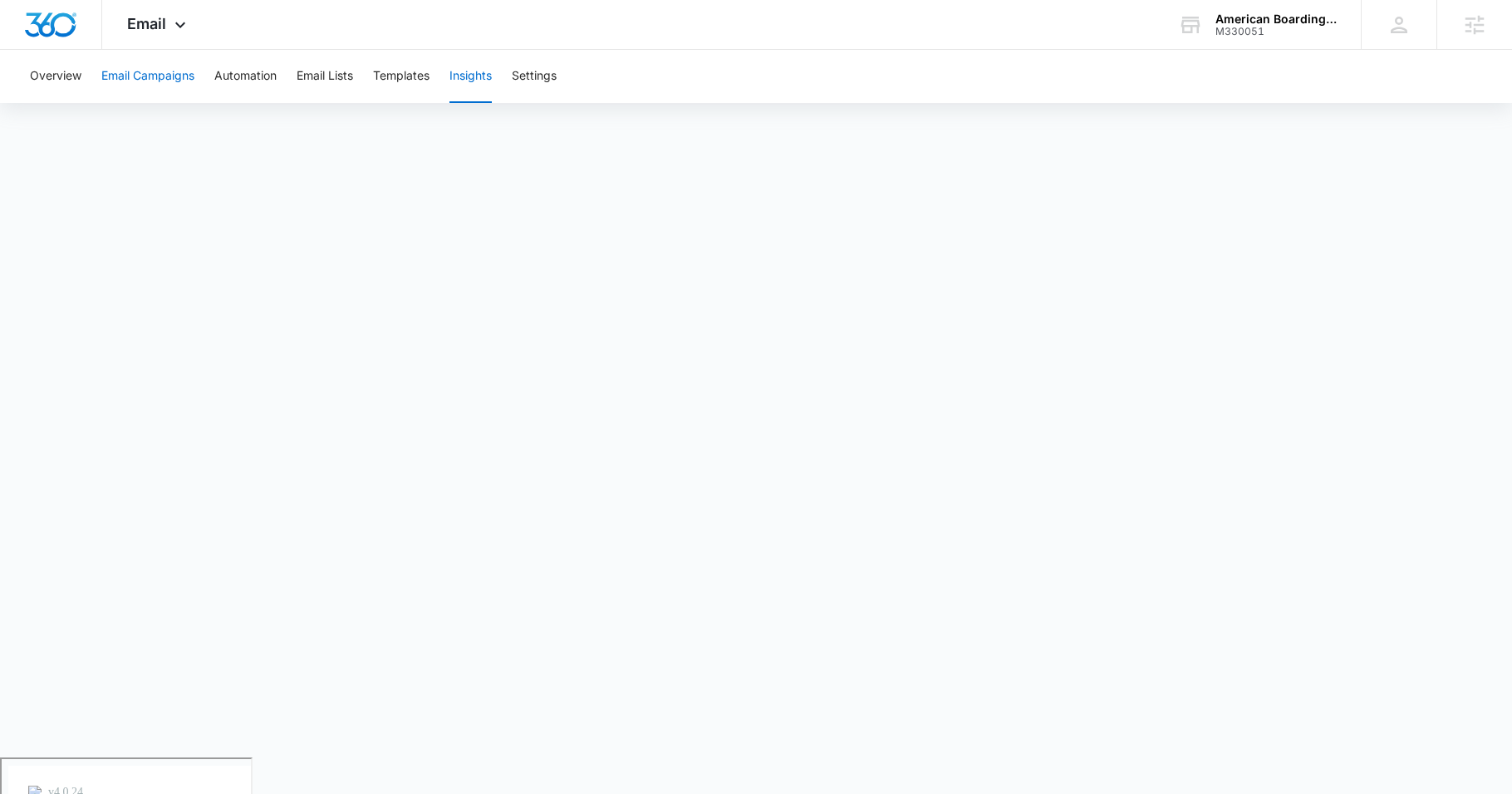
click at [146, 80] on button "Email Campaigns" at bounding box center [147, 77] width 93 height 53
click at [261, 80] on button "Automation" at bounding box center [245, 77] width 62 height 53
click at [415, 59] on button "Templates" at bounding box center [401, 77] width 56 height 53
